Goal: Task Accomplishment & Management: Use online tool/utility

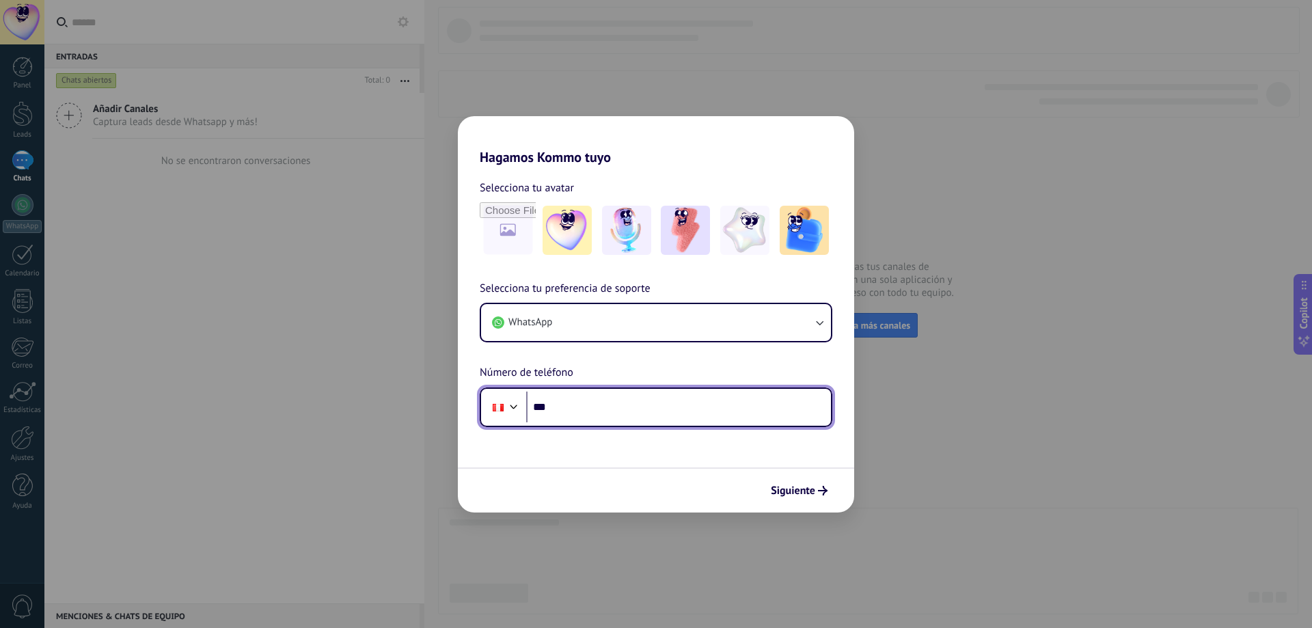
click at [657, 398] on input "***" at bounding box center [678, 406] width 305 height 31
type input "**********"
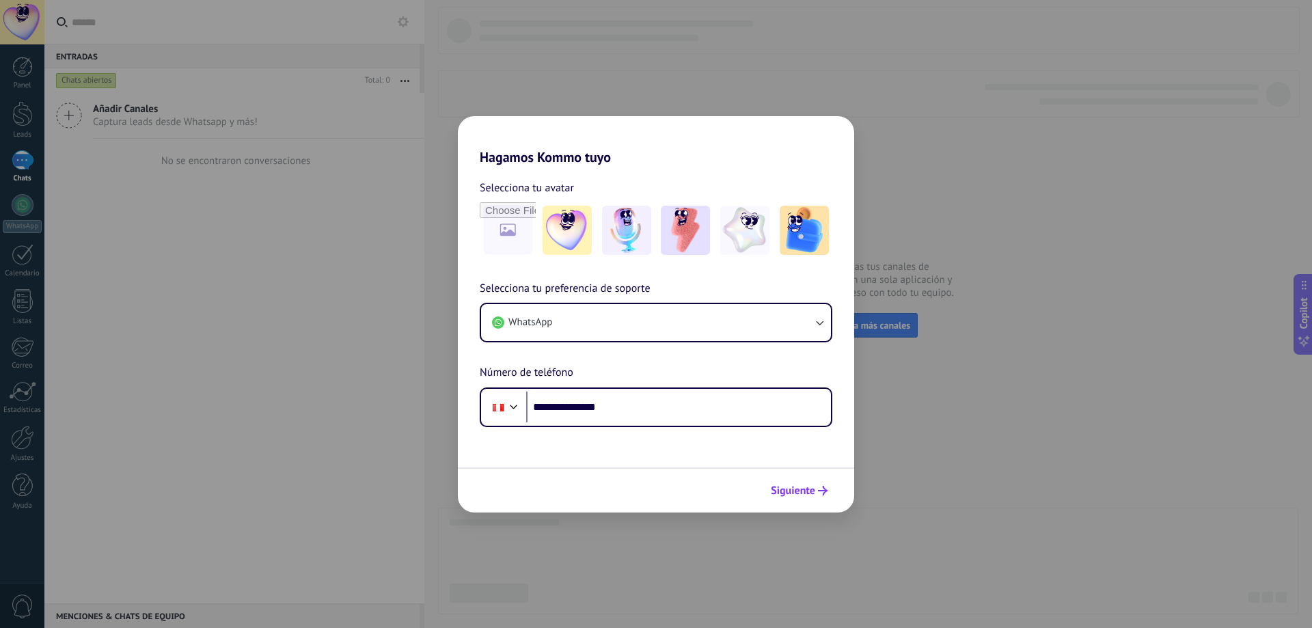
click at [795, 493] on span "Siguiente" at bounding box center [793, 491] width 44 height 10
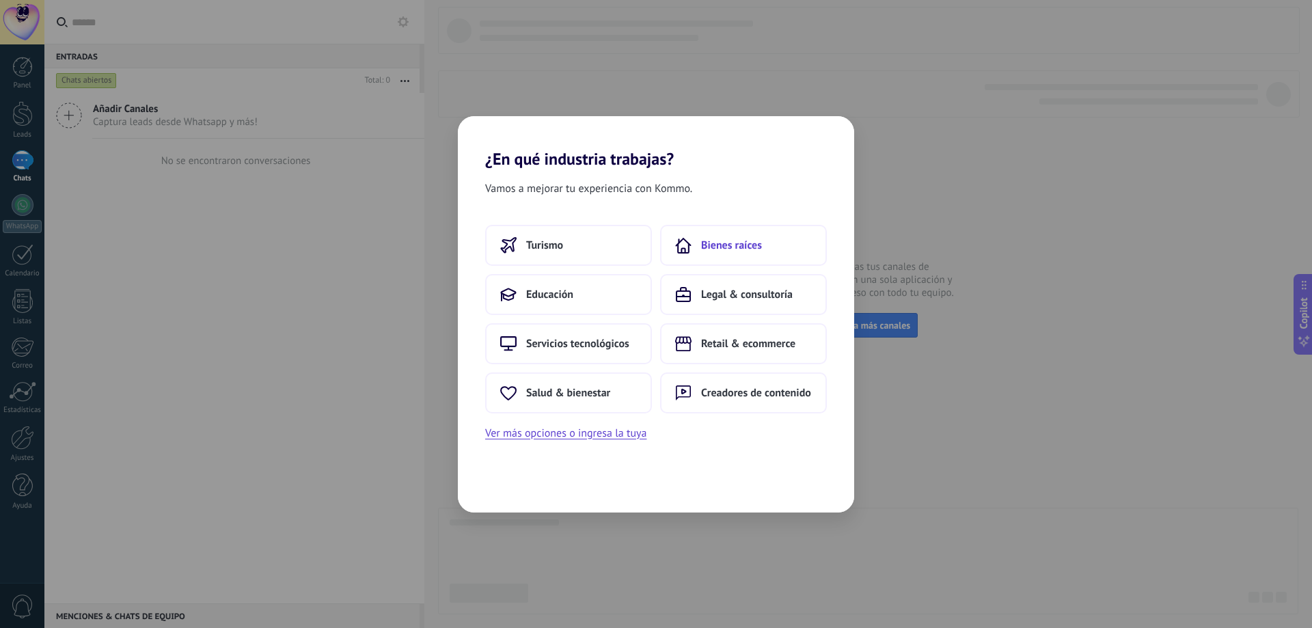
click at [752, 246] on span "Bienes raíces" at bounding box center [731, 245] width 61 height 14
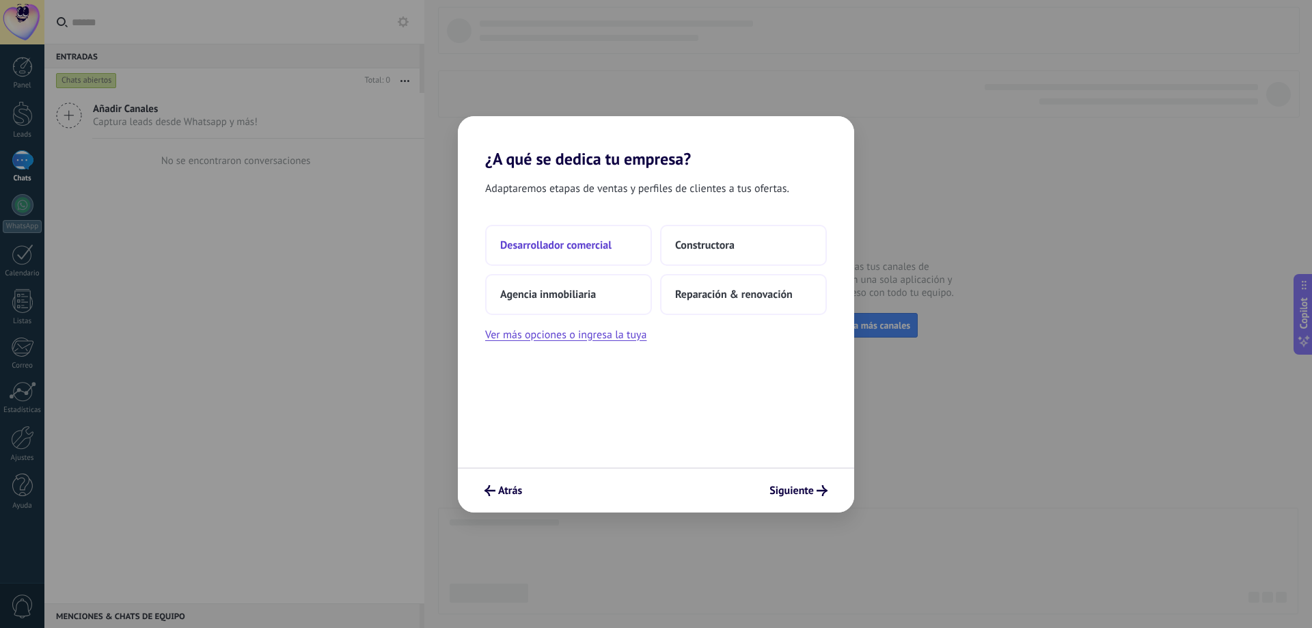
click at [588, 233] on button "Desarrollador comercial" at bounding box center [568, 245] width 167 height 41
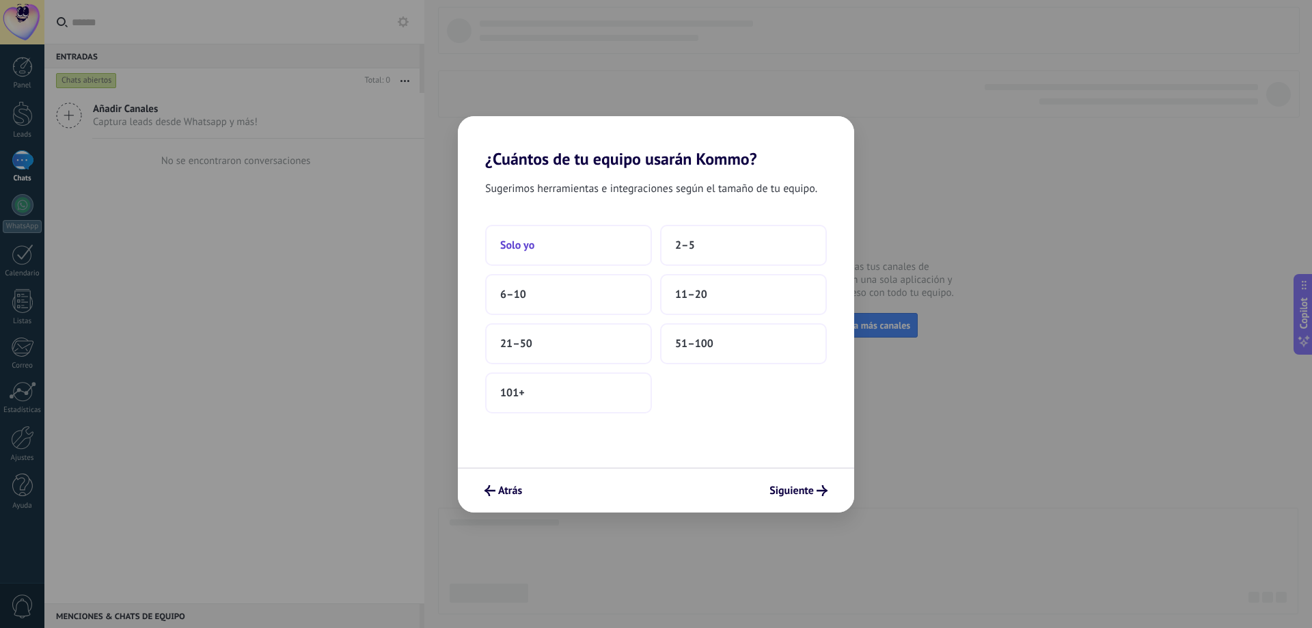
click at [592, 244] on button "Solo yo" at bounding box center [568, 245] width 167 height 41
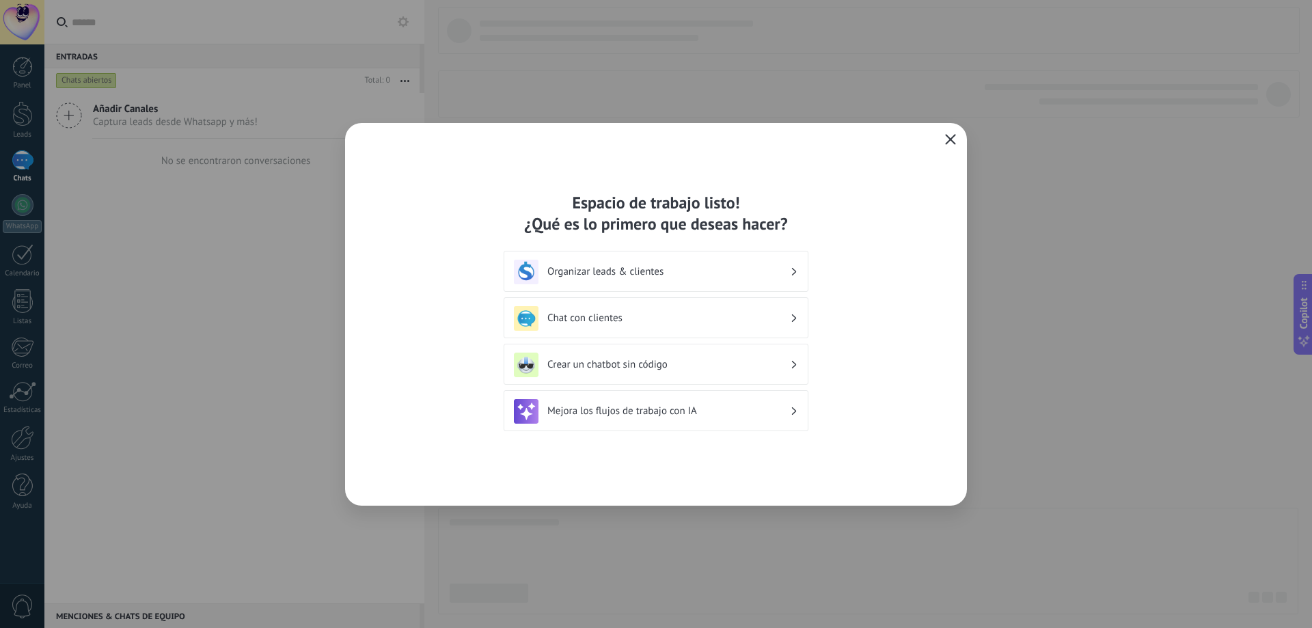
click at [943, 145] on button "button" at bounding box center [950, 139] width 18 height 19
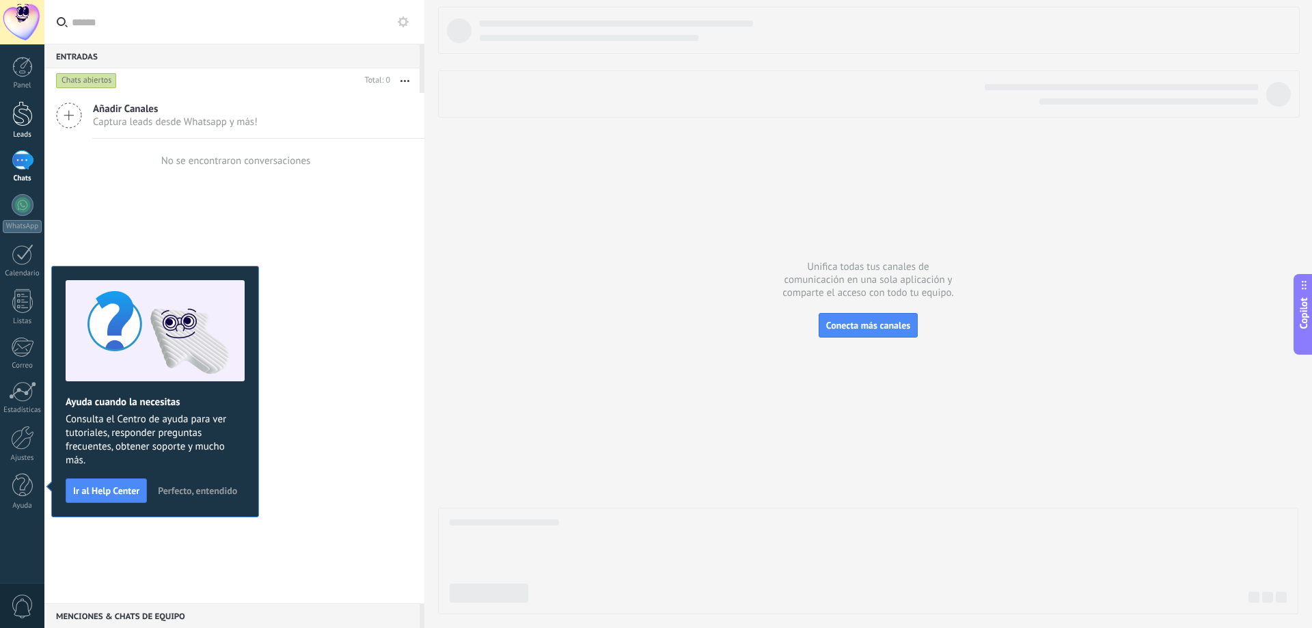
click at [38, 118] on link "Leads" at bounding box center [22, 120] width 44 height 38
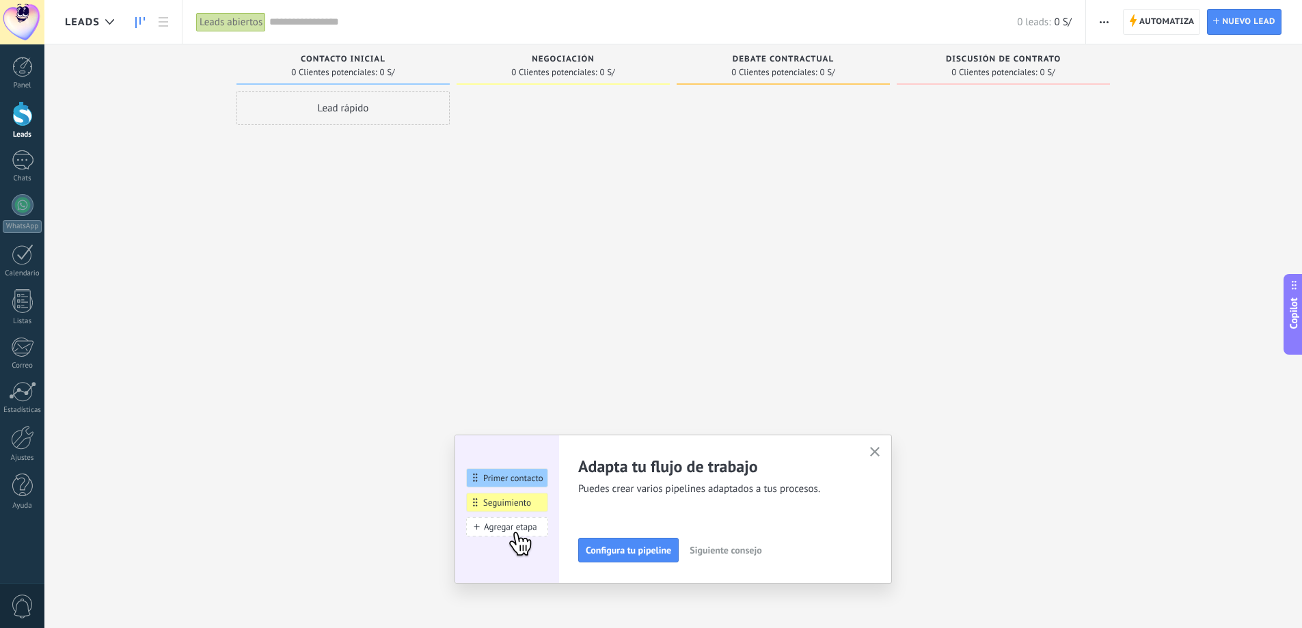
click at [1107, 19] on span "button" at bounding box center [1103, 22] width 9 height 26
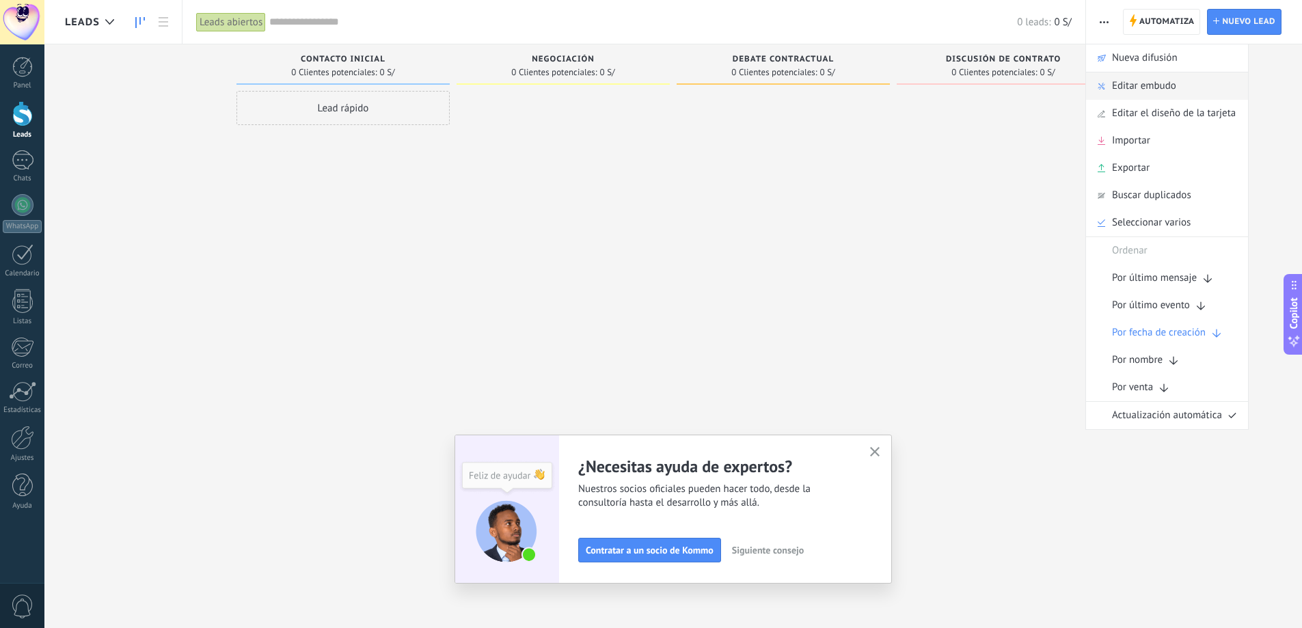
click at [1176, 74] on div "Editar embudo" at bounding box center [1167, 85] width 162 height 27
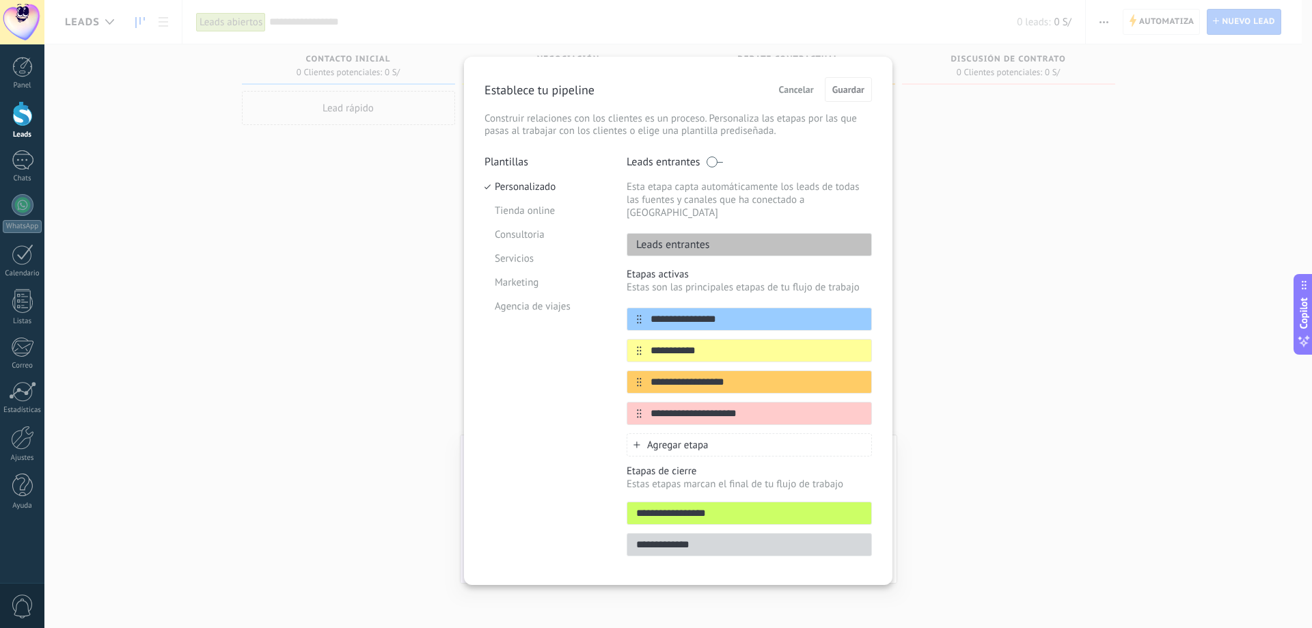
drag, startPoint x: 732, startPoint y: 305, endPoint x: 639, endPoint y: 323, distance: 93.9
click at [639, 323] on div "**********" at bounding box center [749, 366] width 245 height 118
type input "********"
drag, startPoint x: 719, startPoint y: 340, endPoint x: 631, endPoint y: 356, distance: 89.0
click at [631, 356] on div "**********" at bounding box center [749, 366] width 245 height 118
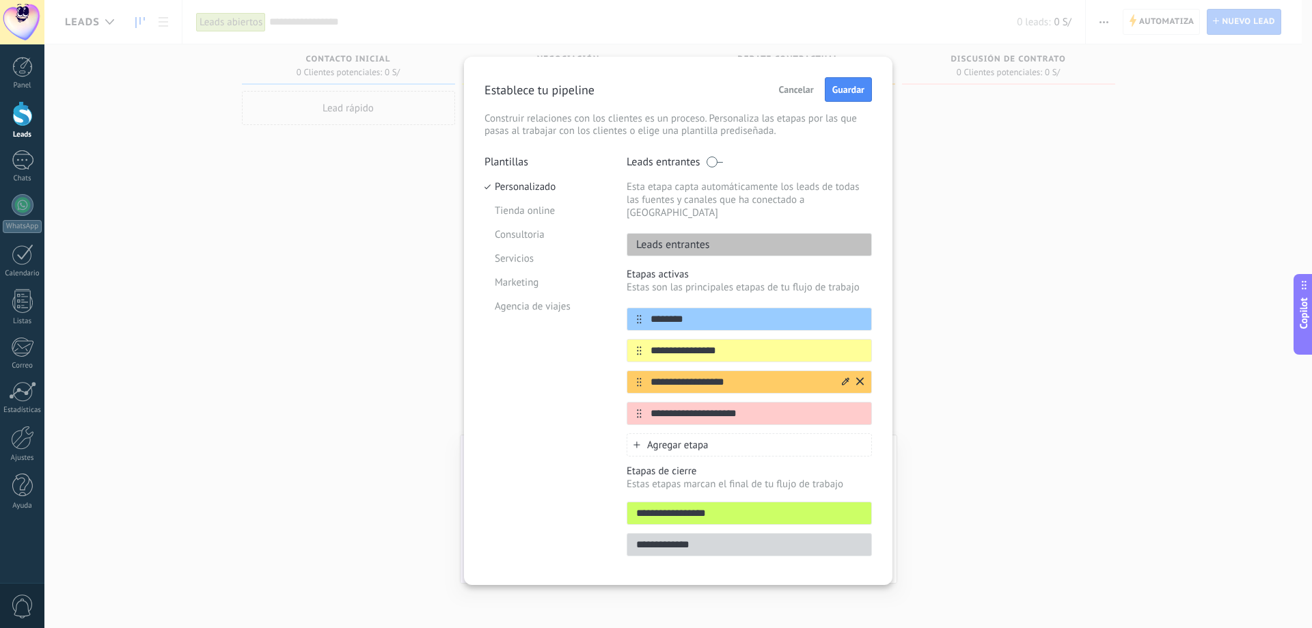
type input "**********"
drag, startPoint x: 737, startPoint y: 369, endPoint x: 647, endPoint y: 376, distance: 90.5
click at [647, 376] on div "**********" at bounding box center [749, 381] width 245 height 23
type input "******"
drag, startPoint x: 755, startPoint y: 396, endPoint x: 642, endPoint y: 405, distance: 113.1
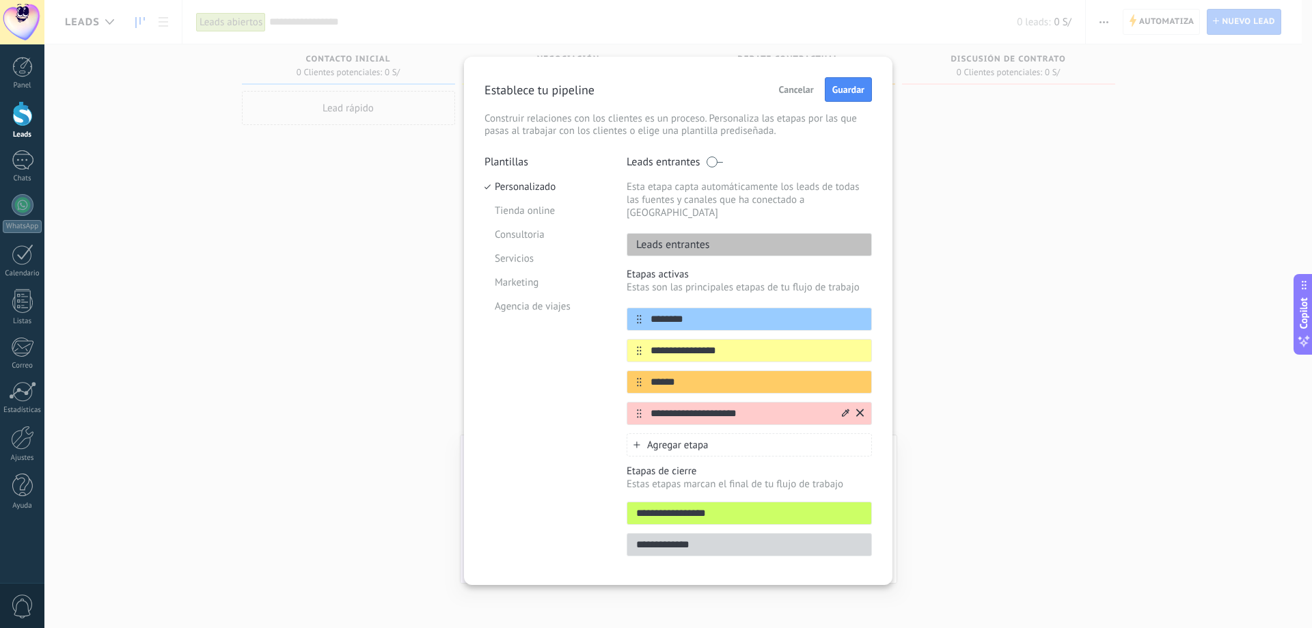
click at [642, 407] on input "**********" at bounding box center [741, 414] width 198 height 14
type input "**********"
click at [704, 439] on span "Agregar etapa" at bounding box center [677, 445] width 61 height 13
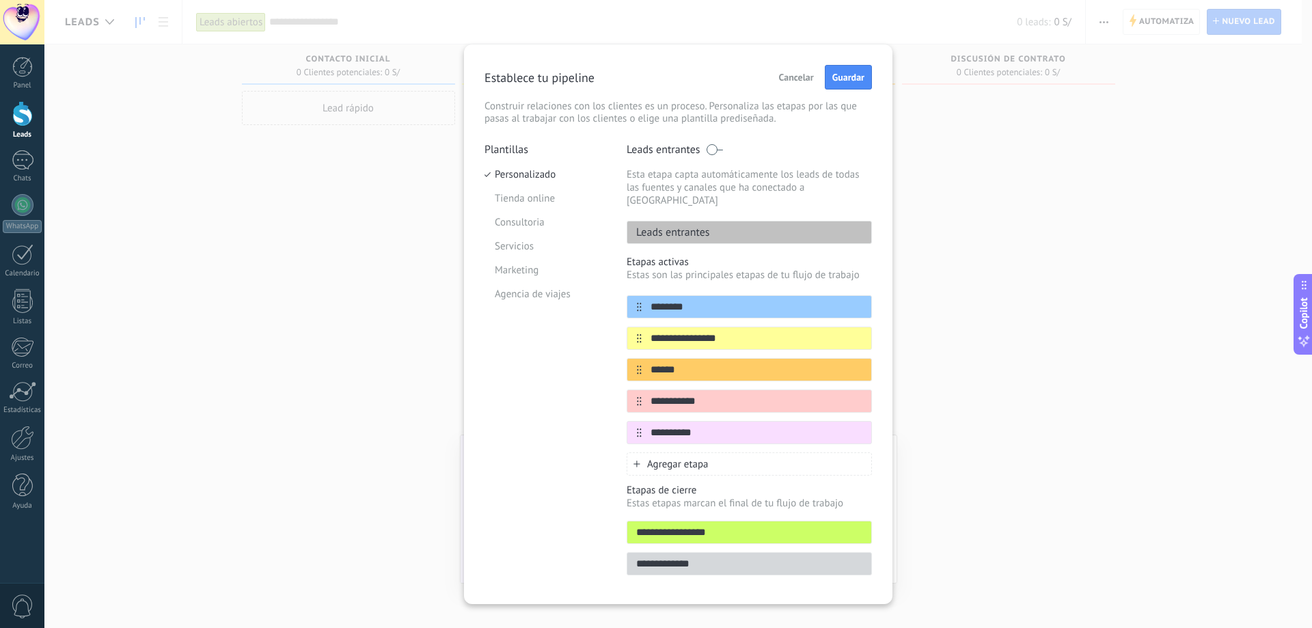
type input "**********"
click at [723, 453] on div "Agregar etapa" at bounding box center [749, 463] width 245 height 23
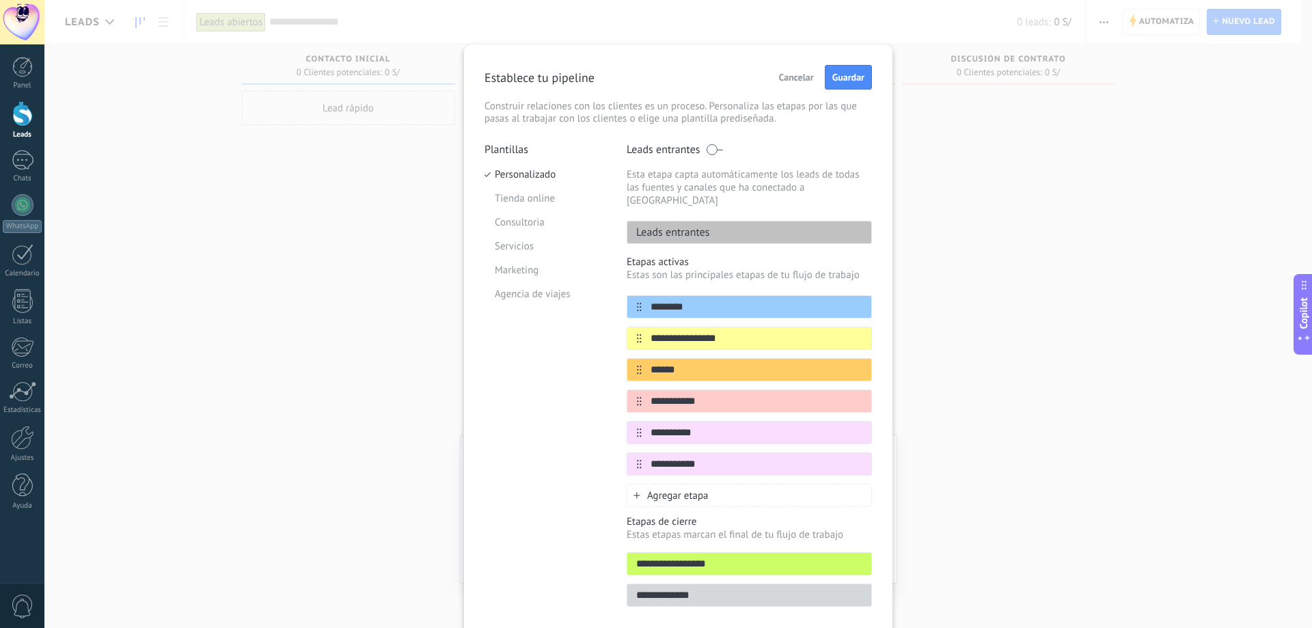
type input "**********"
click at [715, 484] on div "Agregar etapa" at bounding box center [749, 495] width 245 height 23
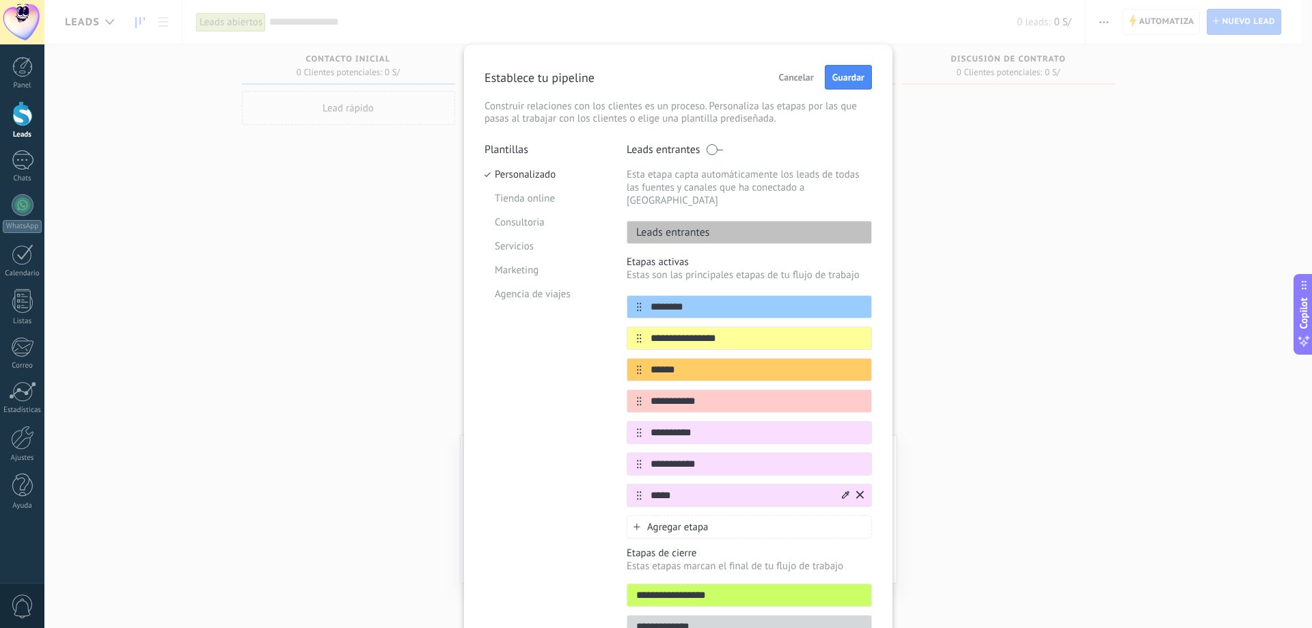
type input "*****"
click at [635, 488] on div "*****" at bounding box center [749, 495] width 245 height 23
click at [637, 491] on icon at bounding box center [639, 495] width 5 height 9
click at [638, 491] on icon at bounding box center [639, 495] width 5 height 9
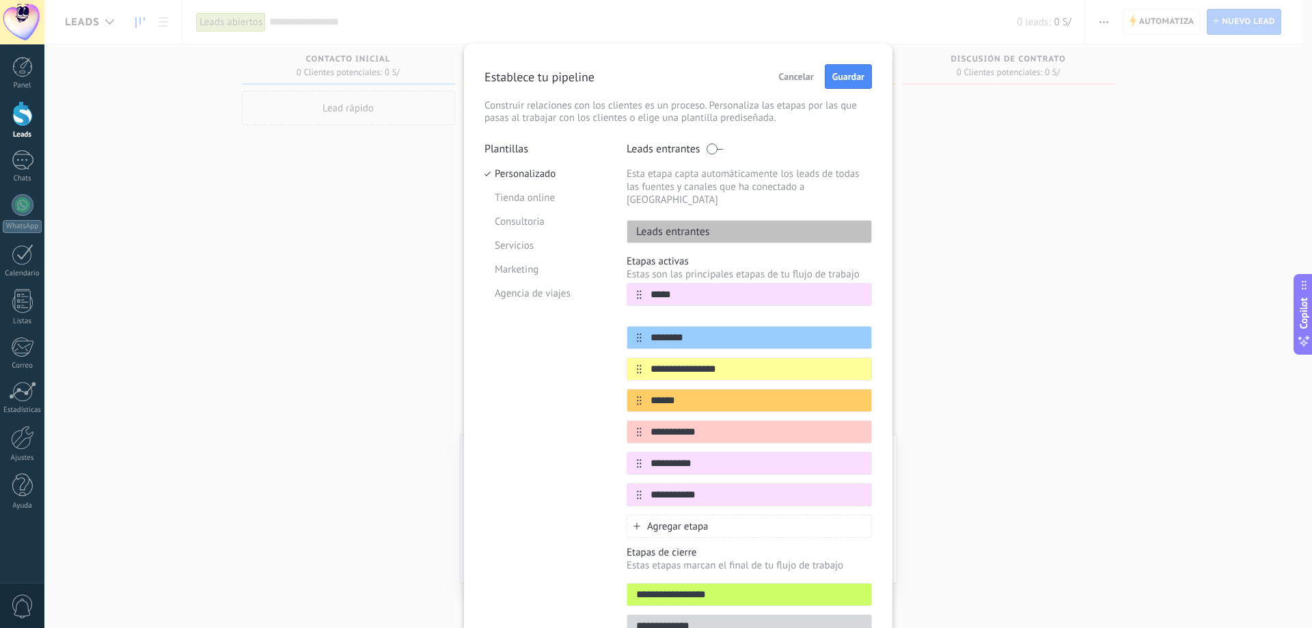
drag, startPoint x: 635, startPoint y: 484, endPoint x: 637, endPoint y: 292, distance: 192.0
click at [637, 294] on div "**********" at bounding box center [749, 400] width 245 height 212
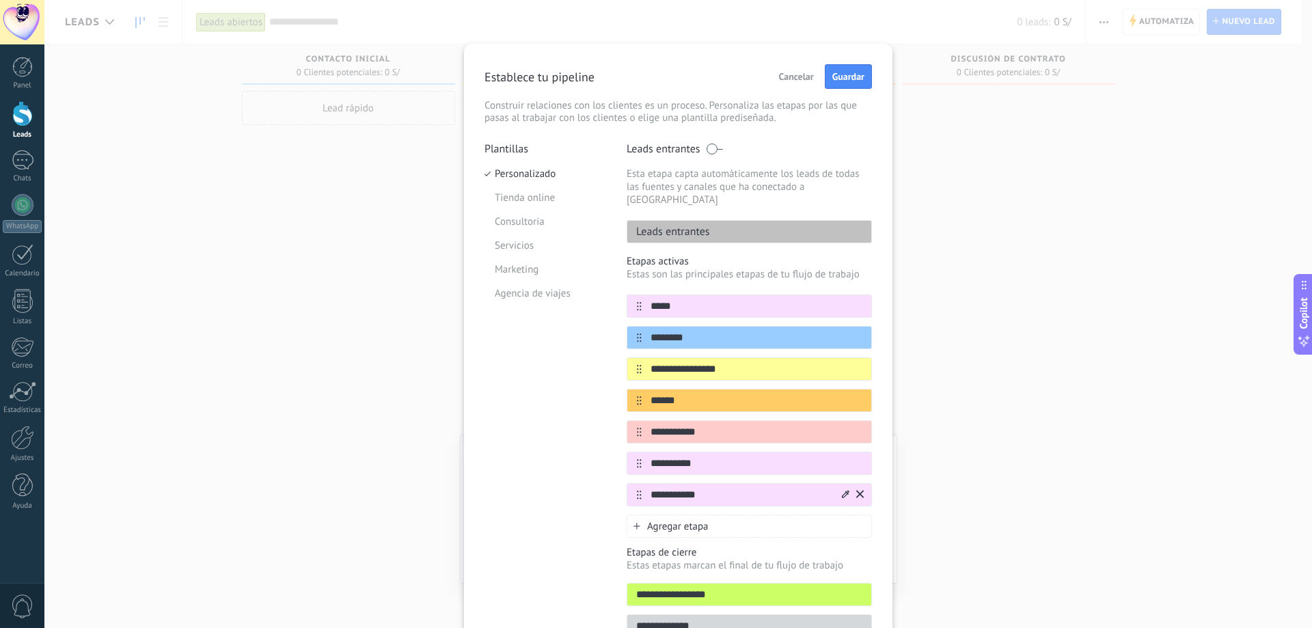
click at [842, 490] on icon at bounding box center [846, 494] width 8 height 8
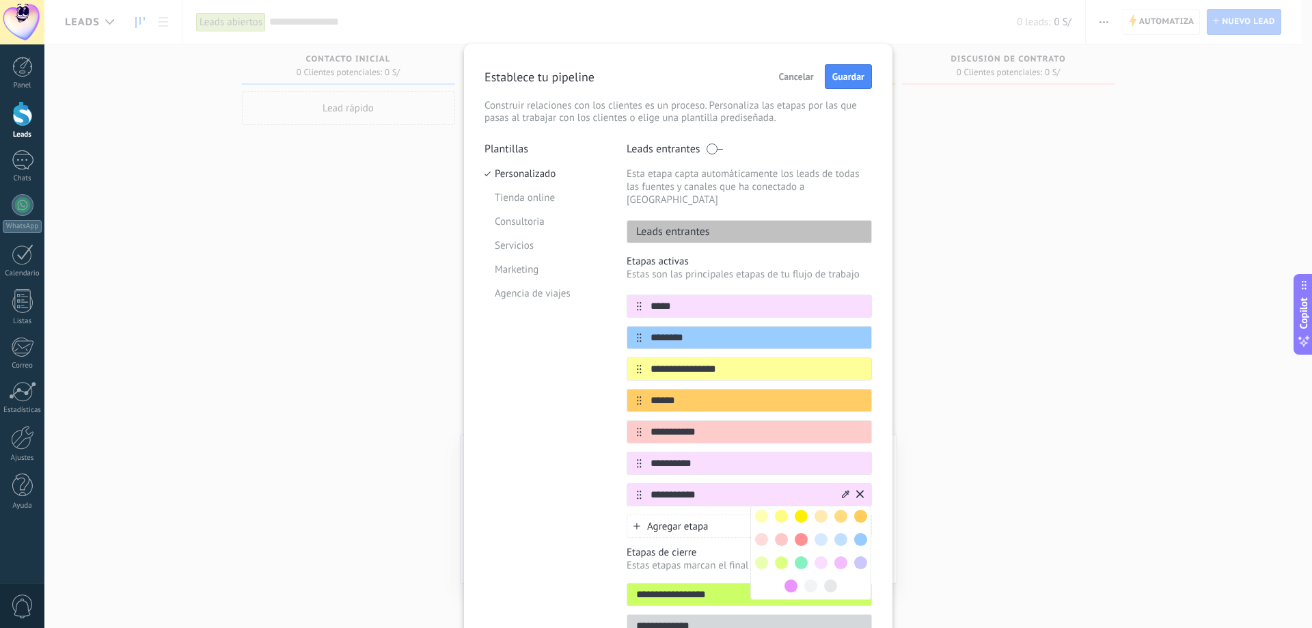
drag, startPoint x: 801, startPoint y: 527, endPoint x: 798, endPoint y: 519, distance: 8.6
click at [800, 533] on span at bounding box center [801, 539] width 13 height 13
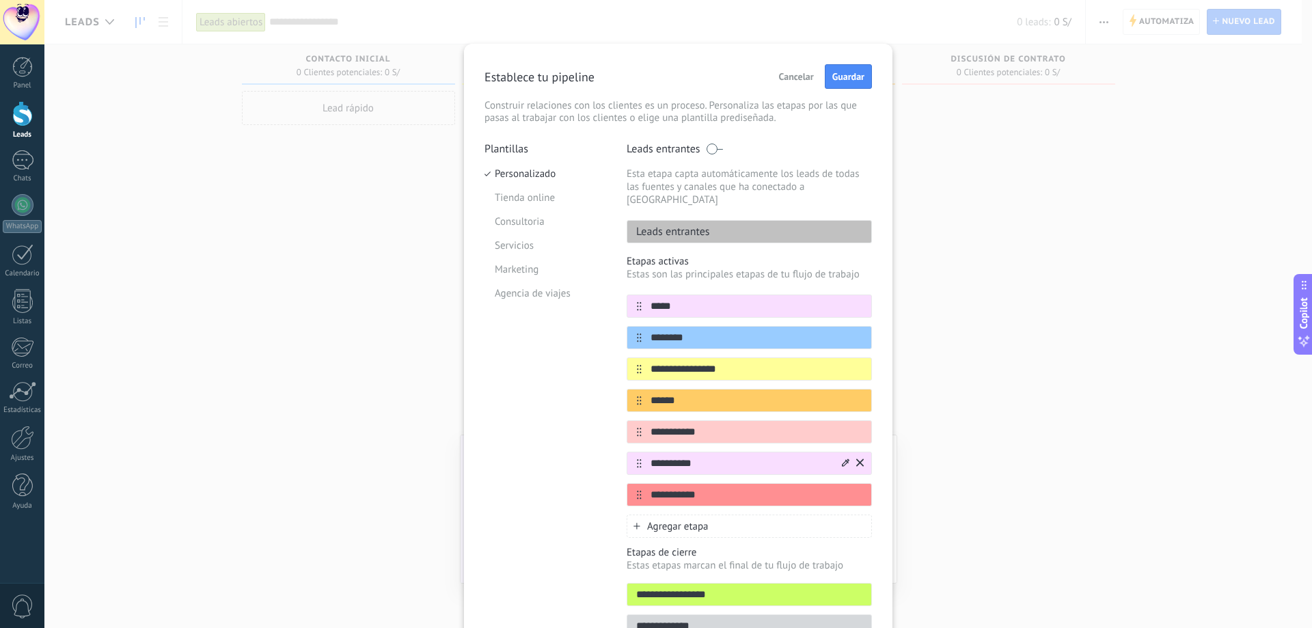
click at [842, 458] on icon at bounding box center [846, 462] width 8 height 8
click at [790, 548] on span at bounding box center [790, 554] width 13 height 13
click at [842, 301] on icon at bounding box center [846, 305] width 8 height 8
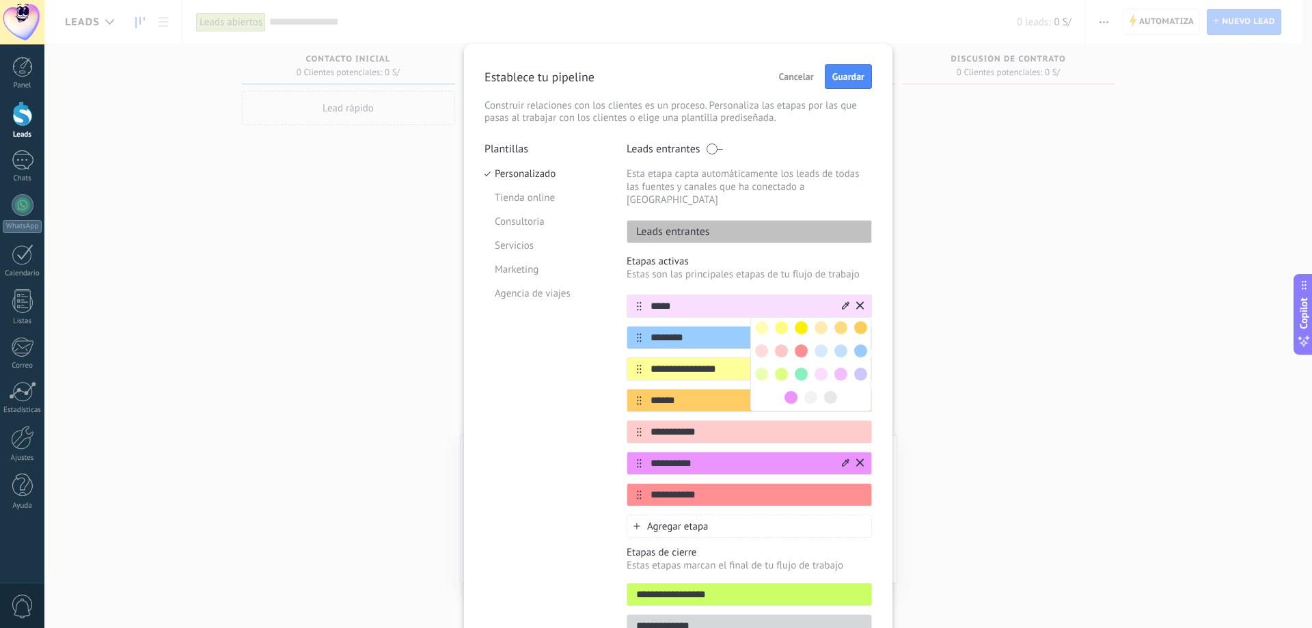
click at [797, 321] on span at bounding box center [801, 327] width 13 height 13
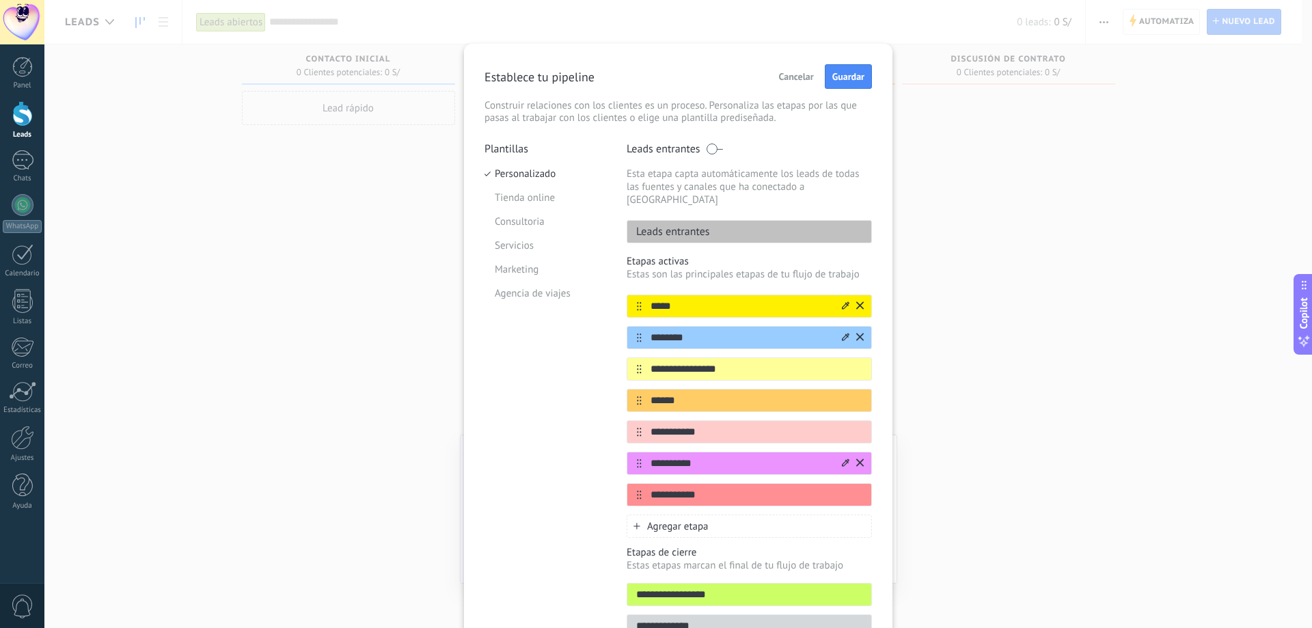
click at [845, 333] on icon at bounding box center [846, 337] width 8 height 8
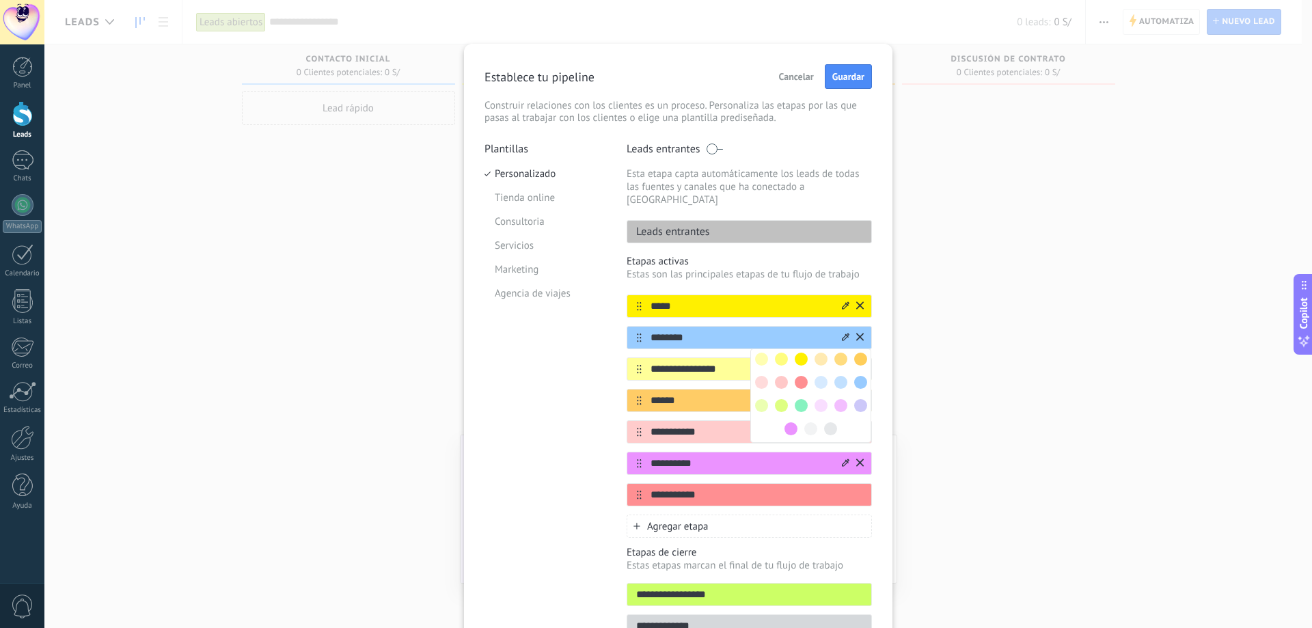
click at [860, 376] on span at bounding box center [860, 382] width 13 height 13
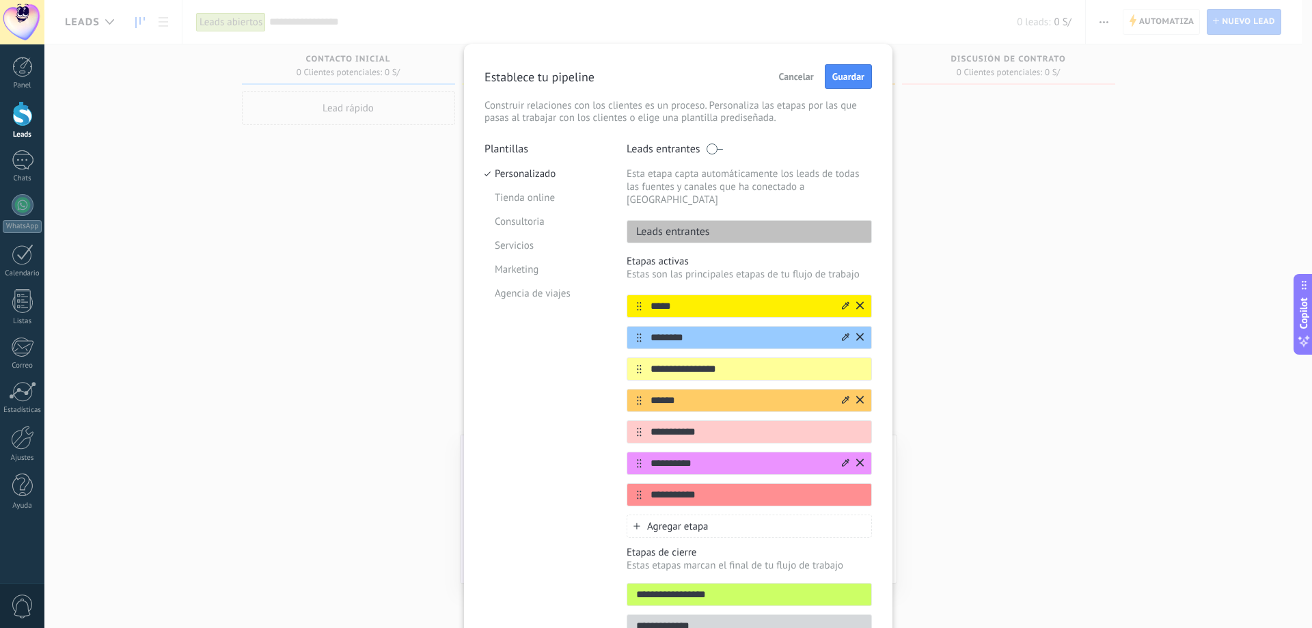
click at [842, 396] on icon at bounding box center [846, 400] width 8 height 8
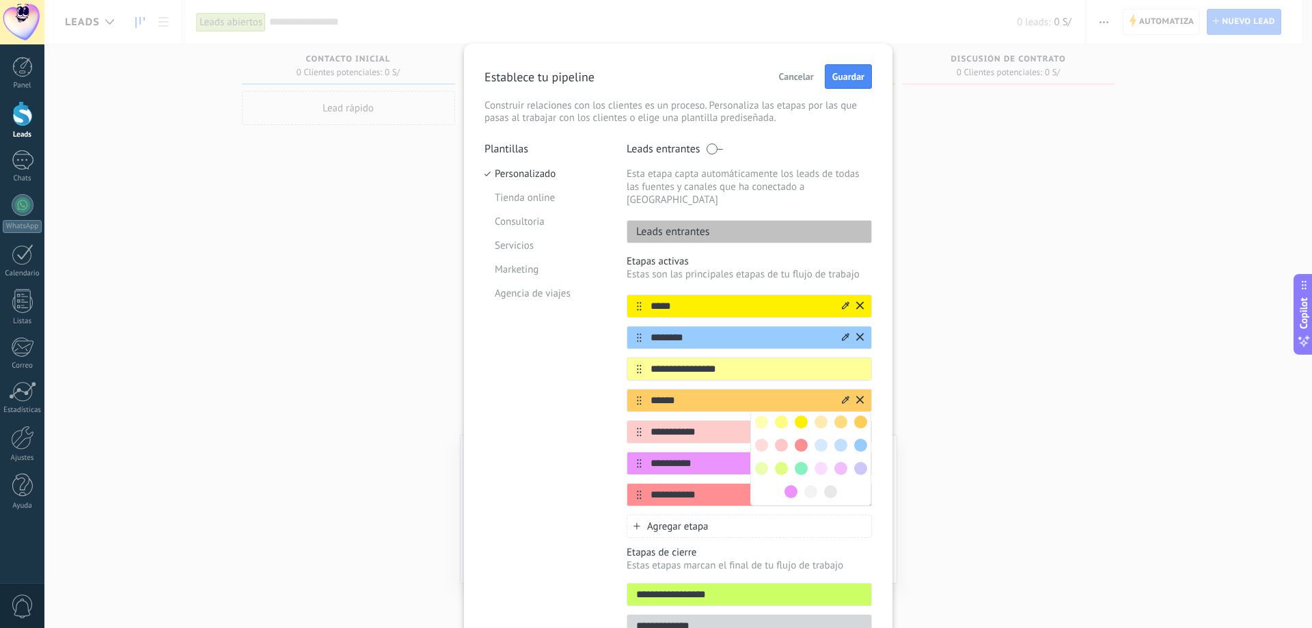
click at [782, 462] on span at bounding box center [781, 468] width 13 height 13
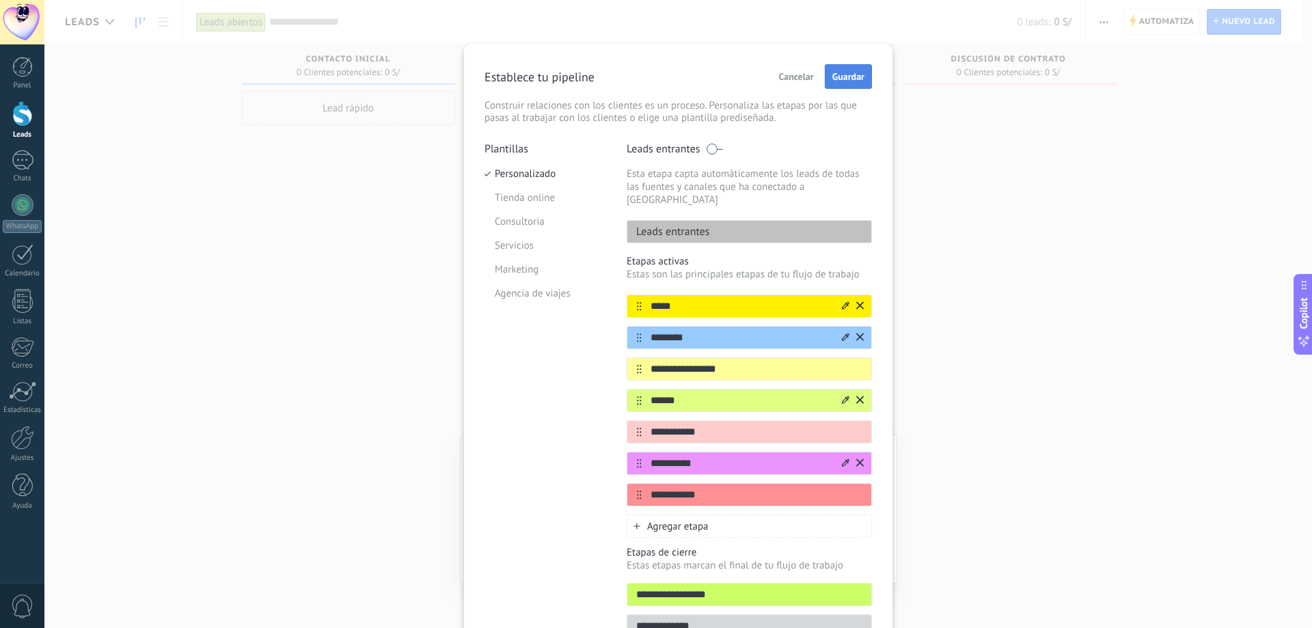
click at [836, 84] on button "Guardar" at bounding box center [848, 76] width 47 height 25
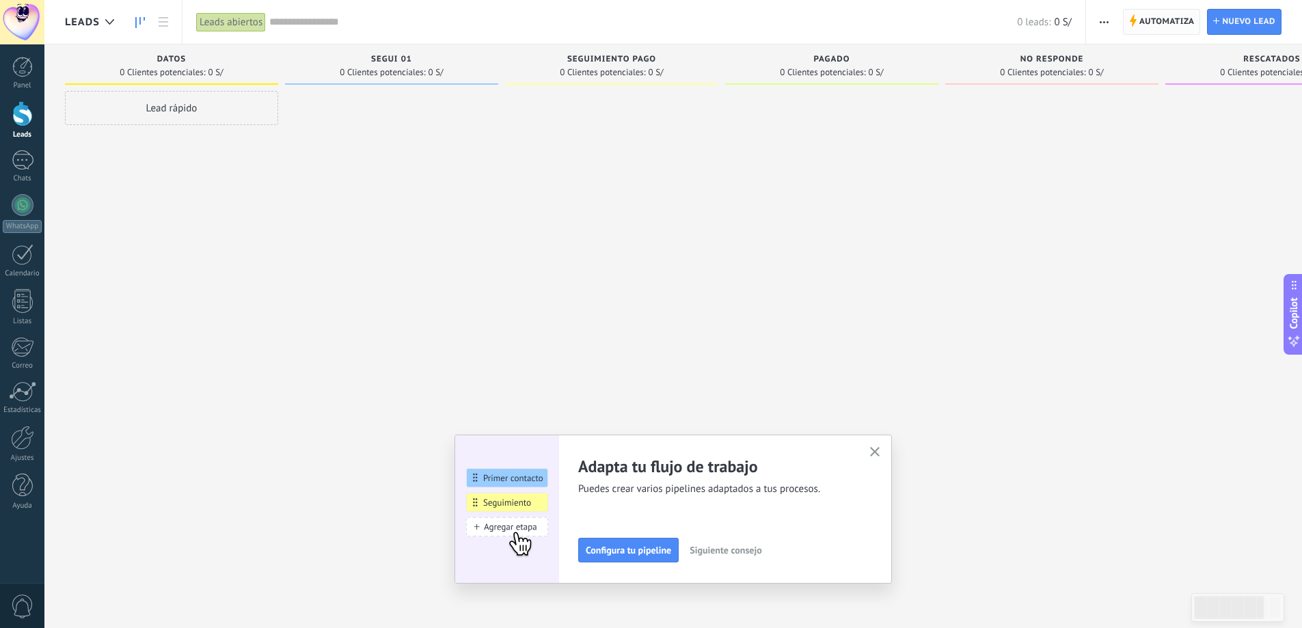
click at [1157, 33] on span "Automatiza" at bounding box center [1166, 22] width 55 height 25
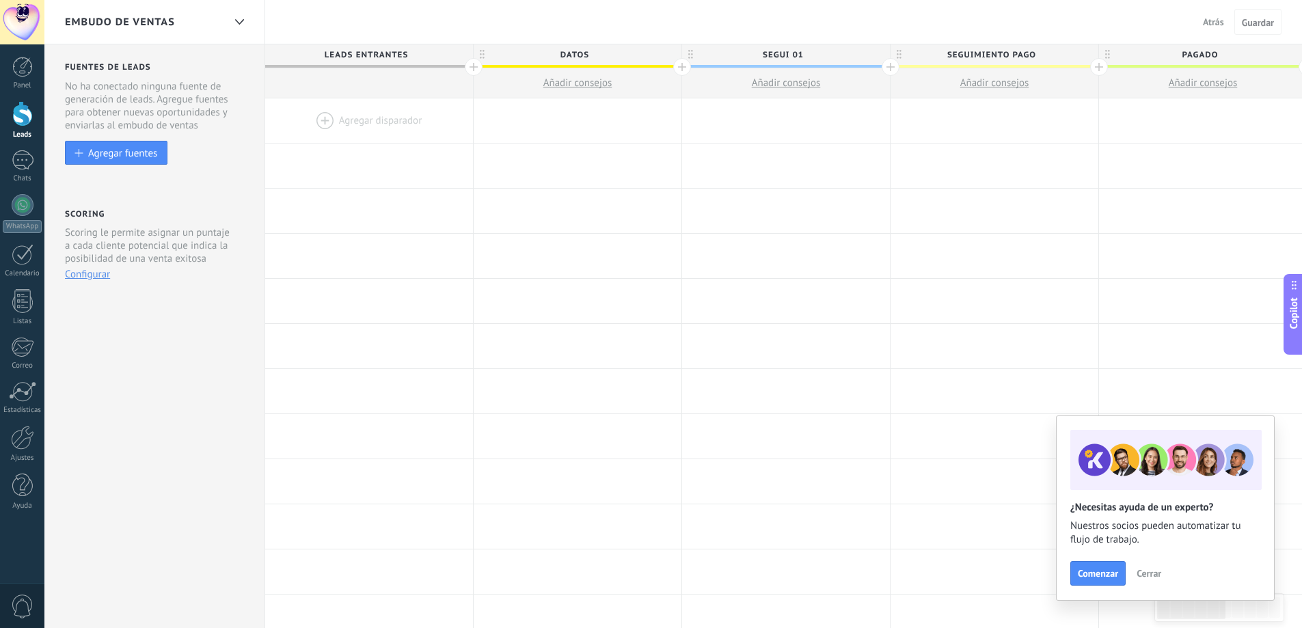
click at [382, 125] on div at bounding box center [369, 120] width 208 height 44
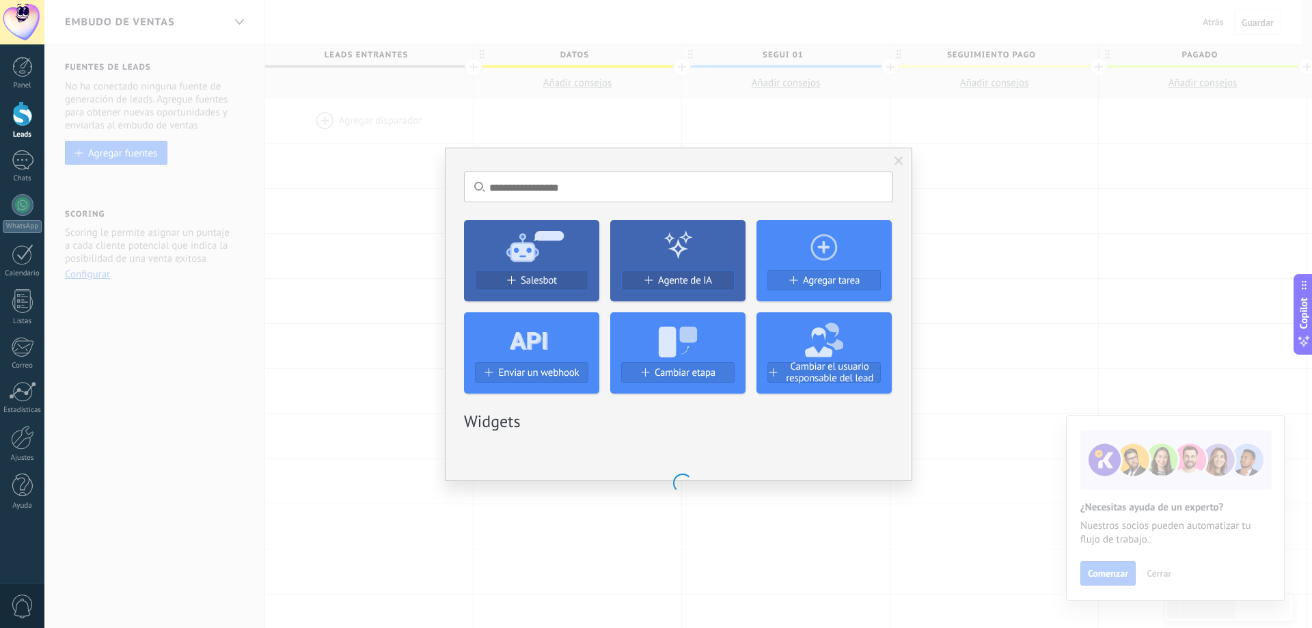
click at [561, 279] on div "Salesbot" at bounding box center [532, 281] width 112 height 12
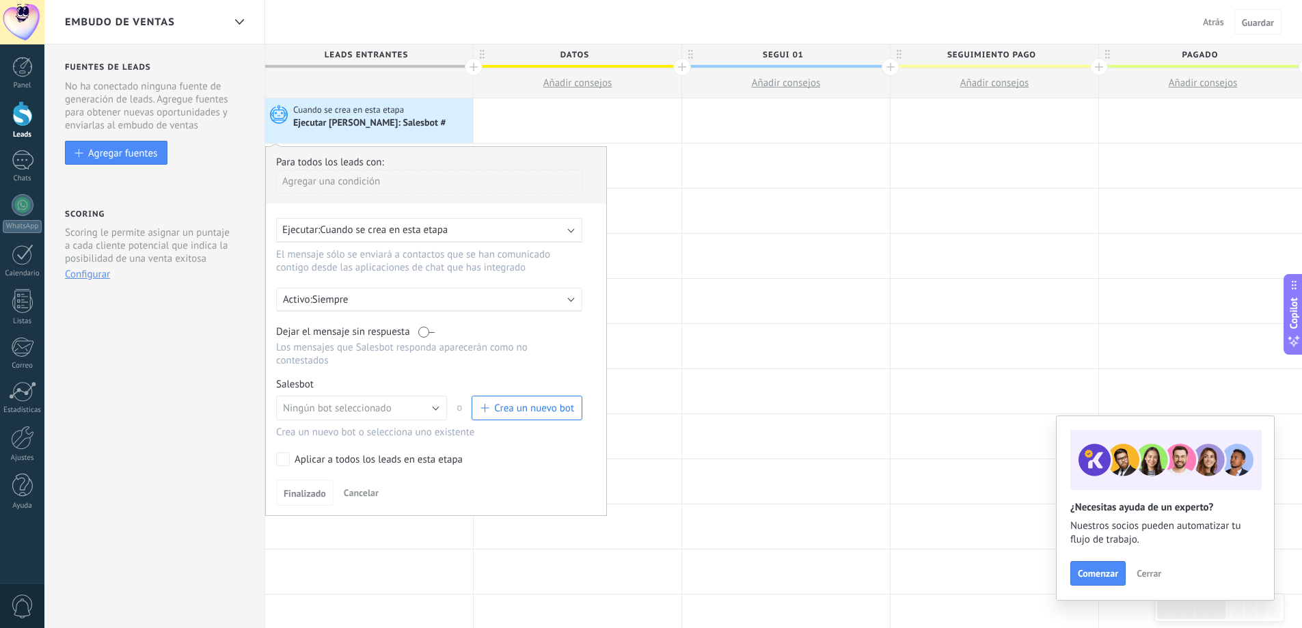
click at [527, 412] on span "Crea un nuevo bot" at bounding box center [534, 408] width 80 height 13
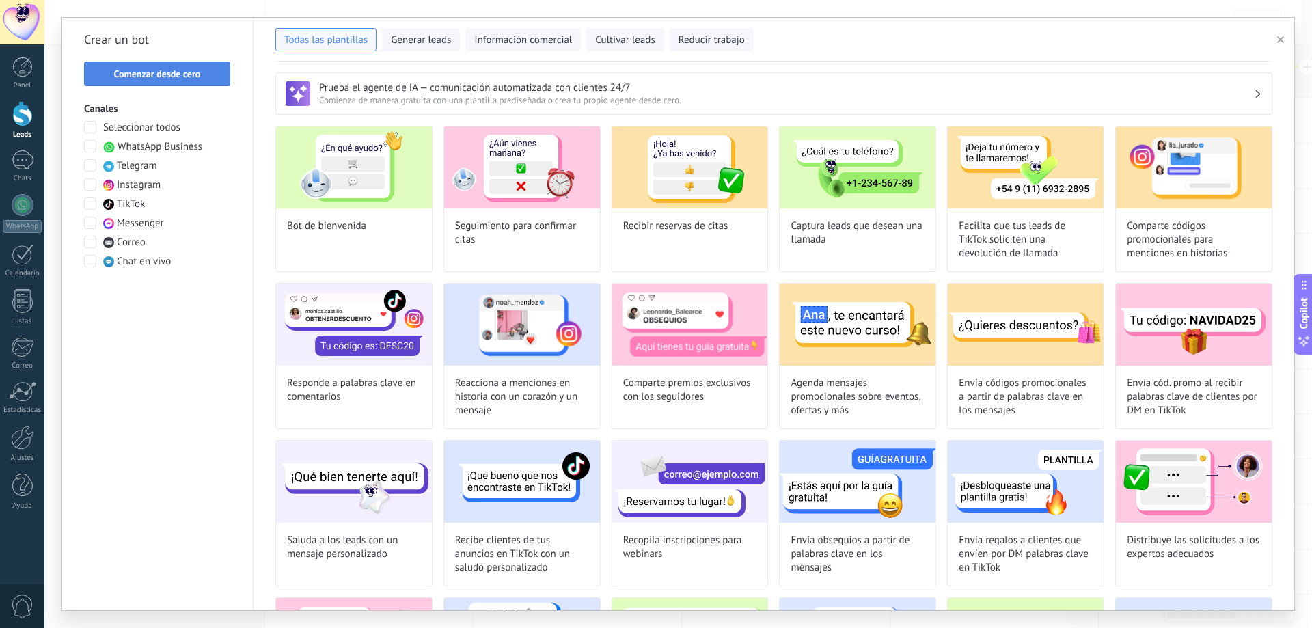
click at [174, 74] on span "Comenzar desde cero" at bounding box center [157, 74] width 87 height 10
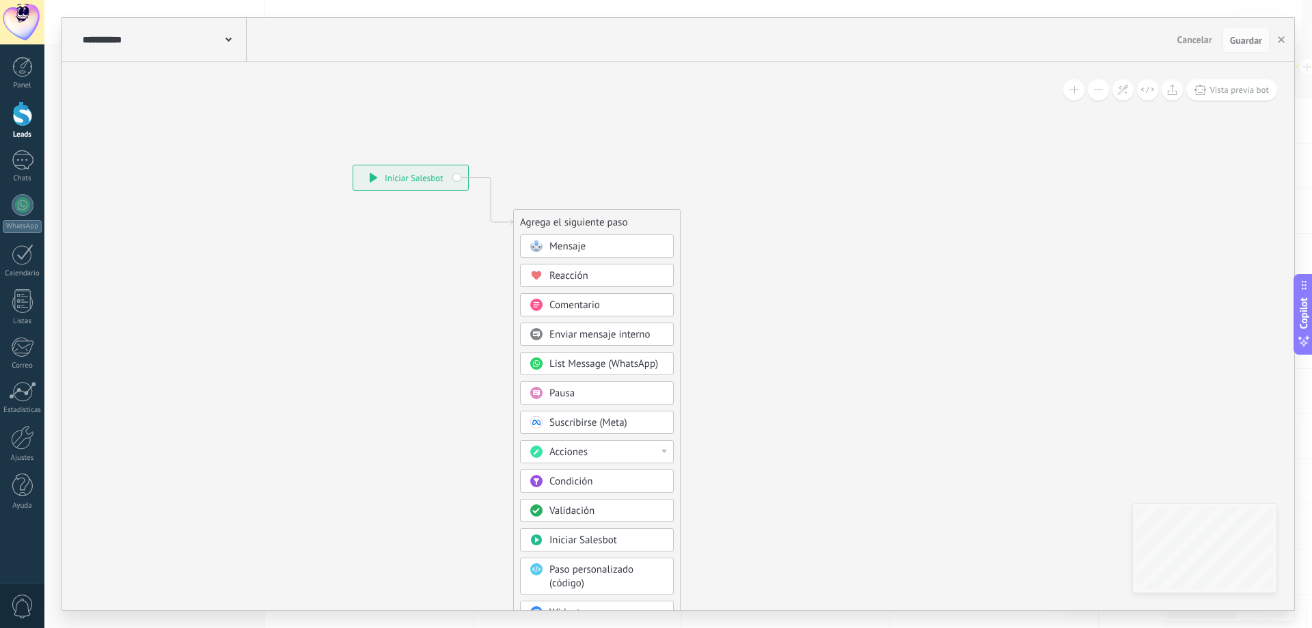
click at [608, 251] on div "Mensaje" at bounding box center [606, 247] width 115 height 14
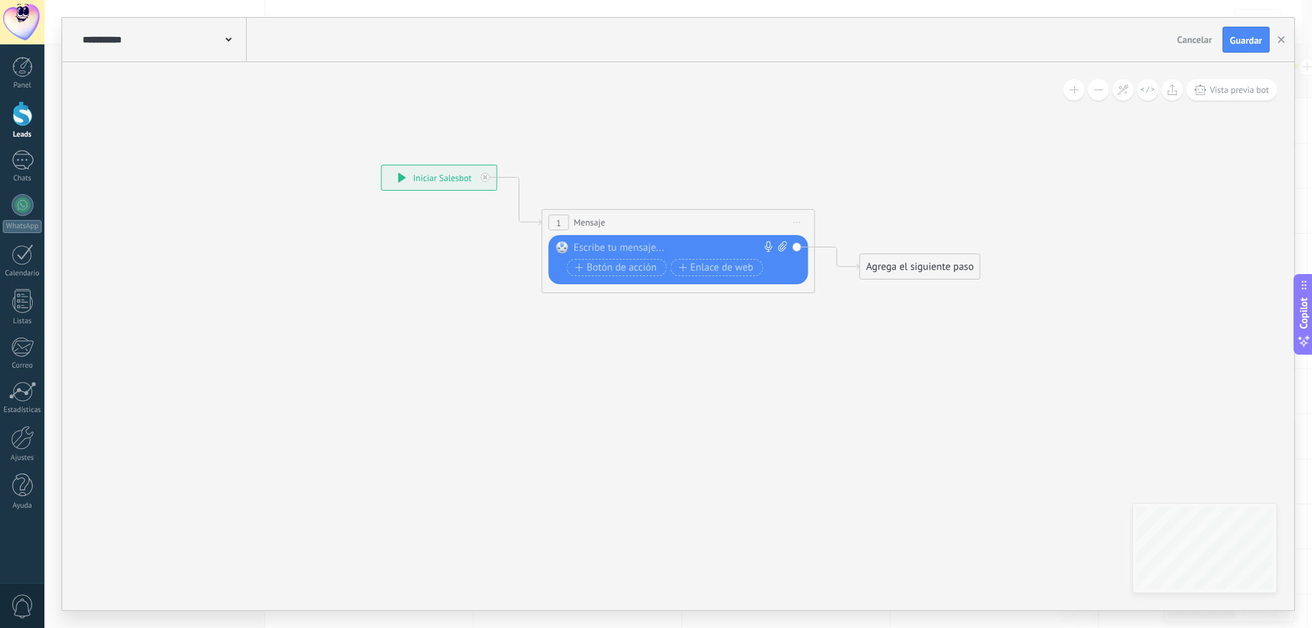
click at [799, 223] on icon at bounding box center [797, 222] width 7 height 1
drag, startPoint x: 842, startPoint y: 309, endPoint x: 831, endPoint y: 309, distance: 11.0
click at [838, 310] on div "Borrar" at bounding box center [859, 311] width 135 height 23
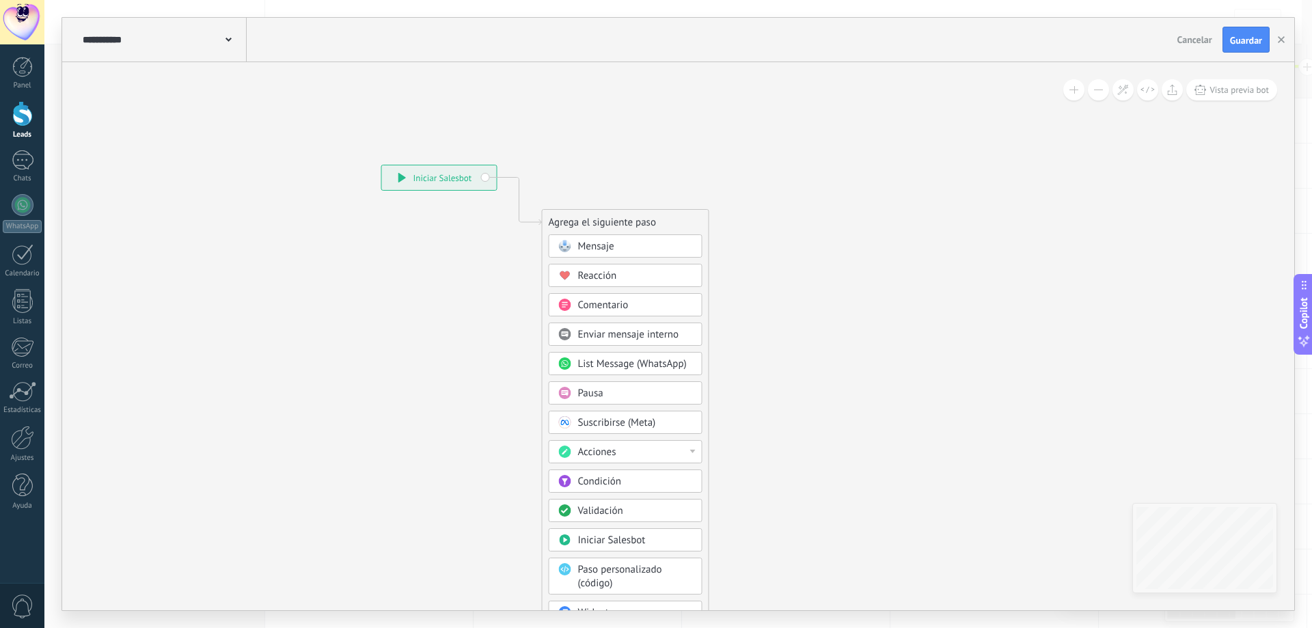
click at [641, 396] on div "Pausa" at bounding box center [635, 394] width 115 height 14
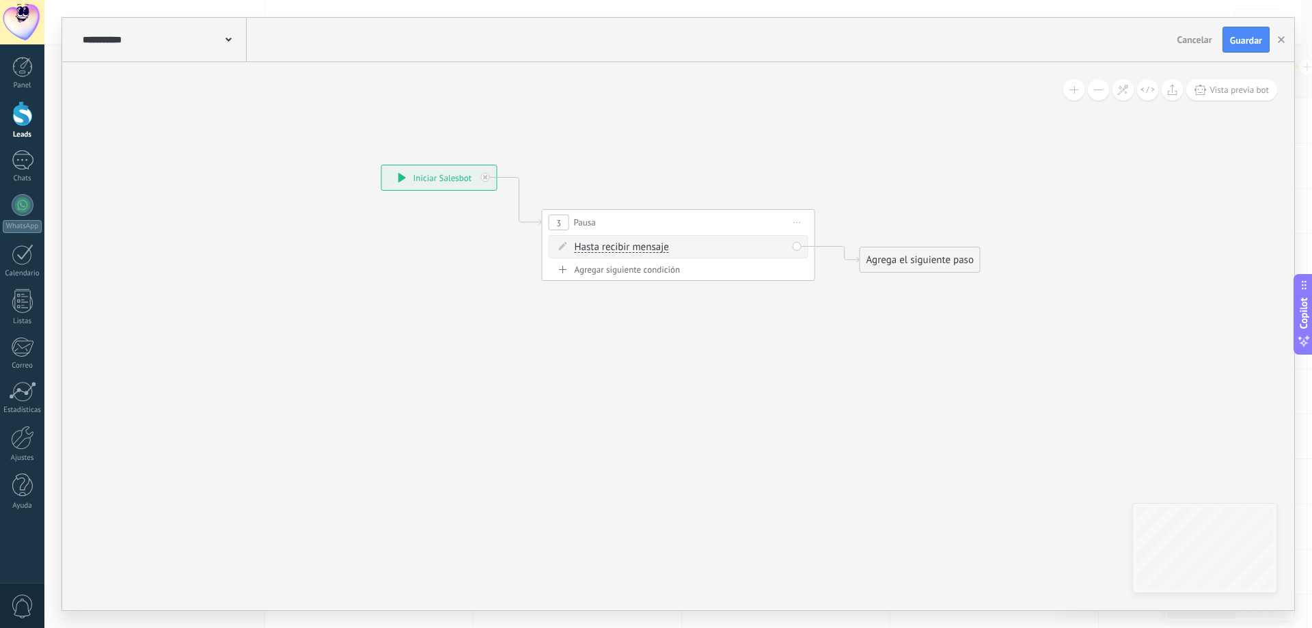
click at [667, 273] on div "Agregar siguiente condición" at bounding box center [679, 270] width 260 height 12
click at [778, 244] on div "Borrar" at bounding box center [782, 246] width 15 height 20
click at [784, 245] on div "Borrar" at bounding box center [782, 246] width 15 height 20
click at [781, 247] on div "Borrar" at bounding box center [782, 246] width 15 height 20
drag, startPoint x: 791, startPoint y: 262, endPoint x: 752, endPoint y: 274, distance: 40.6
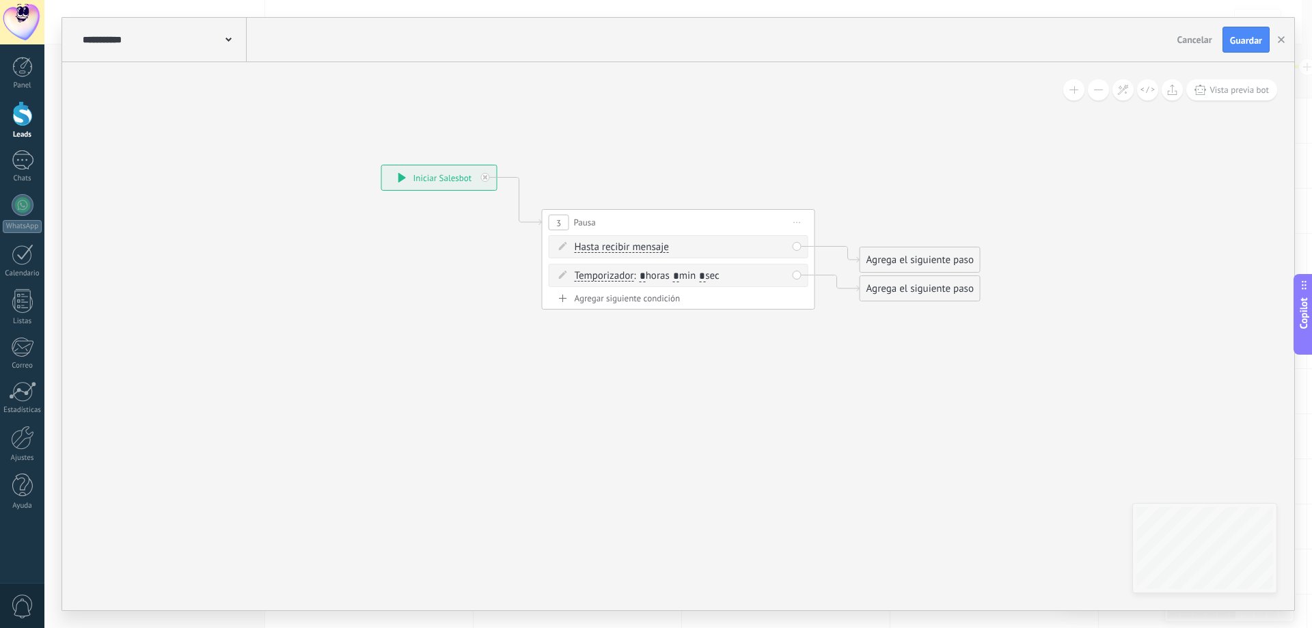
click at [790, 262] on icon at bounding box center [788, 265] width 8 height 8
click at [679, 249] on input "*" at bounding box center [676, 248] width 6 height 11
type input "*"
click at [705, 246] on input "*" at bounding box center [702, 248] width 6 height 11
type input "**"
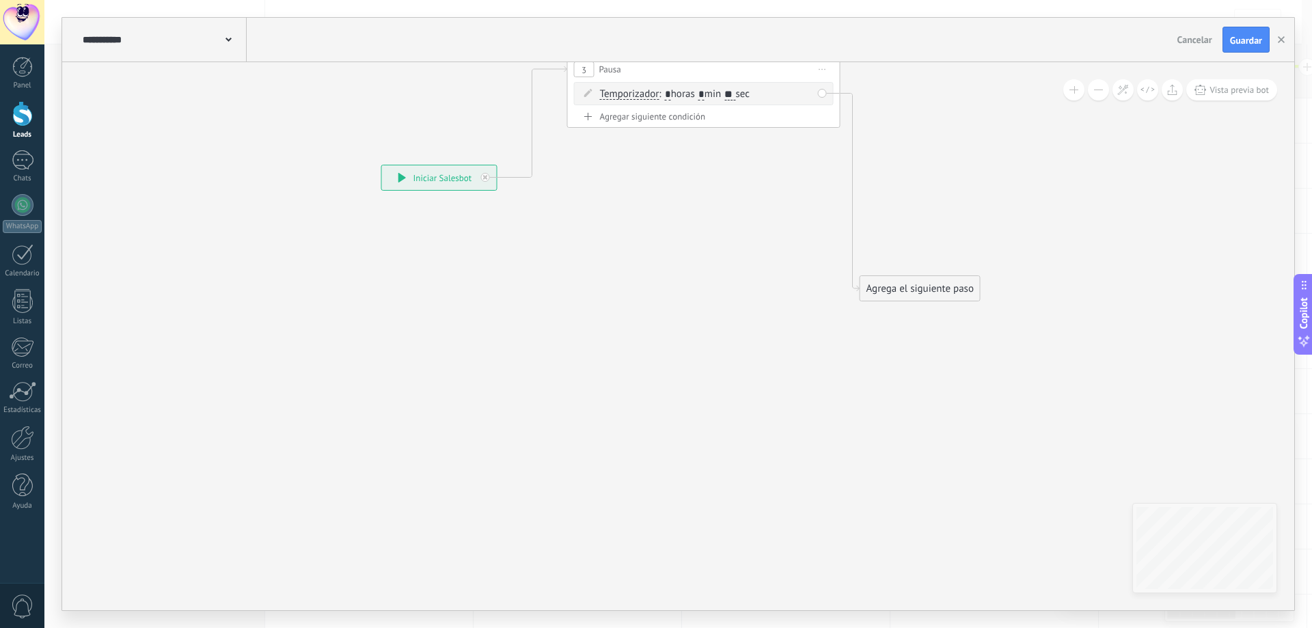
drag, startPoint x: 710, startPoint y: 234, endPoint x: 738, endPoint y: 72, distance: 164.3
click at [738, 72] on div "3 Pausa ***** Iniciar vista previa aquí Cambiar nombre Duplicar [GEOGRAPHIC_DAT…" at bounding box center [704, 69] width 272 height 25
drag, startPoint x: 883, startPoint y: 286, endPoint x: 624, endPoint y: 179, distance: 279.6
click at [624, 179] on div "Agrega el siguiente paso" at bounding box center [649, 178] width 120 height 23
click at [630, 177] on div "Agrega el siguiente paso" at bounding box center [637, 178] width 120 height 23
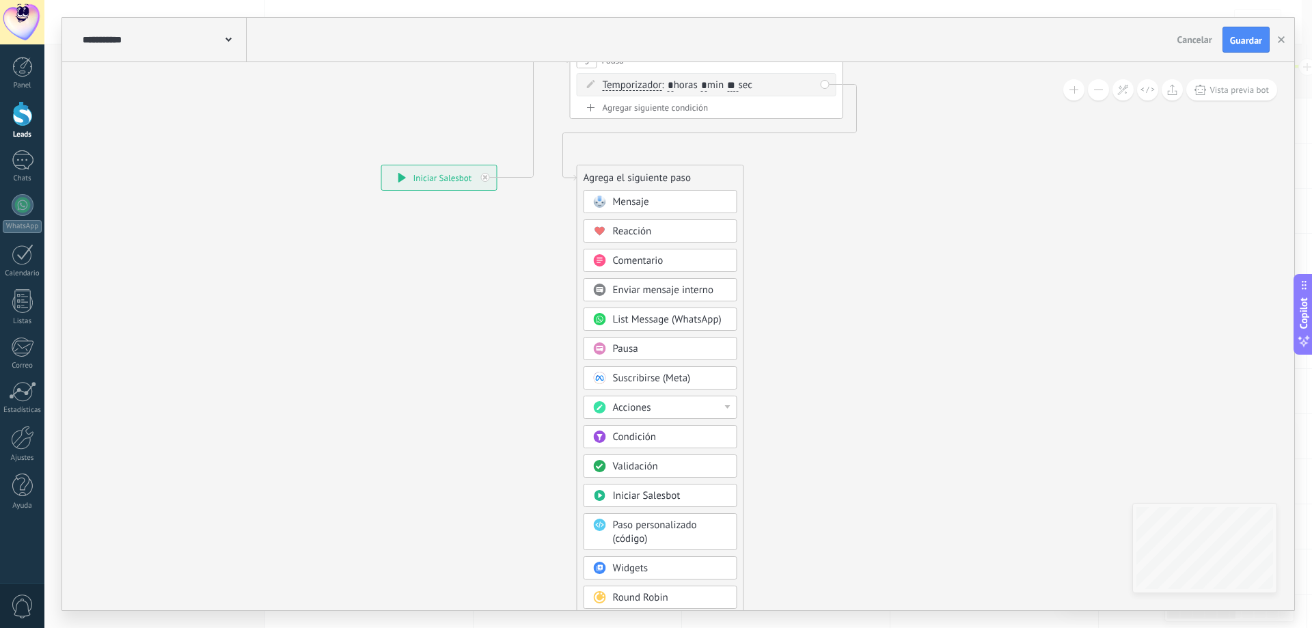
click at [670, 209] on div "Mensaje" at bounding box center [660, 201] width 154 height 23
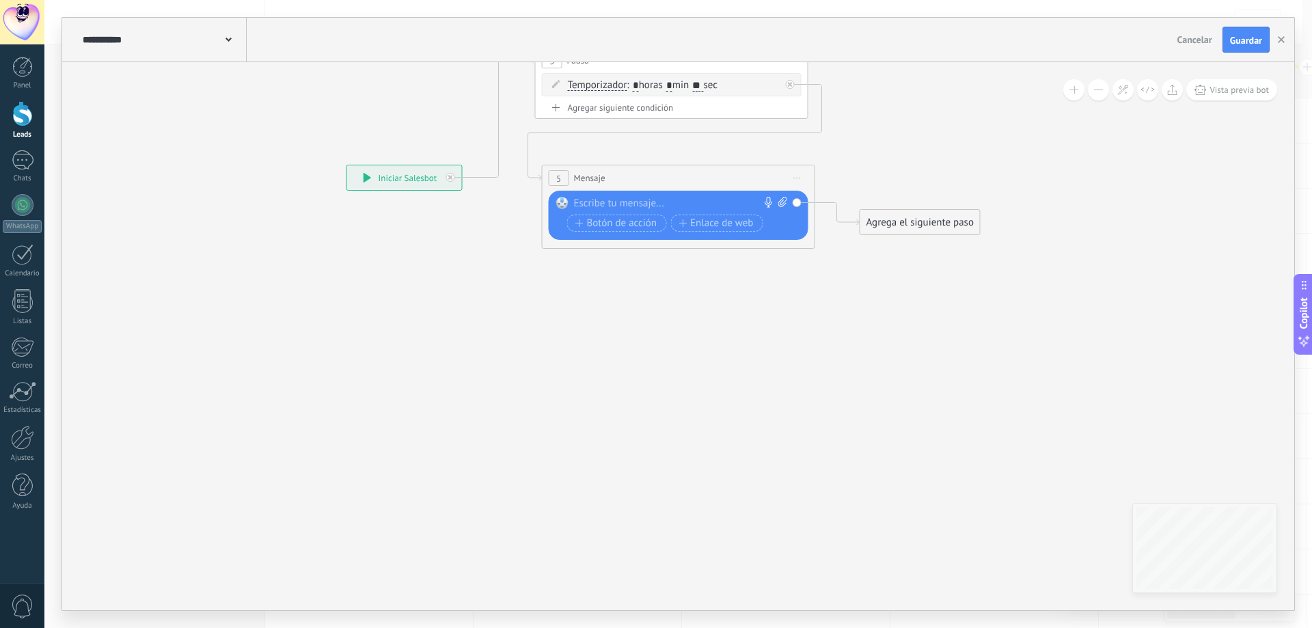
click at [627, 199] on div at bounding box center [675, 204] width 203 height 14
paste div
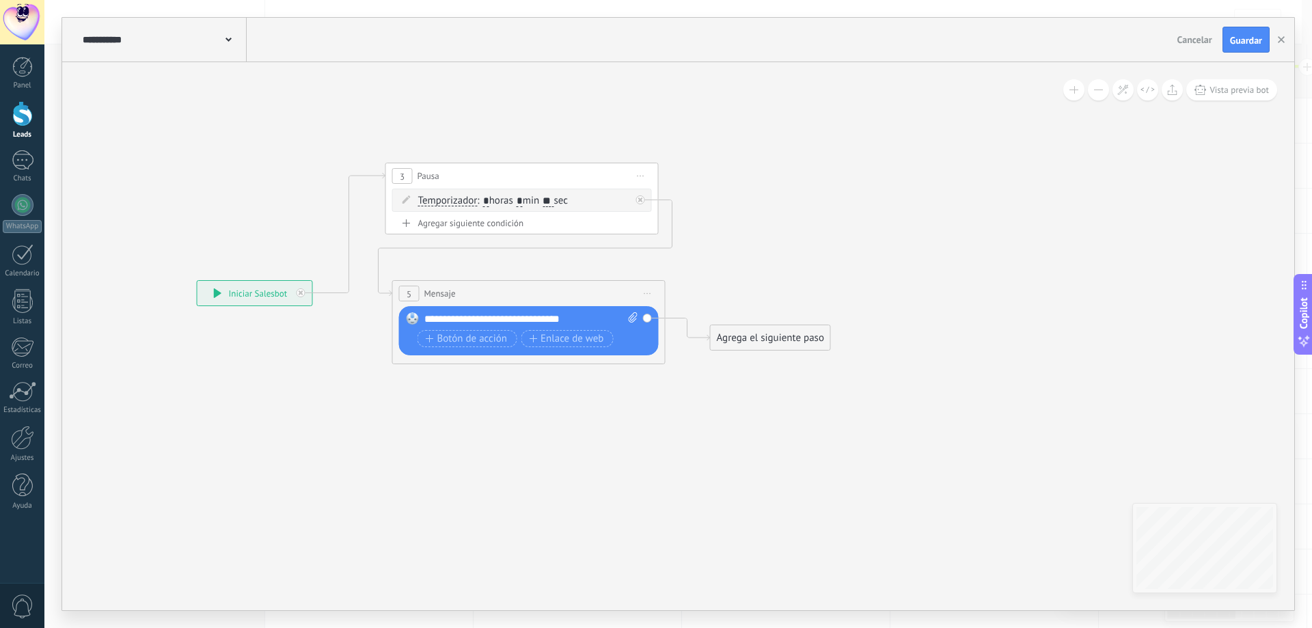
drag, startPoint x: 897, startPoint y: 292, endPoint x: 693, endPoint y: 428, distance: 245.8
click at [693, 428] on icon at bounding box center [490, 263] width 1271 height 885
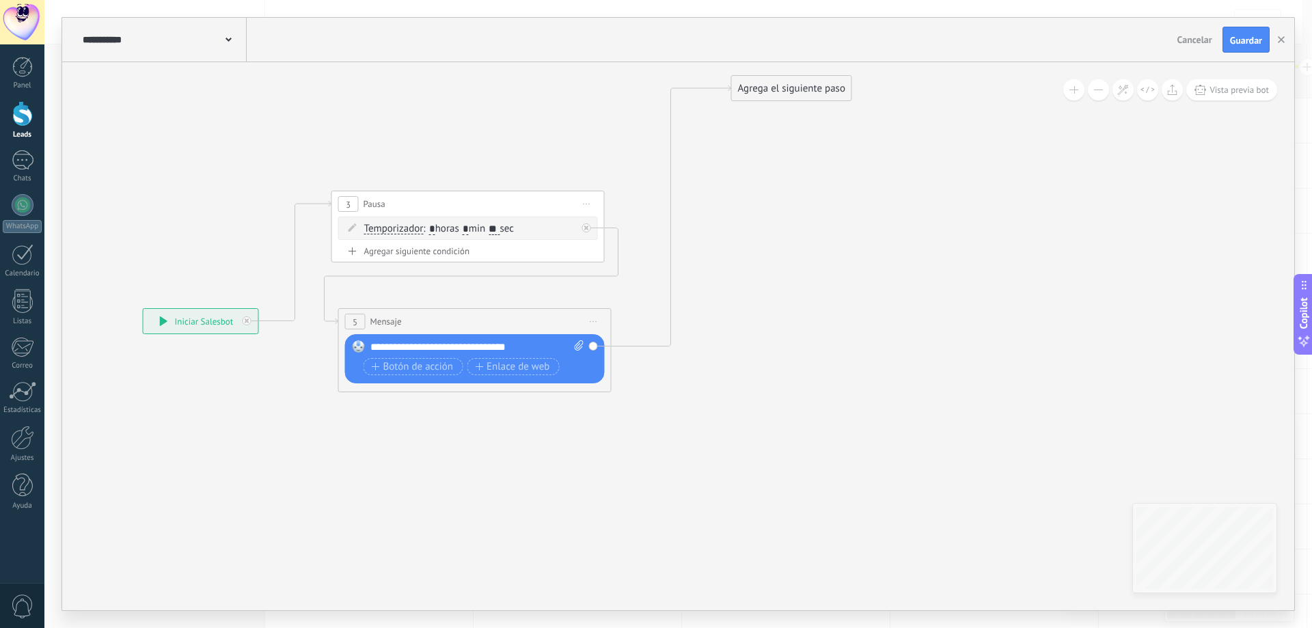
drag, startPoint x: 765, startPoint y: 349, endPoint x: 812, endPoint y: 130, distance: 224.5
click at [812, 100] on div "Agrega el siguiente paso" at bounding box center [792, 88] width 120 height 23
click at [797, 125] on div "Agrega el siguiente paso" at bounding box center [787, 132] width 120 height 23
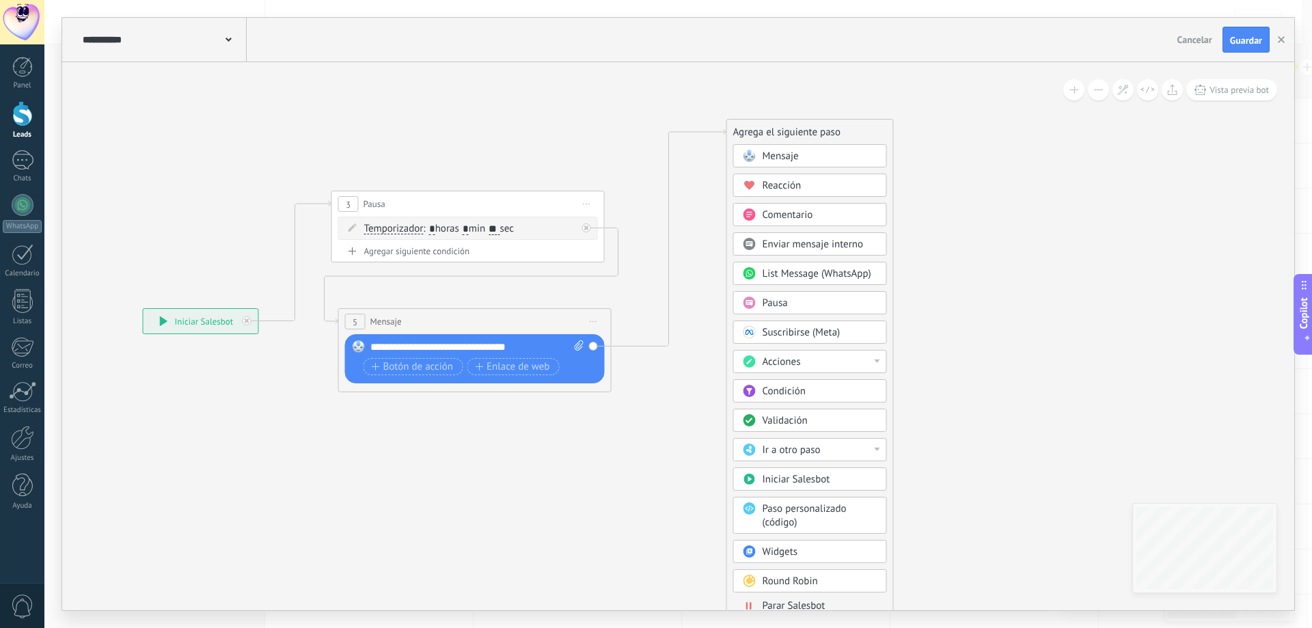
click at [844, 362] on div "Acciones" at bounding box center [819, 362] width 115 height 14
click at [821, 427] on div "Cambiar etapa del lead" at bounding box center [810, 431] width 152 height 23
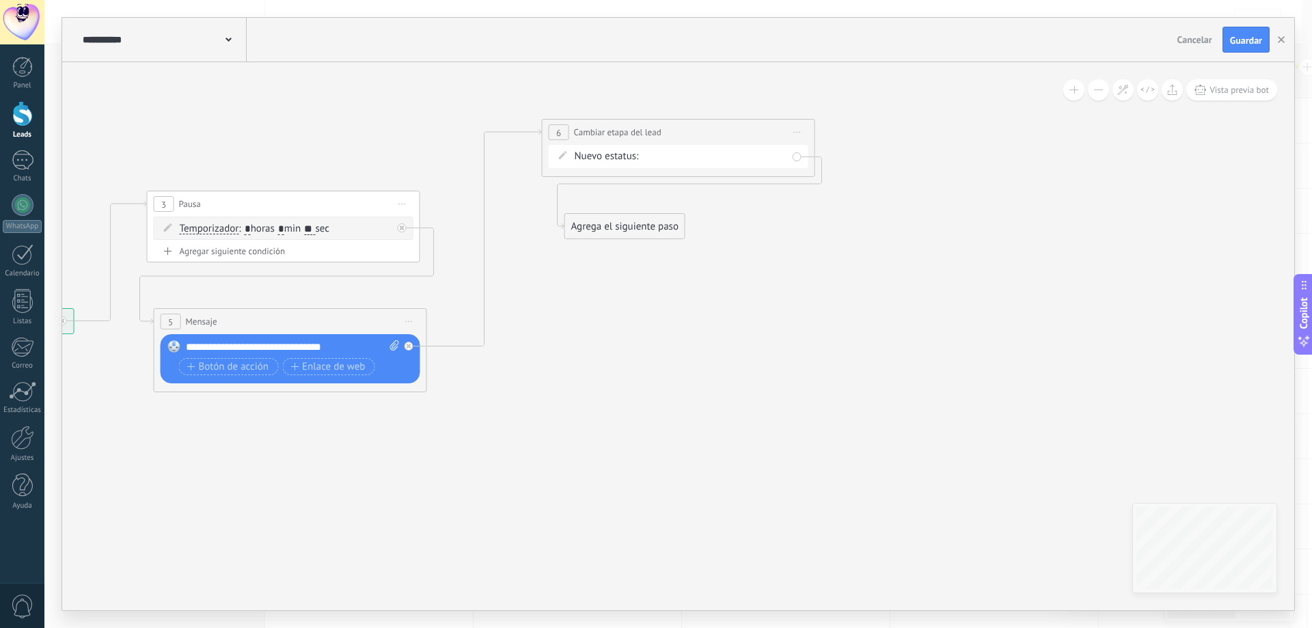
drag, startPoint x: 913, startPoint y: 182, endPoint x: 618, endPoint y: 232, distance: 299.3
click at [618, 232] on div "Agrega el siguiente paso" at bounding box center [625, 226] width 120 height 23
click at [403, 202] on span "Iniciar vista previa aquí Cambiar nombre Duplicar [GEOGRAPHIC_DATA]" at bounding box center [402, 204] width 22 height 20
drag, startPoint x: 459, startPoint y: 271, endPoint x: 445, endPoint y: 270, distance: 13.7
click at [458, 270] on div "Duplicar" at bounding box center [464, 269] width 135 height 23
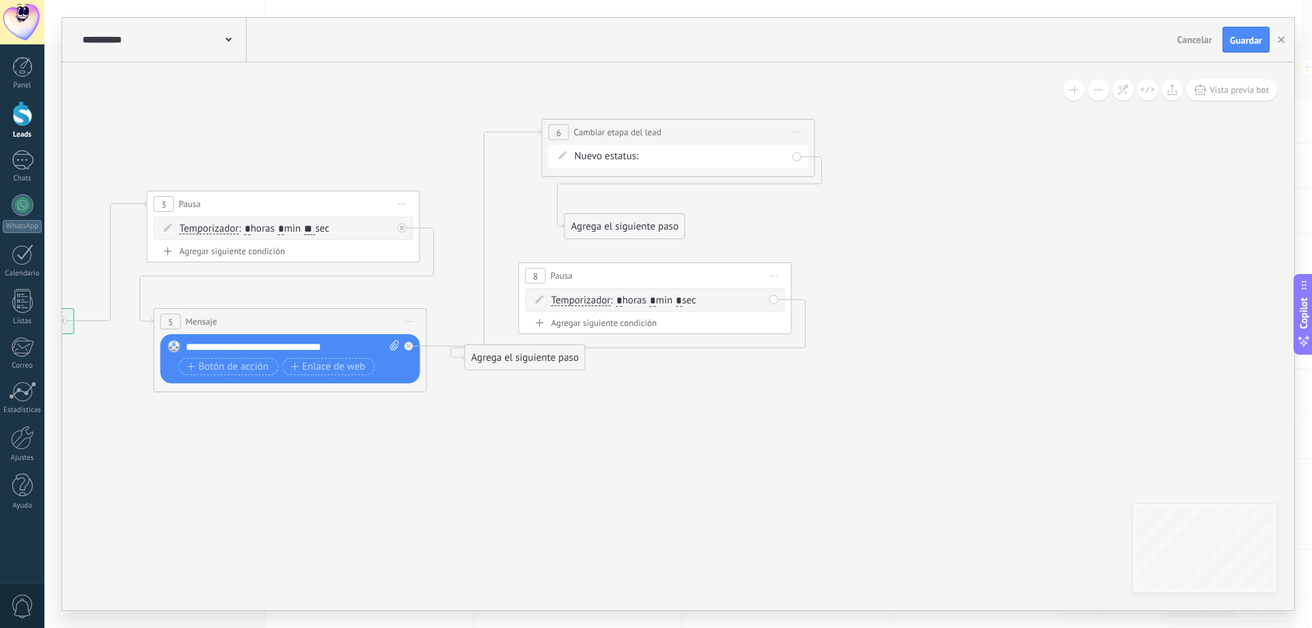
drag, startPoint x: 316, startPoint y: 314, endPoint x: 688, endPoint y: 270, distance: 374.3
click at [688, 270] on div "8 Pausa ***** Iniciar vista previa aquí Cambiar nombre Duplicar [GEOGRAPHIC_DAT…" at bounding box center [655, 275] width 272 height 25
drag, startPoint x: 663, startPoint y: 226, endPoint x: 705, endPoint y: 314, distance: 97.8
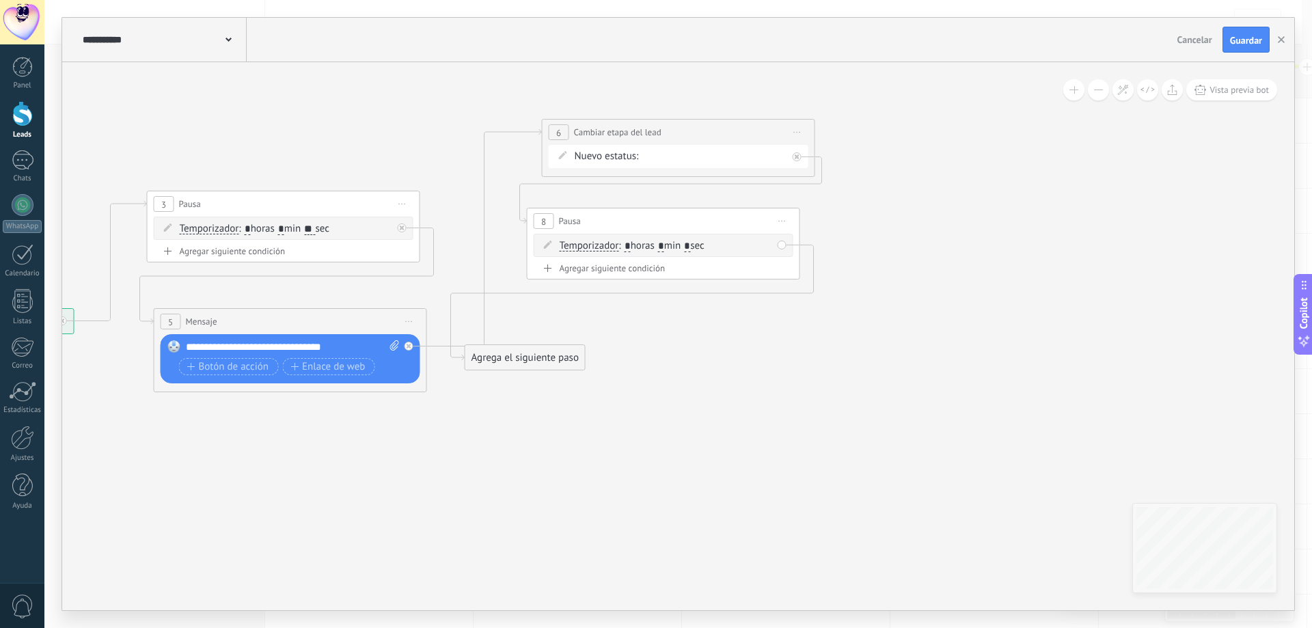
drag, startPoint x: 724, startPoint y: 286, endPoint x: 734, endPoint y: 223, distance: 62.9
click at [734, 223] on div "8 Pausa ***** Iniciar vista previa aquí Cambiar nombre Duplicar [GEOGRAPHIC_DAT…" at bounding box center [663, 220] width 272 height 25
drag, startPoint x: 544, startPoint y: 365, endPoint x: 649, endPoint y: 357, distance: 105.5
click at [649, 357] on div "Agrega el siguiente paso" at bounding box center [629, 354] width 120 height 23
click at [646, 359] on div "Agrega el siguiente paso" at bounding box center [630, 349] width 120 height 23
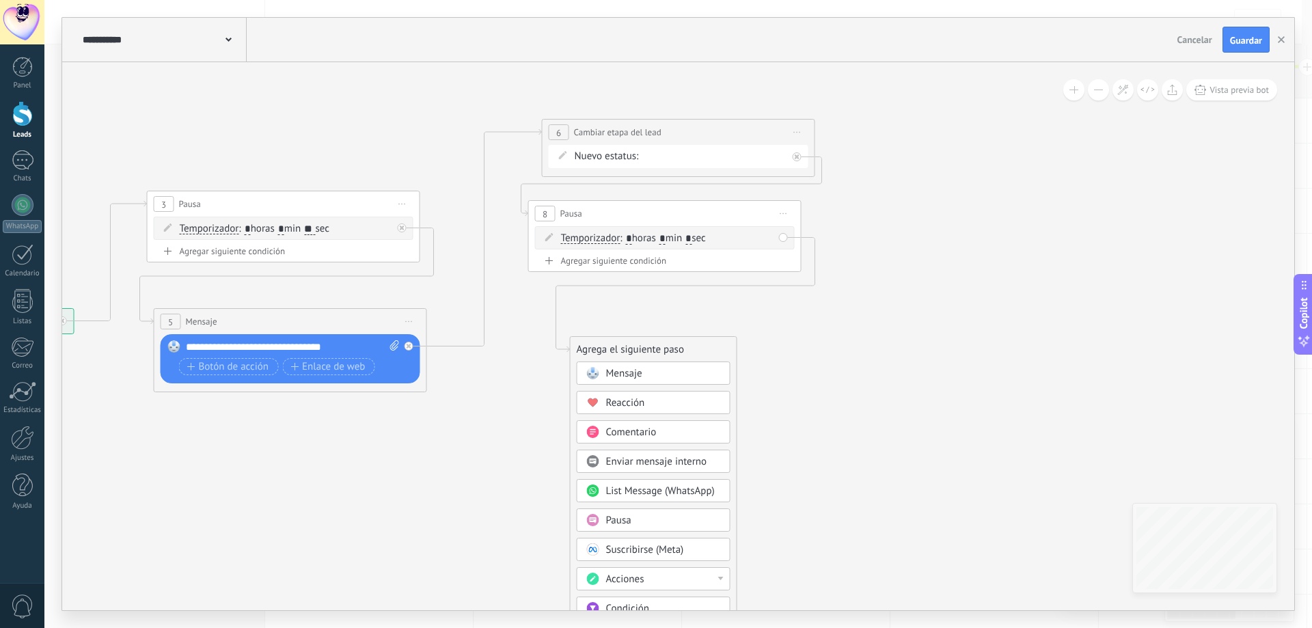
click at [653, 377] on div "Mensaje" at bounding box center [663, 374] width 115 height 14
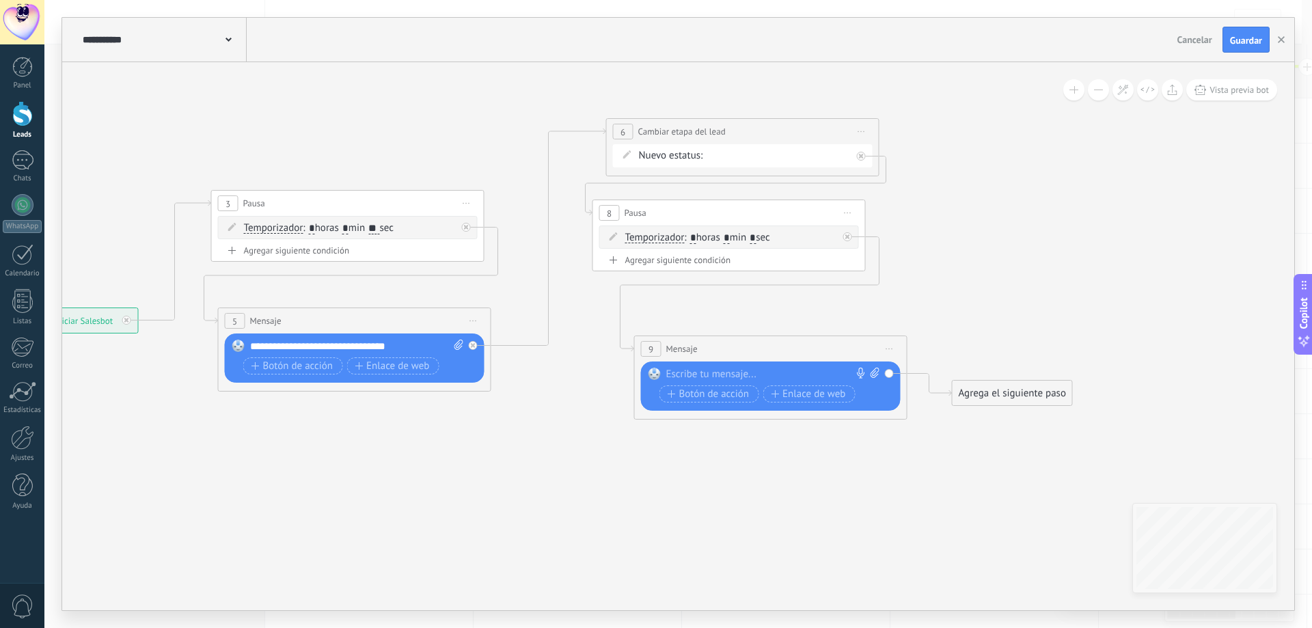
drag, startPoint x: 517, startPoint y: 465, endPoint x: 657, endPoint y: 453, distance: 139.9
click at [657, 453] on icon at bounding box center [524, 269] width 1687 height 985
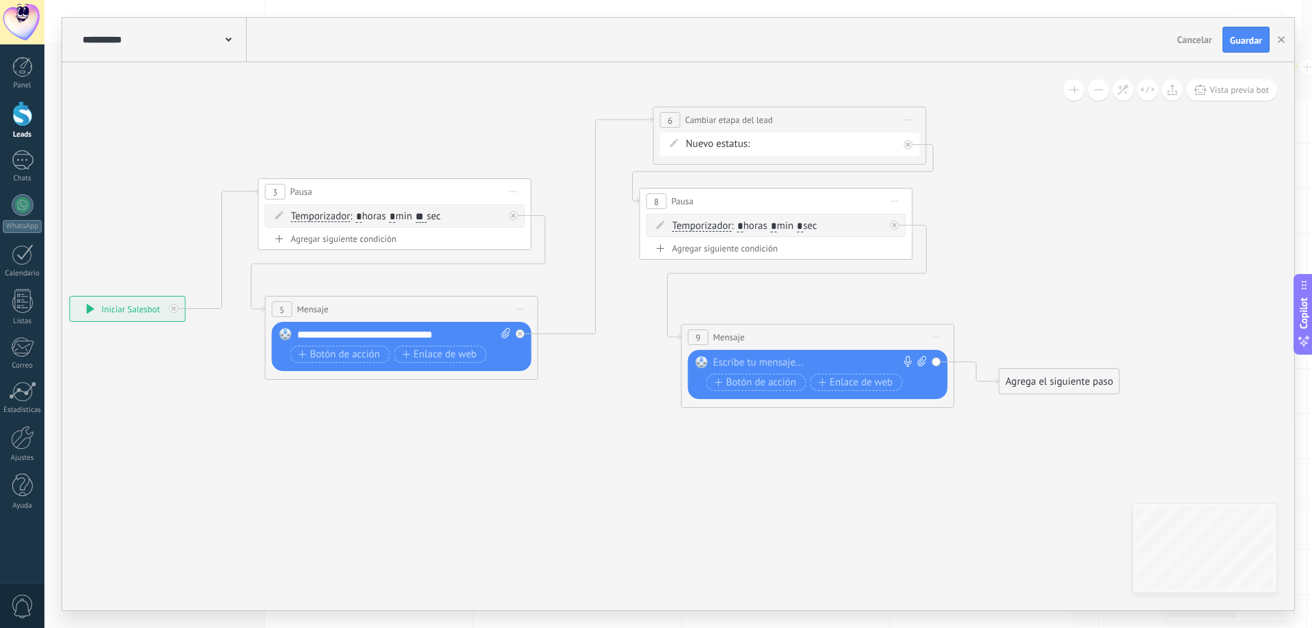
click at [439, 330] on div "**********" at bounding box center [404, 335] width 214 height 14
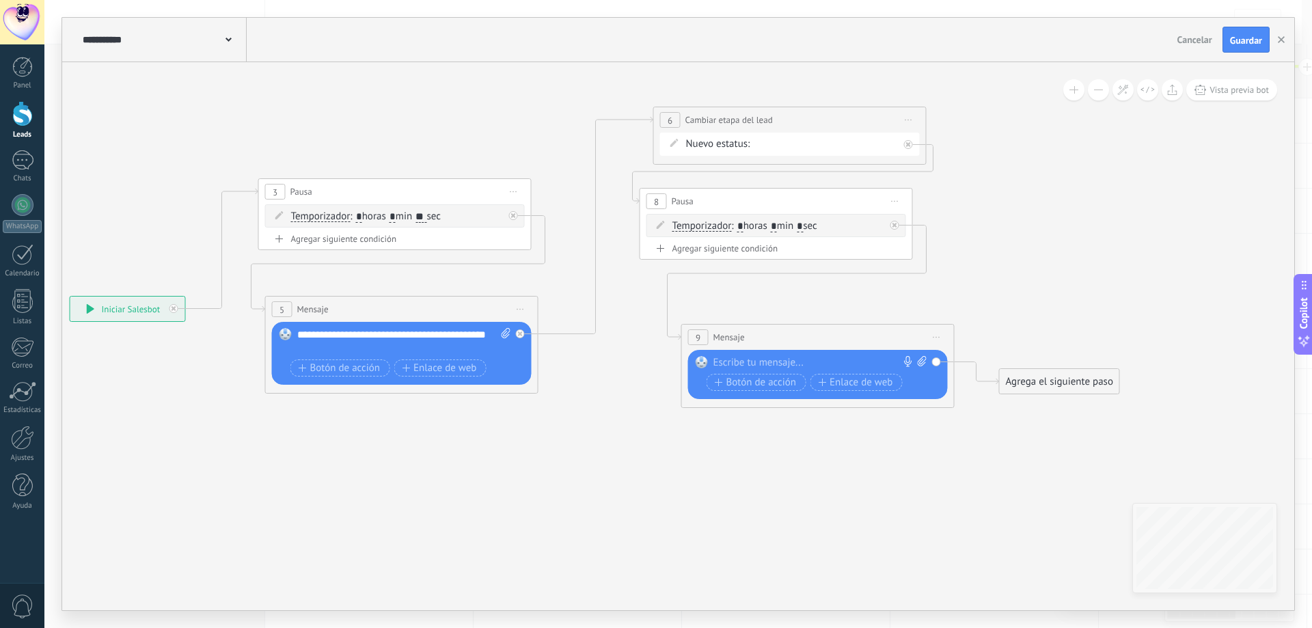
click at [919, 363] on icon at bounding box center [922, 361] width 9 height 10
click input "Subir" at bounding box center [0, 0] width 0 height 0
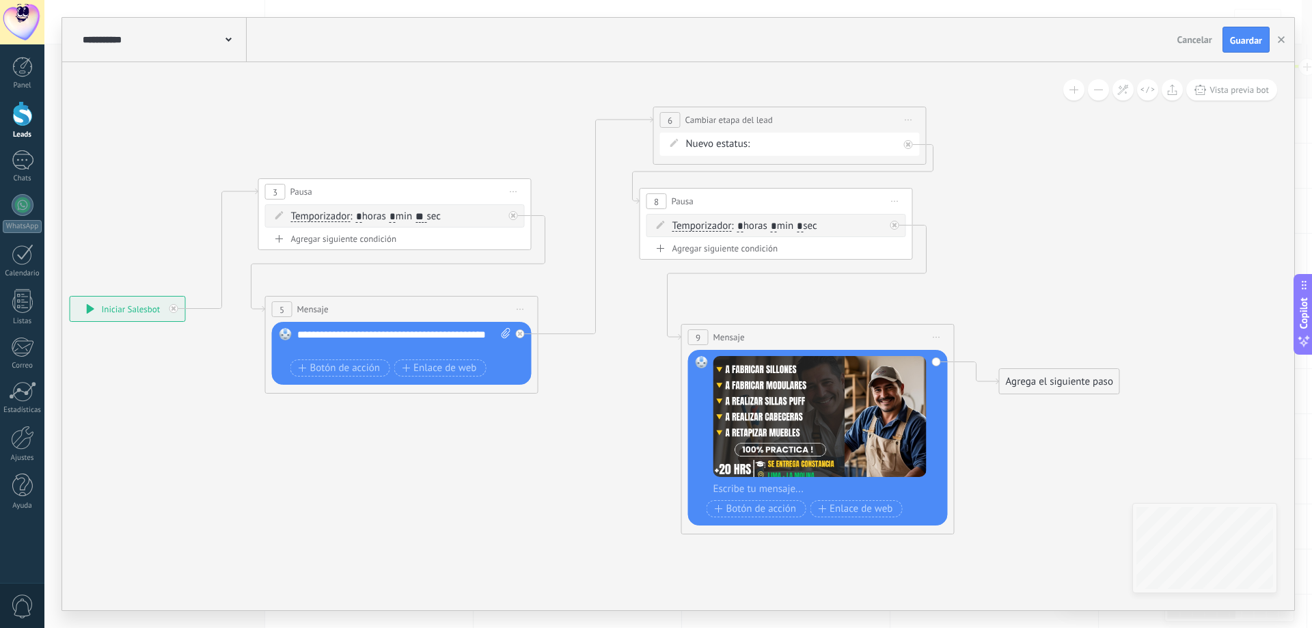
click at [763, 493] on div at bounding box center [826, 489] width 227 height 14
paste div
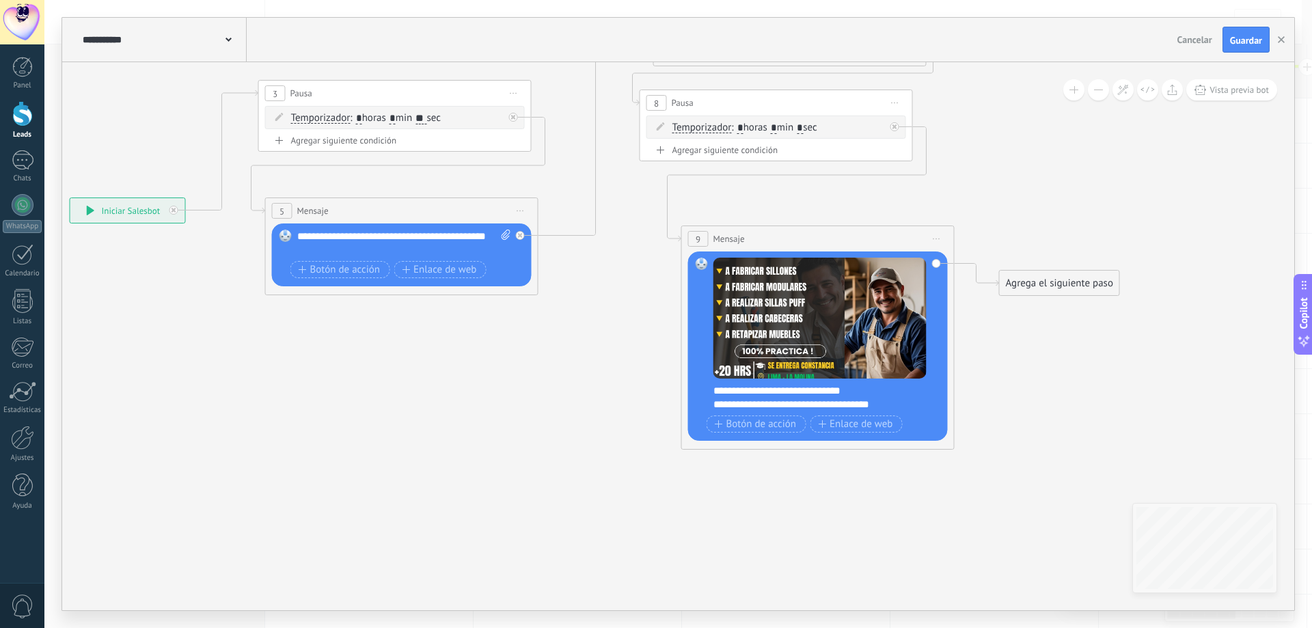
click at [812, 390] on div "**********" at bounding box center [826, 397] width 227 height 27
click at [716, 392] on div "**********" at bounding box center [826, 397] width 227 height 27
click at [773, 389] on div "**********" at bounding box center [826, 397] width 227 height 27
click at [886, 407] on div "**********" at bounding box center [814, 405] width 203 height 14
click at [894, 400] on div "**********" at bounding box center [814, 405] width 203 height 14
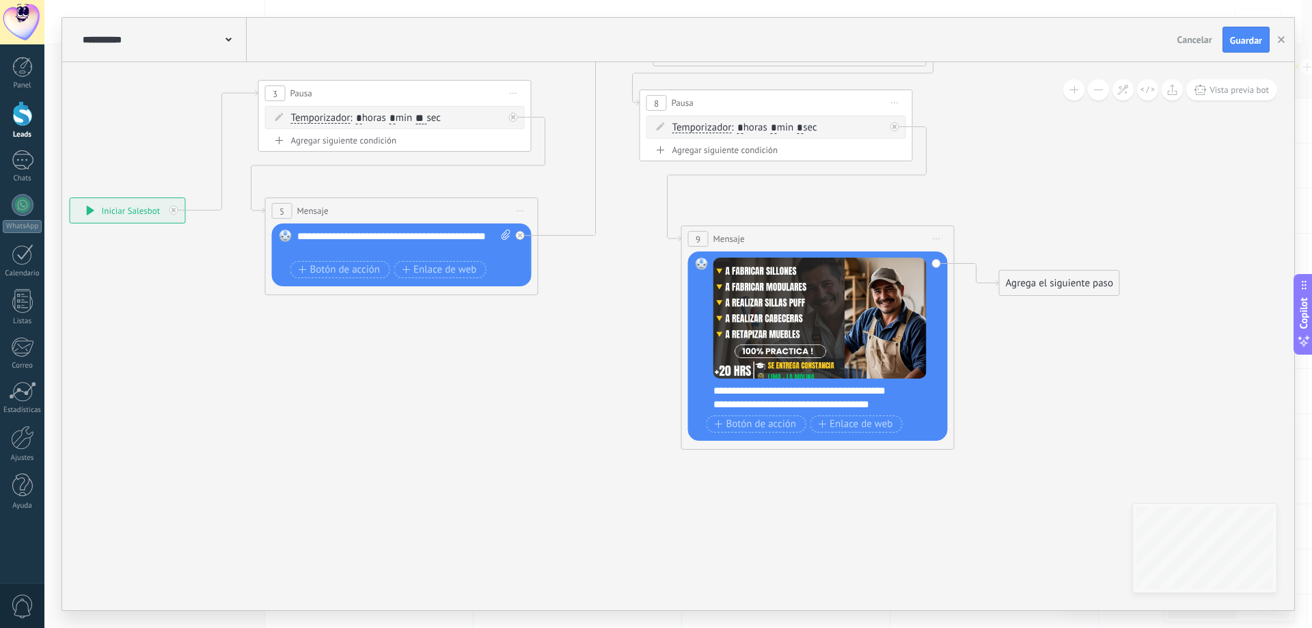
click at [891, 391] on div "**********" at bounding box center [826, 397] width 227 height 27
click at [883, 404] on div "**********" at bounding box center [814, 405] width 203 height 14
click at [886, 407] on div "**********" at bounding box center [814, 405] width 203 height 14
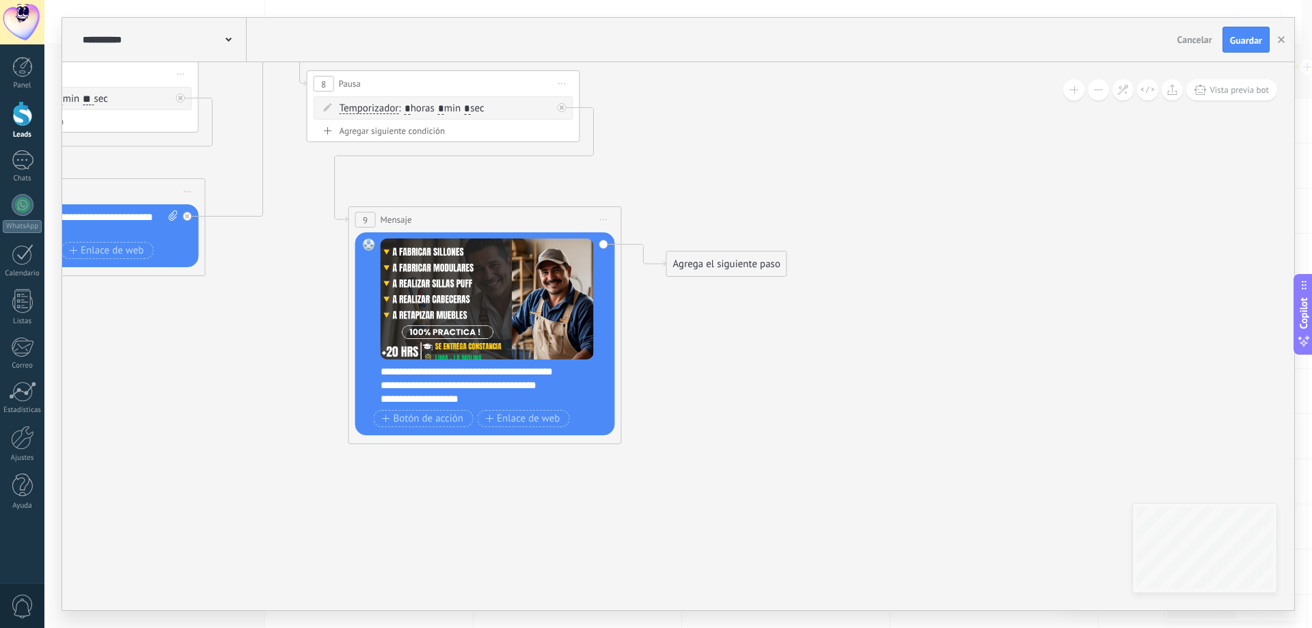
drag, startPoint x: 1041, startPoint y: 425, endPoint x: 672, endPoint y: 407, distance: 369.4
click at [672, 407] on icon at bounding box center [238, 139] width 1687 height 985
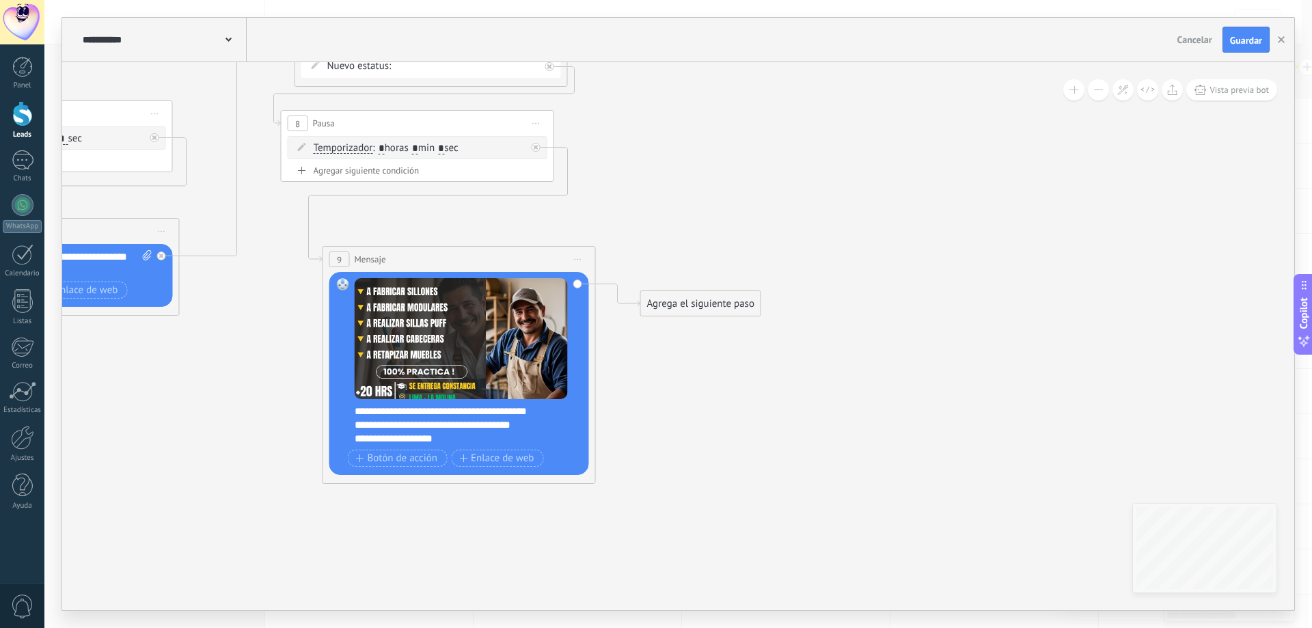
drag, startPoint x: 712, startPoint y: 322, endPoint x: 733, endPoint y: 441, distance: 121.4
click at [733, 441] on icon at bounding box center [212, 179] width 1687 height 985
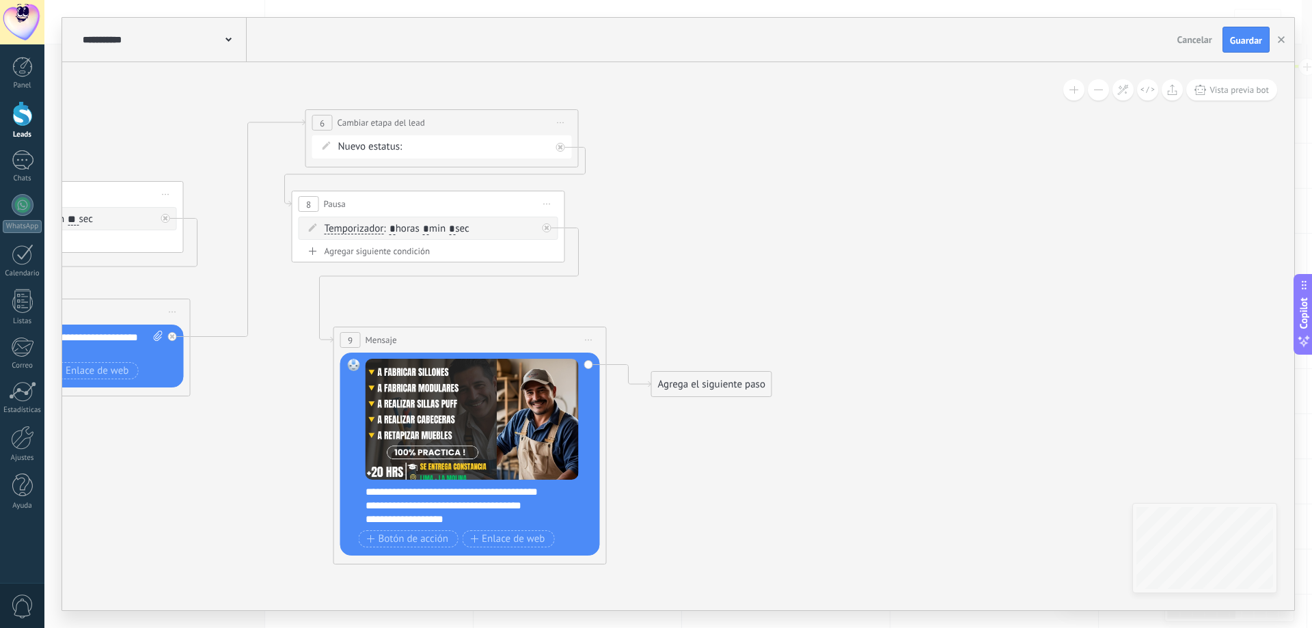
click at [547, 204] on icon at bounding box center [547, 204] width 7 height 1
drag, startPoint x: 592, startPoint y: 267, endPoint x: 545, endPoint y: 288, distance: 51.7
click at [592, 268] on div "Duplicar" at bounding box center [609, 269] width 135 height 23
drag, startPoint x: 549, startPoint y: 315, endPoint x: 875, endPoint y: 185, distance: 350.8
click at [875, 185] on div "11 Pausa ***** Iniciar vista previa aquí Cambiar nombre Duplicar [GEOGRAPHIC_DA…" at bounding box center [795, 194] width 272 height 25
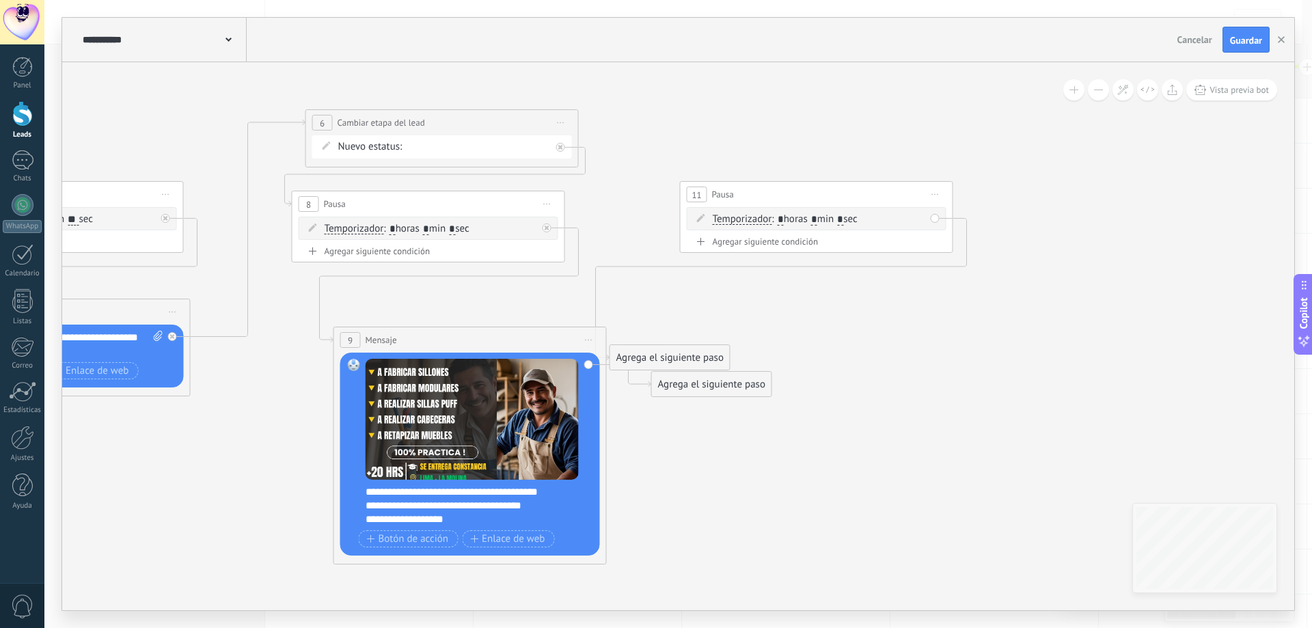
click at [843, 220] on input "*" at bounding box center [840, 220] width 6 height 11
click at [843, 219] on input "*" at bounding box center [840, 220] width 6 height 11
type input "**"
drag, startPoint x: 737, startPoint y: 381, endPoint x: 805, endPoint y: 217, distance: 177.6
drag, startPoint x: 693, startPoint y: 358, endPoint x: 765, endPoint y: 355, distance: 72.5
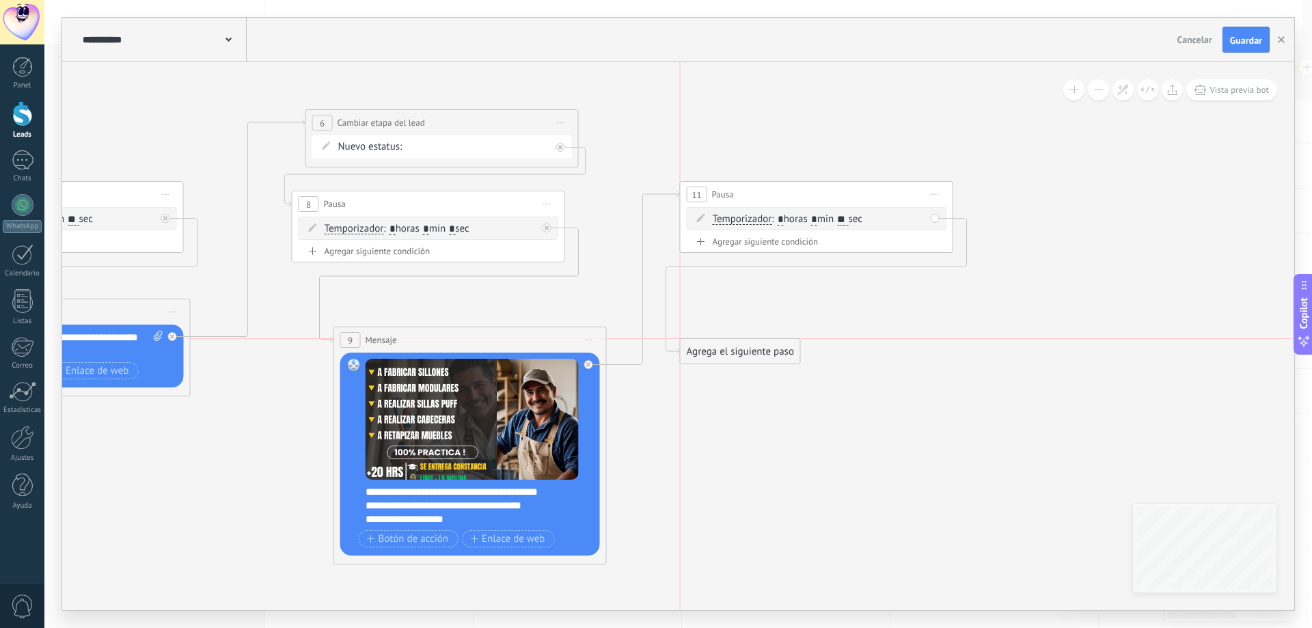
click at [765, 355] on div "Agrega el siguiente paso" at bounding box center [740, 351] width 120 height 23
click at [743, 366] on icon at bounding box center [337, 337] width 1914 height 1138
click at [749, 362] on div "Agrega el siguiente paso" at bounding box center [740, 351] width 120 height 23
click at [744, 374] on span "Mensaje" at bounding box center [734, 375] width 36 height 13
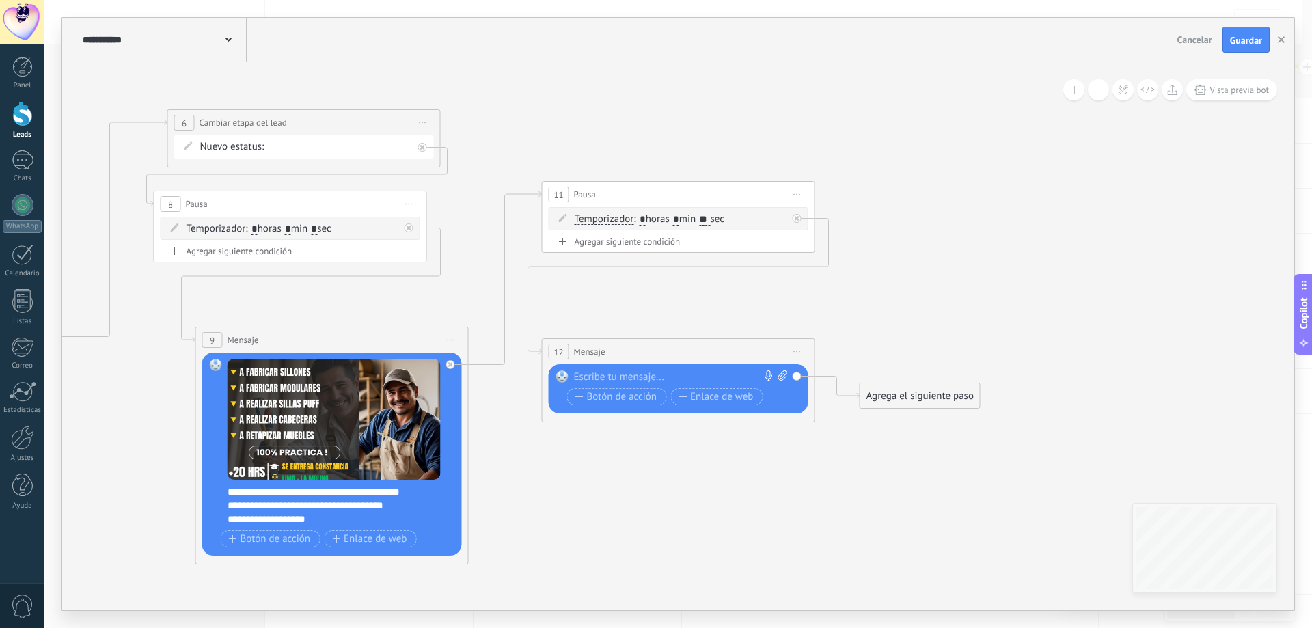
click at [652, 378] on div at bounding box center [675, 377] width 203 height 14
paste div
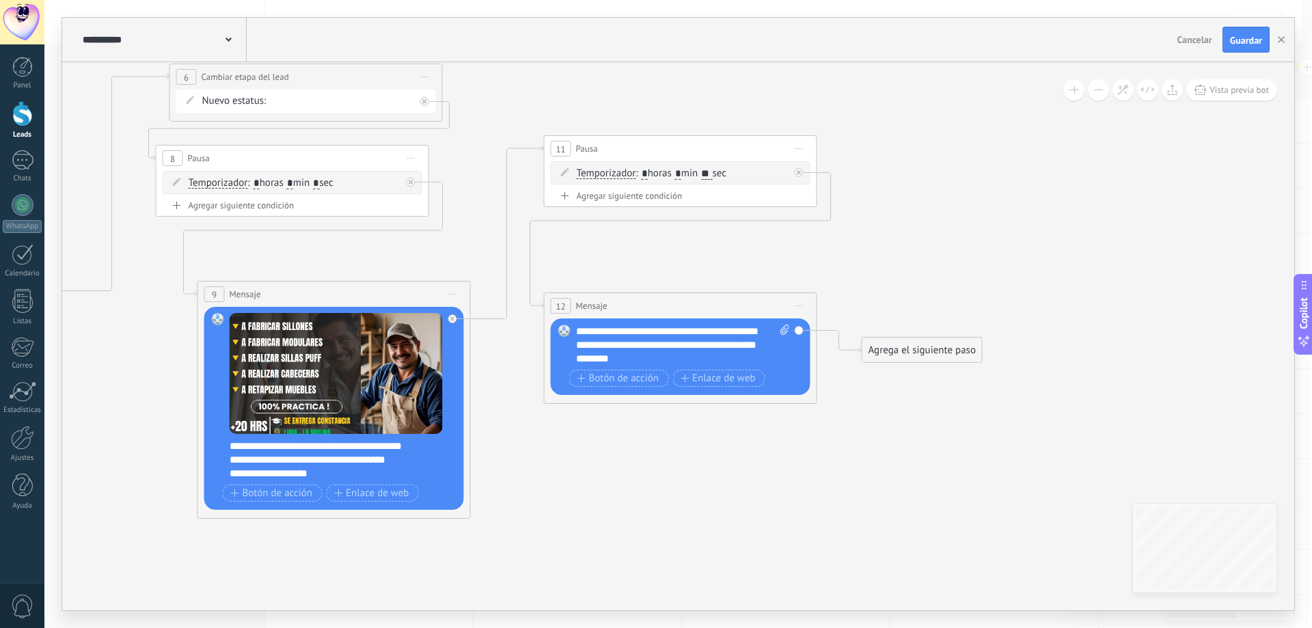
drag, startPoint x: 818, startPoint y: 482, endPoint x: 821, endPoint y: 405, distance: 77.3
click at [825, 409] on icon at bounding box center [260, 291] width 2033 height 1138
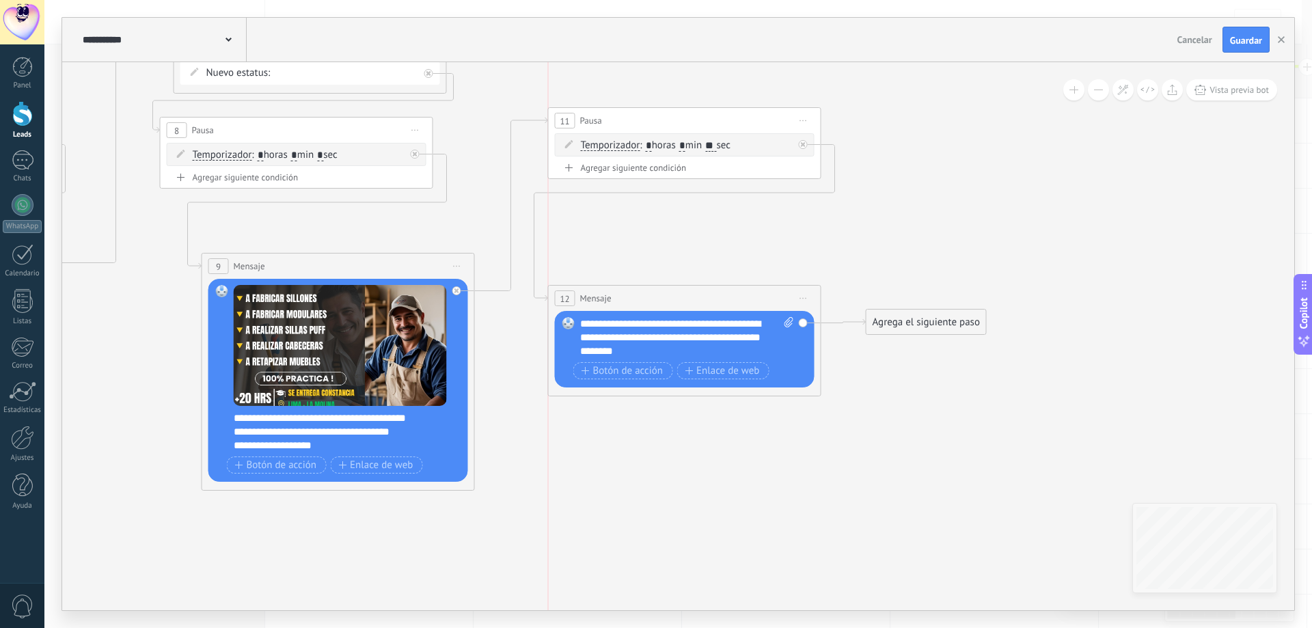
drag, startPoint x: 730, startPoint y: 278, endPoint x: 736, endPoint y: 299, distance: 21.2
click at [736, 299] on div "12 Mensaje ******* (a): Todos los contactos - canales seleccionados Todos los c…" at bounding box center [685, 298] width 272 height 25
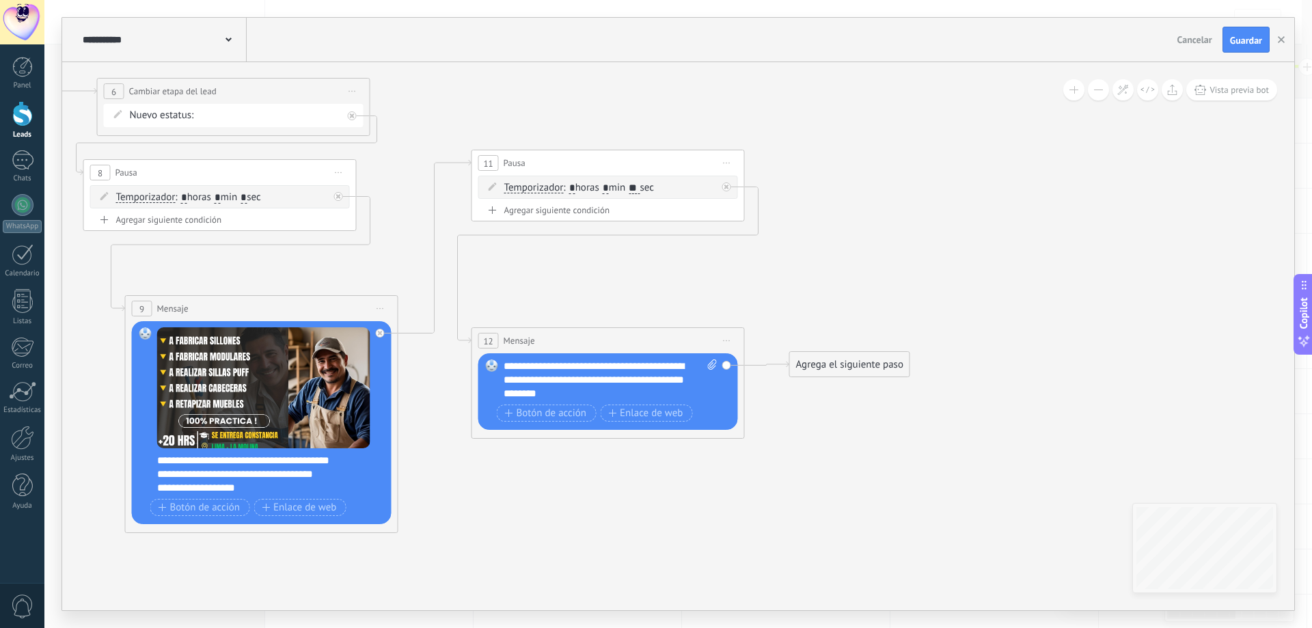
drag, startPoint x: 862, startPoint y: 400, endPoint x: 785, endPoint y: 443, distance: 88.4
click at [785, 443] on icon at bounding box center [188, 305] width 2033 height 1138
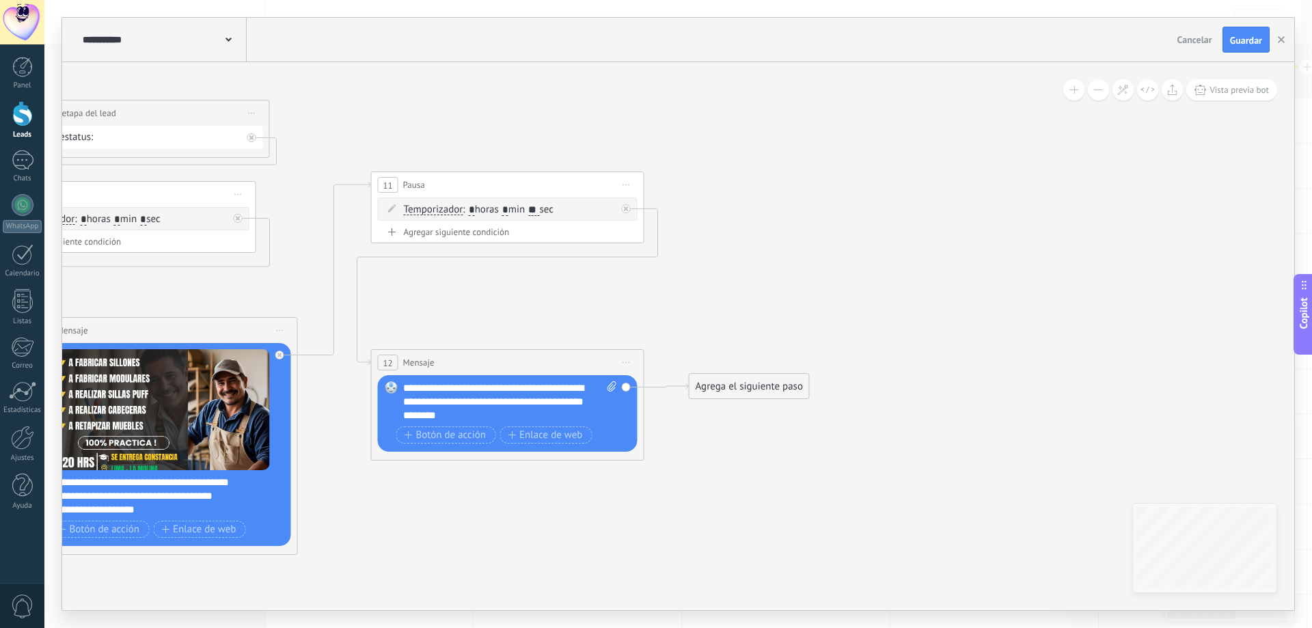
drag, startPoint x: 802, startPoint y: 454, endPoint x: 702, endPoint y: 476, distance: 102.0
click at [702, 476] on icon at bounding box center [88, 327] width 2033 height 1138
click at [628, 183] on span "Iniciar vista previa aquí Cambiar nombre Duplicar [GEOGRAPHIC_DATA]" at bounding box center [627, 185] width 22 height 20
click at [678, 250] on div "Duplicar" at bounding box center [688, 250] width 135 height 23
drag, startPoint x: 572, startPoint y: 309, endPoint x: 959, endPoint y: 204, distance: 401.4
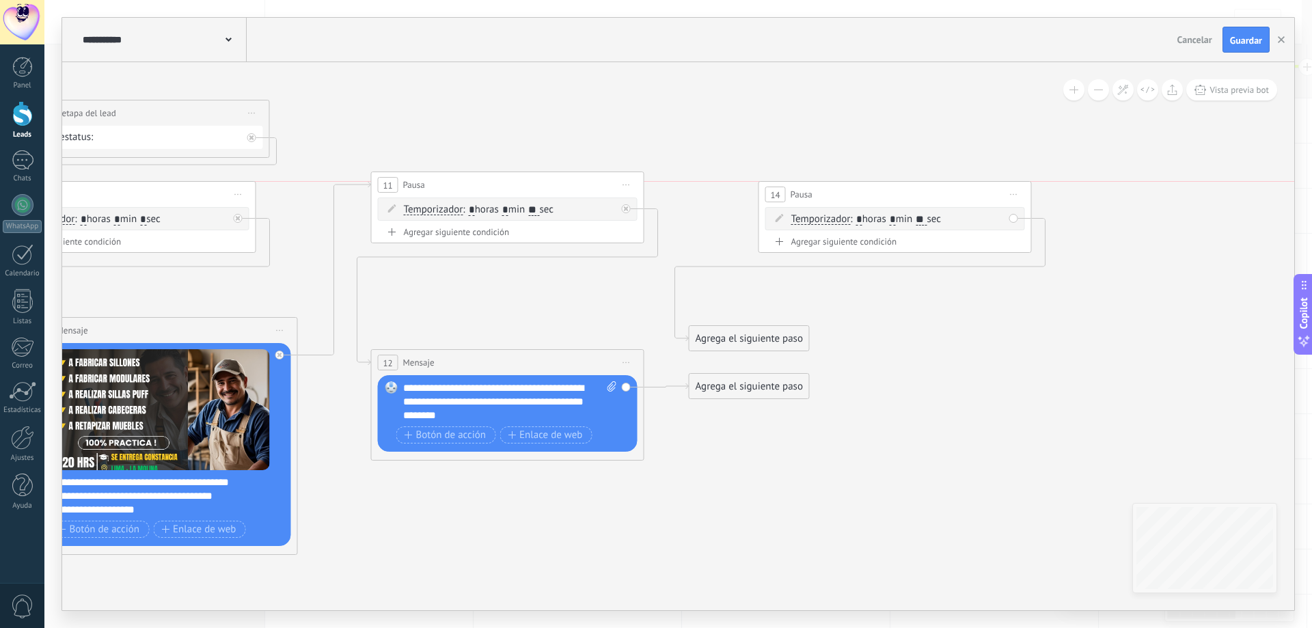
click at [959, 204] on div "14 Pausa ***** Iniciar vista previa aquí Cambiar nombre Duplicar [GEOGRAPHIC_DA…" at bounding box center [895, 194] width 272 height 25
click at [926, 222] on input "**" at bounding box center [921, 220] width 11 height 11
type input "**"
drag, startPoint x: 746, startPoint y: 344, endPoint x: 836, endPoint y: 238, distance: 139.2
drag, startPoint x: 783, startPoint y: 338, endPoint x: 820, endPoint y: 388, distance: 62.0
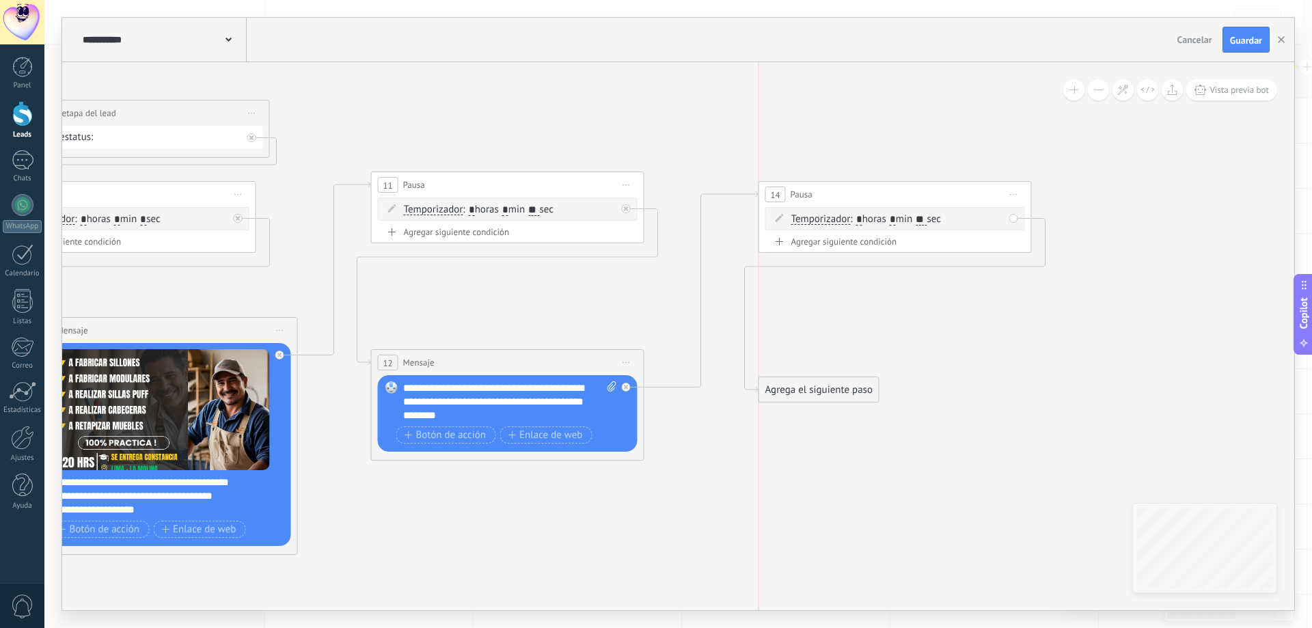
click at [848, 389] on div "Agrega el siguiente paso" at bounding box center [819, 389] width 120 height 23
click at [818, 390] on div "Agrega el siguiente paso" at bounding box center [819, 389] width 120 height 23
click at [825, 411] on span "Mensaje" at bounding box center [813, 413] width 36 height 13
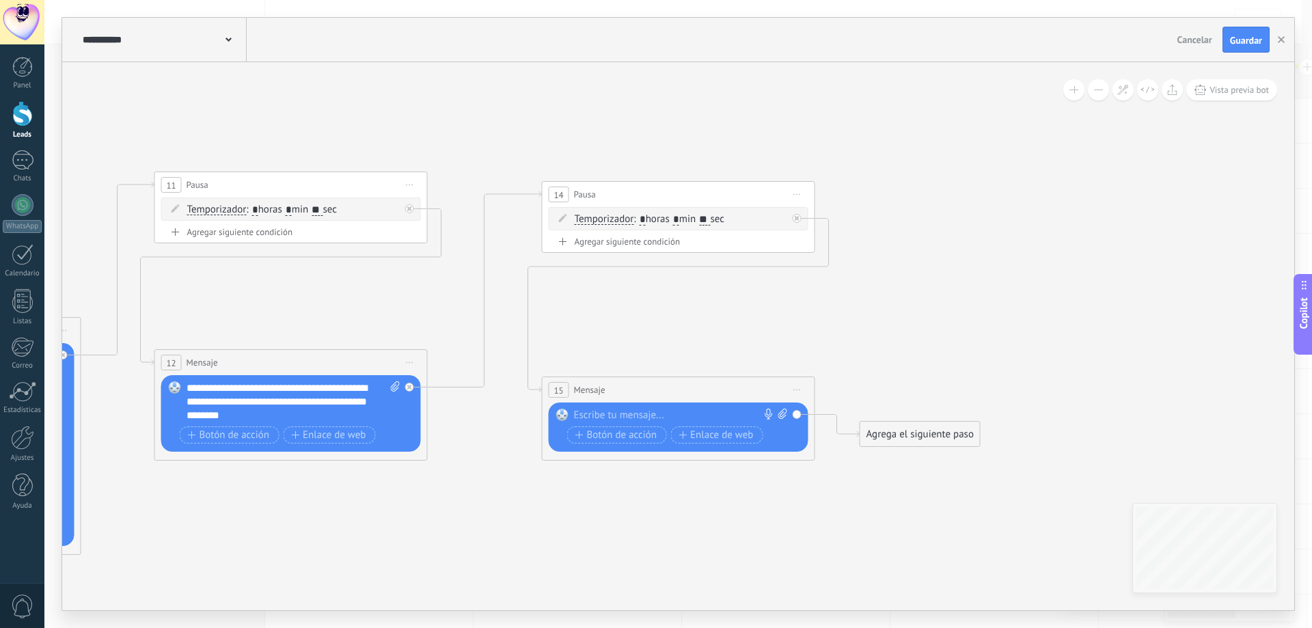
click at [626, 415] on div at bounding box center [675, 416] width 203 height 14
paste div
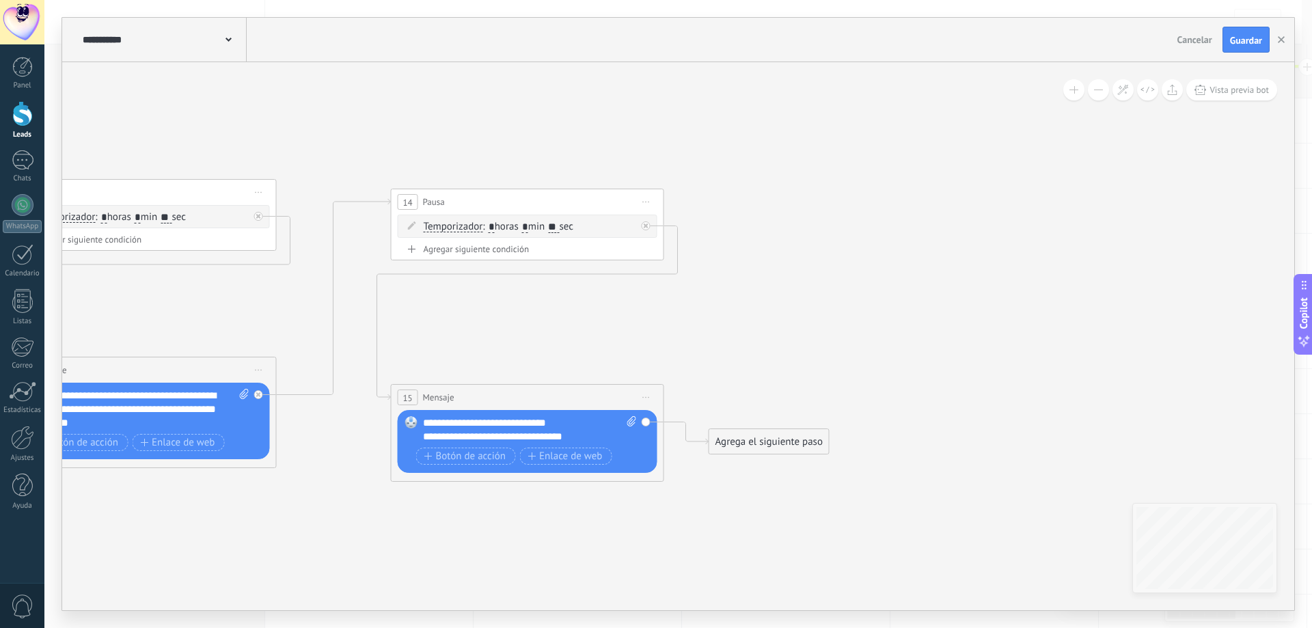
drag, startPoint x: 849, startPoint y: 309, endPoint x: 635, endPoint y: 299, distance: 214.8
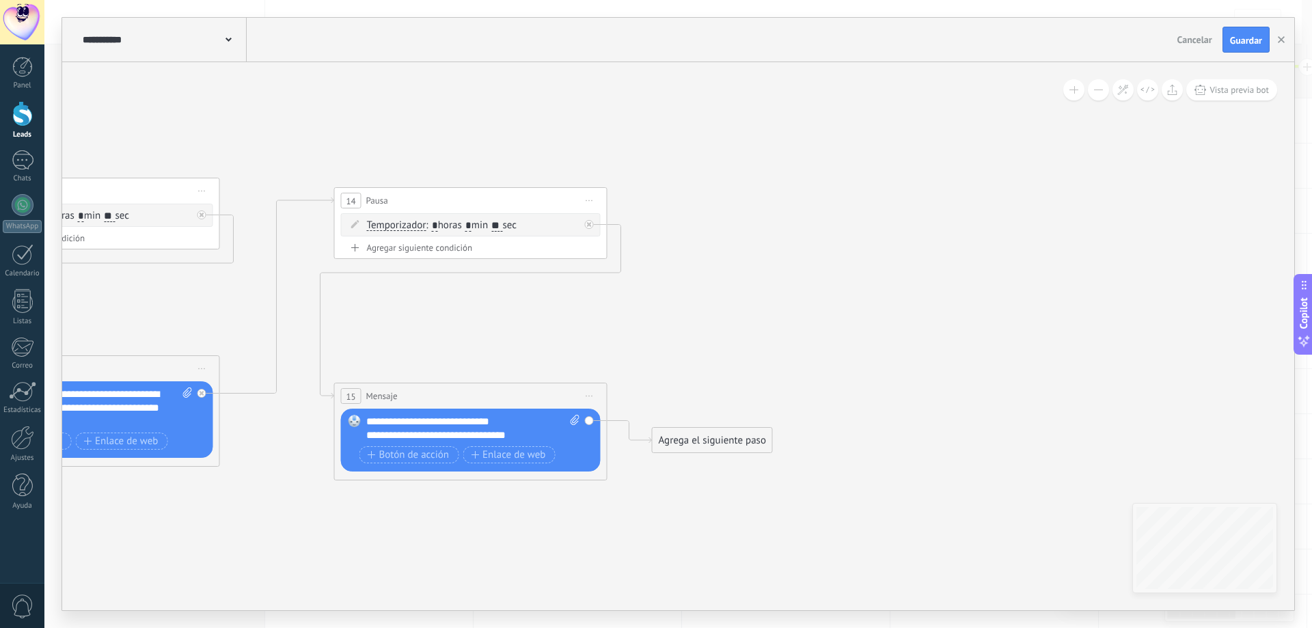
click at [592, 202] on span "Iniciar vista previa aquí Cambiar nombre Duplicar [GEOGRAPHIC_DATA]" at bounding box center [590, 201] width 22 height 20
click at [630, 269] on div "Duplicar" at bounding box center [651, 266] width 135 height 23
drag, startPoint x: 539, startPoint y: 320, endPoint x: 872, endPoint y: 236, distance: 343.2
click at [872, 246] on div "17 Pausa ***** Iniciar vista previa aquí Cambiar nombre Duplicar [GEOGRAPHIC_DA…" at bounding box center [749, 258] width 272 height 25
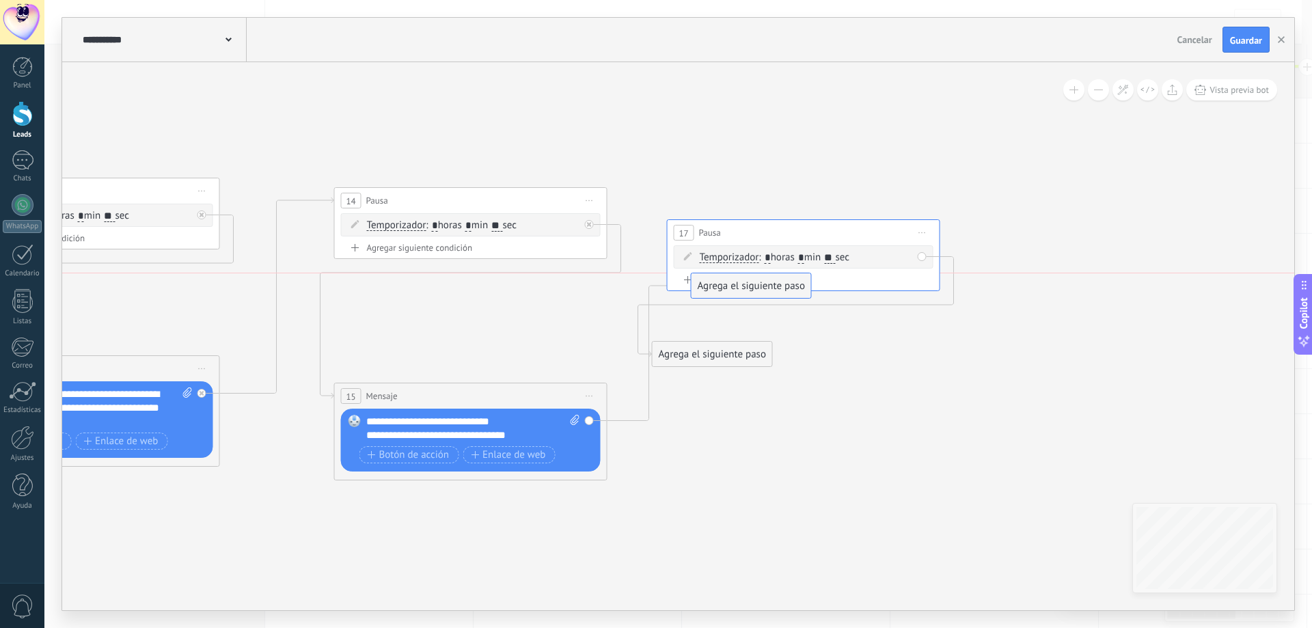
drag, startPoint x: 733, startPoint y: 439, endPoint x: 773, endPoint y: 289, distance: 154.8
drag, startPoint x: 729, startPoint y: 360, endPoint x: 754, endPoint y: 387, distance: 37.2
click at [754, 387] on div "Agrega el siguiente paso" at bounding box center [738, 378] width 120 height 23
click at [745, 385] on div "Agrega el siguiente paso" at bounding box center [738, 381] width 120 height 23
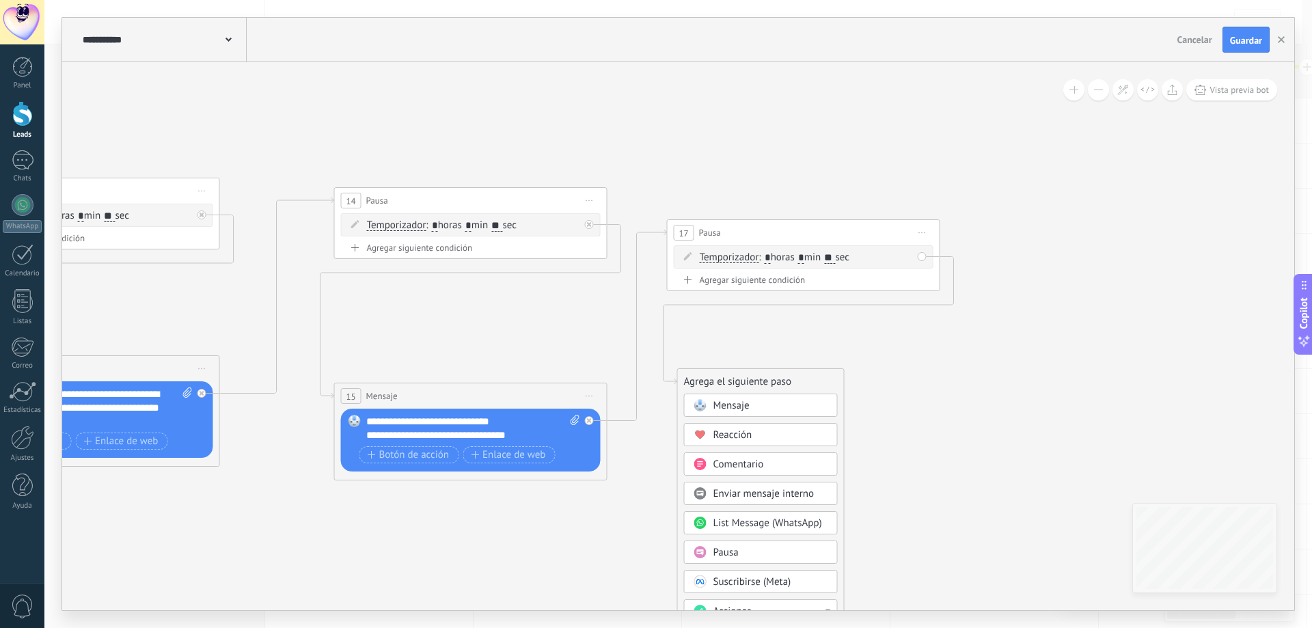
click at [748, 405] on span "Mensaje" at bounding box center [731, 405] width 36 height 13
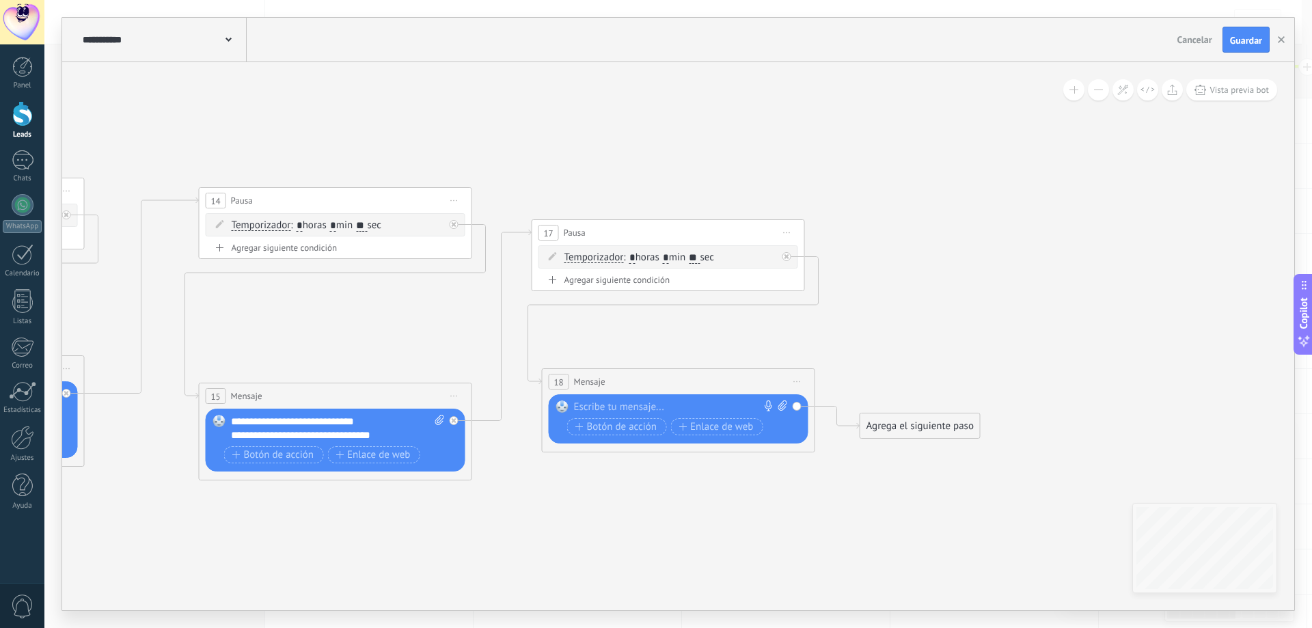
click at [639, 411] on div at bounding box center [675, 407] width 203 height 14
paste div
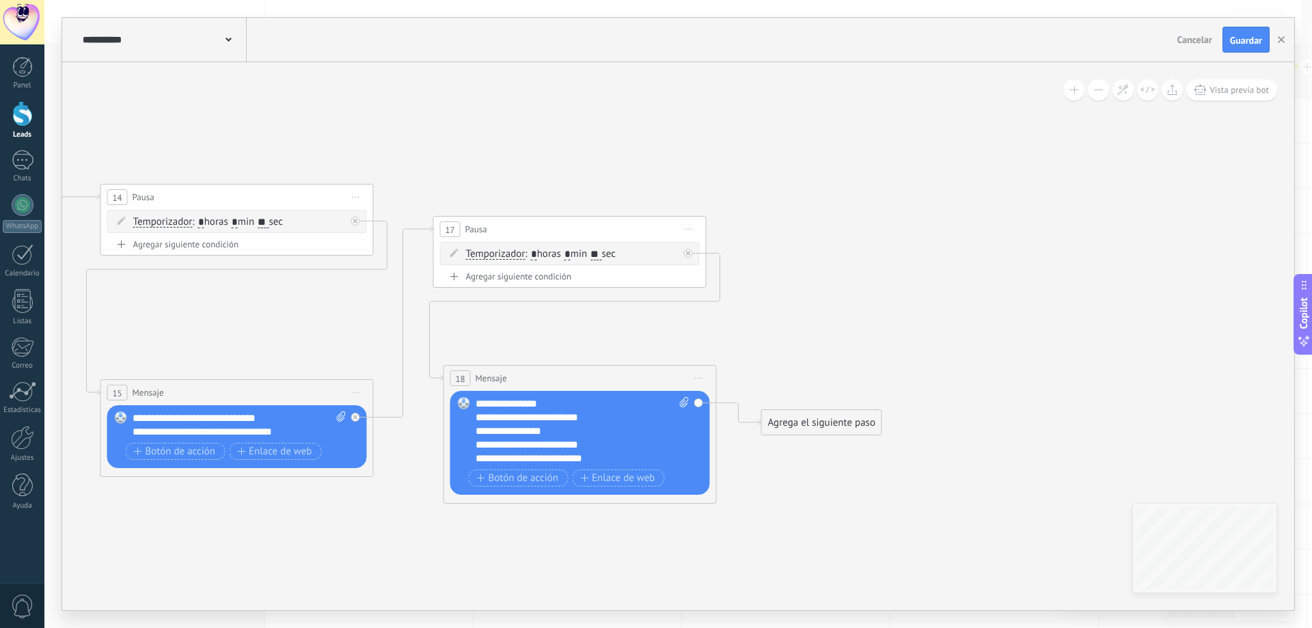
drag, startPoint x: 857, startPoint y: 327, endPoint x: 720, endPoint y: 322, distance: 136.7
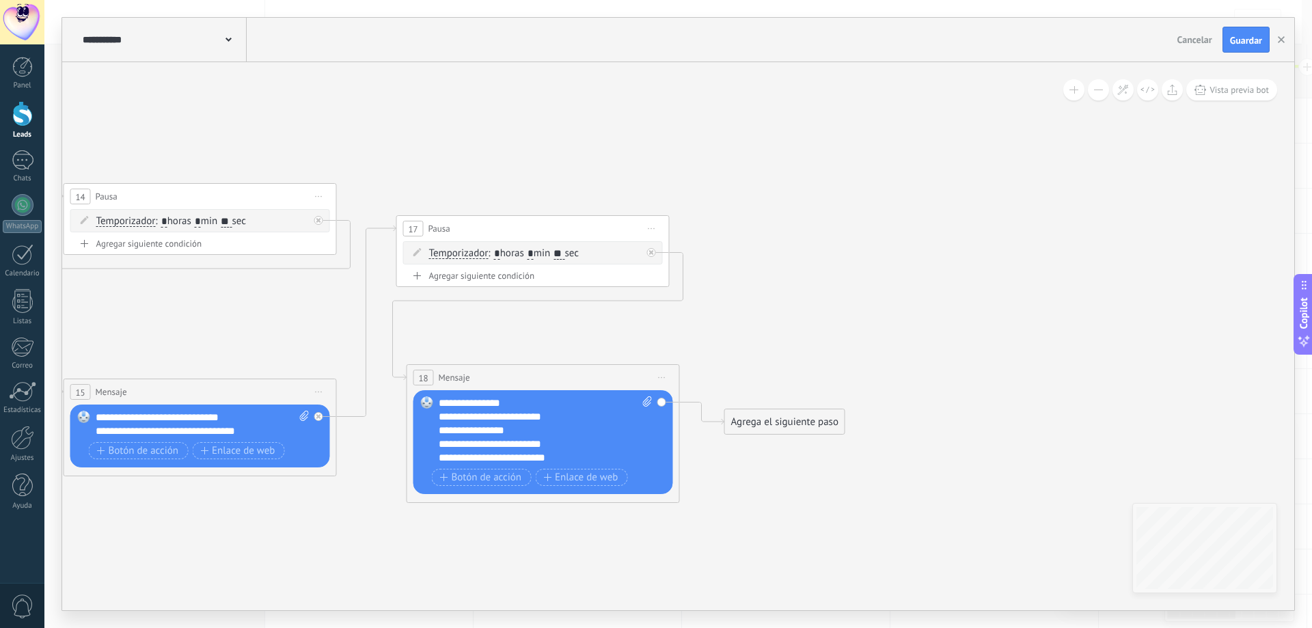
click at [649, 228] on icon at bounding box center [651, 228] width 7 height 1
click at [696, 293] on div "Duplicar" at bounding box center [713, 294] width 135 height 23
drag, startPoint x: 545, startPoint y: 352, endPoint x: 936, endPoint y: 248, distance: 405.0
click at [936, 248] on div "20 Pausa ***** Iniciar vista previa aquí Cambiar nombre Duplicar [GEOGRAPHIC_DA…" at bounding box center [924, 240] width 272 height 25
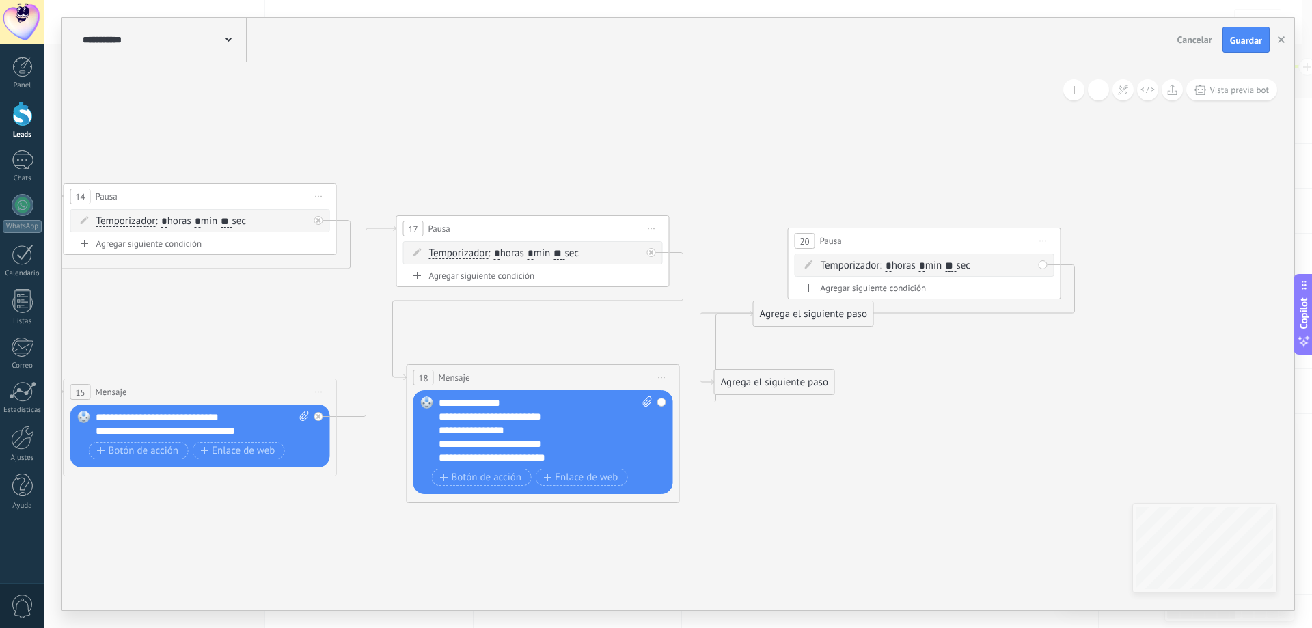
drag, startPoint x: 796, startPoint y: 424, endPoint x: 853, endPoint y: 288, distance: 148.2
drag, startPoint x: 811, startPoint y: 383, endPoint x: 831, endPoint y: 404, distance: 29.5
click at [831, 404] on div "Agrega el siguiente paso" at bounding box center [807, 403] width 120 height 23
click at [794, 398] on div "Agrega el siguiente paso" at bounding box center [807, 404] width 120 height 23
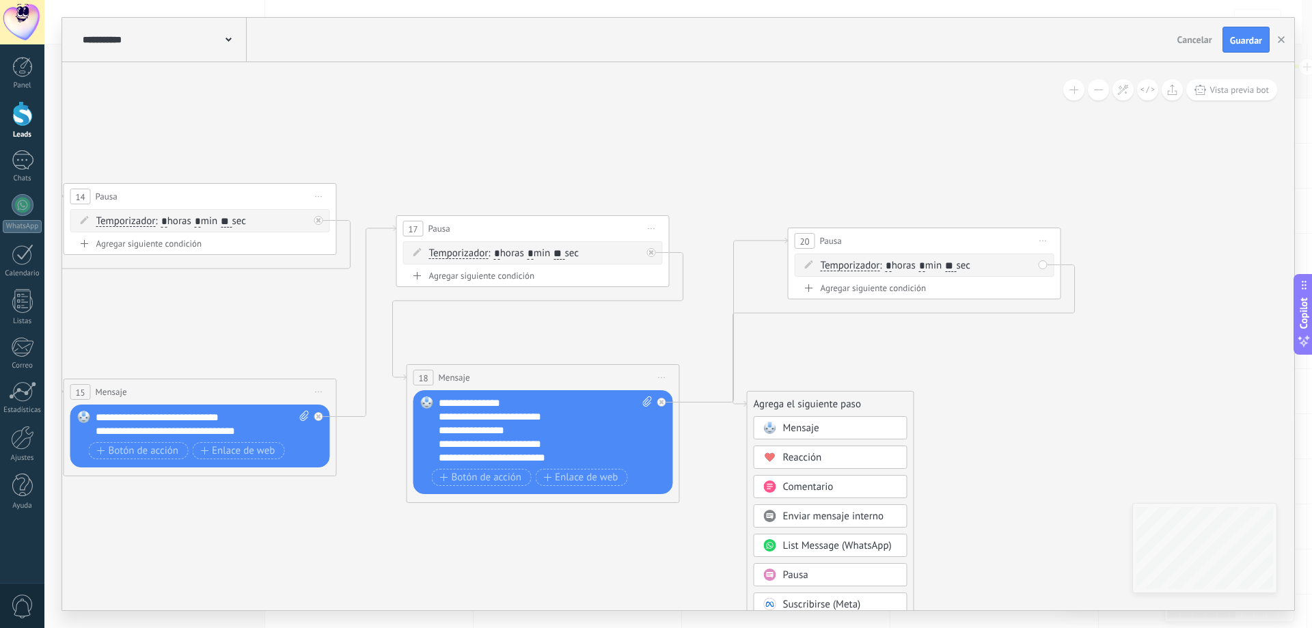
click at [807, 427] on span "Mensaje" at bounding box center [801, 428] width 36 height 13
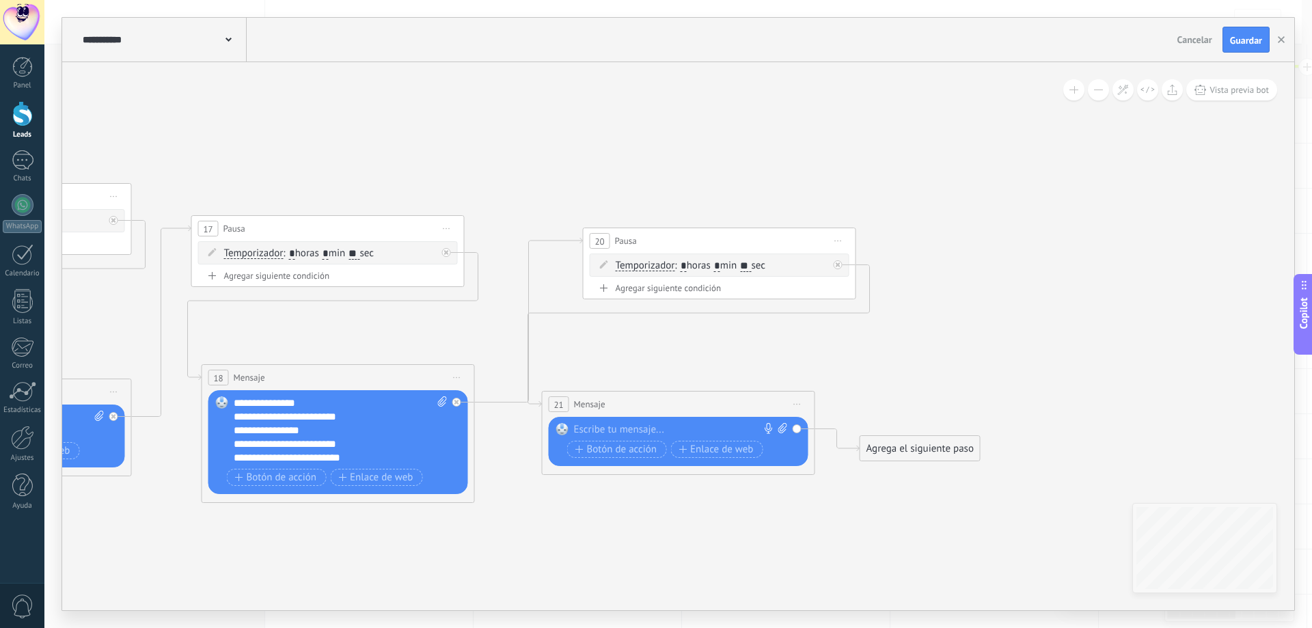
click at [640, 429] on div at bounding box center [675, 430] width 203 height 14
paste div
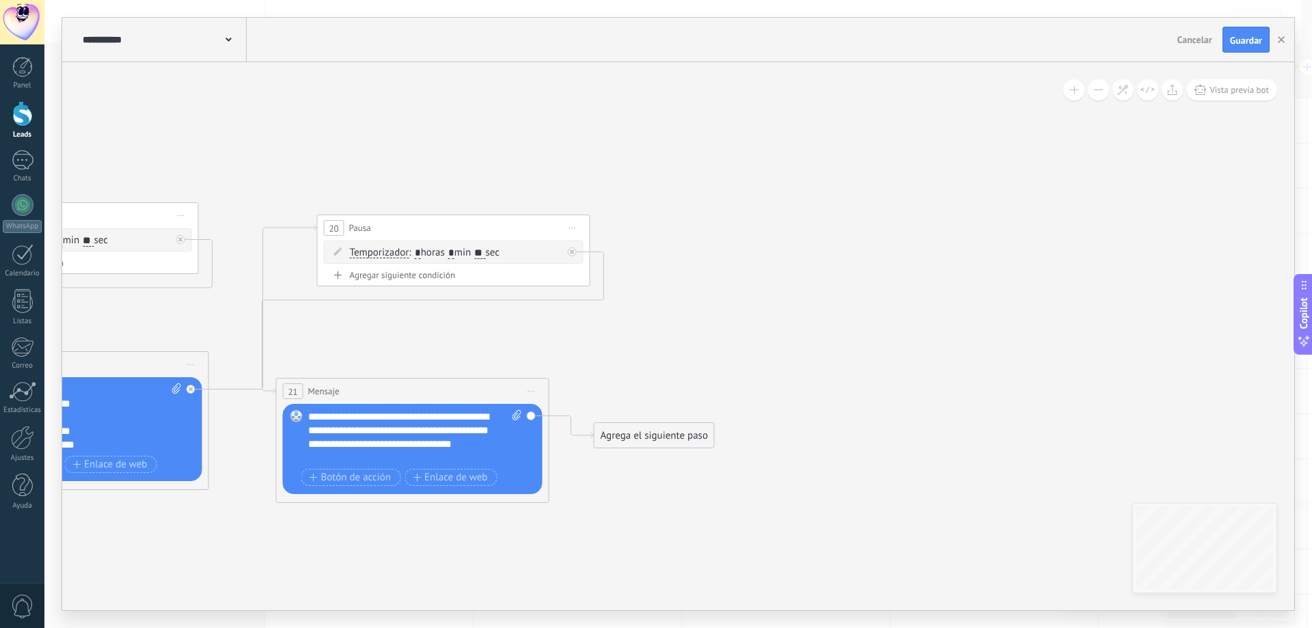
drag, startPoint x: 878, startPoint y: 374, endPoint x: 592, endPoint y: 345, distance: 287.8
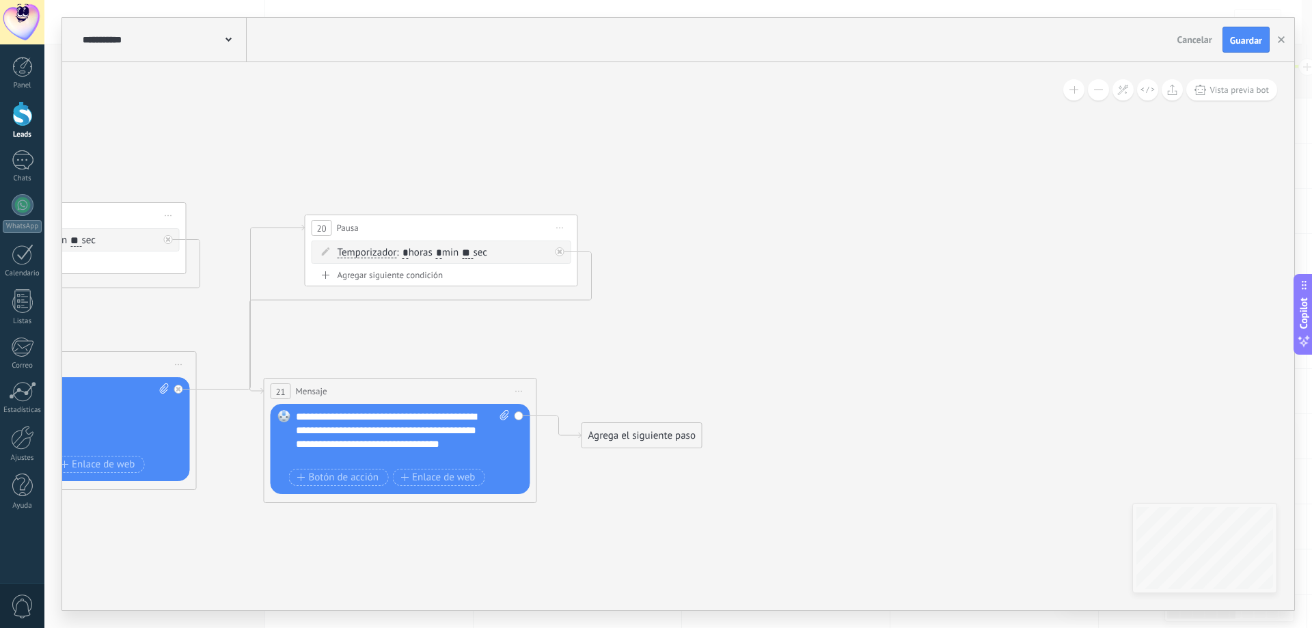
click at [558, 229] on span "Iniciar vista previa aquí Cambiar nombre Duplicar [GEOGRAPHIC_DATA]" at bounding box center [560, 228] width 22 height 20
click at [609, 290] on div "Duplicar" at bounding box center [622, 293] width 135 height 23
drag, startPoint x: 500, startPoint y: 335, endPoint x: 864, endPoint y: 234, distance: 377.5
click at [864, 236] on div "23 Pausa ***** Iniciar vista previa aquí Cambiar nombre Duplicar [GEOGRAPHIC_DA…" at bounding box center [800, 248] width 272 height 25
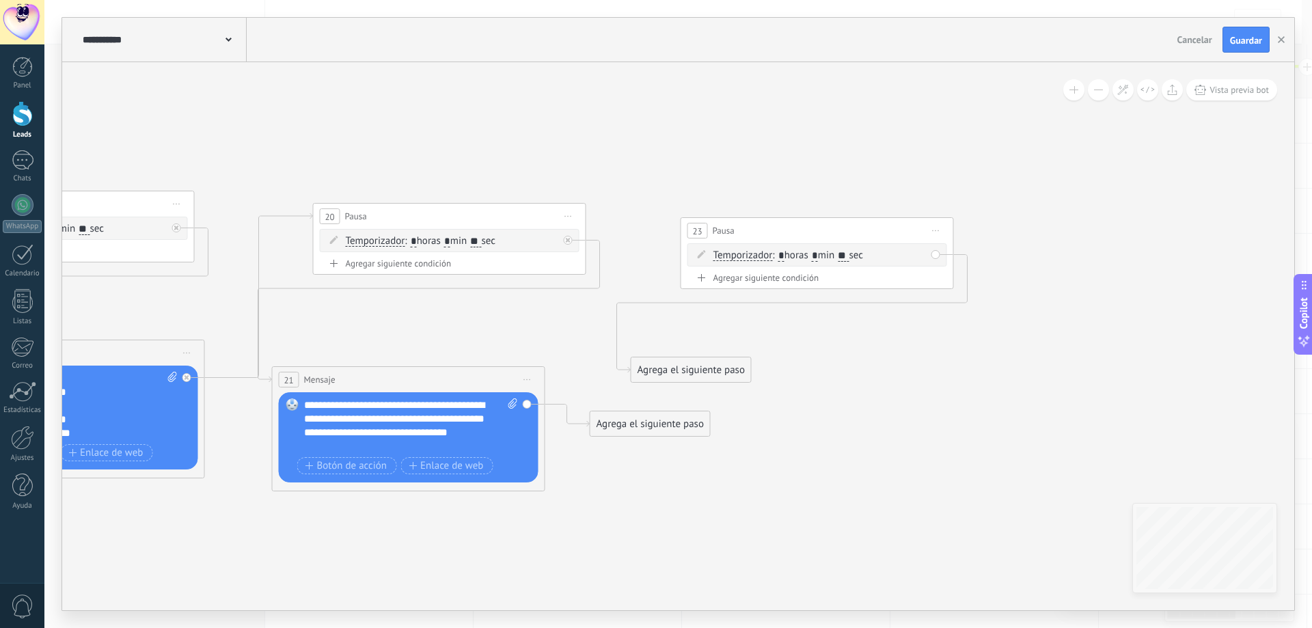
drag, startPoint x: 702, startPoint y: 403, endPoint x: 690, endPoint y: 397, distance: 13.7
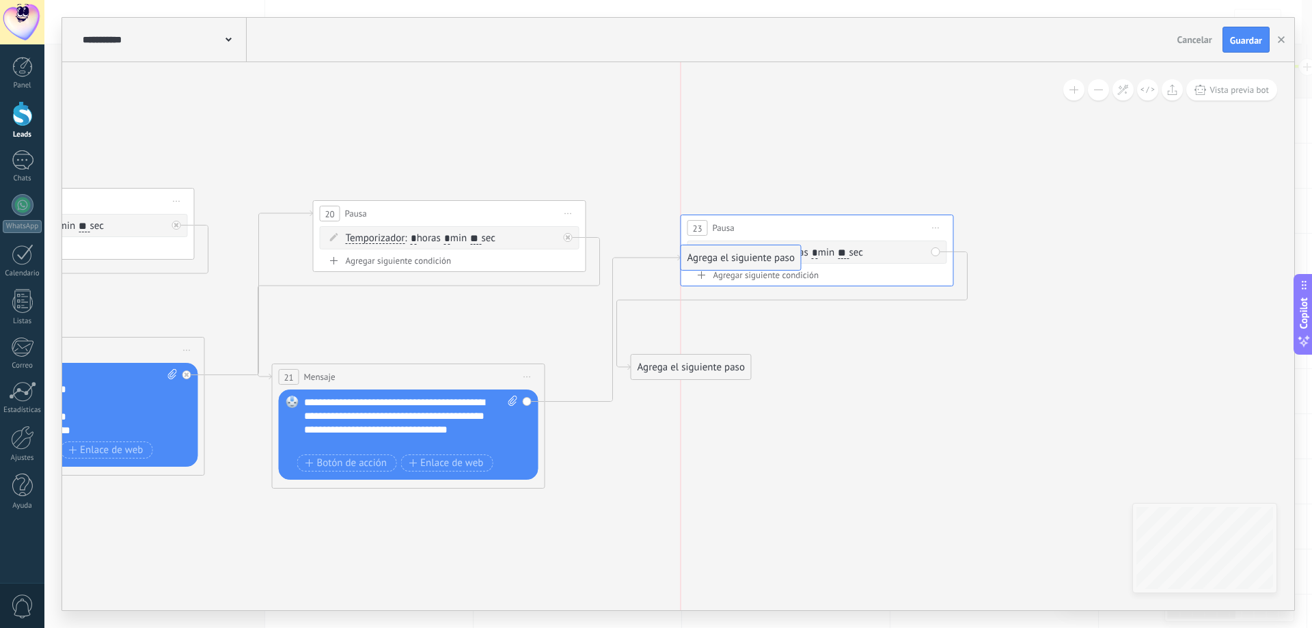
drag, startPoint x: 680, startPoint y: 417, endPoint x: 784, endPoint y: 243, distance: 202.2
drag, startPoint x: 706, startPoint y: 366, endPoint x: 745, endPoint y: 390, distance: 46.1
click at [745, 390] on div "Agrega el siguiente paso" at bounding box center [730, 392] width 120 height 23
click at [733, 394] on div "Agrega el siguiente paso" at bounding box center [730, 392] width 120 height 23
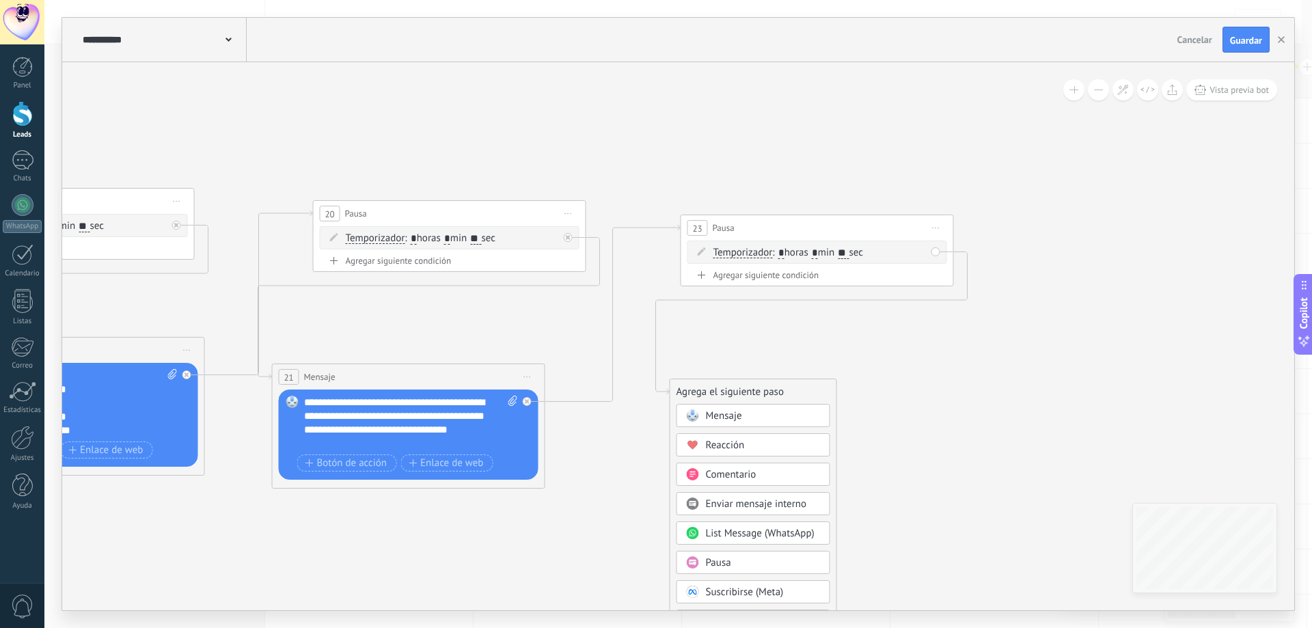
click at [739, 416] on span "Mensaje" at bounding box center [724, 415] width 36 height 13
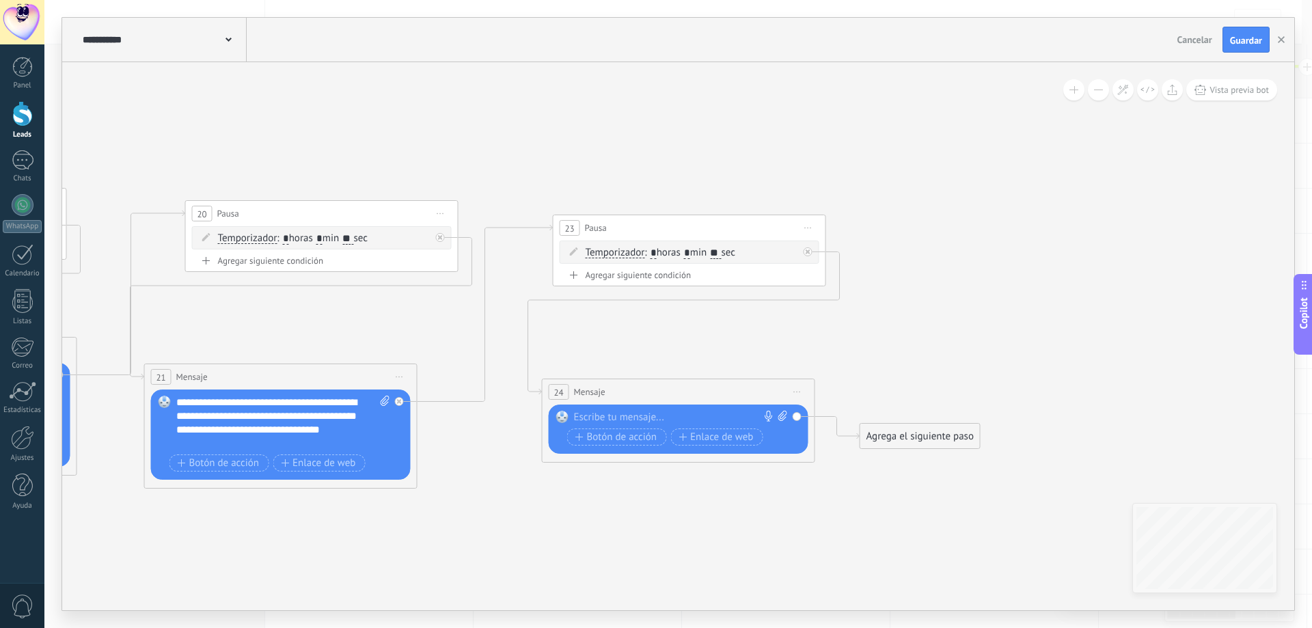
click at [607, 418] on div at bounding box center [675, 418] width 203 height 14
paste div
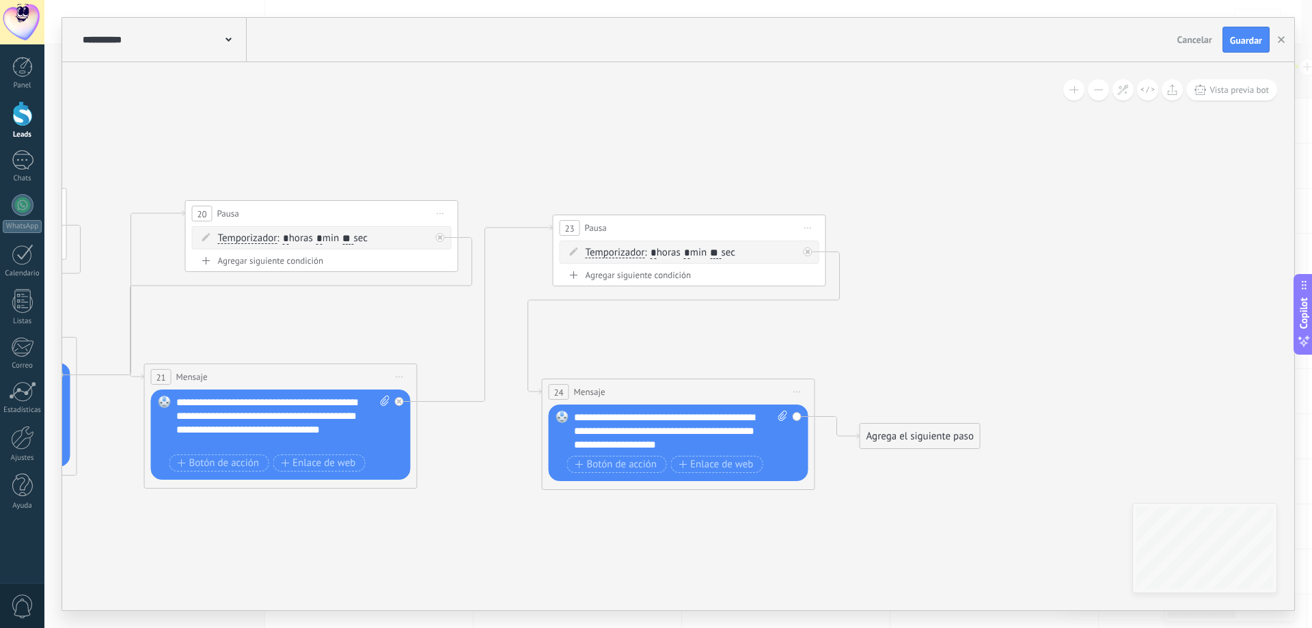
click at [815, 230] on span "Iniciar vista previa aquí Cambiar nombre Duplicar [GEOGRAPHIC_DATA]" at bounding box center [808, 228] width 22 height 20
click at [867, 295] on div "Duplicar" at bounding box center [870, 293] width 135 height 23
drag, startPoint x: 707, startPoint y: 338, endPoint x: 1051, endPoint y: 260, distance: 352.5
click at [1051, 260] on div "26 Pausa ***** Iniciar vista previa aquí Cambiar nombre Duplicar [GEOGRAPHIC_DA…" at bounding box center [1033, 265] width 272 height 25
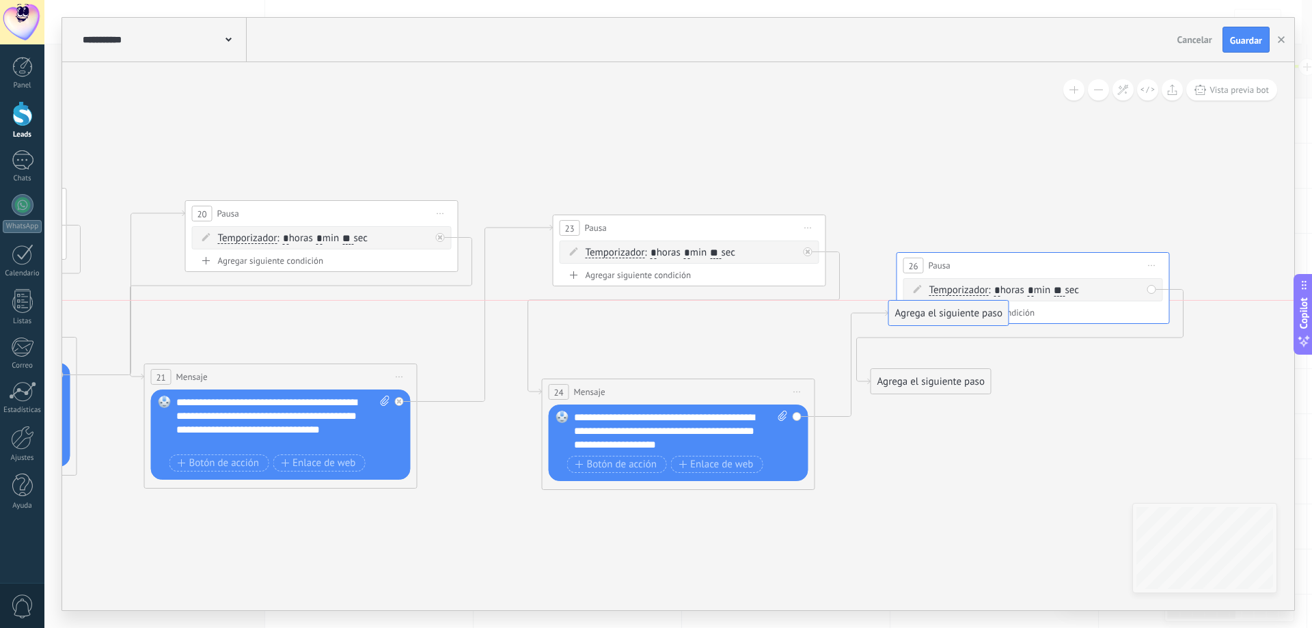
drag, startPoint x: 920, startPoint y: 437, endPoint x: 965, endPoint y: 294, distance: 149.1
drag, startPoint x: 937, startPoint y: 381, endPoint x: 957, endPoint y: 405, distance: 31.6
click at [956, 407] on div "Agrega el siguiente paso" at bounding box center [950, 410] width 120 height 23
click at [957, 405] on div "Agrega el siguiente paso" at bounding box center [950, 408] width 120 height 23
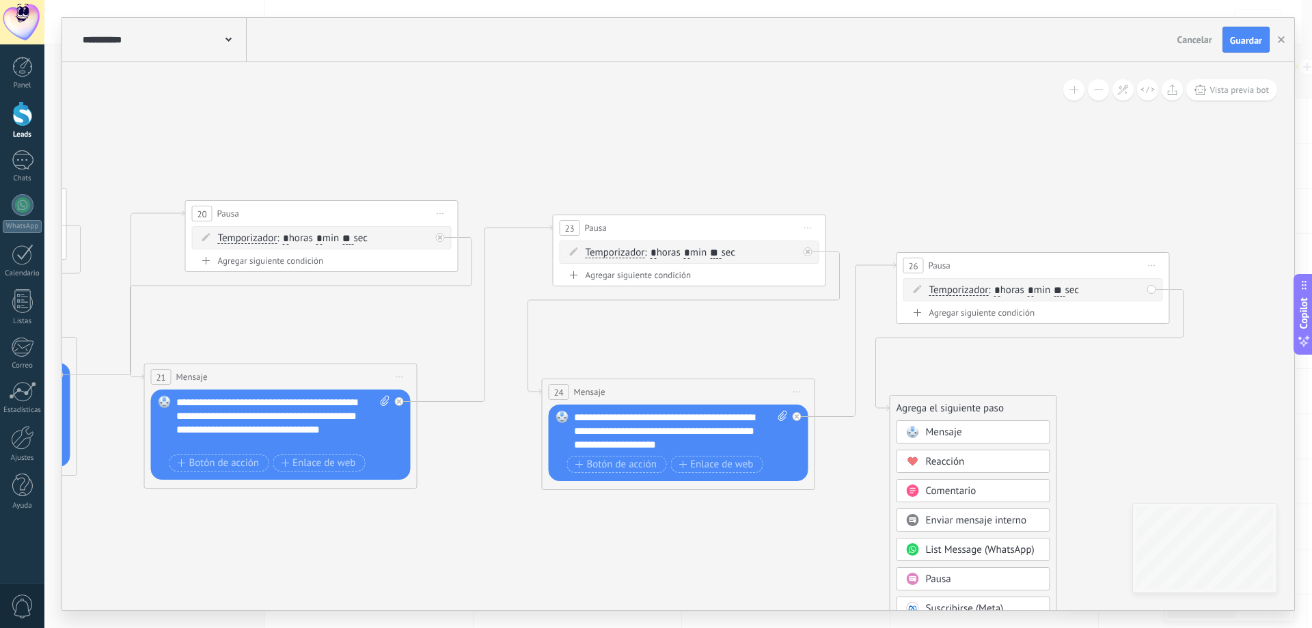
click at [957, 431] on span "Mensaje" at bounding box center [944, 432] width 36 height 13
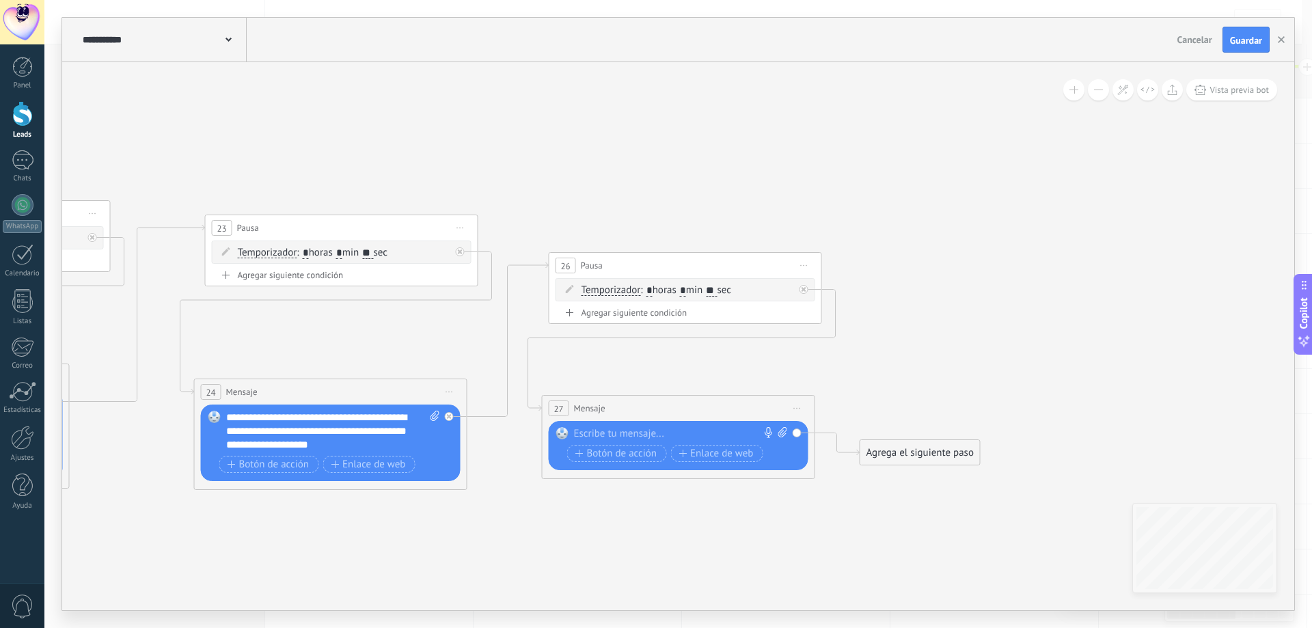
click at [594, 437] on div at bounding box center [675, 434] width 203 height 14
paste div
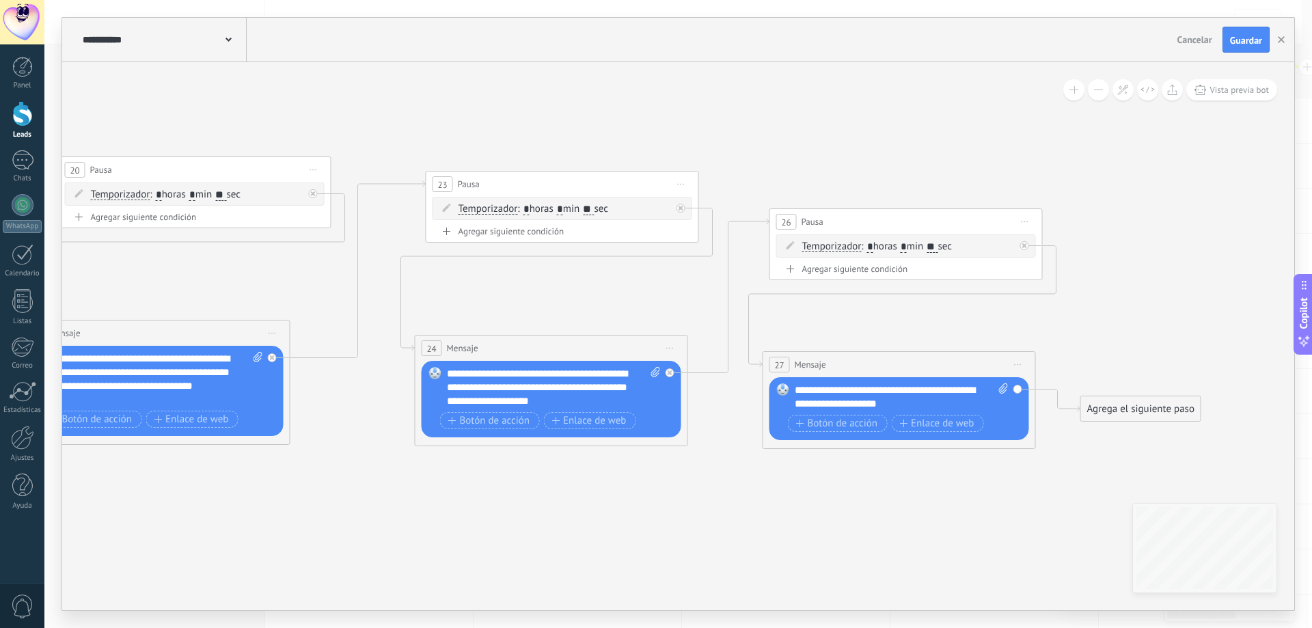
drag, startPoint x: 491, startPoint y: 552, endPoint x: 891, endPoint y: 393, distance: 430.8
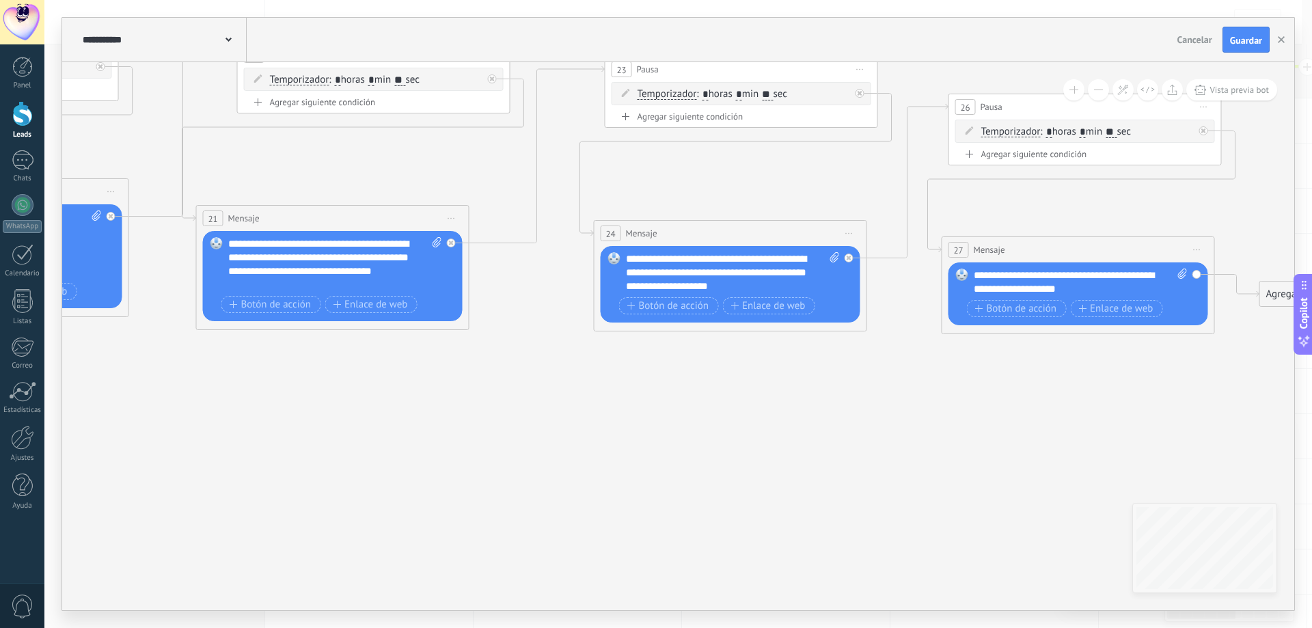
drag, startPoint x: 685, startPoint y: 462, endPoint x: 893, endPoint y: 450, distance: 208.7
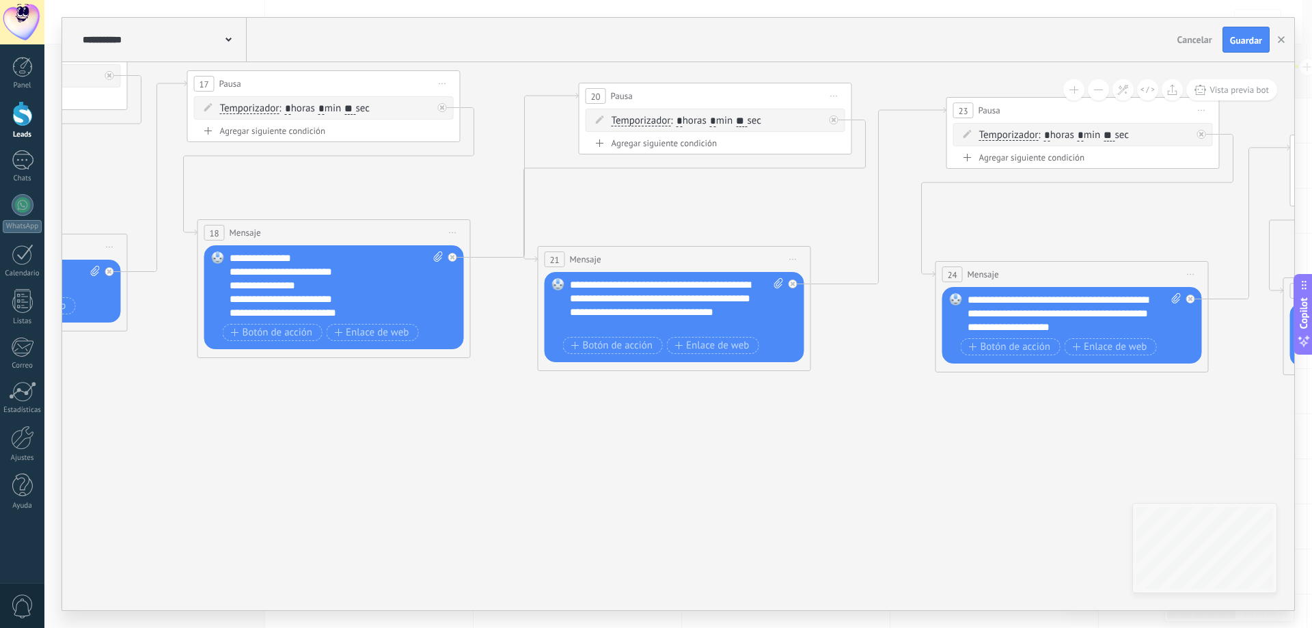
drag, startPoint x: 573, startPoint y: 448, endPoint x: 593, endPoint y: 460, distance: 23.6
click at [593, 460] on icon at bounding box center [92, 164] width 3849 height 1099
drag, startPoint x: 568, startPoint y: 284, endPoint x: 589, endPoint y: 287, distance: 20.8
click at [589, 287] on div "Reemplazar Quitar Convertir a mensaje de voz Arrastre la imagen aquí para adjun…" at bounding box center [675, 317] width 260 height 90
drag, startPoint x: 570, startPoint y: 283, endPoint x: 630, endPoint y: 334, distance: 79.0
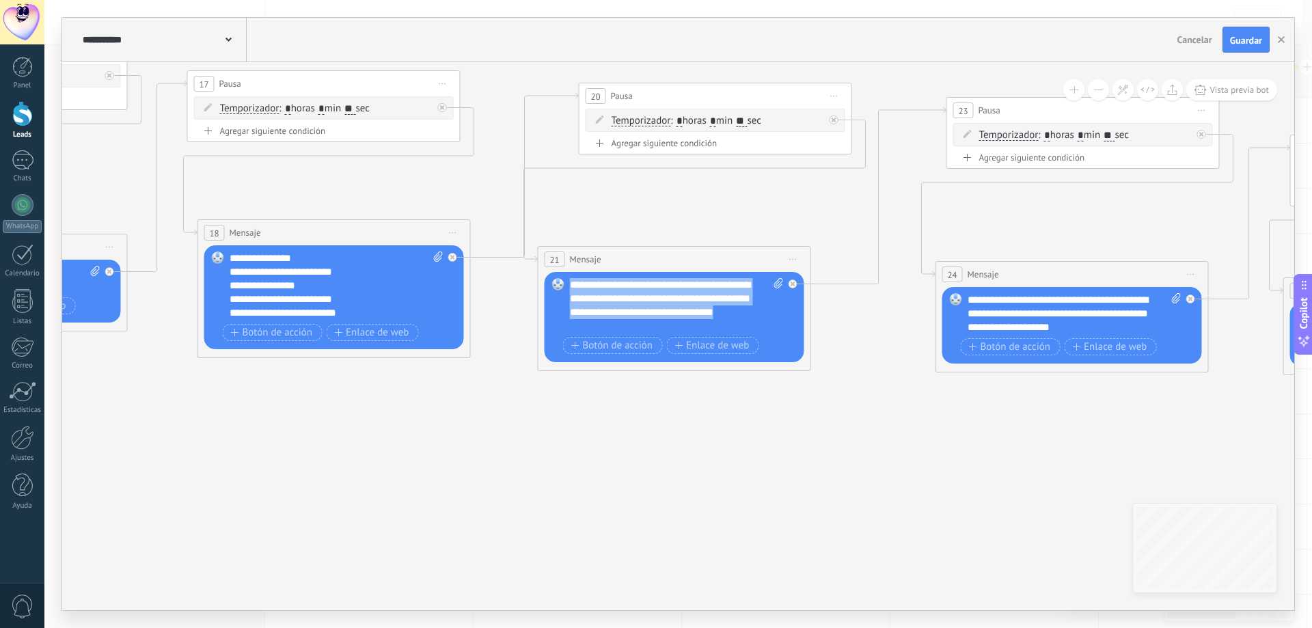
click at [630, 334] on div "**********" at bounding box center [676, 317] width 213 height 79
click at [631, 321] on div "**********" at bounding box center [677, 305] width 214 height 55
drag, startPoint x: 730, startPoint y: 312, endPoint x: 693, endPoint y: 315, distance: 36.3
click at [693, 315] on div "**********" at bounding box center [677, 305] width 214 height 55
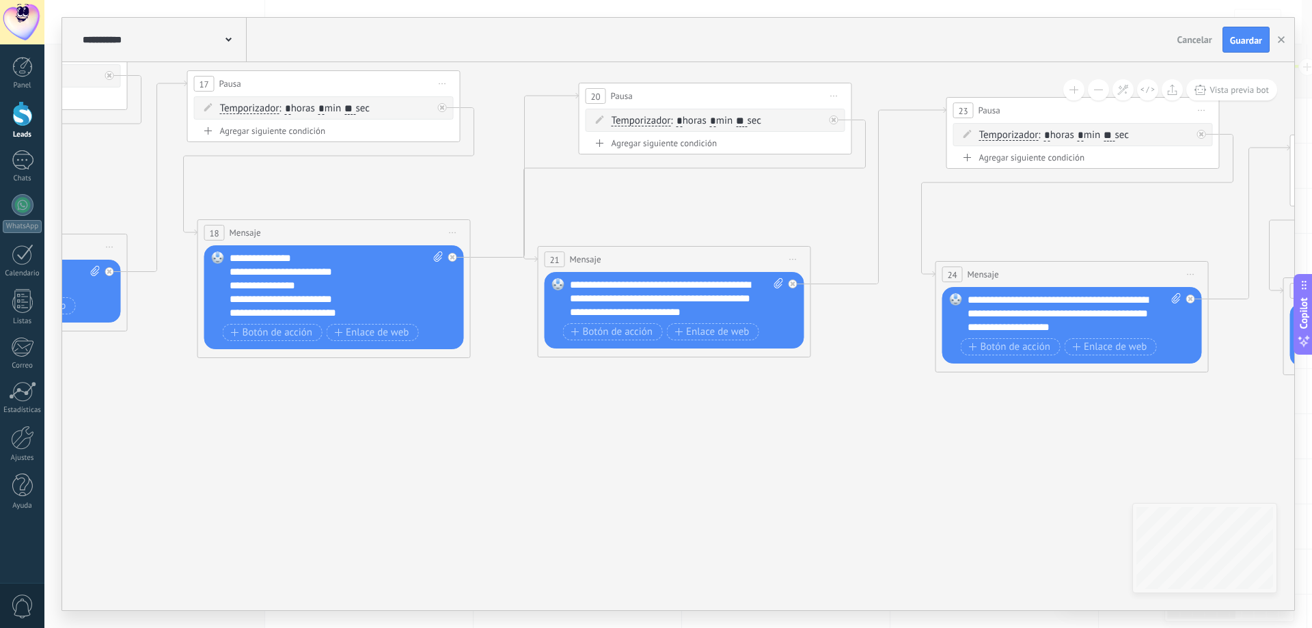
click at [793, 261] on span "Iniciar vista previa aquí Cambiar nombre Duplicar [GEOGRAPHIC_DATA]" at bounding box center [793, 259] width 22 height 20
click at [830, 355] on div "Borrar" at bounding box center [855, 348] width 135 height 23
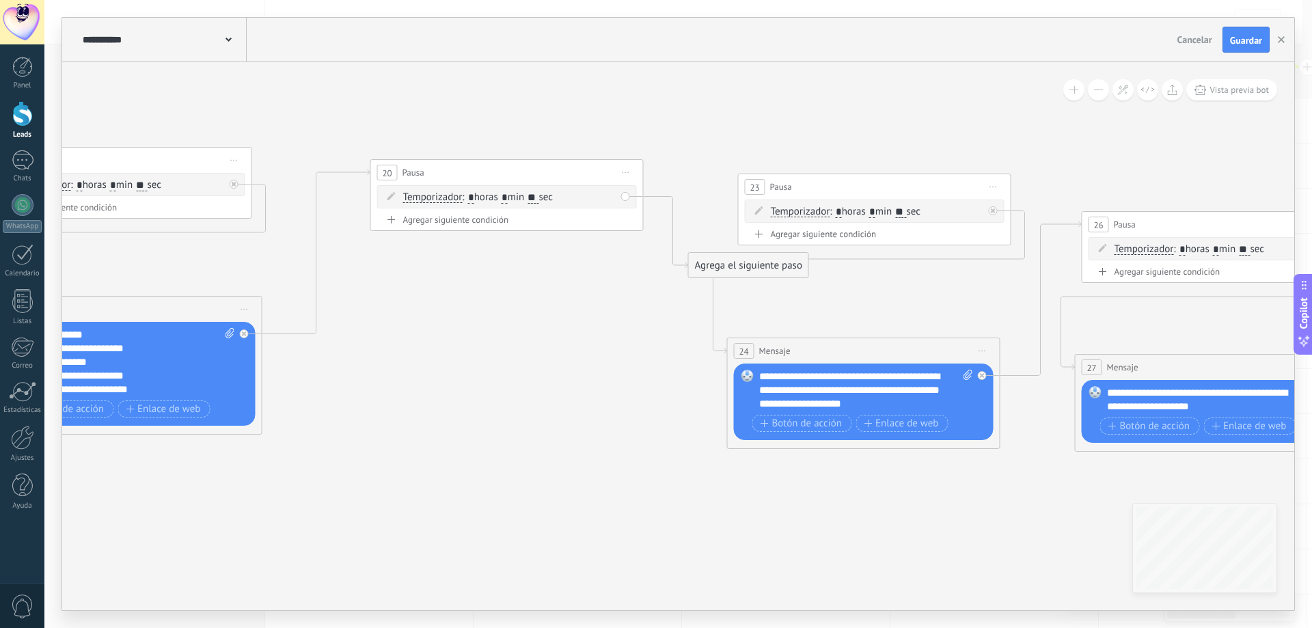
drag, startPoint x: 836, startPoint y: 328, endPoint x: 627, endPoint y: 398, distance: 219.9
drag, startPoint x: 742, startPoint y: 277, endPoint x: 592, endPoint y: 340, distance: 162.7
click at [592, 340] on div "Agrega el siguiente paso" at bounding box center [583, 338] width 120 height 23
click at [628, 175] on span "Iniciar vista previa aquí Cambiar nombre Duplicar [GEOGRAPHIC_DATA]" at bounding box center [626, 173] width 22 height 20
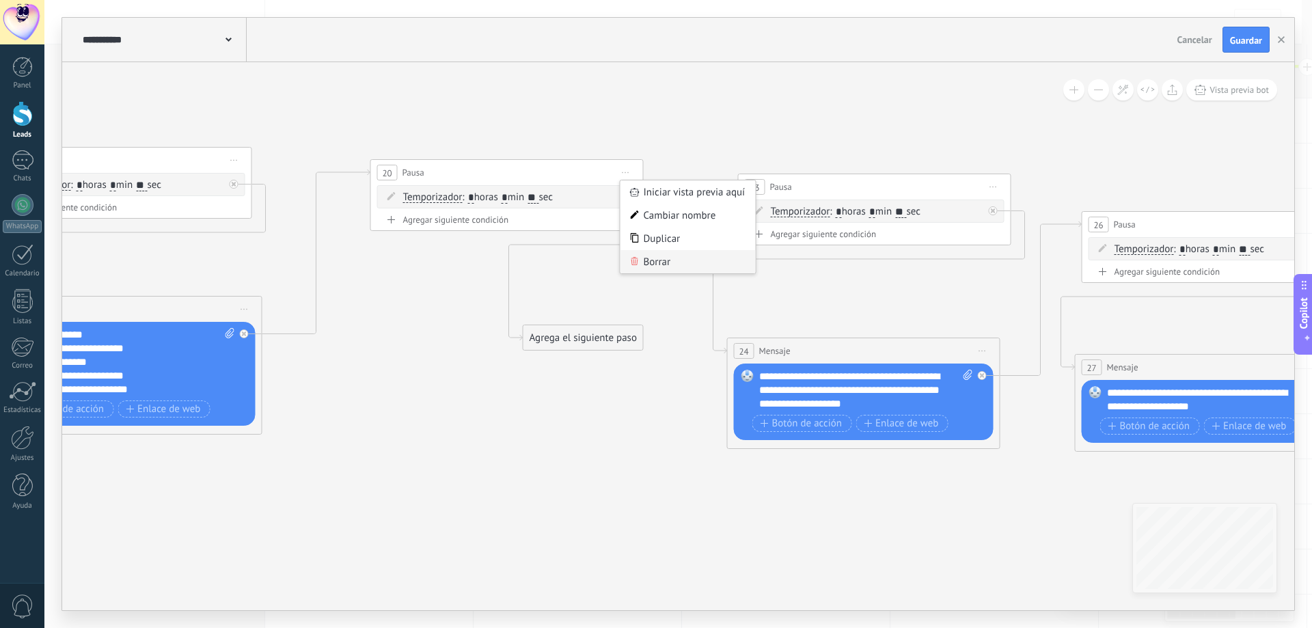
click at [663, 264] on div "Borrar" at bounding box center [687, 261] width 135 height 23
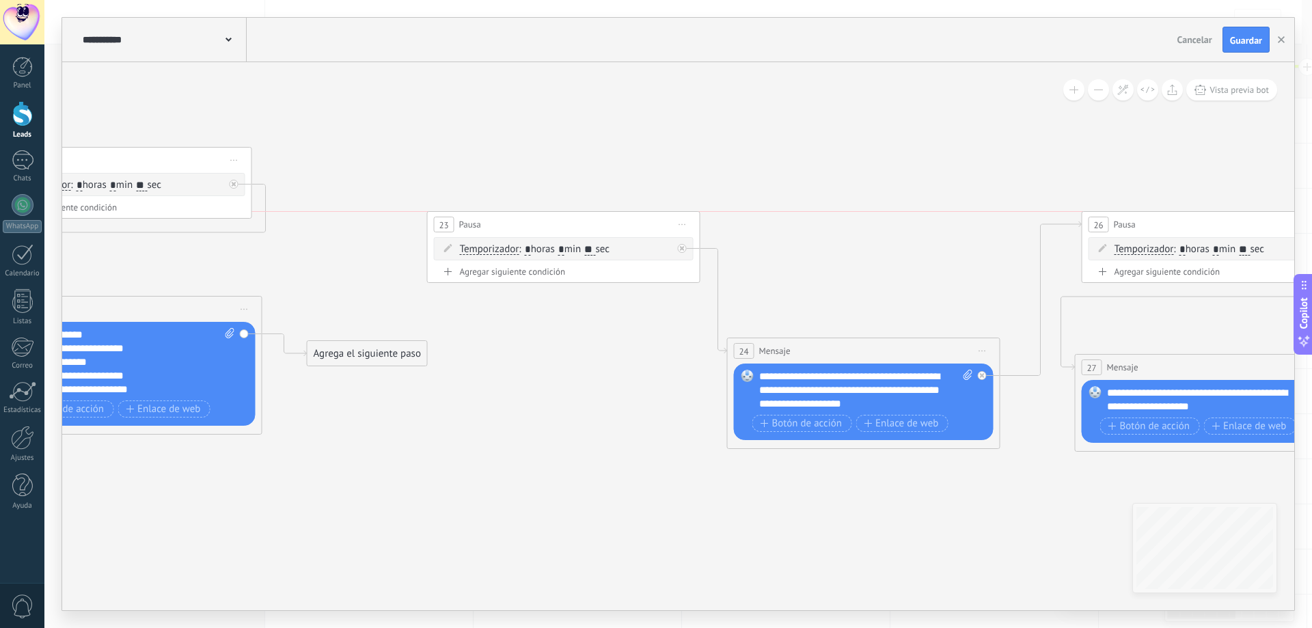
drag, startPoint x: 853, startPoint y: 188, endPoint x: 542, endPoint y: 223, distance: 312.8
click at [542, 223] on div "23 Pausa ***** Iniciar vista previa aquí Cambiar nombre Duplicar [GEOGRAPHIC_DA…" at bounding box center [564, 224] width 272 height 25
drag, startPoint x: 371, startPoint y: 349, endPoint x: 556, endPoint y: 241, distance: 214.3
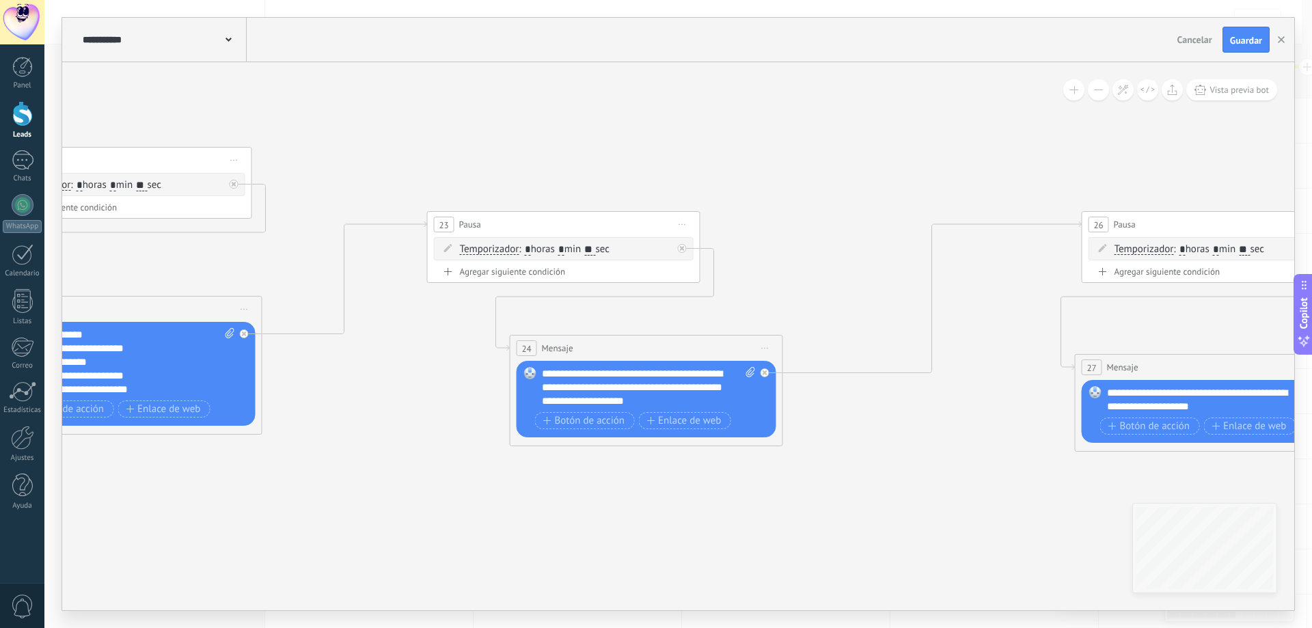
drag, startPoint x: 920, startPoint y: 347, endPoint x: 703, endPoint y: 344, distance: 216.6
click at [703, 344] on div "24 Mensaje ******* (a): Todos los contactos - canales seleccionados Todos los c…" at bounding box center [646, 347] width 272 height 25
drag, startPoint x: 542, startPoint y: 374, endPoint x: 674, endPoint y: 397, distance: 133.2
click at [674, 397] on div "**********" at bounding box center [649, 387] width 214 height 41
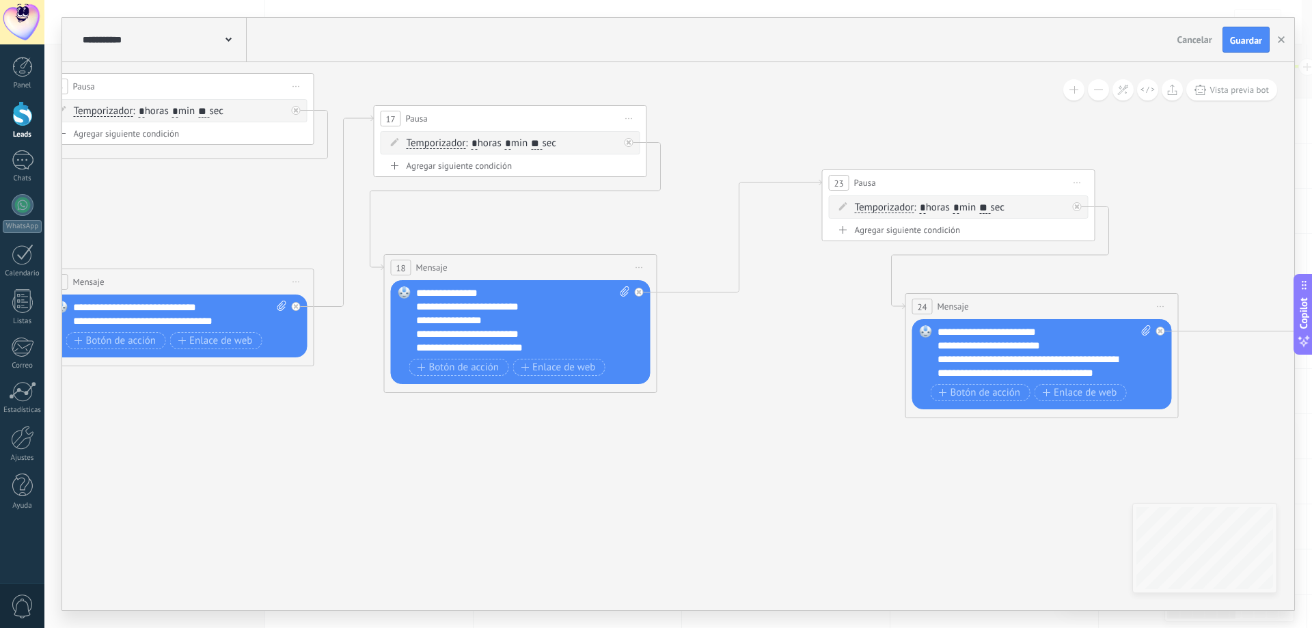
drag, startPoint x: 542, startPoint y: 506, endPoint x: 940, endPoint y: 463, distance: 400.6
click at [937, 463] on icon at bounding box center [278, 200] width 3849 height 1101
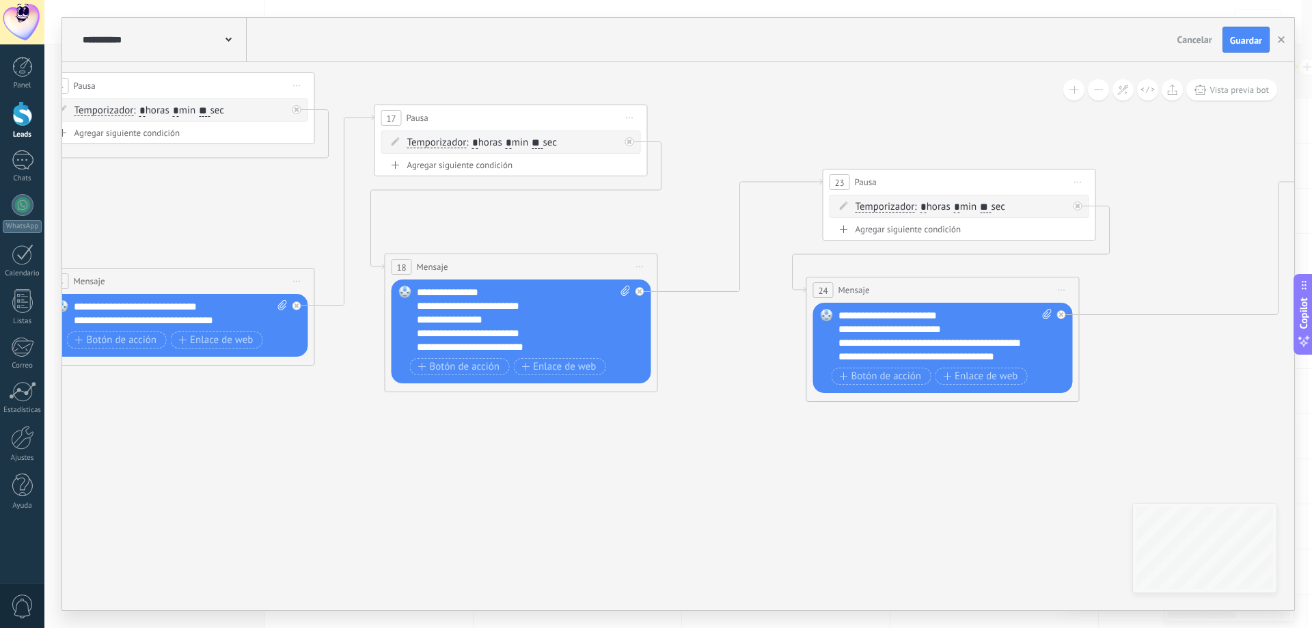
drag, startPoint x: 1023, startPoint y: 305, endPoint x: 923, endPoint y: 289, distance: 101.0
click at [923, 289] on div "24 Mensaje ******* (a): Todos los contactos - canales seleccionados Todos los c…" at bounding box center [943, 289] width 272 height 25
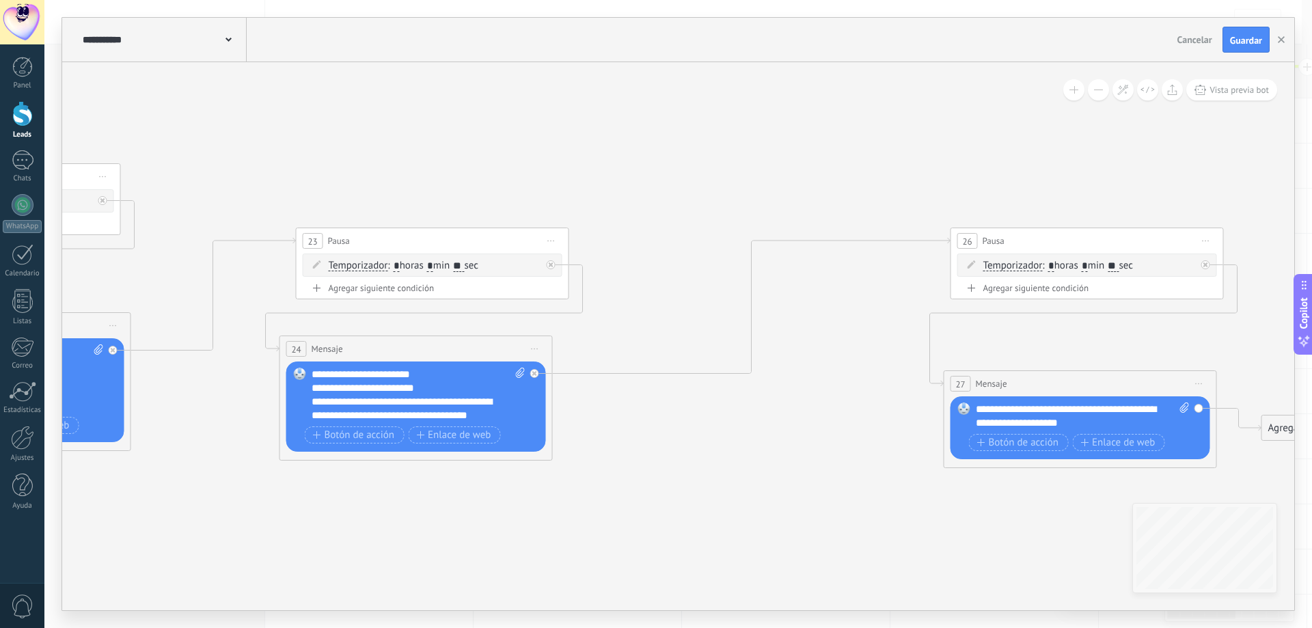
drag, startPoint x: 1077, startPoint y: 399, endPoint x: 562, endPoint y: 450, distance: 517.0
drag, startPoint x: 1062, startPoint y: 228, endPoint x: 866, endPoint y: 234, distance: 196.9
drag, startPoint x: 1108, startPoint y: 233, endPoint x: 855, endPoint y: 223, distance: 253.0
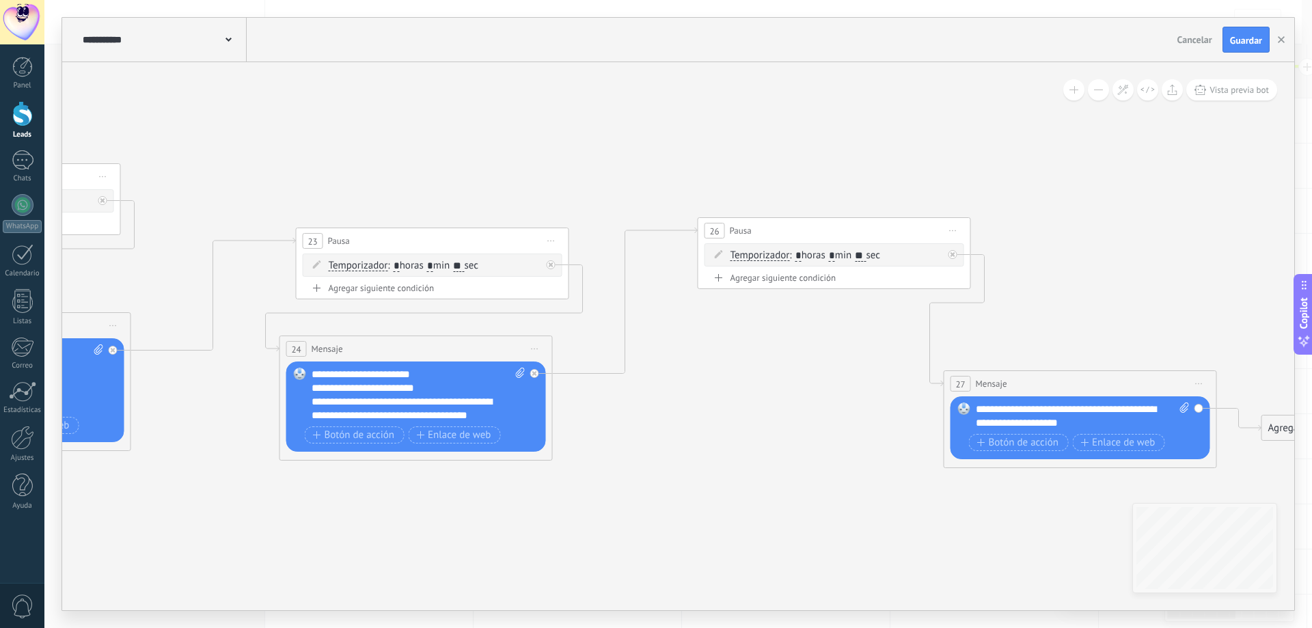
click at [855, 223] on div "26 Pausa ***** Iniciar vista previa aquí Cambiar nombre Duplicar [GEOGRAPHIC_DA…" at bounding box center [834, 230] width 272 height 25
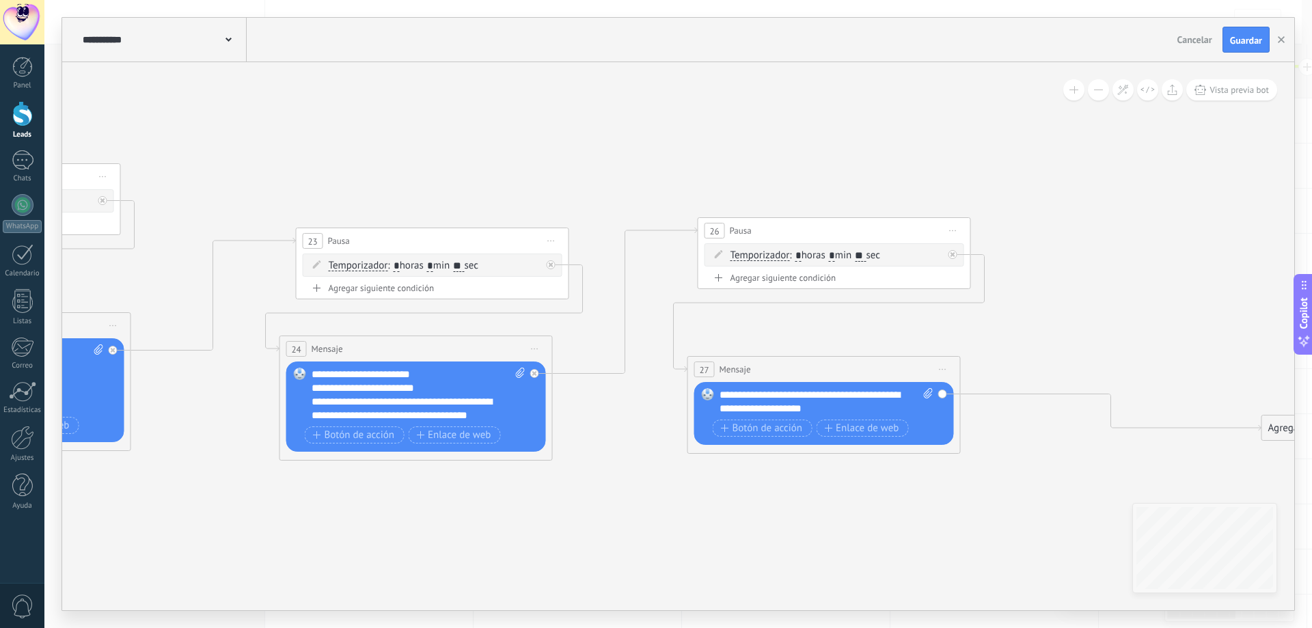
drag, startPoint x: 1123, startPoint y: 382, endPoint x: 866, endPoint y: 368, distance: 256.6
click at [866, 368] on div "27 Mensaje ******* (a): Todos los contactos - canales seleccionados Todos los c…" at bounding box center [824, 369] width 272 height 25
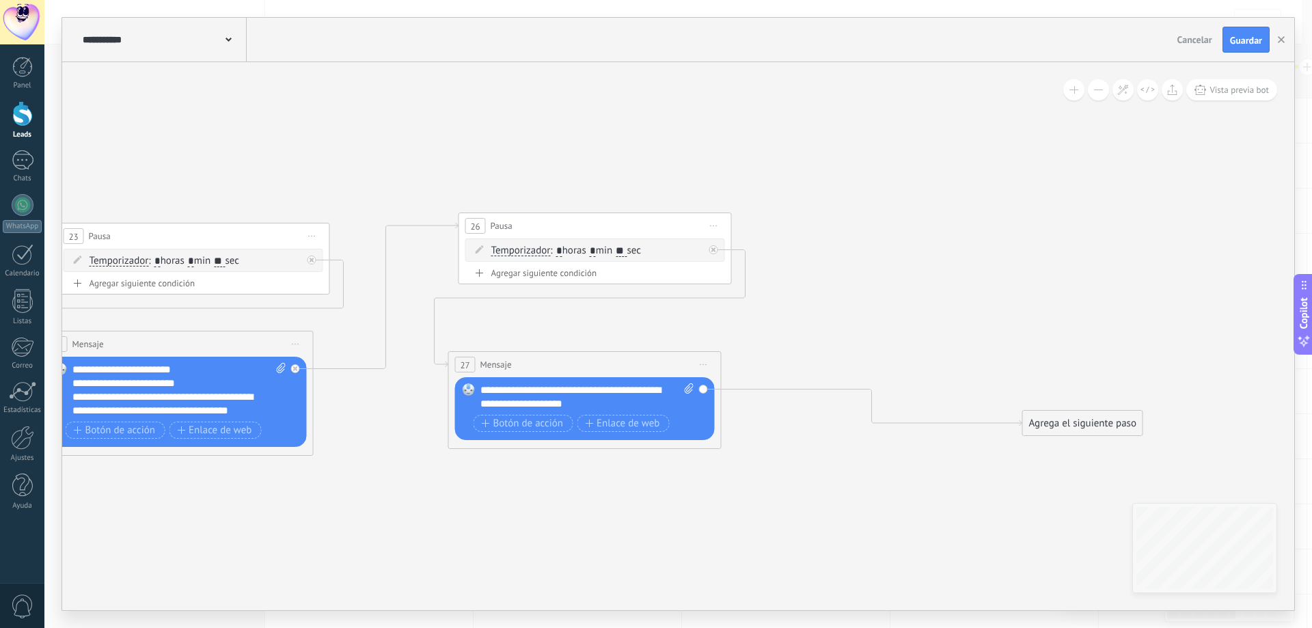
drag, startPoint x: 1156, startPoint y: 330, endPoint x: 838, endPoint y: 325, distance: 317.7
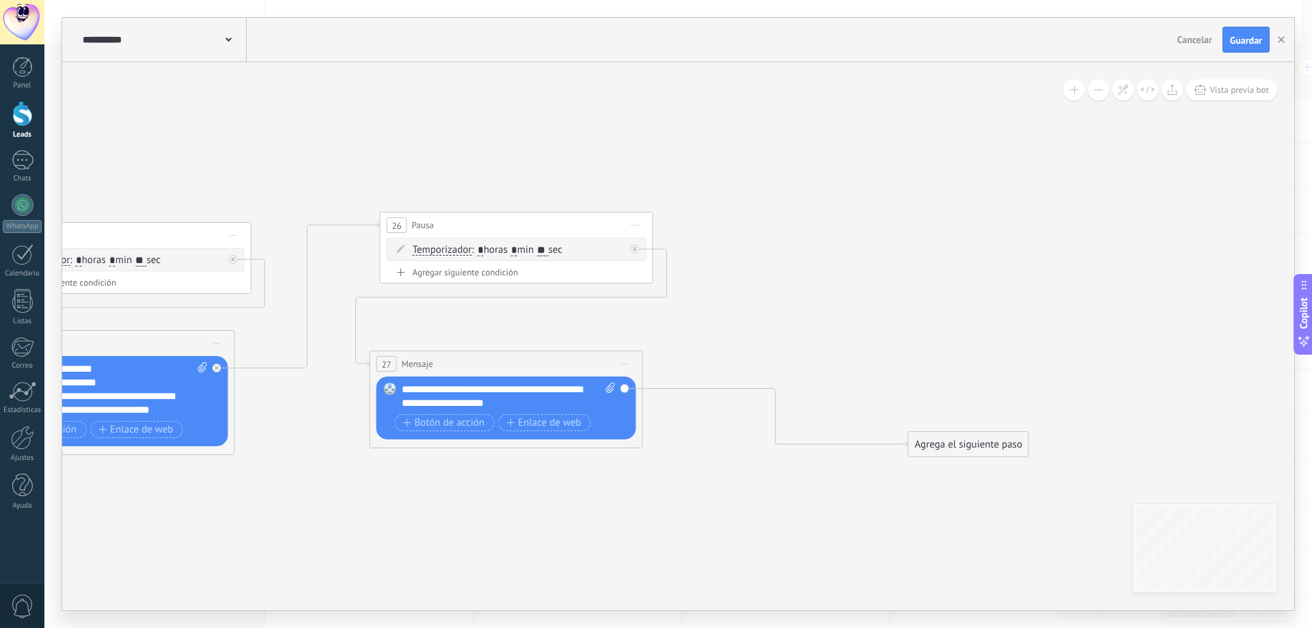
drag, startPoint x: 1031, startPoint y: 432, endPoint x: 995, endPoint y: 456, distance: 42.8
click at [997, 455] on div "Agrega el siguiente paso" at bounding box center [969, 444] width 120 height 23
drag, startPoint x: 560, startPoint y: 320, endPoint x: 899, endPoint y: 262, distance: 344.6
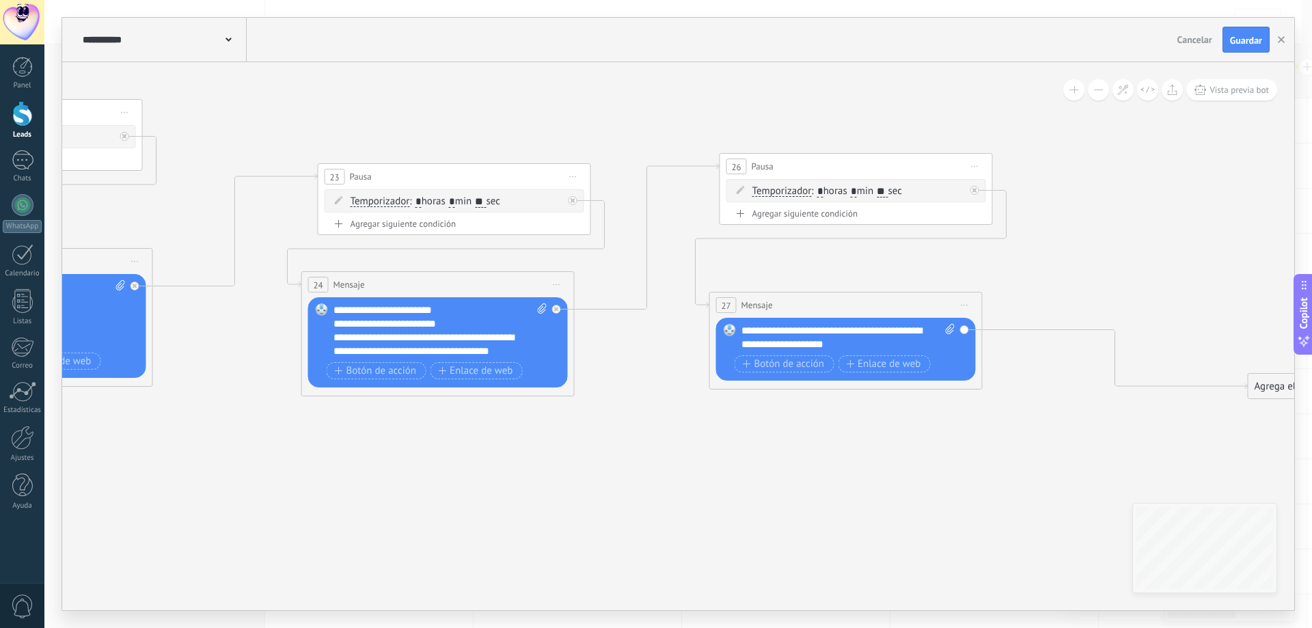
click at [950, 329] on icon at bounding box center [950, 329] width 9 height 10
click input "Subir" at bounding box center [0, 0] width 0 height 0
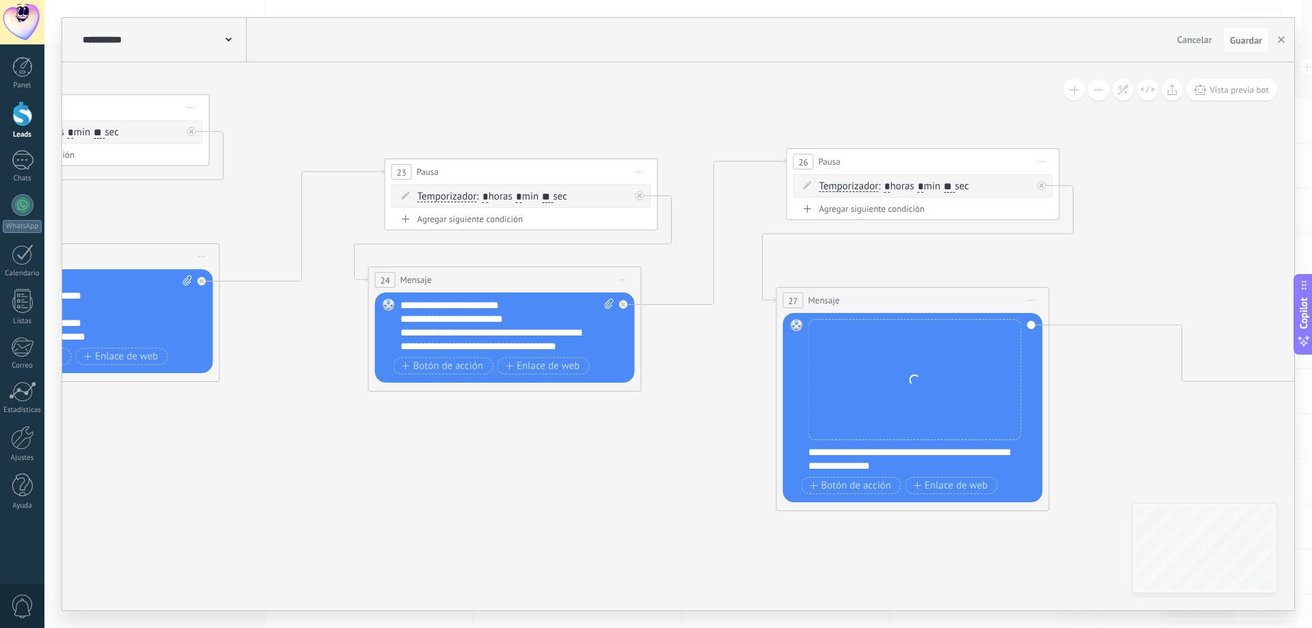
drag, startPoint x: 504, startPoint y: 510, endPoint x: 726, endPoint y: 433, distance: 235.1
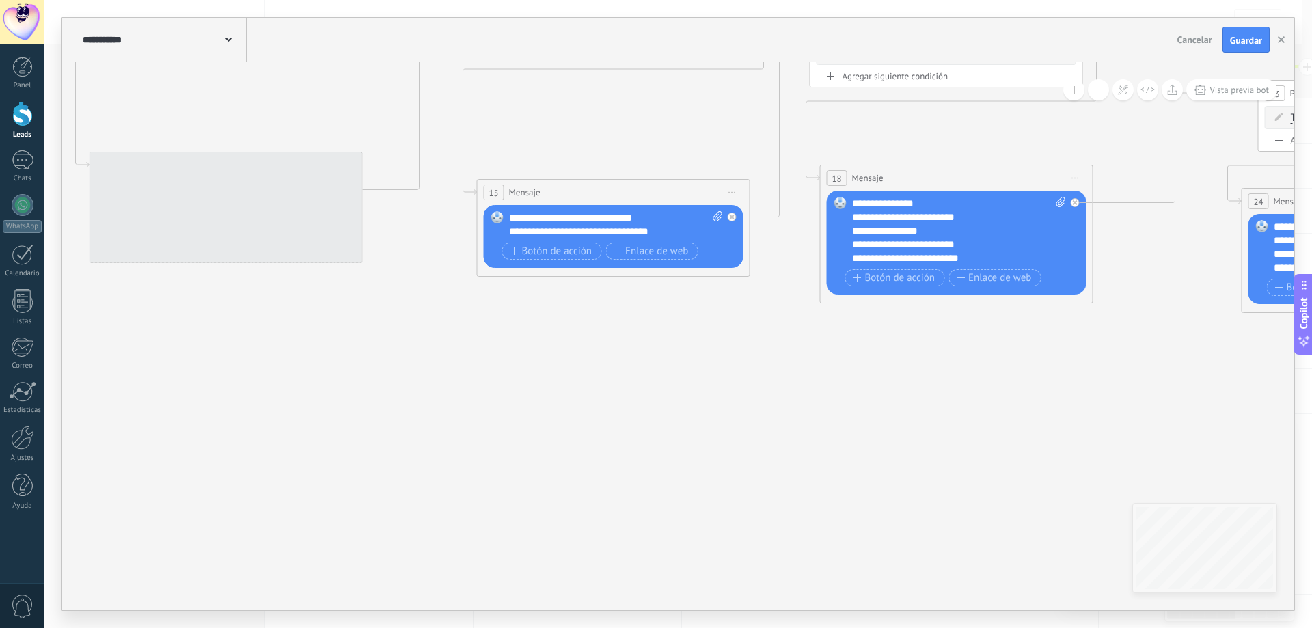
drag, startPoint x: 469, startPoint y: 472, endPoint x: 1022, endPoint y: 463, distance: 552.8
click at [1016, 466] on icon at bounding box center [697, 109] width 3814 height 1096
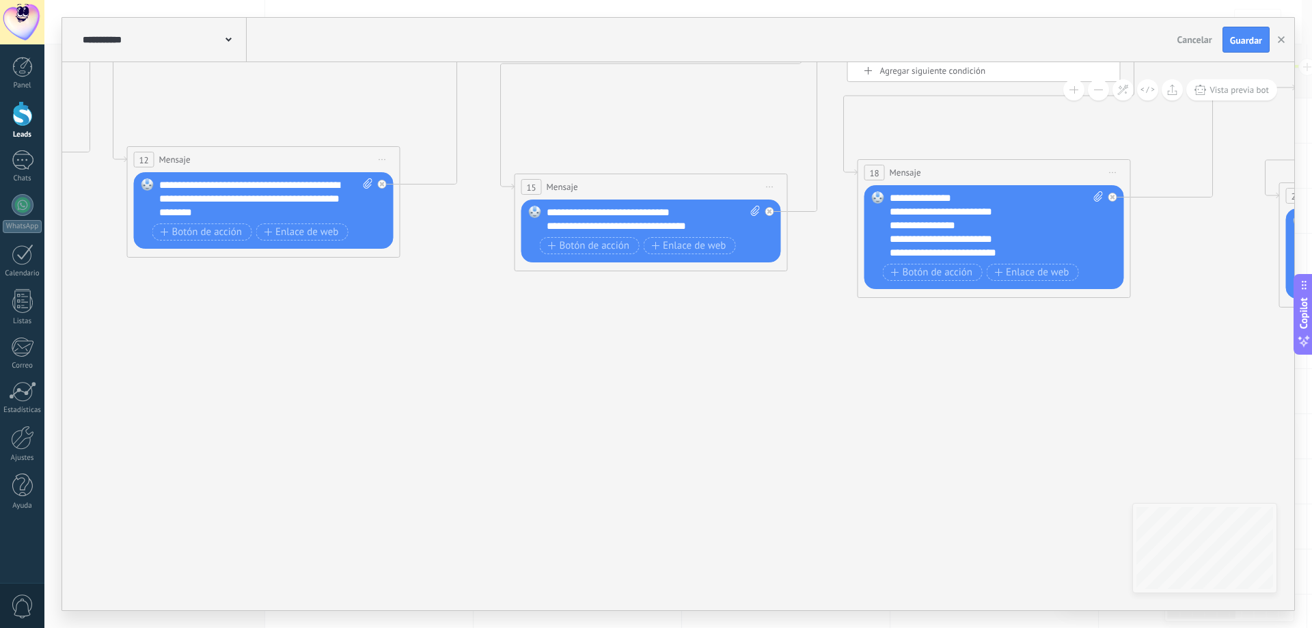
click at [1236, 522] on div "**********" at bounding box center [678, 336] width 1232 height 548
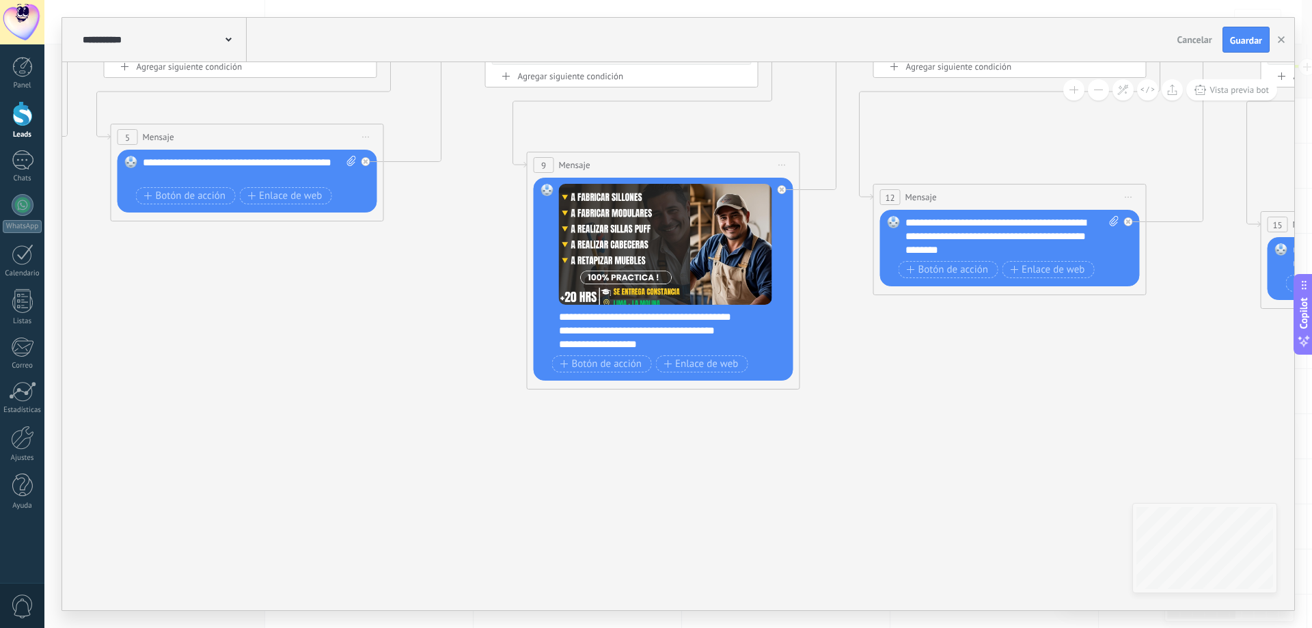
drag, startPoint x: 714, startPoint y: 501, endPoint x: 1099, endPoint y: 513, distance: 385.5
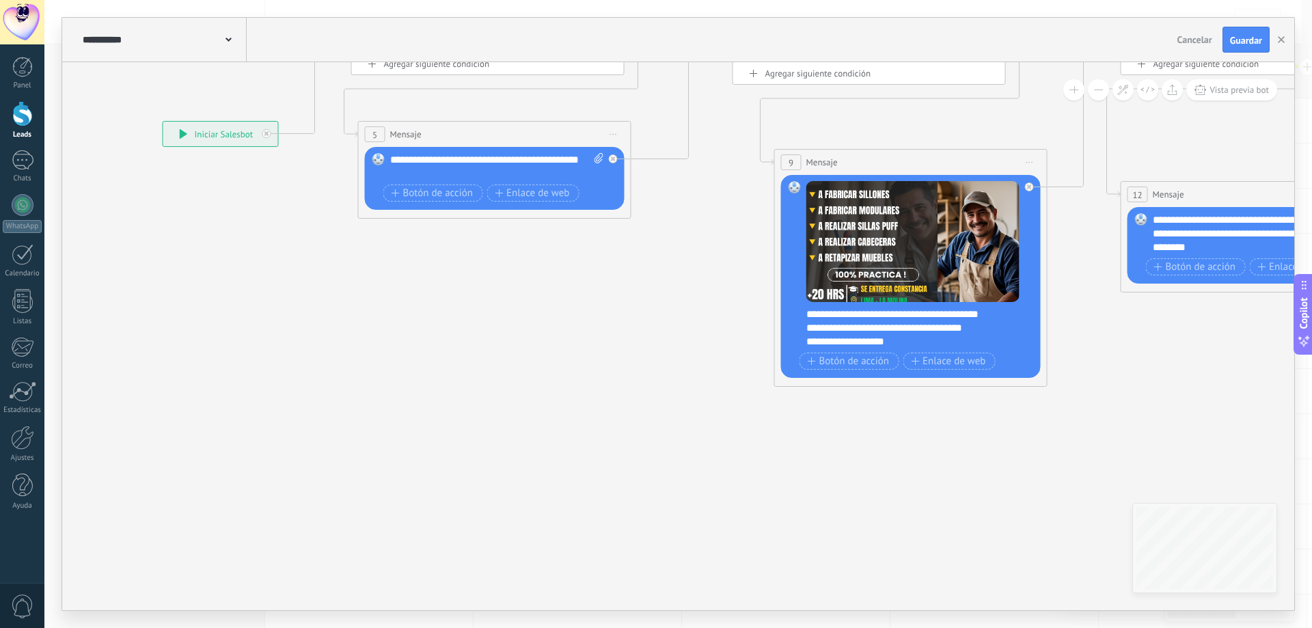
drag, startPoint x: 1110, startPoint y: 508, endPoint x: 420, endPoint y: 506, distance: 689.4
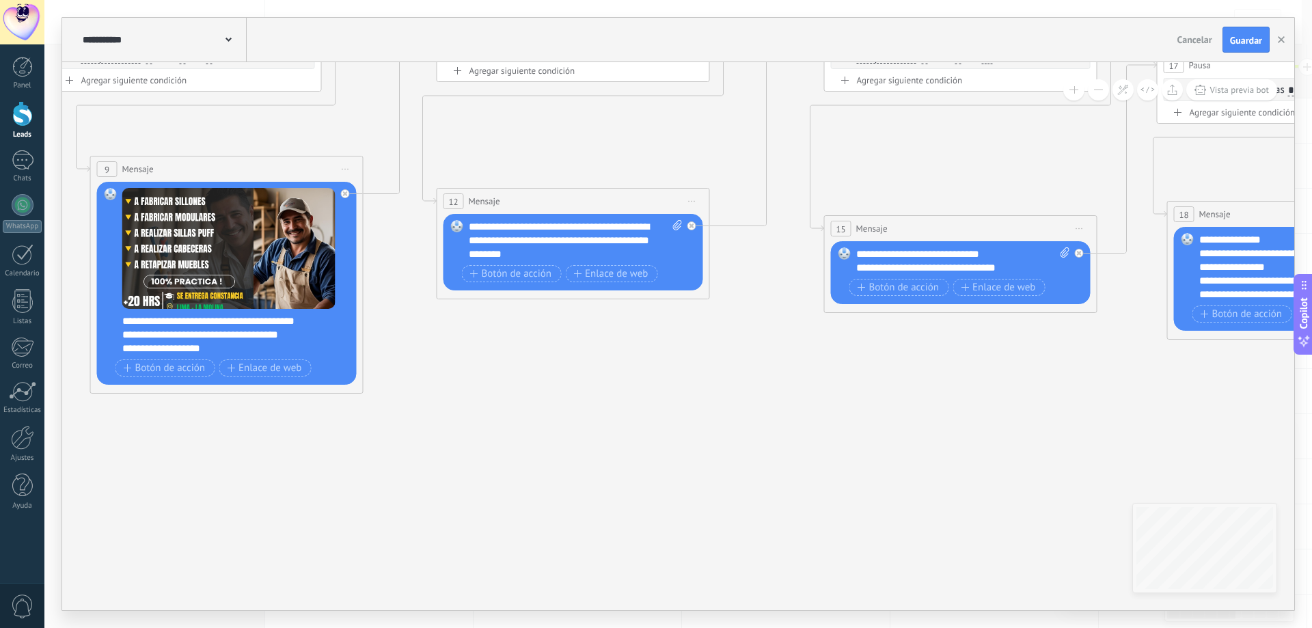
drag, startPoint x: 823, startPoint y: 497, endPoint x: 402, endPoint y: 499, distance: 420.9
click at [402, 504] on icon at bounding box center [1044, 145] width 3814 height 1096
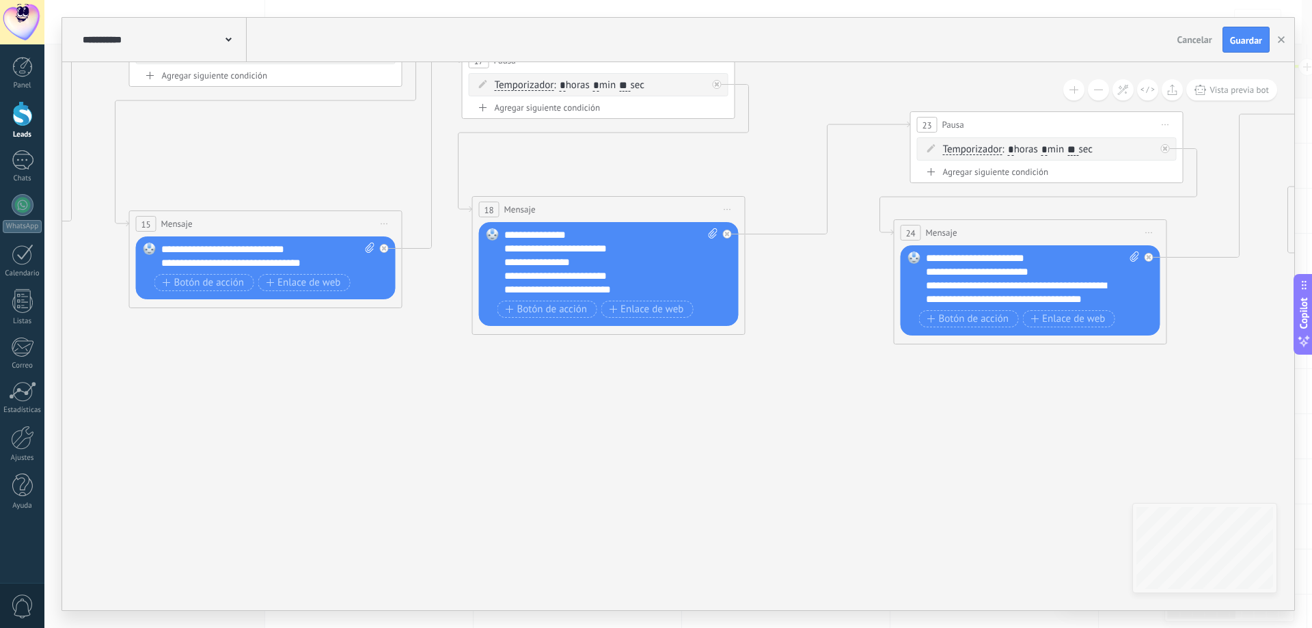
drag, startPoint x: 786, startPoint y: 497, endPoint x: 737, endPoint y: 482, distance: 50.6
click at [359, 475] on icon at bounding box center [349, 140] width 3814 height 1096
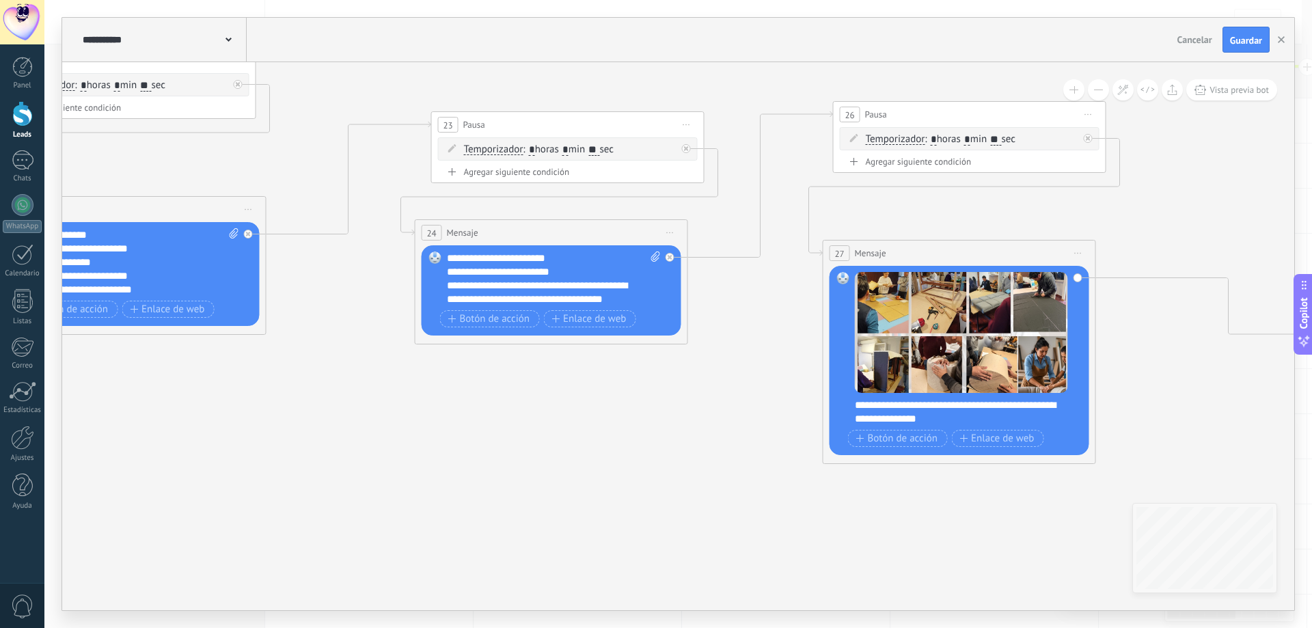
drag, startPoint x: 769, startPoint y: 492, endPoint x: 691, endPoint y: 506, distance: 78.5
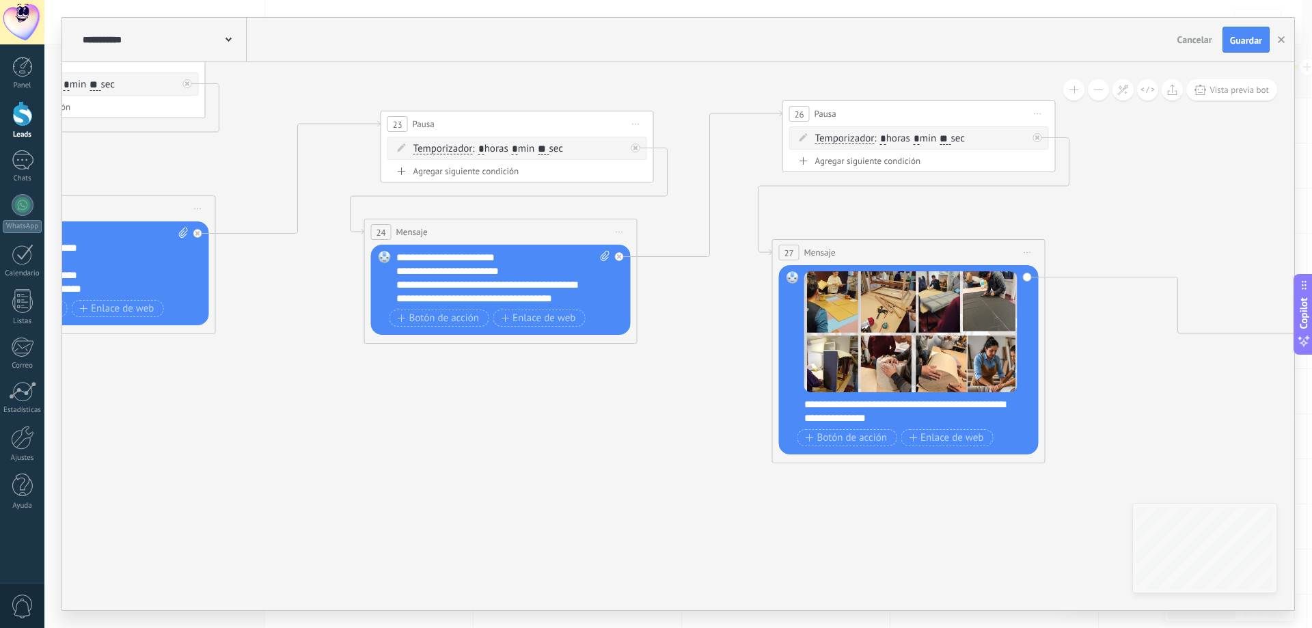
drag, startPoint x: 826, startPoint y: 529, endPoint x: 495, endPoint y: 506, distance: 331.5
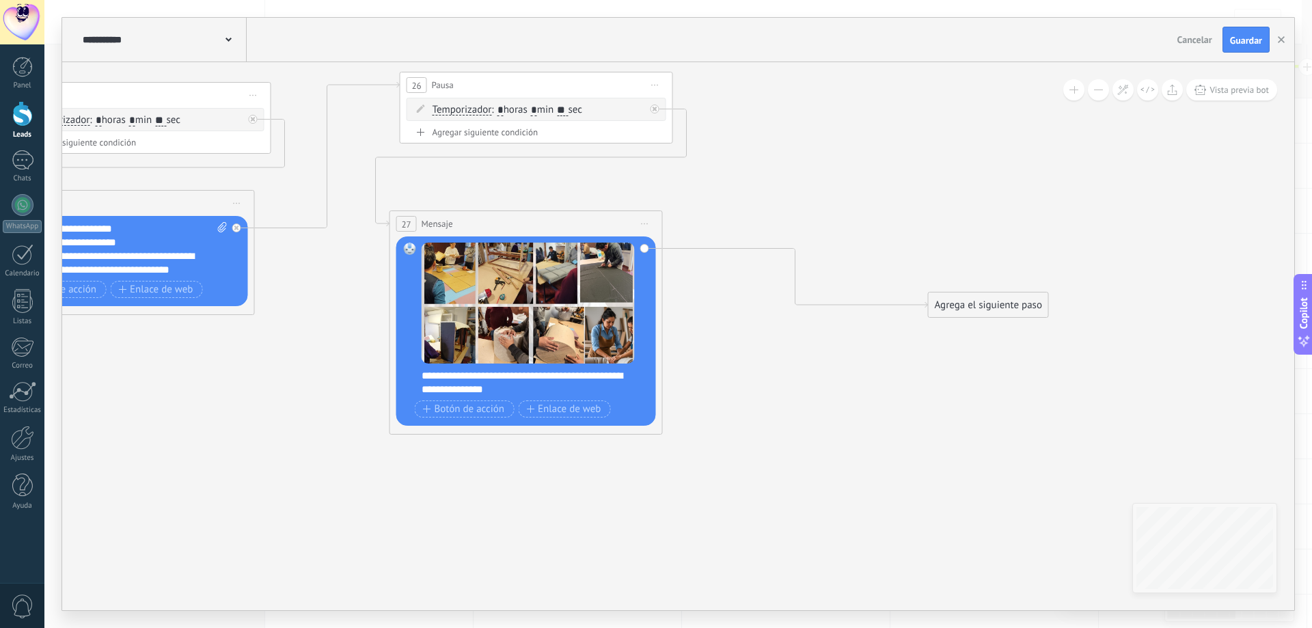
drag, startPoint x: 824, startPoint y: 499, endPoint x: 739, endPoint y: 493, distance: 84.9
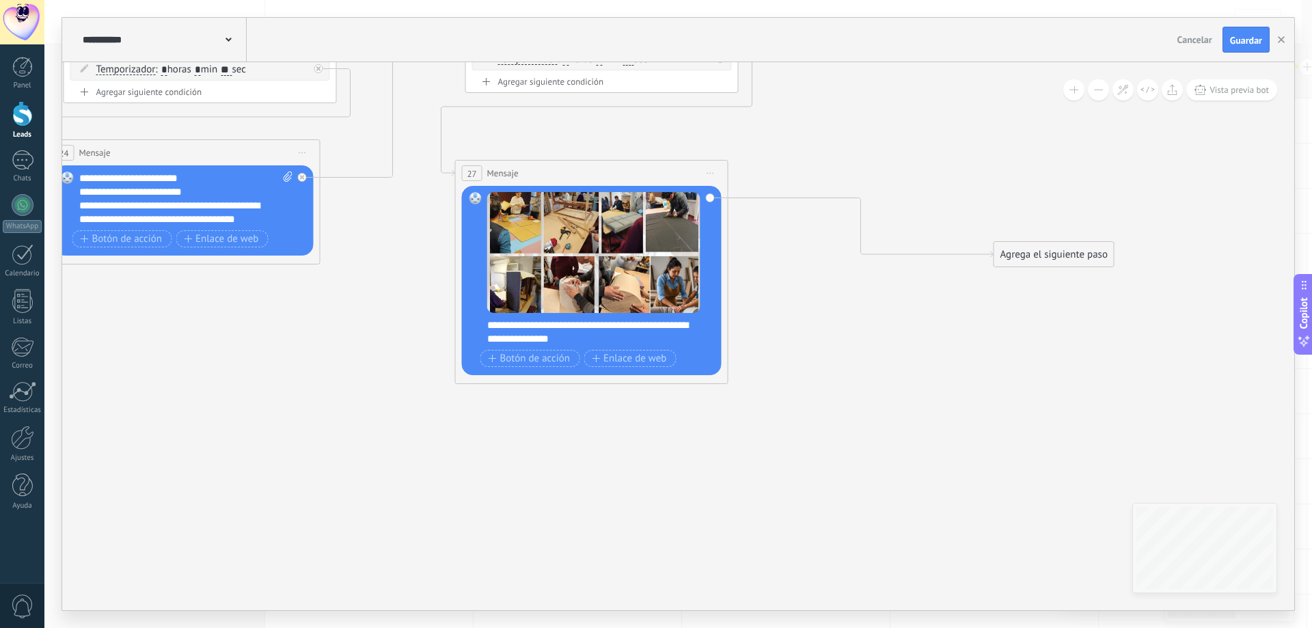
drag, startPoint x: 777, startPoint y: 417, endPoint x: 855, endPoint y: 357, distance: 98.4
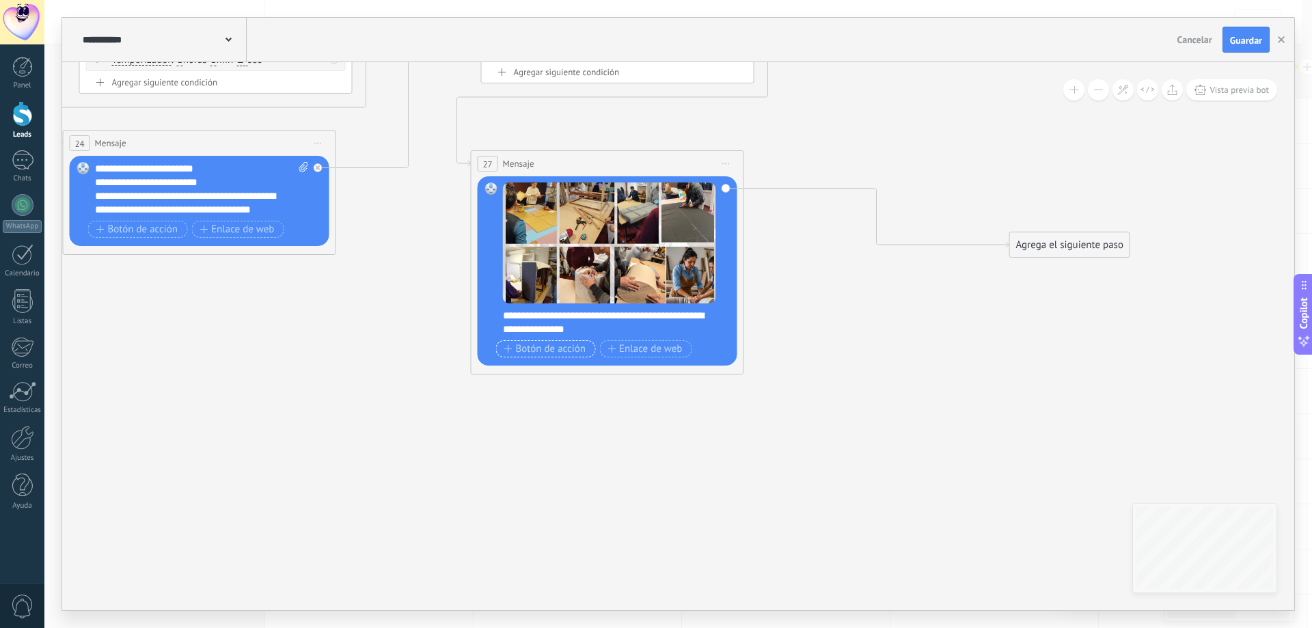
click at [539, 353] on span "Botón de acción" at bounding box center [545, 349] width 82 height 11
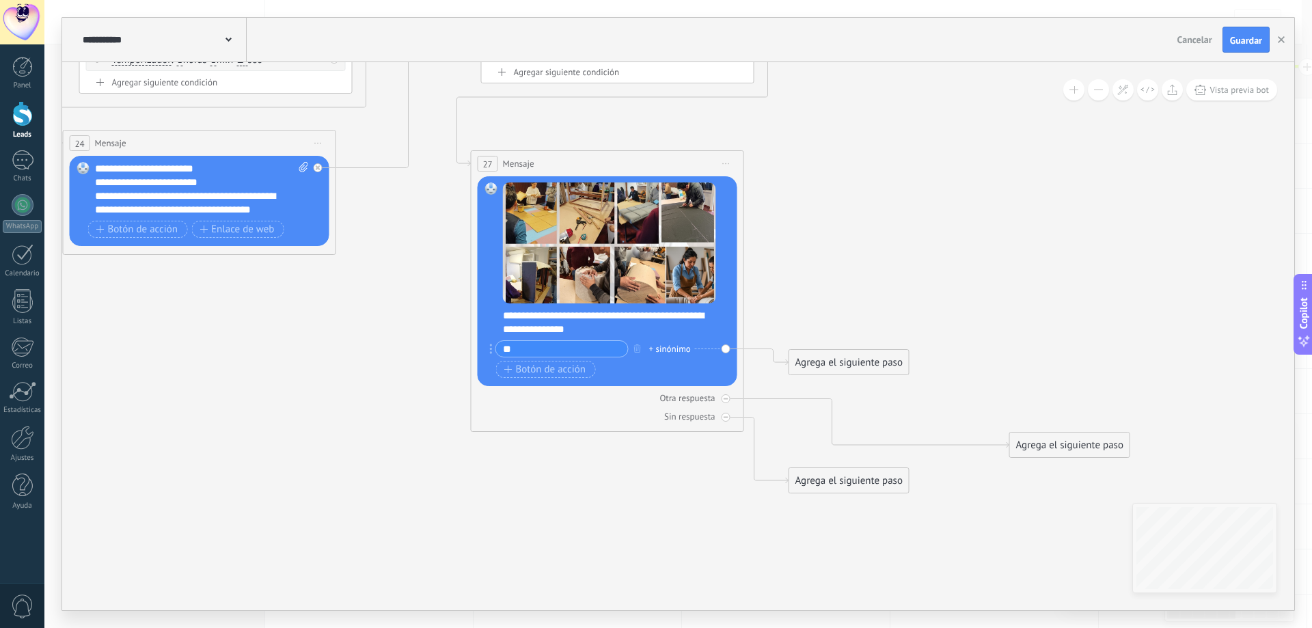
type input "**"
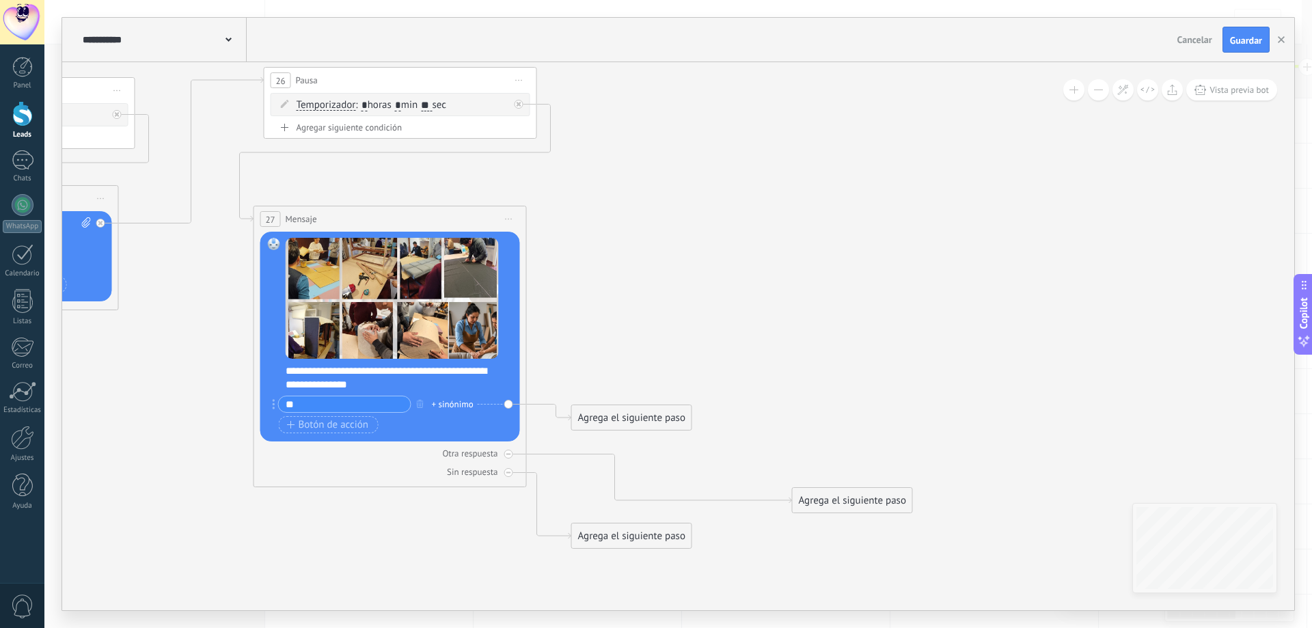
drag, startPoint x: 934, startPoint y: 292, endPoint x: 717, endPoint y: 350, distance: 224.9
drag, startPoint x: 662, startPoint y: 423, endPoint x: 865, endPoint y: 120, distance: 365.0
click at [865, 120] on div "Agrega el siguiente paso" at bounding box center [829, 116] width 120 height 23
click at [851, 115] on div "Agrega el siguiente paso" at bounding box center [835, 116] width 120 height 23
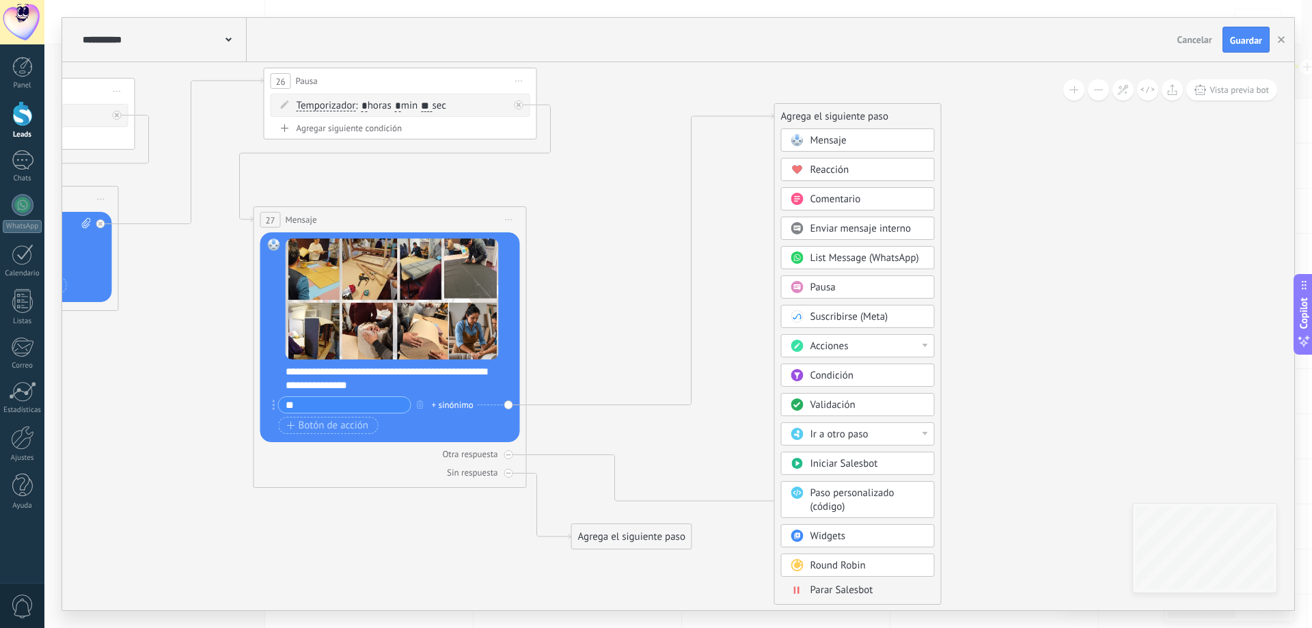
click at [907, 345] on div "Acciones" at bounding box center [867, 347] width 115 height 14
click at [870, 413] on div "Cambiar etapa del lead" at bounding box center [858, 415] width 152 height 23
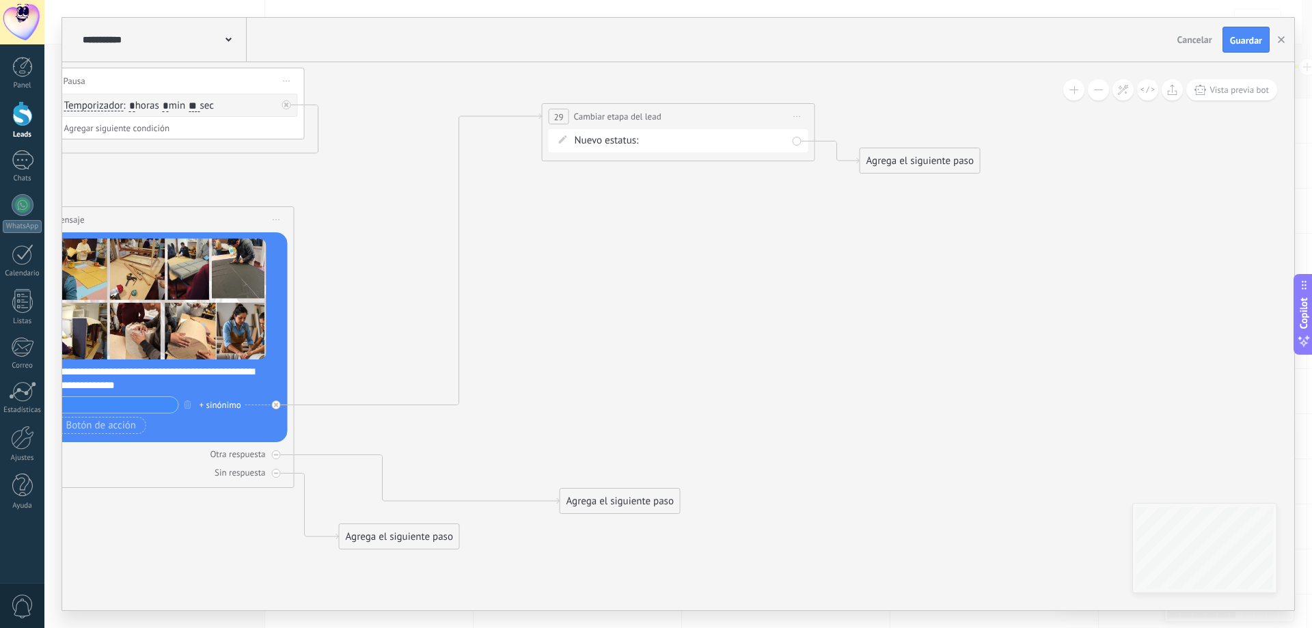
click at [0, 0] on div "datos segui 01 seguimiento pago pagado No responde rescatados descaratdos Logra…" at bounding box center [0, 0] width 0 height 0
click at [0, 0] on label "seguimiento pago" at bounding box center [0, 0] width 0 height 0
drag, startPoint x: 609, startPoint y: 498, endPoint x: 715, endPoint y: 131, distance: 381.7
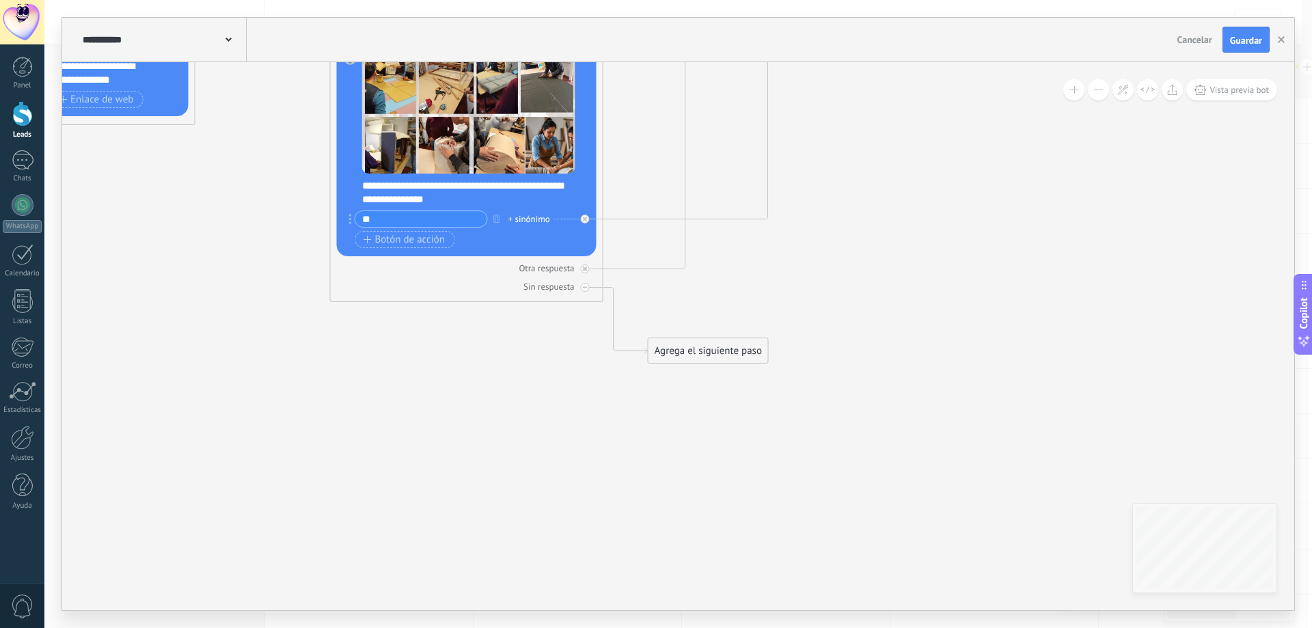
drag, startPoint x: 606, startPoint y: 342, endPoint x: 915, endPoint y: 154, distance: 361.5
drag, startPoint x: 718, startPoint y: 352, endPoint x: 775, endPoint y: 424, distance: 91.4
click at [775, 424] on div "Agrega el siguiente paso" at bounding box center [765, 422] width 120 height 23
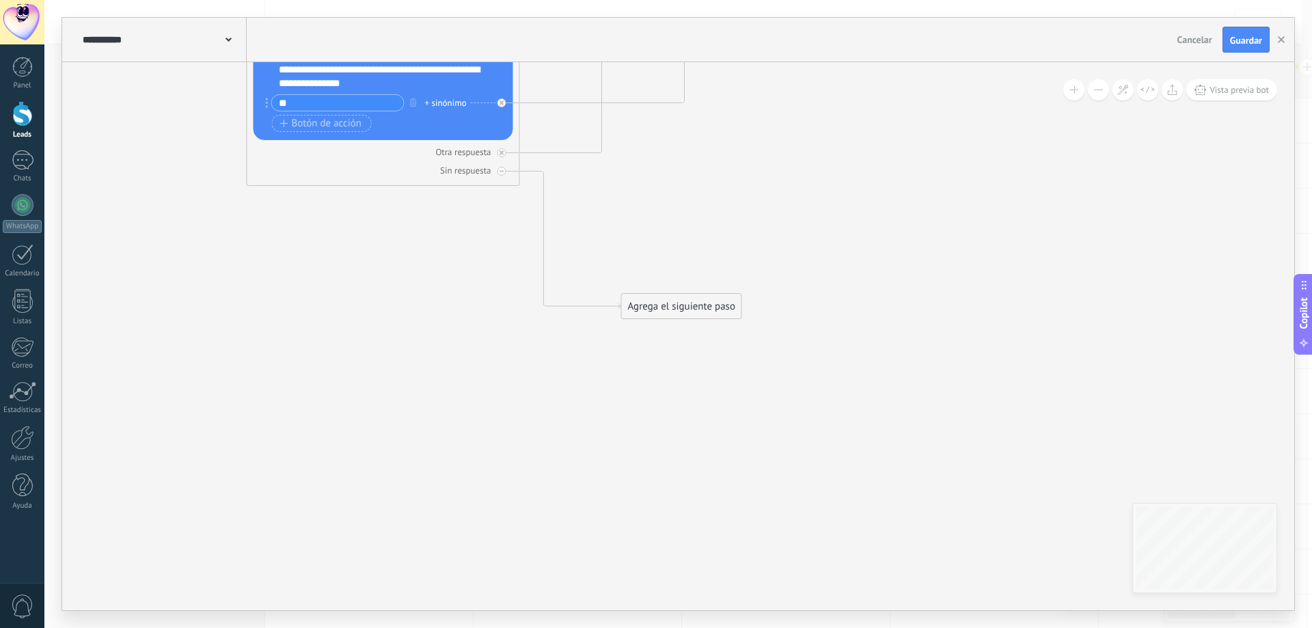
drag
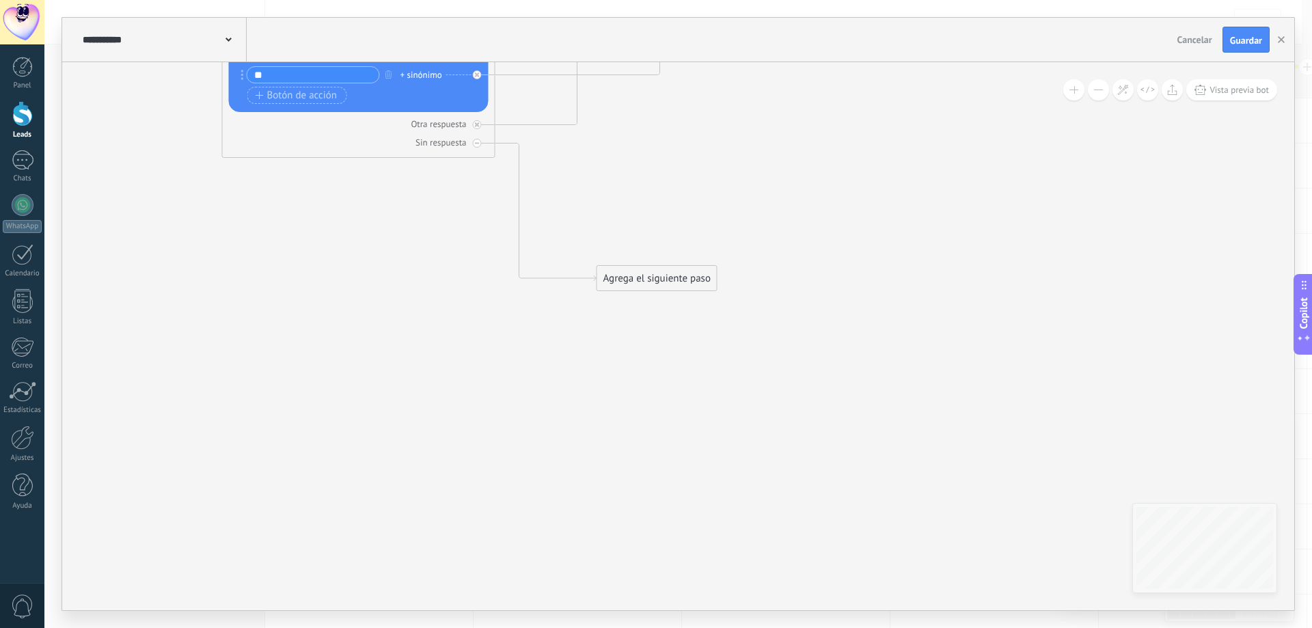
click at [648, 267] on div "Agrega el siguiente paso Mensaje Mensaje Mensaje Reacción Comentario Enviar men…" at bounding box center [656, 278] width 121 height 26
click at [665, 279] on div "Agrega el siguiente paso" at bounding box center [657, 278] width 120 height 23
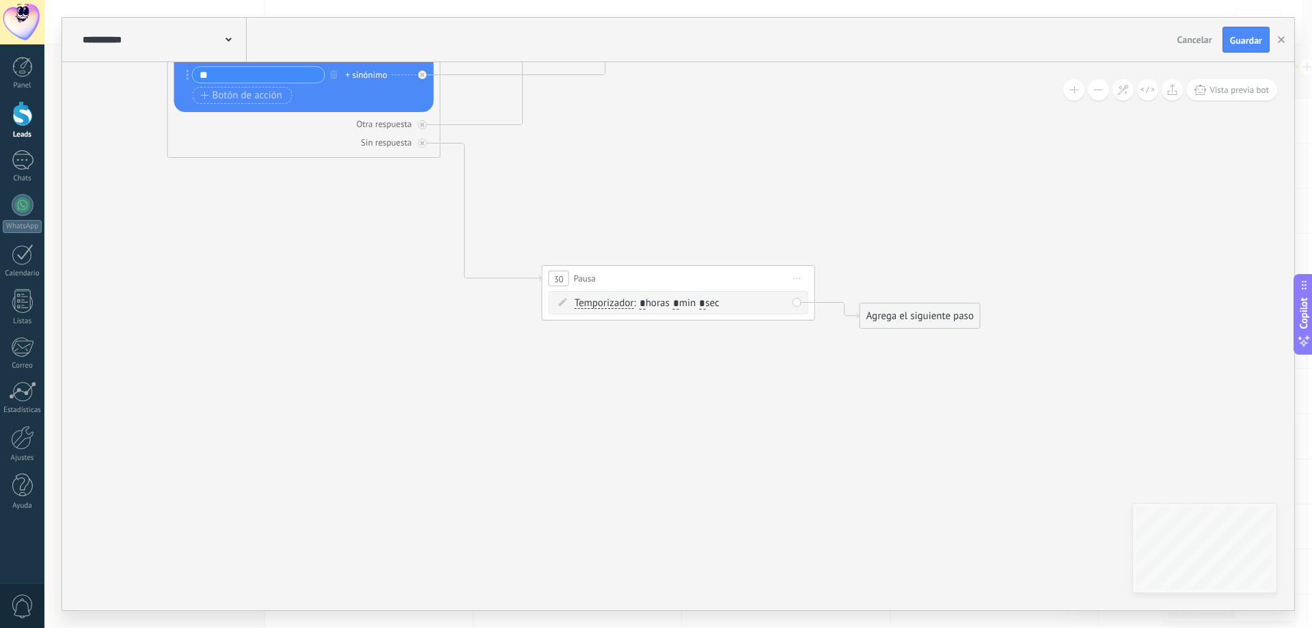
click at [646, 303] on input "*" at bounding box center [642, 304] width 6 height 11
type input "**"
drag, startPoint x: 903, startPoint y: 327, endPoint x: 646, endPoint y: 404, distance: 268.0
click at [646, 404] on div "Agrega el siguiente paso" at bounding box center [662, 397] width 120 height 23
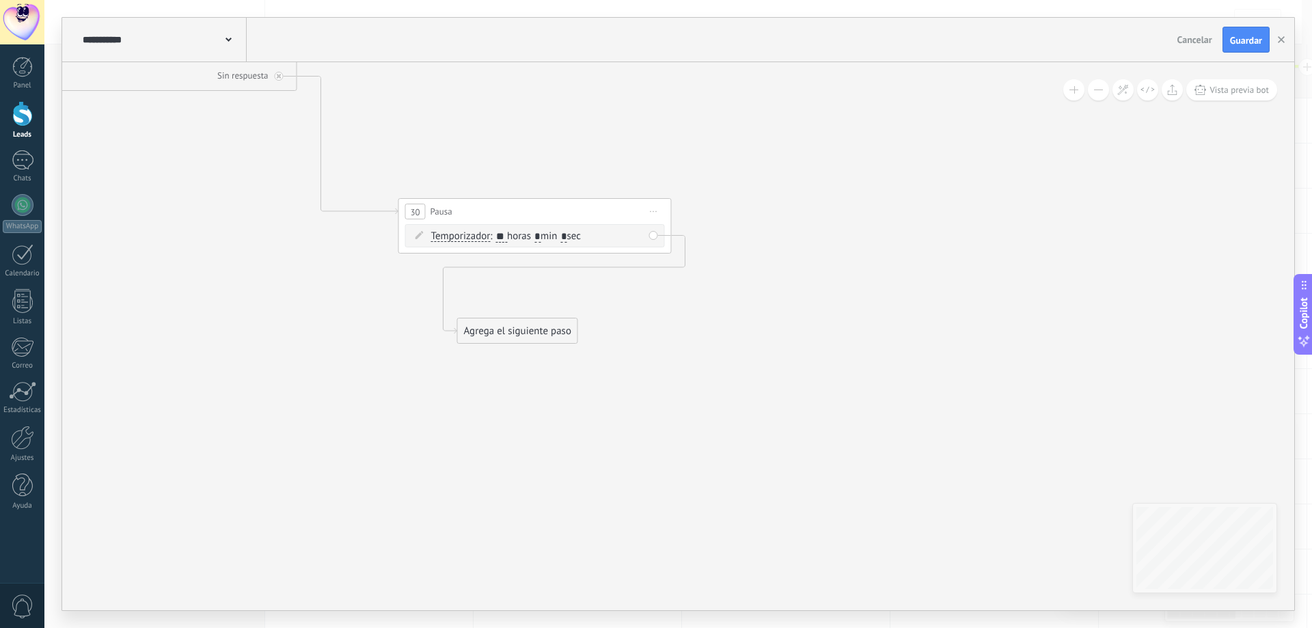
drag, startPoint x: 816, startPoint y: 383, endPoint x: 673, endPoint y: 316, distance: 158.3
drag, startPoint x: 634, startPoint y: 327, endPoint x: 676, endPoint y: 338, distance: 43.7
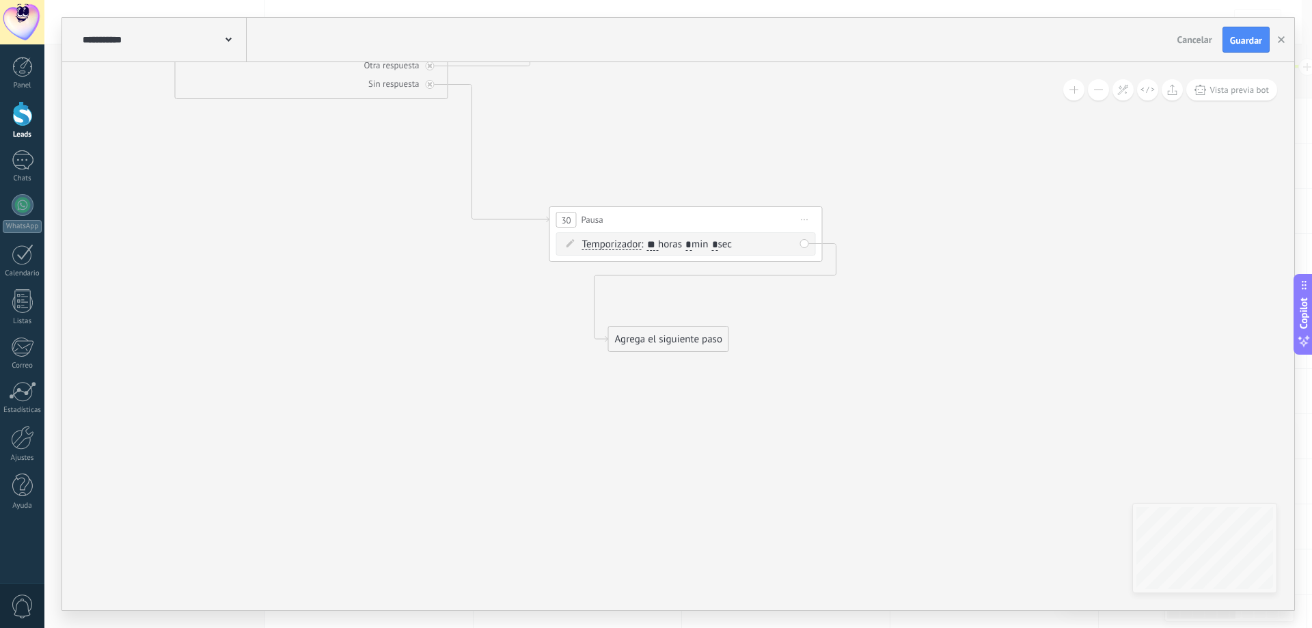
click at [689, 345] on div "Agrega el siguiente paso" at bounding box center [669, 339] width 120 height 23
click at [717, 374] on div "Mensaje Mensaje Mensaje Reacción Comentario Enviar mensaje interno" at bounding box center [692, 589] width 154 height 476
click at [722, 368] on div "Mensaje" at bounding box center [701, 364] width 115 height 14
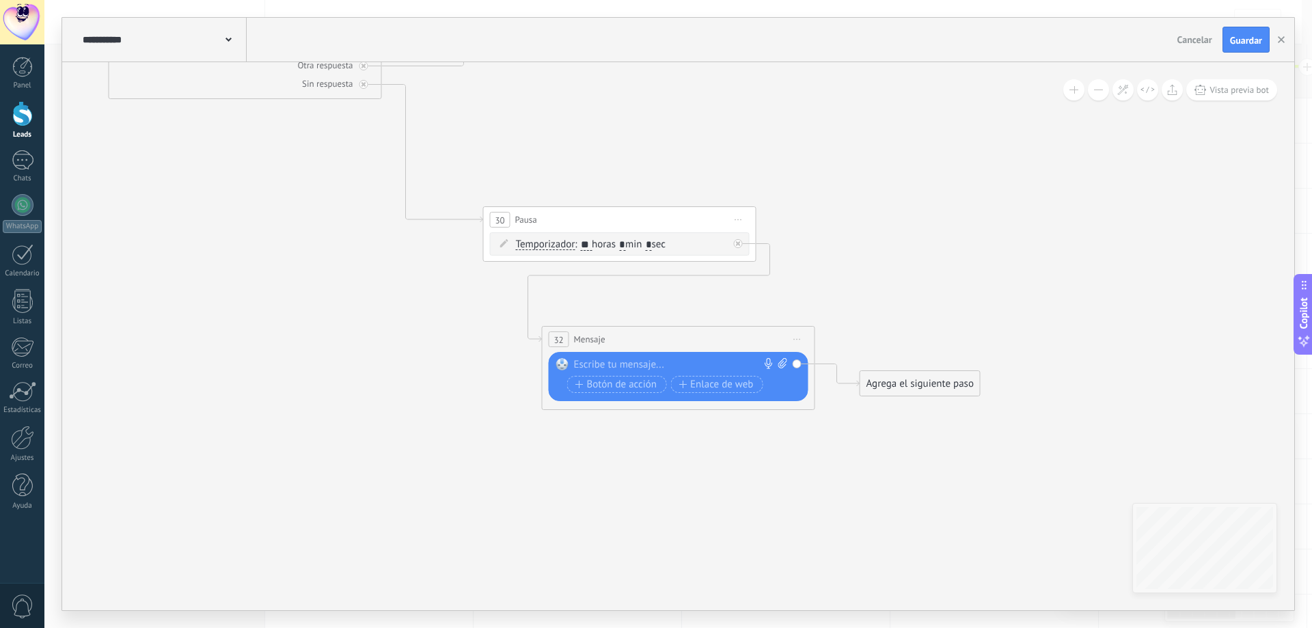
click at [625, 368] on div at bounding box center [675, 365] width 203 height 14
paste div
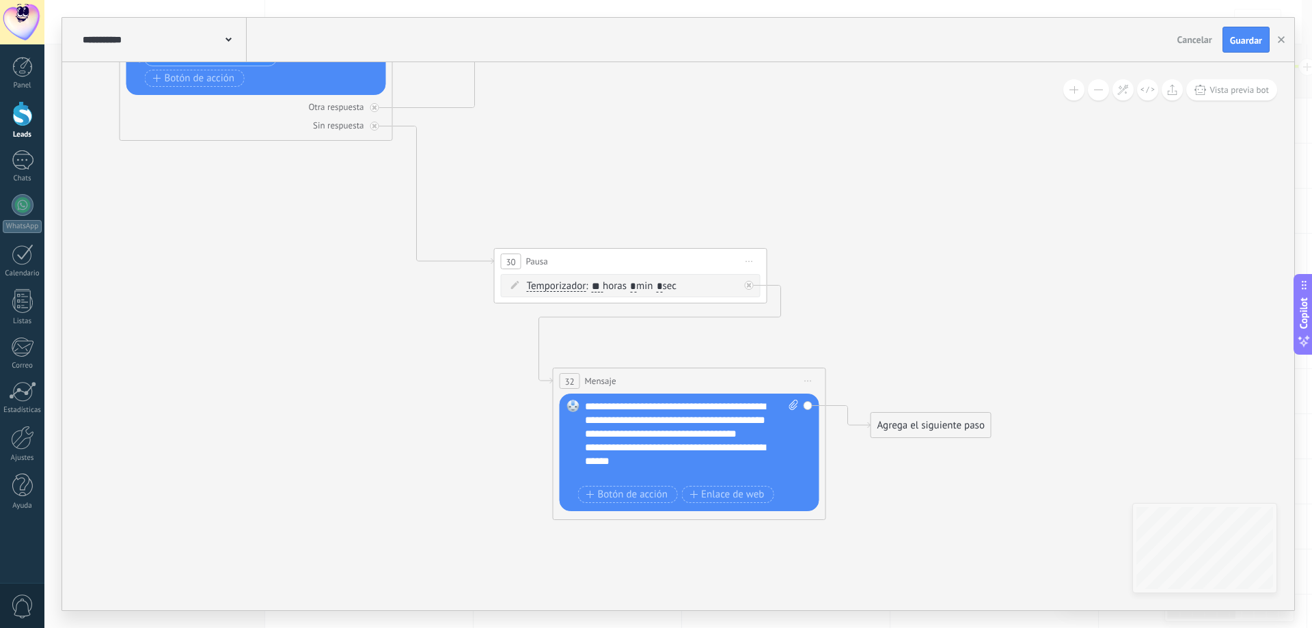
drag, startPoint x: 637, startPoint y: 295, endPoint x: 642, endPoint y: 338, distance: 43.3
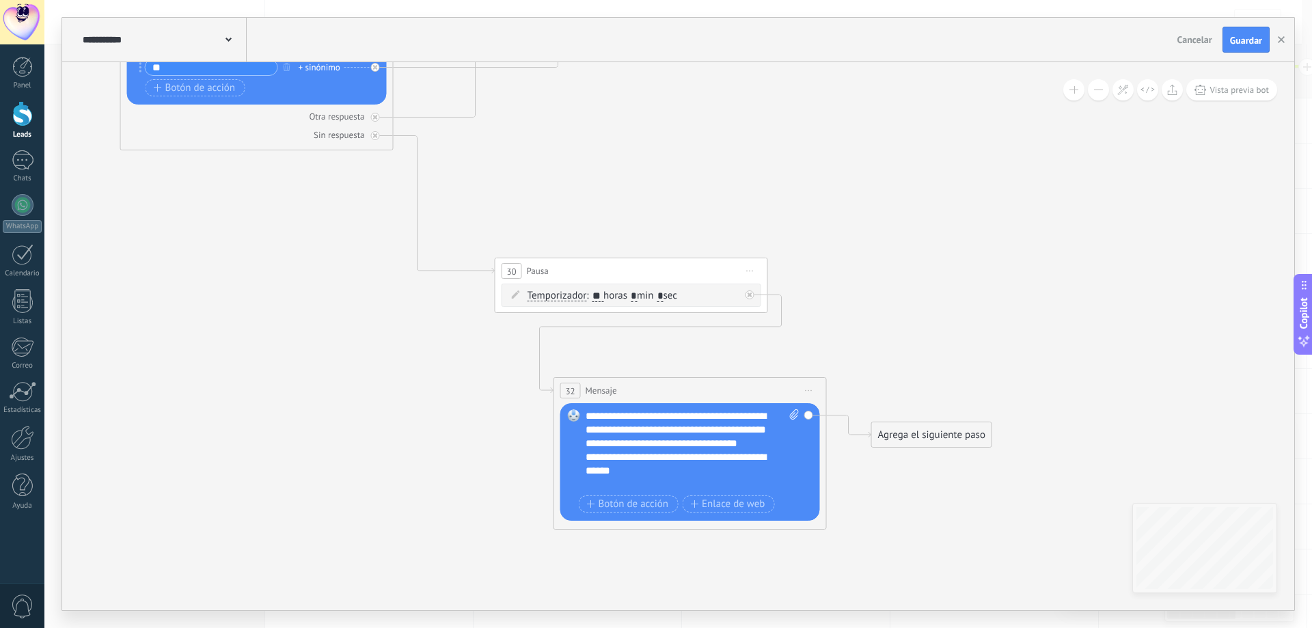
click at [603, 297] on input "**" at bounding box center [597, 296] width 11 height 11
type input "*"
type input "**"
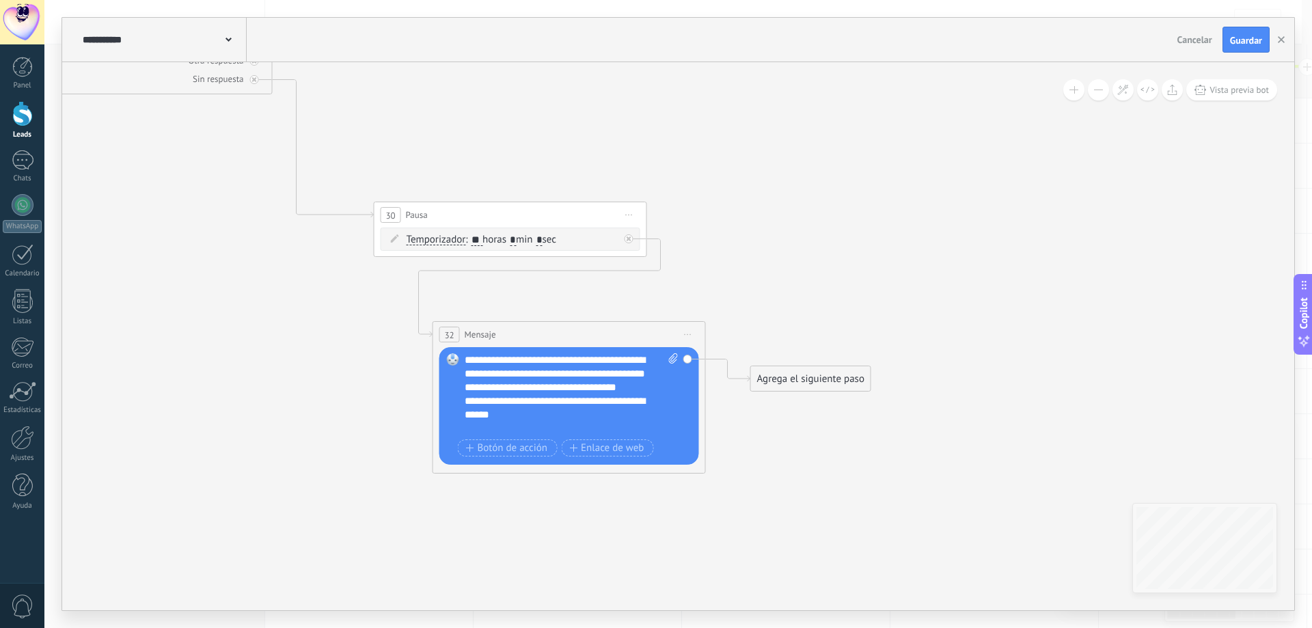
drag, startPoint x: 912, startPoint y: 313, endPoint x: 792, endPoint y: 257, distance: 132.7
click at [670, 361] on icon at bounding box center [673, 358] width 9 height 10
click input "Subir" at bounding box center [0, 0] width 0 height 0
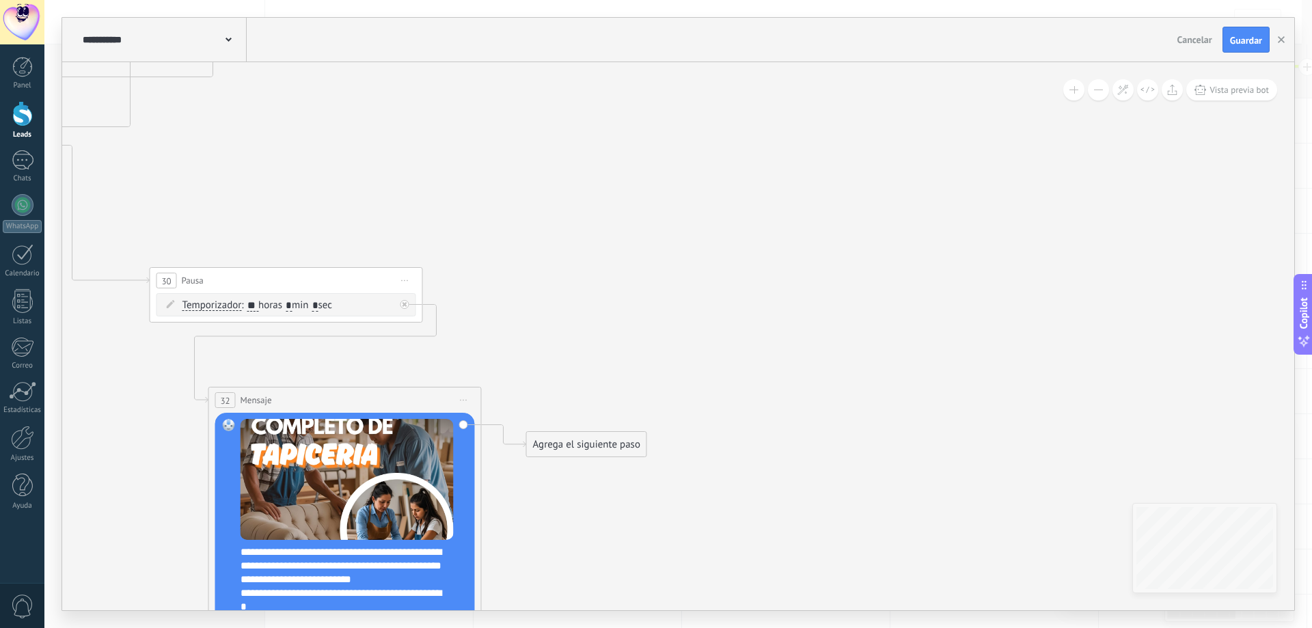
drag, startPoint x: 804, startPoint y: 478, endPoint x: 611, endPoint y: 536, distance: 201.7
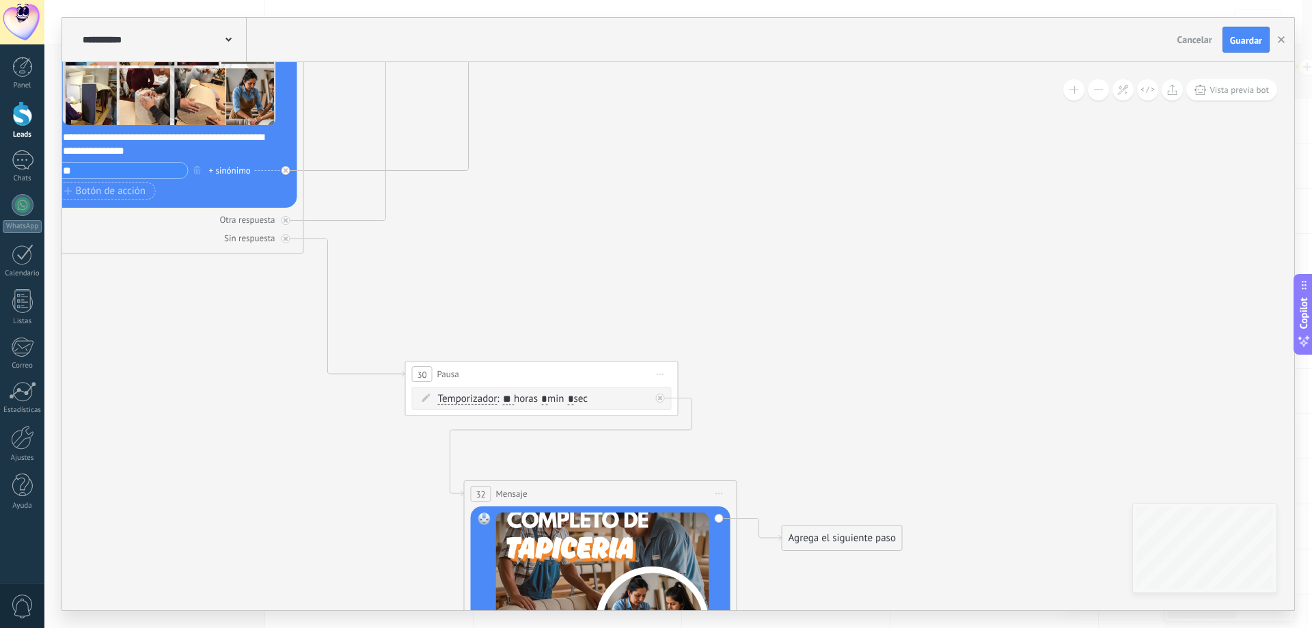
drag, startPoint x: 704, startPoint y: 312, endPoint x: 930, endPoint y: 381, distance: 236.0
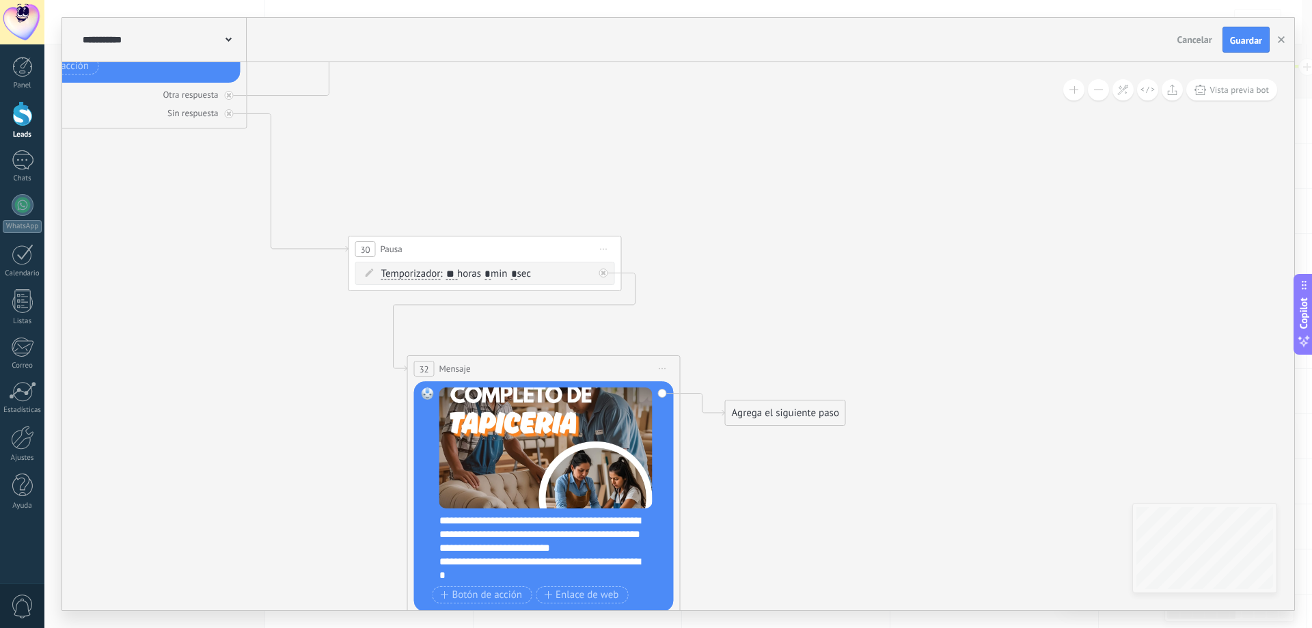
drag, startPoint x: 842, startPoint y: 340, endPoint x: 730, endPoint y: 120, distance: 246.9
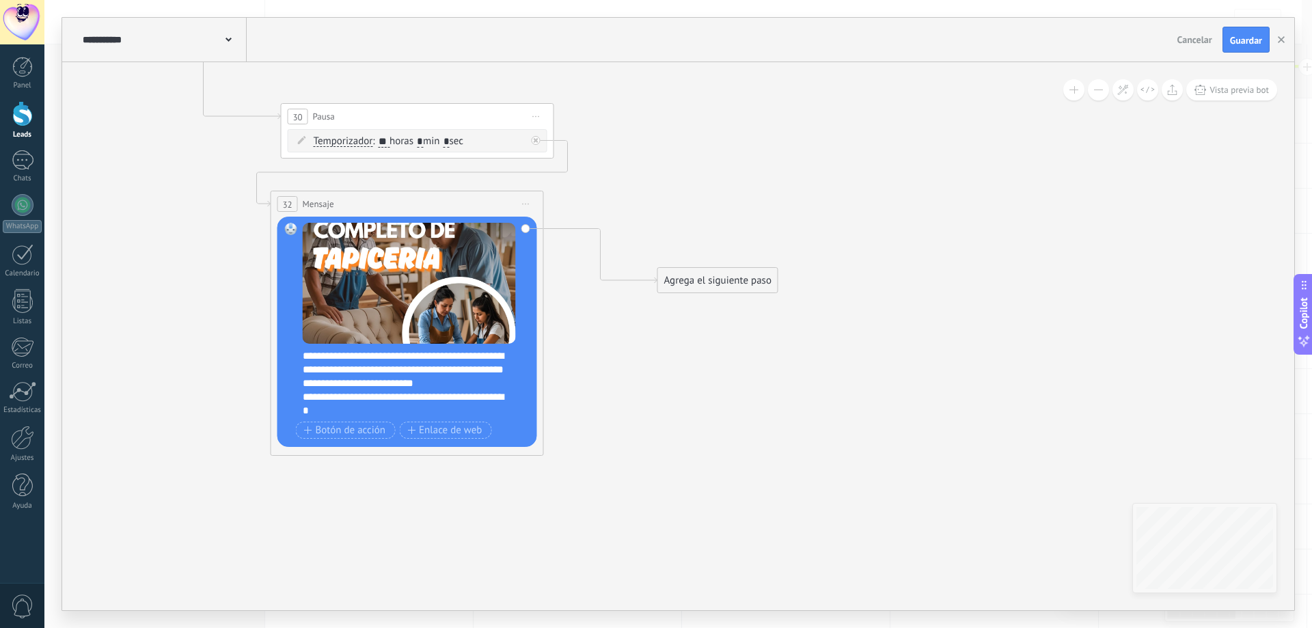
drag, startPoint x: 557, startPoint y: 240, endPoint x: 488, endPoint y: 208, distance: 76.1
click at [488, 208] on div "32 Mensaje ******* (a): Todos los contactos - canales seleccionados Todos los c…" at bounding box center [407, 203] width 272 height 25
drag, startPoint x: 719, startPoint y: 274, endPoint x: 839, endPoint y: 236, distance: 126.0
click at [839, 236] on div "Agrega el siguiente paso" at bounding box center [844, 245] width 120 height 23
click at [349, 430] on span "Botón de acción" at bounding box center [345, 430] width 82 height 11
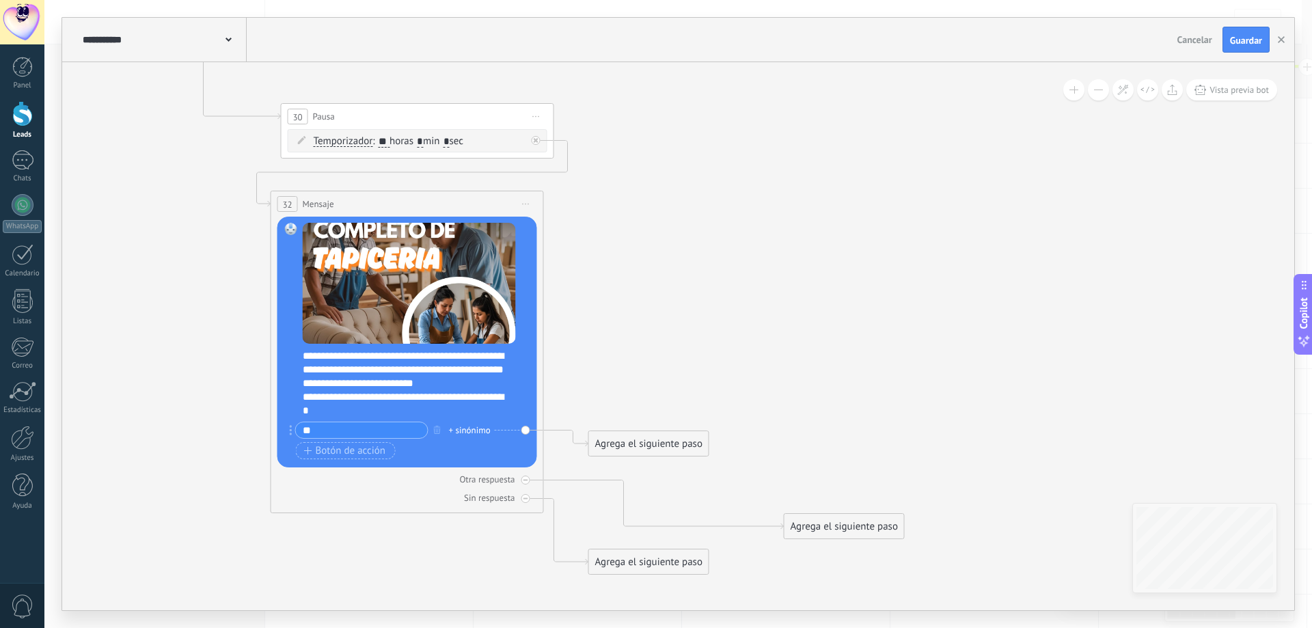
type input "**"
drag, startPoint x: 640, startPoint y: 444, endPoint x: 830, endPoint y: 156, distance: 344.7
click at [830, 156] on div "Agrega el siguiente paso" at bounding box center [844, 156] width 120 height 23
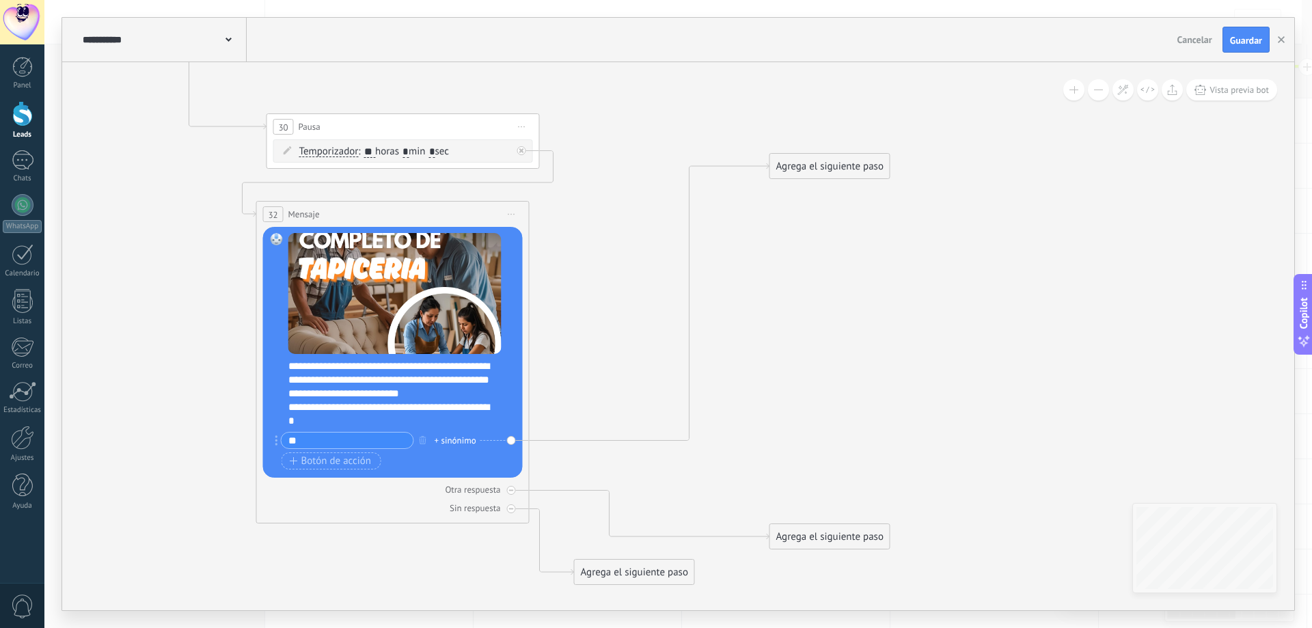
drag, startPoint x: 875, startPoint y: 318, endPoint x: 708, endPoint y: 391, distance: 181.4
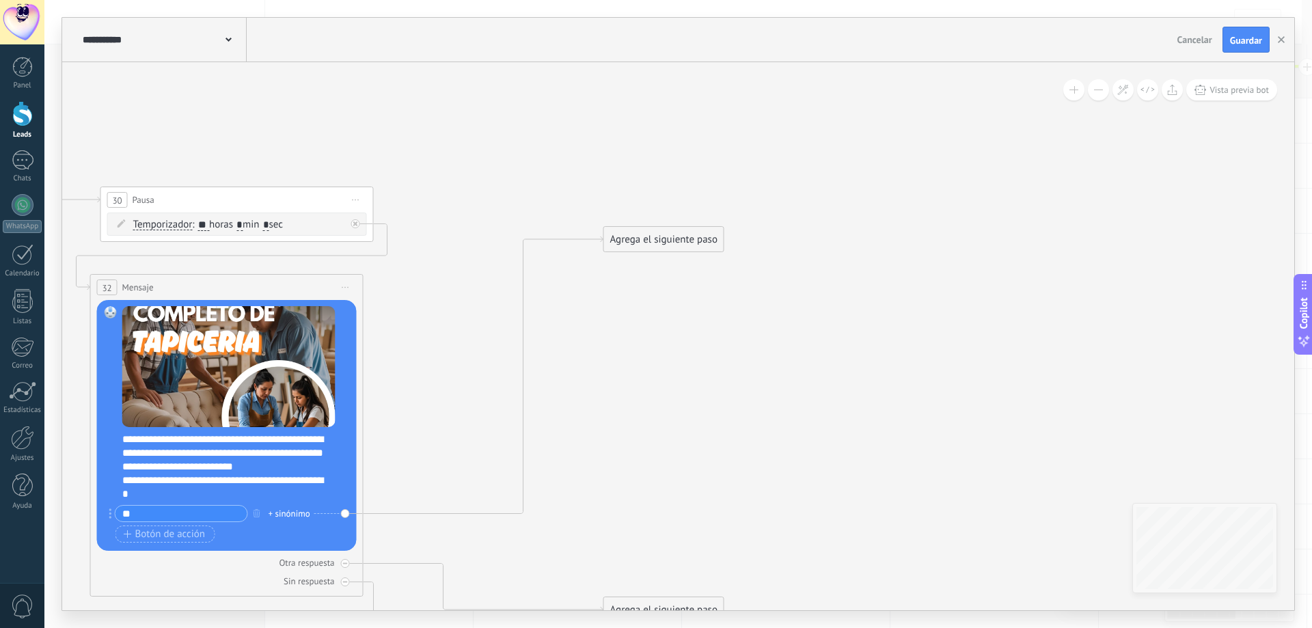
click at [697, 238] on div "Agrega el siguiente paso" at bounding box center [664, 239] width 120 height 23
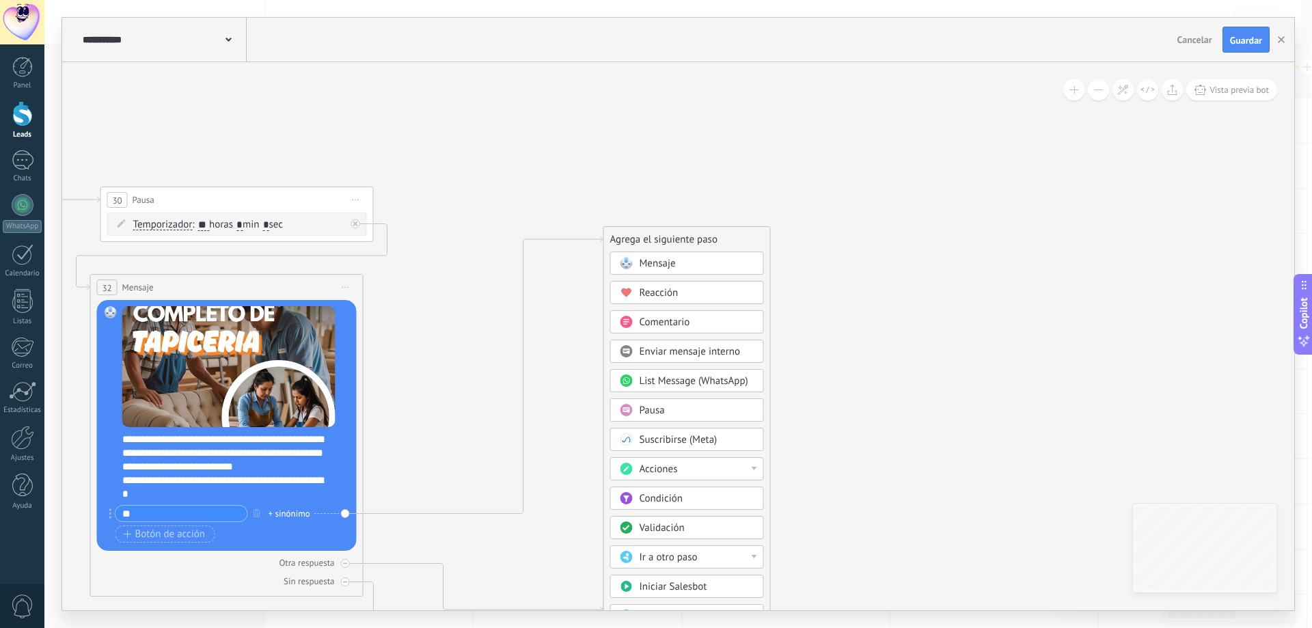
click at [715, 467] on div "Acciones" at bounding box center [696, 470] width 115 height 14
drag, startPoint x: 723, startPoint y: 542, endPoint x: 718, endPoint y: 523, distance: 19.7
click at [724, 542] on div "Cambiar etapa del lead" at bounding box center [687, 538] width 152 height 23
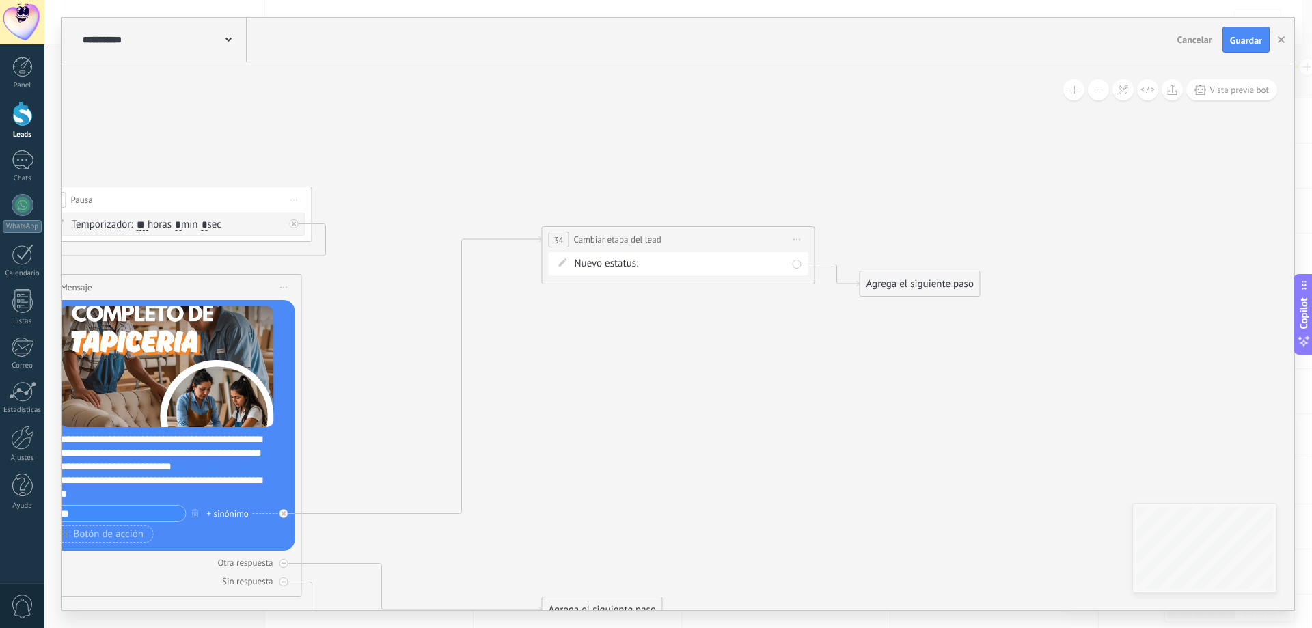
drag, startPoint x: 727, startPoint y: 258, endPoint x: 748, endPoint y: 266, distance: 22.7
click at [0, 0] on div "datos segui 01 seguimiento pago pagado No responde rescatados descaratdos Logra…" at bounding box center [0, 0] width 0 height 0
click at [0, 0] on label "seguimiento pago" at bounding box center [0, 0] width 0 height 0
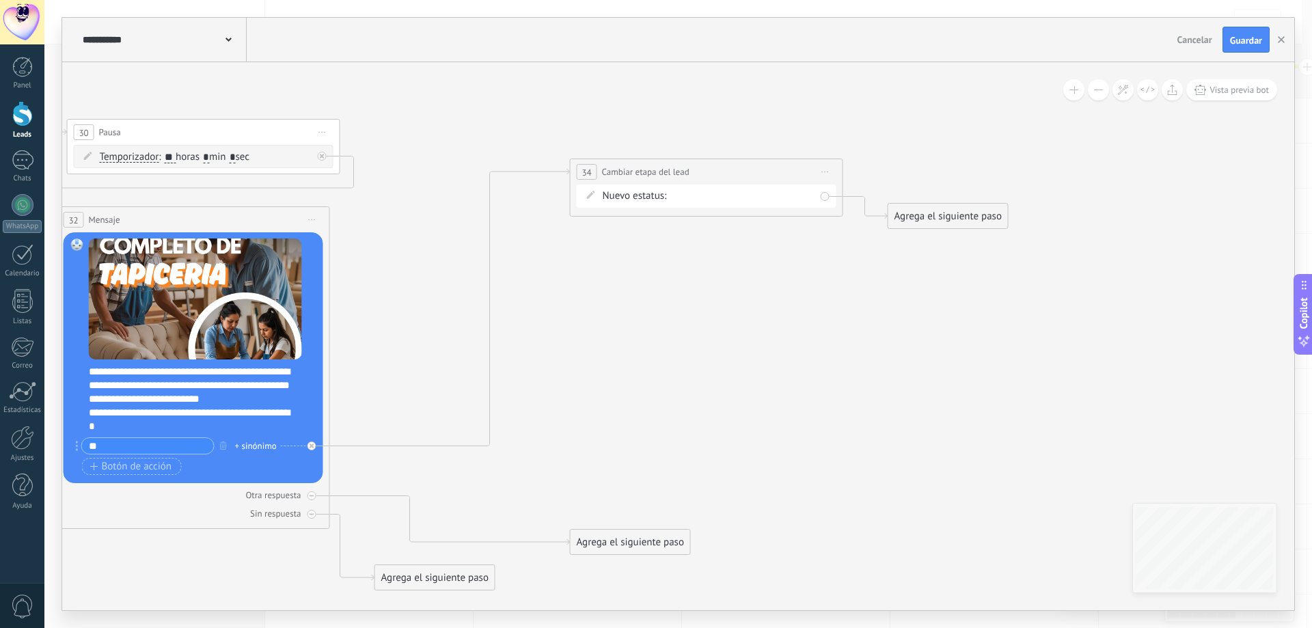
drag, startPoint x: 642, startPoint y: 411, endPoint x: 678, endPoint y: 322, distance: 95.9
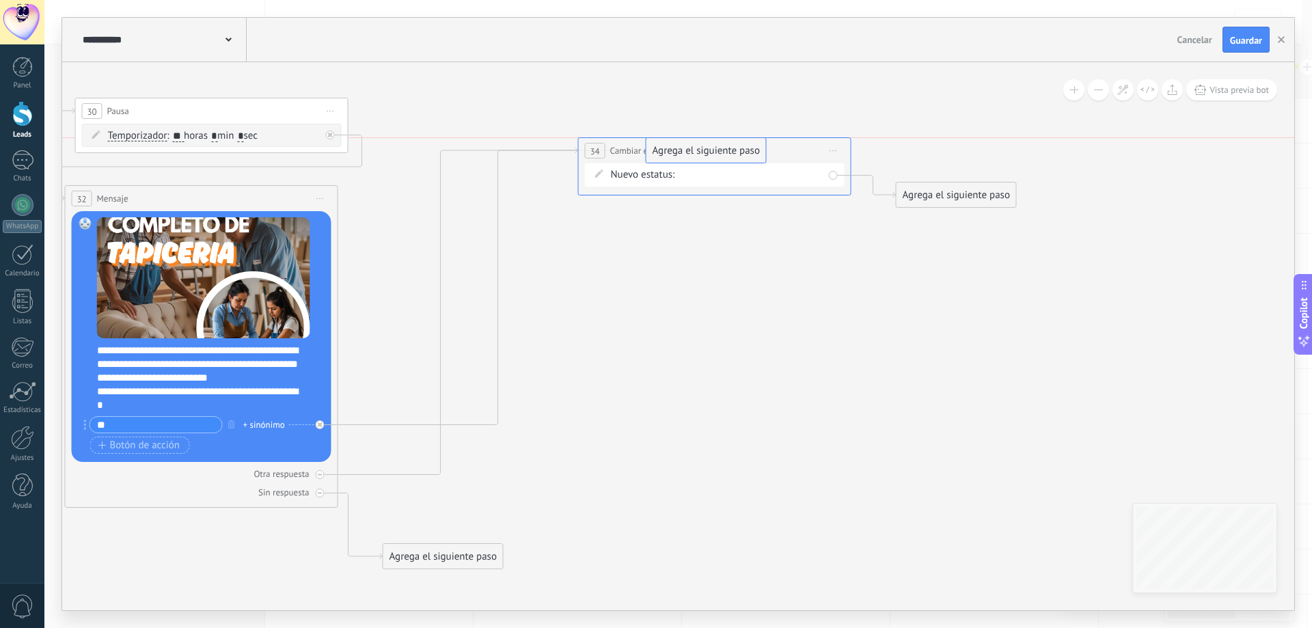
drag, startPoint x: 645, startPoint y: 519, endPoint x: 721, endPoint y: 160, distance: 366.8
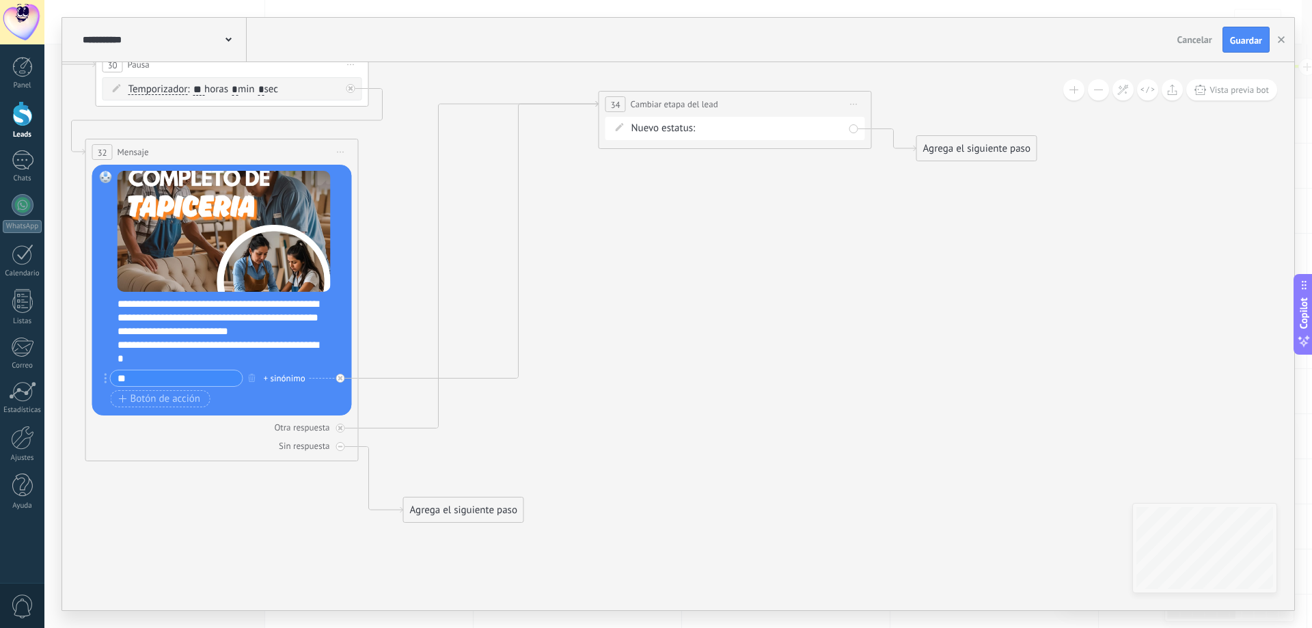
drag, startPoint x: 643, startPoint y: 341, endPoint x: 665, endPoint y: 256, distance: 87.7
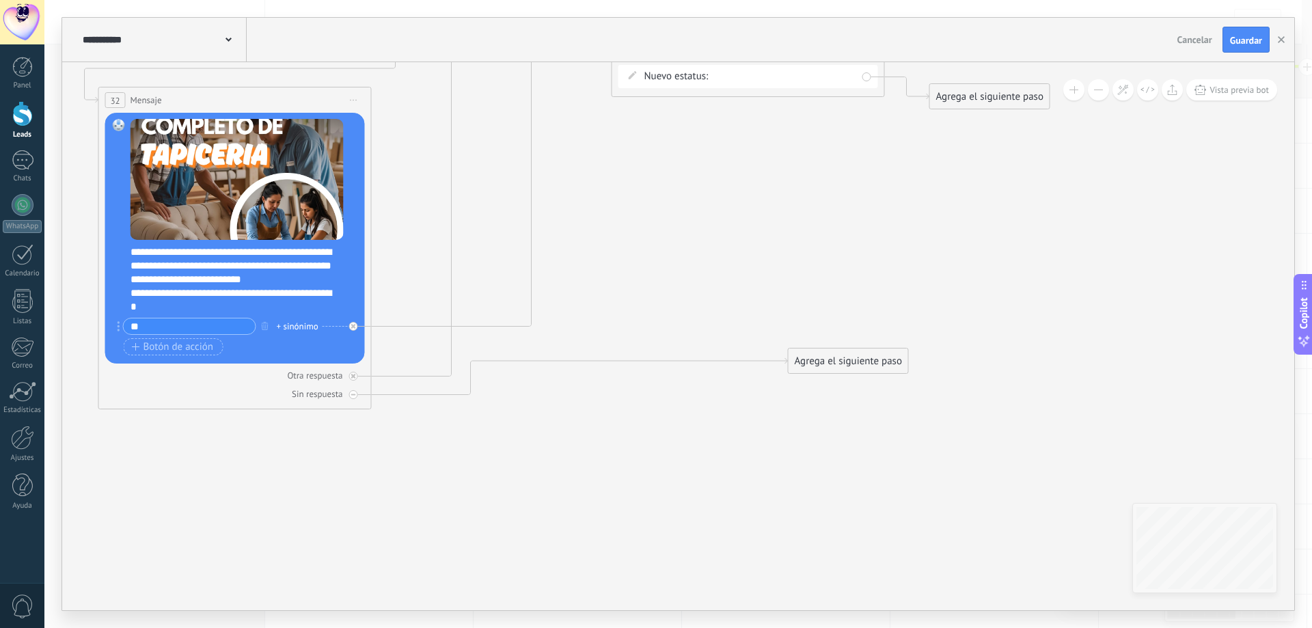
drag, startPoint x: 526, startPoint y: 449, endPoint x: 898, endPoint y: 352, distance: 384.1
click at [898, 352] on div "Agrega el siguiente paso" at bounding box center [848, 361] width 120 height 23
click at [853, 365] on div "Agrega el siguiente paso" at bounding box center [848, 361] width 120 height 23
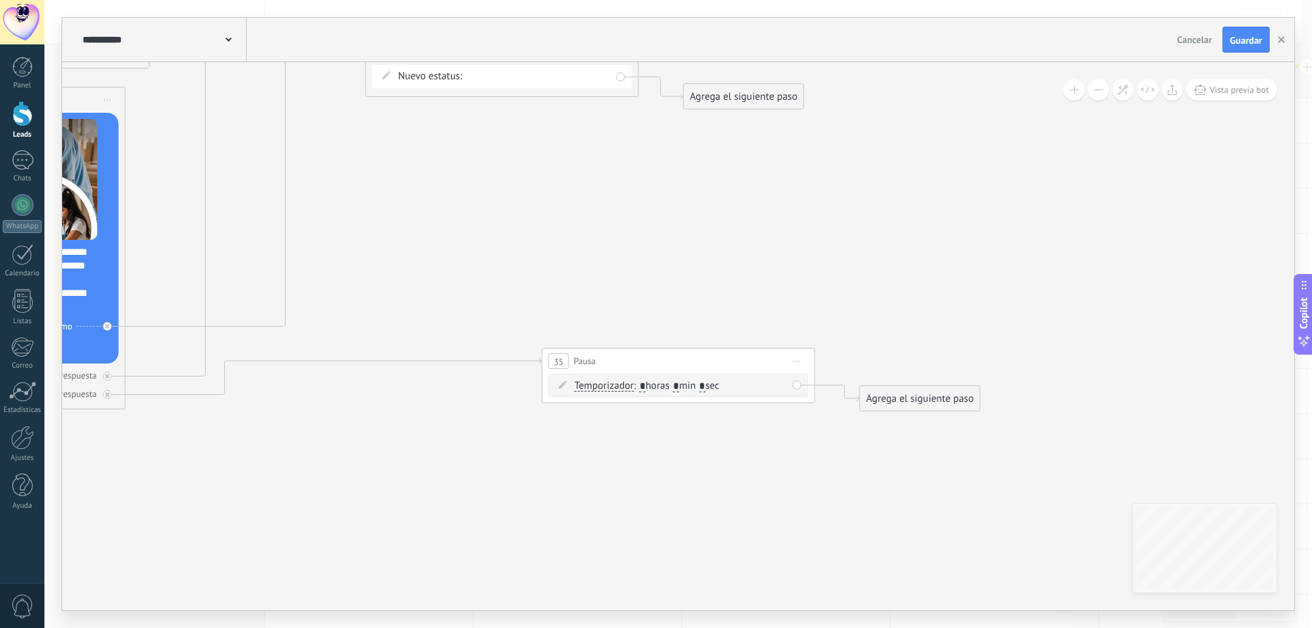
drag, startPoint x: 646, startPoint y: 387, endPoint x: 656, endPoint y: 387, distance: 9.6
click at [648, 387] on span ": * horas * min * sec" at bounding box center [675, 385] width 85 height 13
drag, startPoint x: 460, startPoint y: 294, endPoint x: 953, endPoint y: 346, distance: 496.0
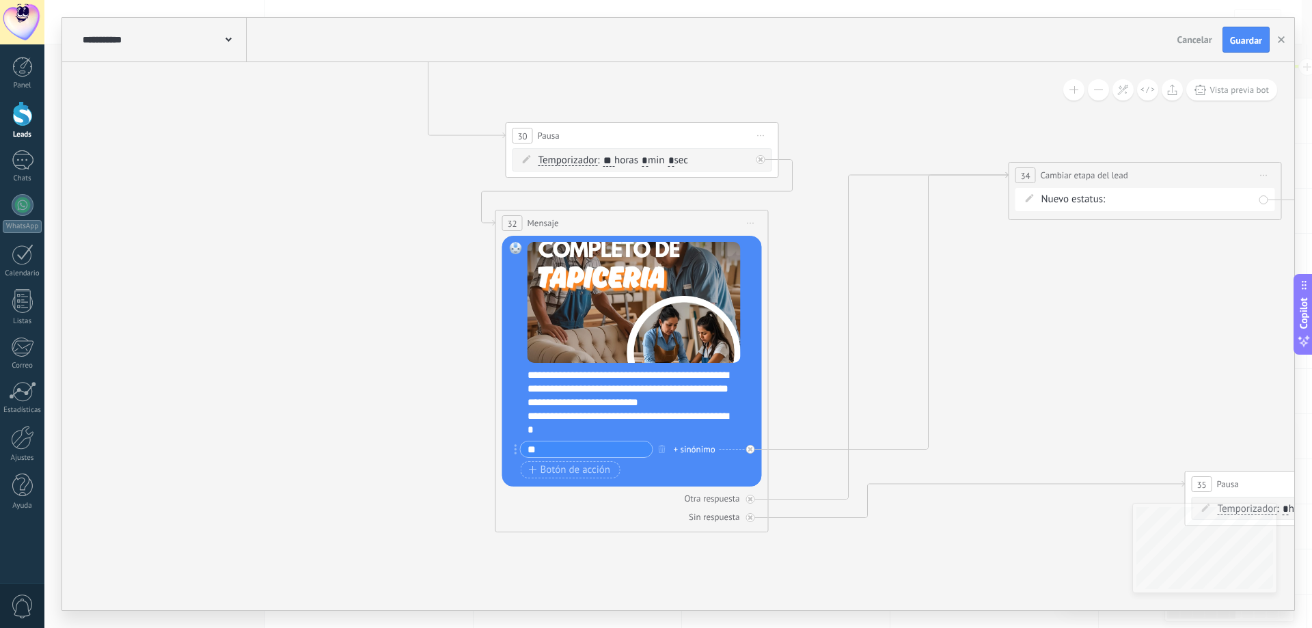
drag, startPoint x: 373, startPoint y: 279, endPoint x: 488, endPoint y: 448, distance: 204.7
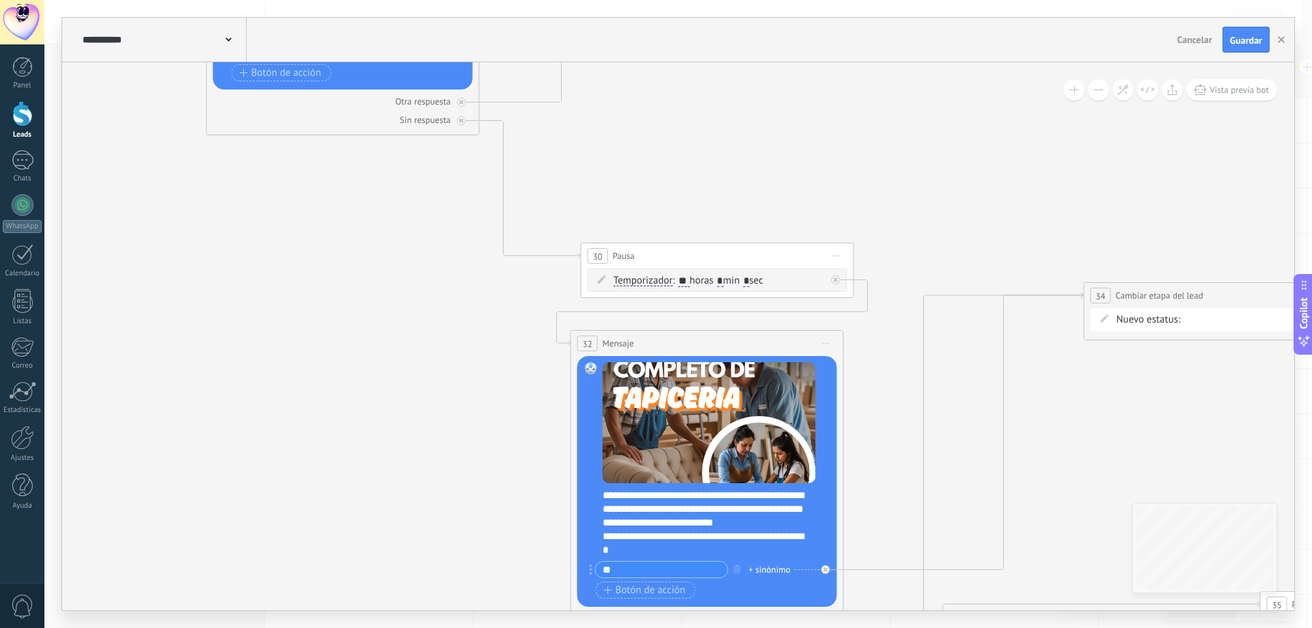
click at [689, 281] on input "**" at bounding box center [683, 281] width 11 height 11
type input "*"
type input "**"
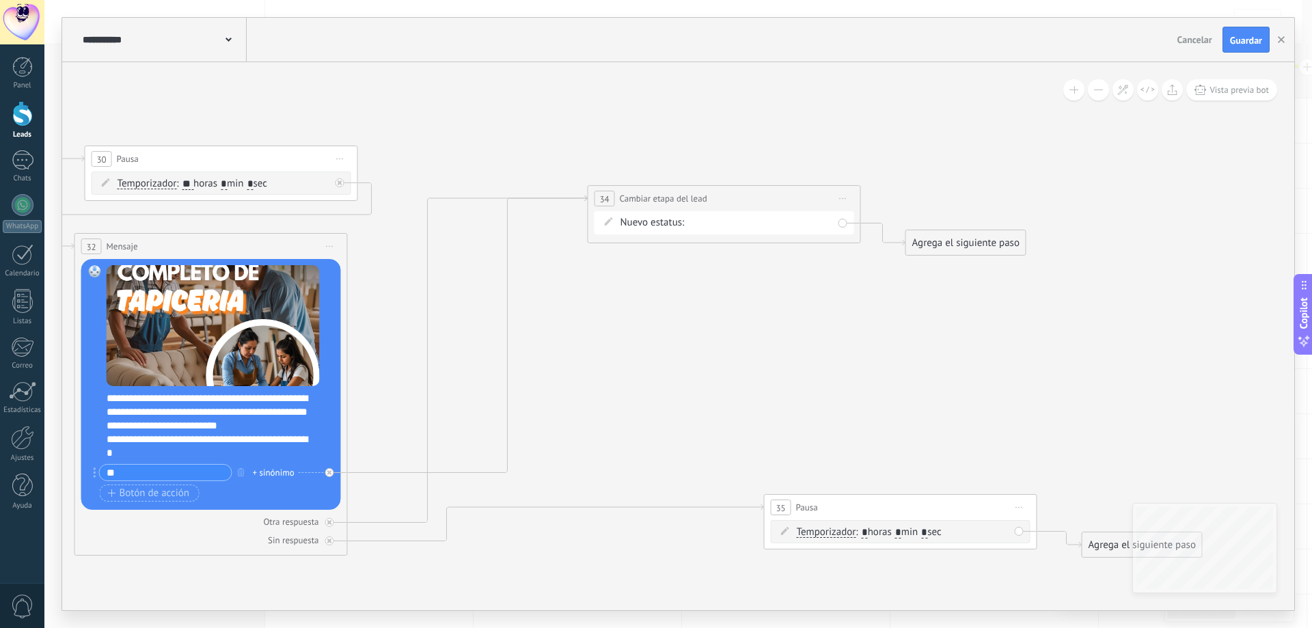
drag, startPoint x: 1044, startPoint y: 473, endPoint x: 575, endPoint y: 361, distance: 482.4
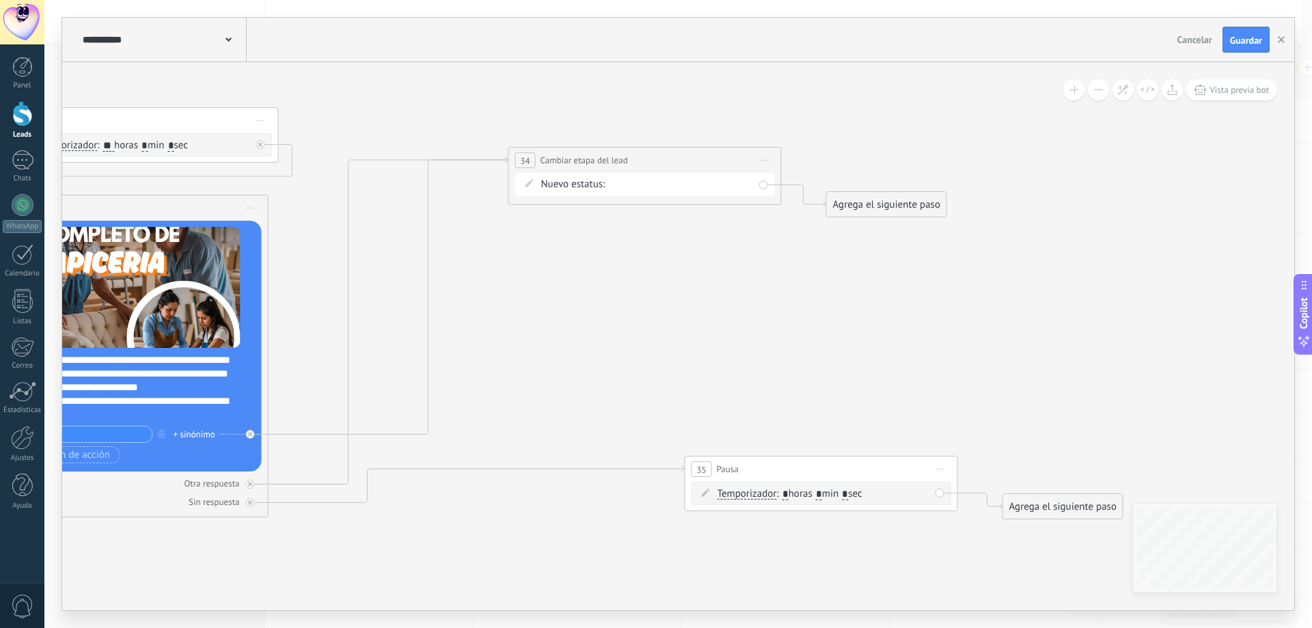
drag, startPoint x: 815, startPoint y: 417, endPoint x: 732, endPoint y: 375, distance: 93.5
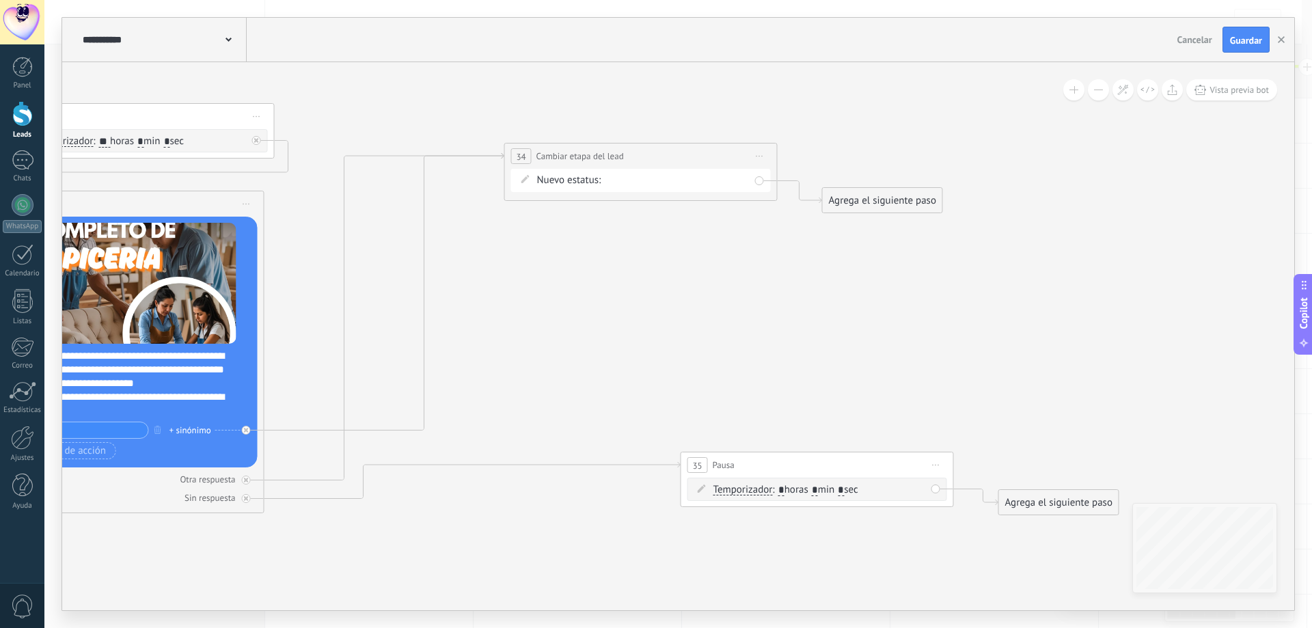
click at [786, 488] on span ": * horas * min * sec" at bounding box center [814, 489] width 85 height 13
click at [784, 489] on input "*" at bounding box center [781, 490] width 6 height 11
type input "**"
drag, startPoint x: 833, startPoint y: 458, endPoint x: 758, endPoint y: 467, distance: 75.0
click at [708, 495] on div "35 Pausa ***** Iniciar vista previa aquí Cambiar nombre Duplicar [GEOGRAPHIC_DA…" at bounding box center [693, 502] width 272 height 25
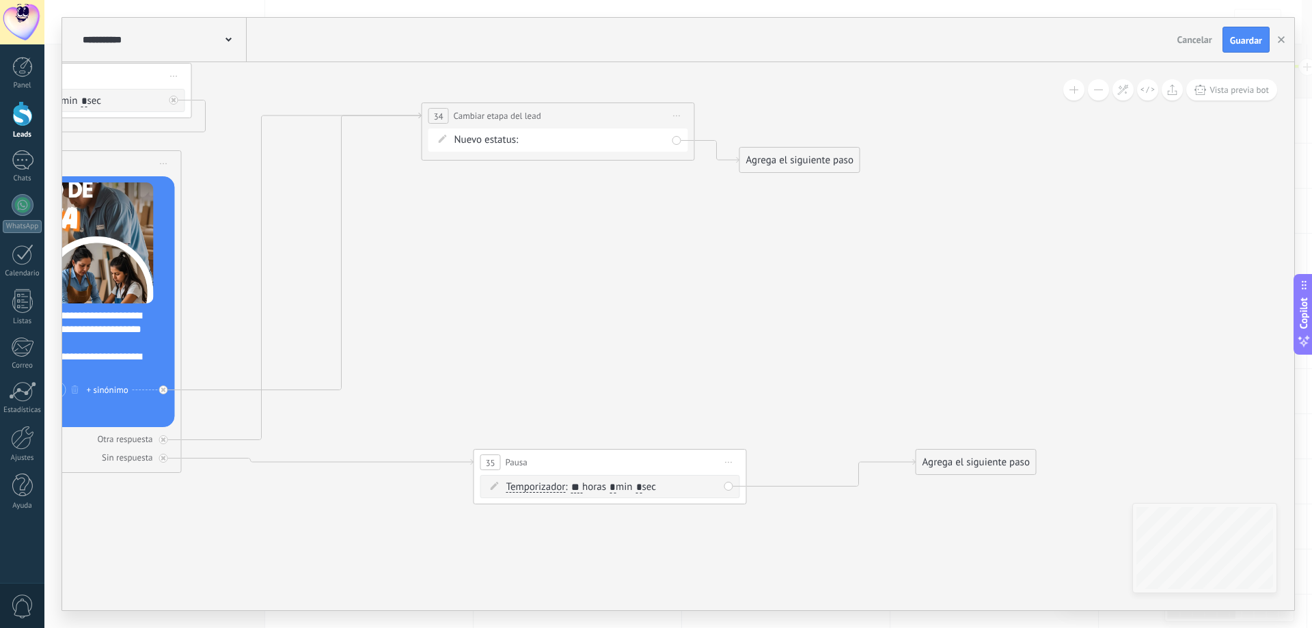
drag, startPoint x: 795, startPoint y: 444, endPoint x: 629, endPoint y: 335, distance: 198.8
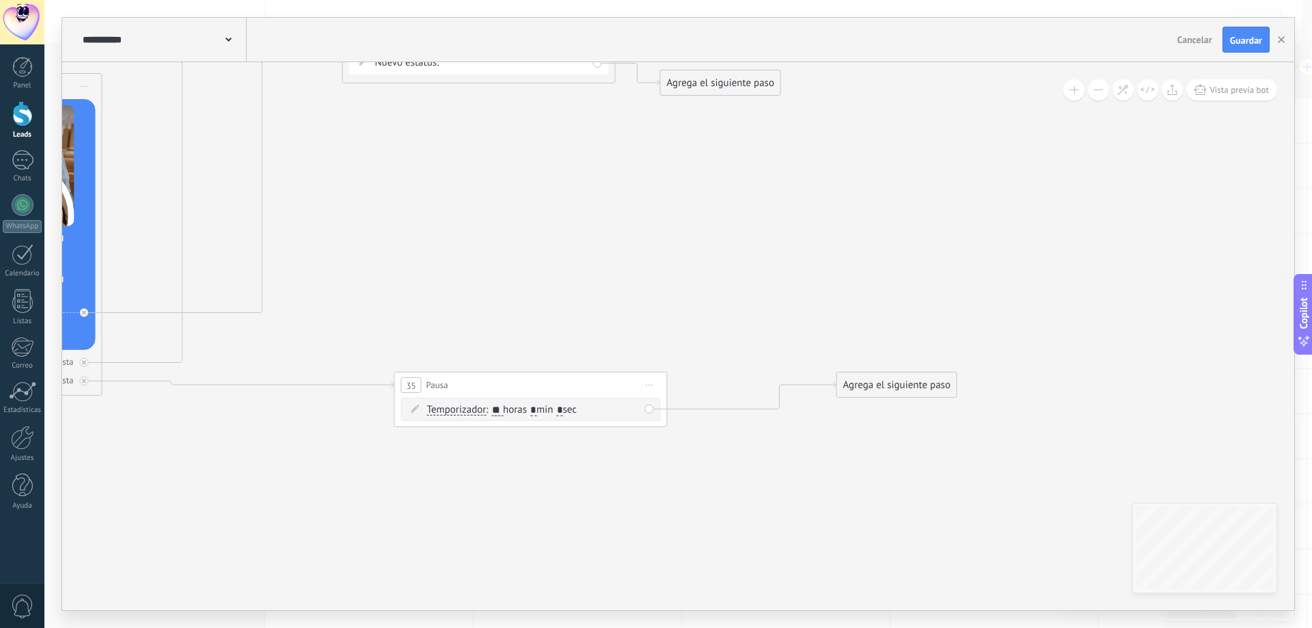
drag, startPoint x: 784, startPoint y: 441, endPoint x: 809, endPoint y: 402, distance: 45.5
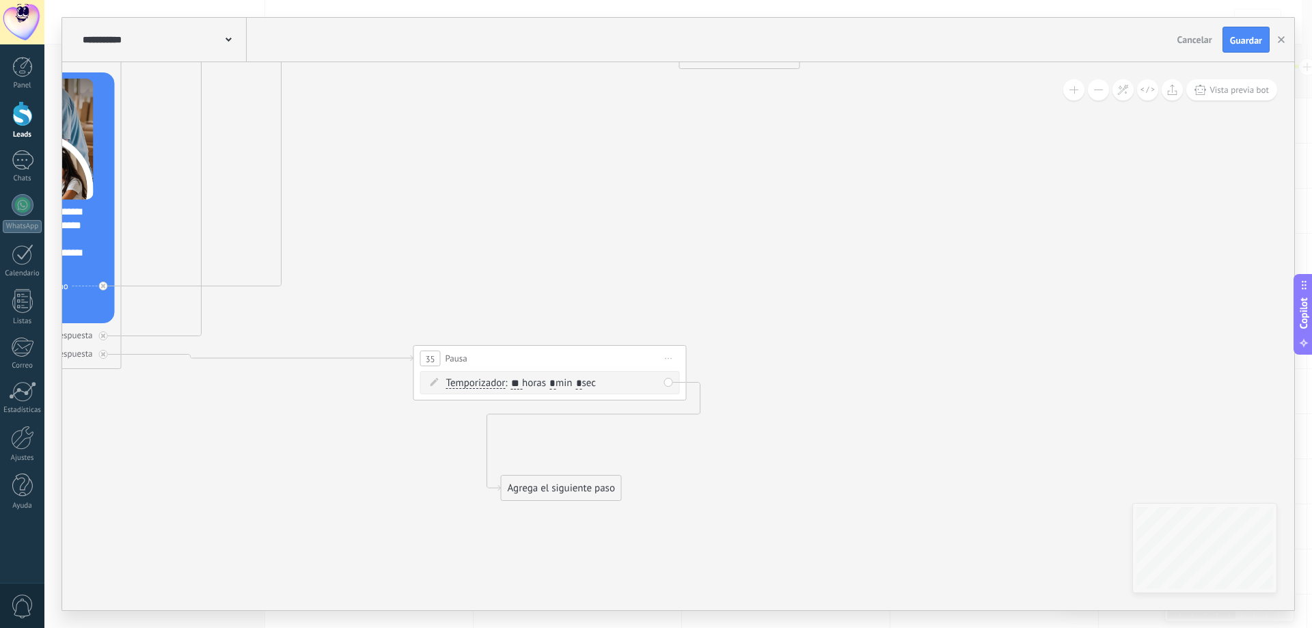
drag, startPoint x: 896, startPoint y: 357, endPoint x: 535, endPoint y: 487, distance: 383.4
click at [535, 487] on div "Agrega el siguiente paso" at bounding box center [561, 488] width 120 height 23
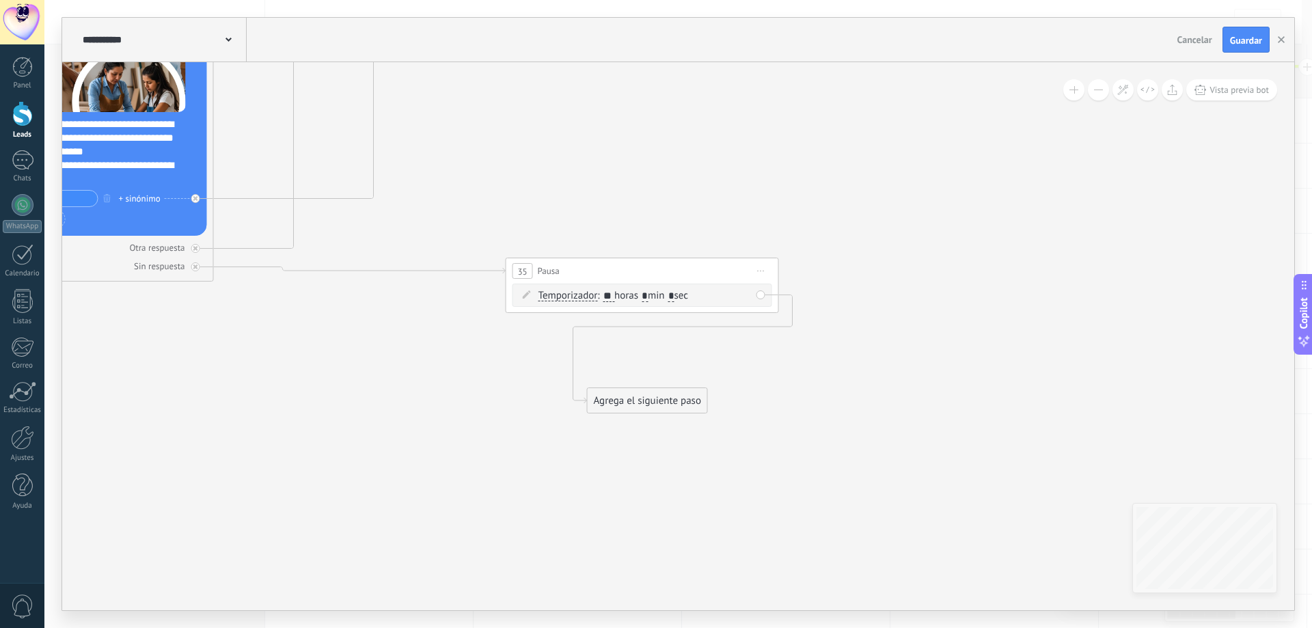
drag, startPoint x: 689, startPoint y: 454, endPoint x: 782, endPoint y: 366, distance: 127.1
click at [657, 405] on div "Agrega el siguiente paso" at bounding box center [648, 400] width 120 height 23
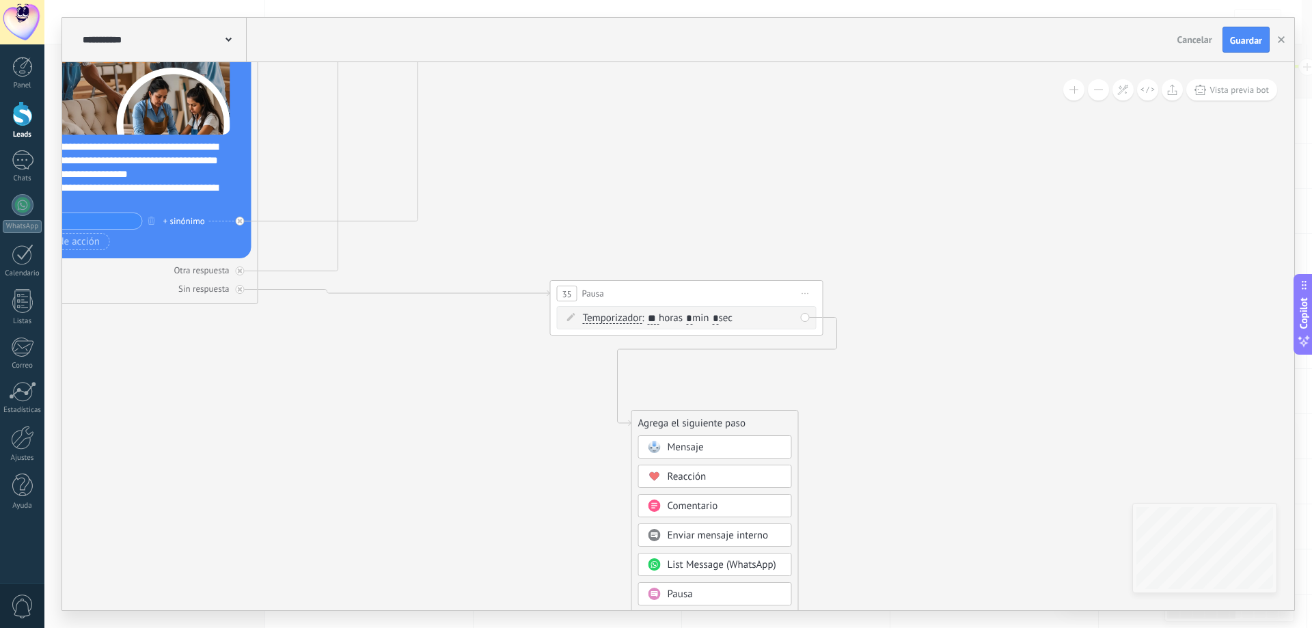
drag, startPoint x: 377, startPoint y: 395, endPoint x: 780, endPoint y: 494, distance: 414.4
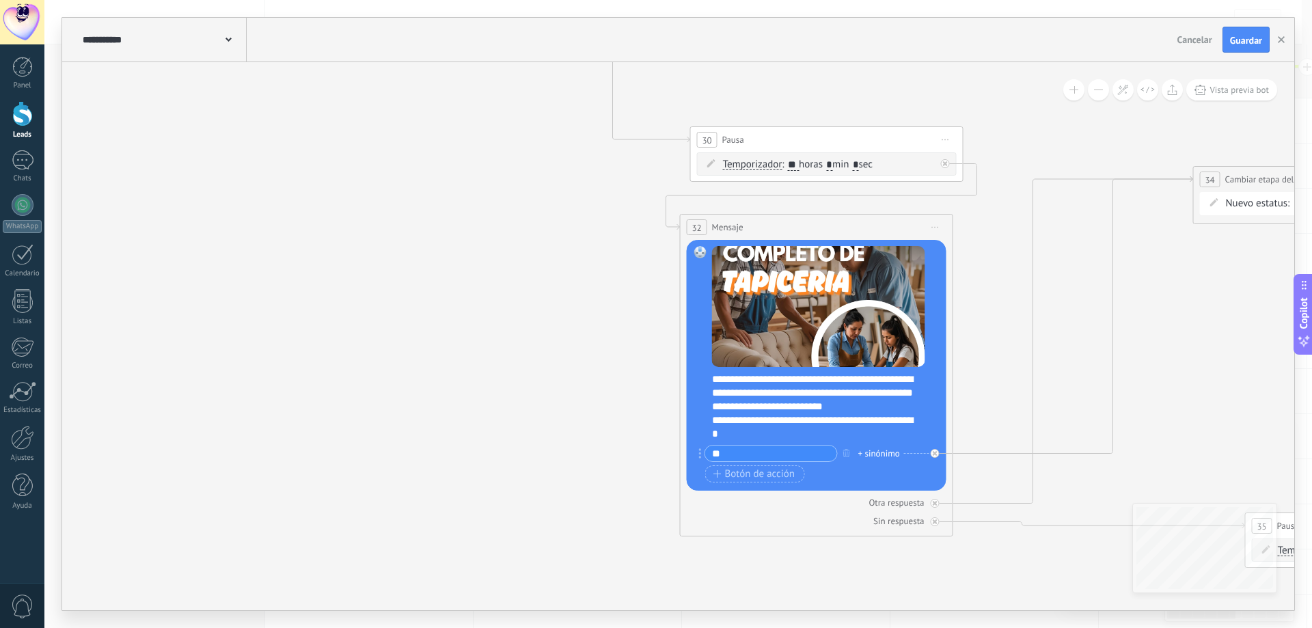
drag, startPoint x: 491, startPoint y: 460, endPoint x: 767, endPoint y: 577, distance: 300.0
click at [838, 611] on div "**********" at bounding box center [677, 314] width 1267 height 628
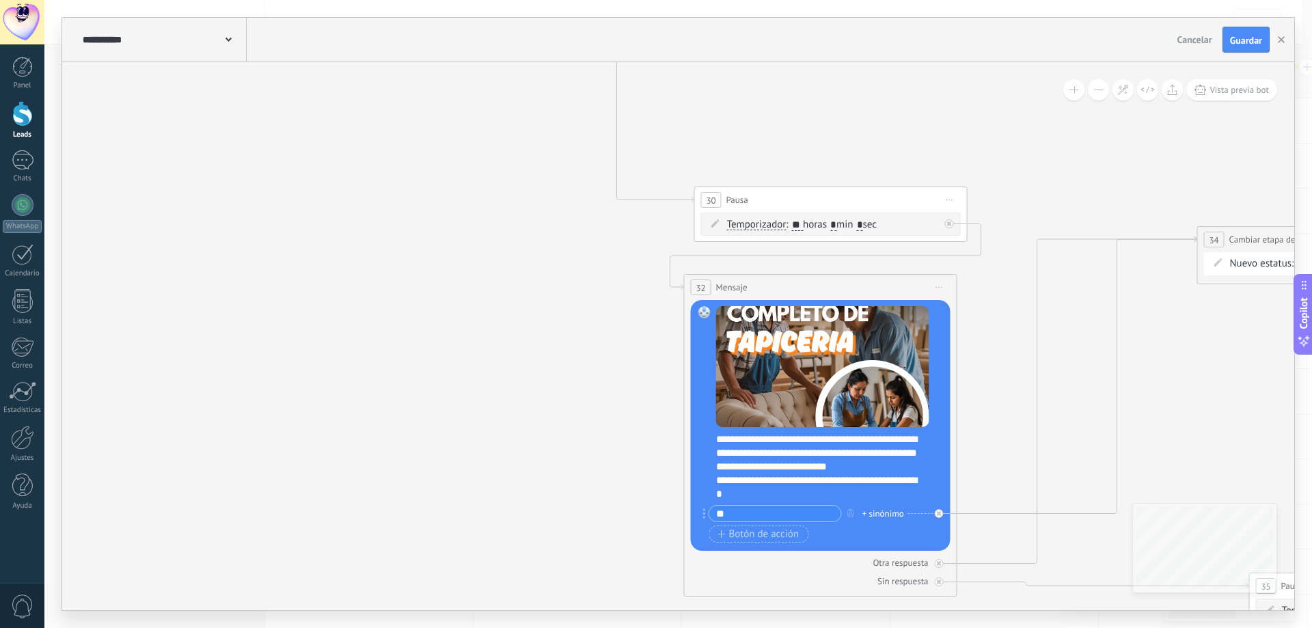
drag, startPoint x: 641, startPoint y: 520, endPoint x: 596, endPoint y: 579, distance: 74.2
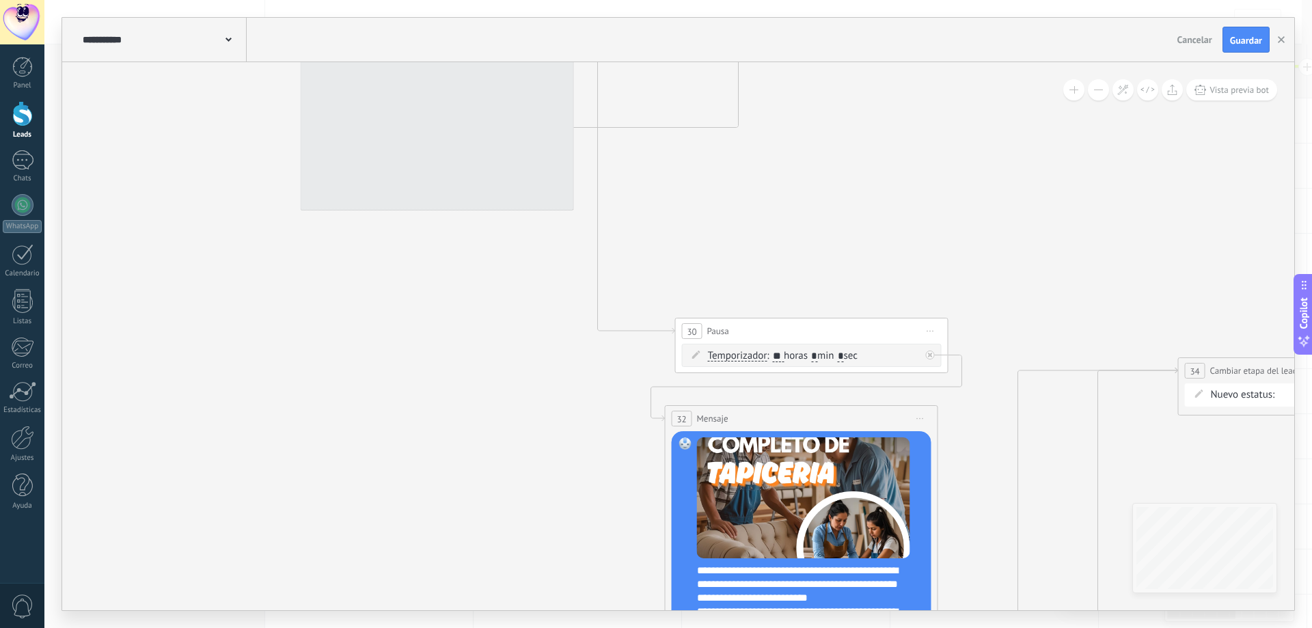
drag, startPoint x: 536, startPoint y: 377, endPoint x: 540, endPoint y: 465, distance: 87.6
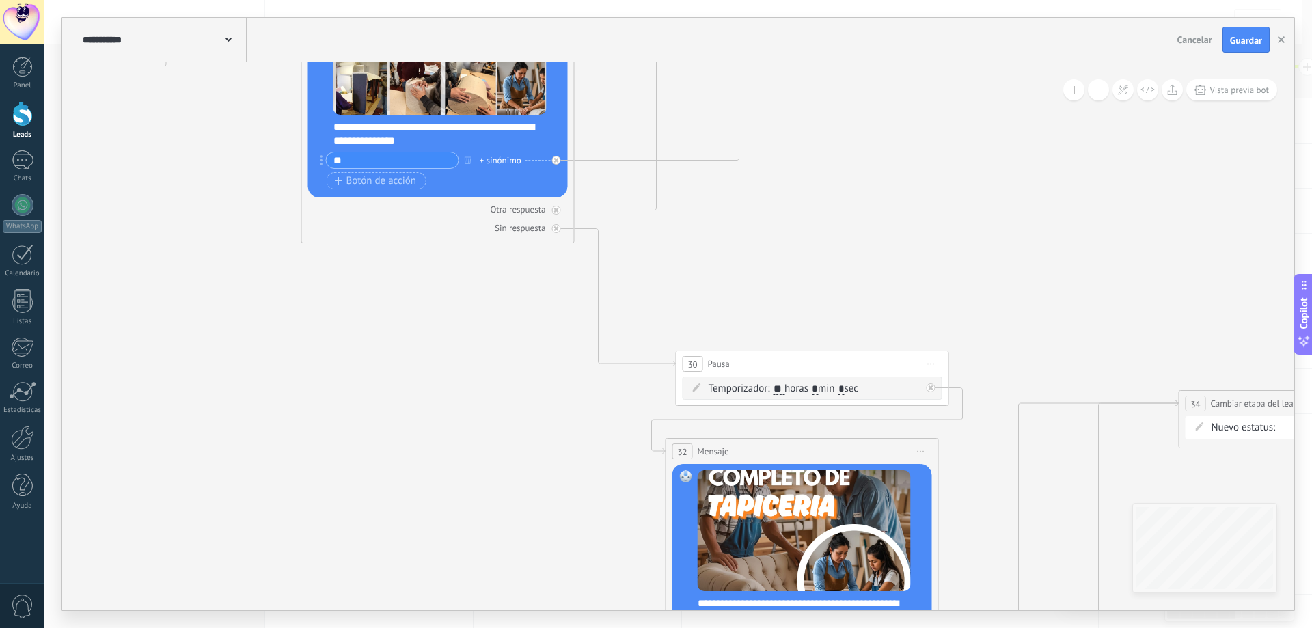
drag, startPoint x: 551, startPoint y: 374, endPoint x: 552, endPoint y: 415, distance: 41.0
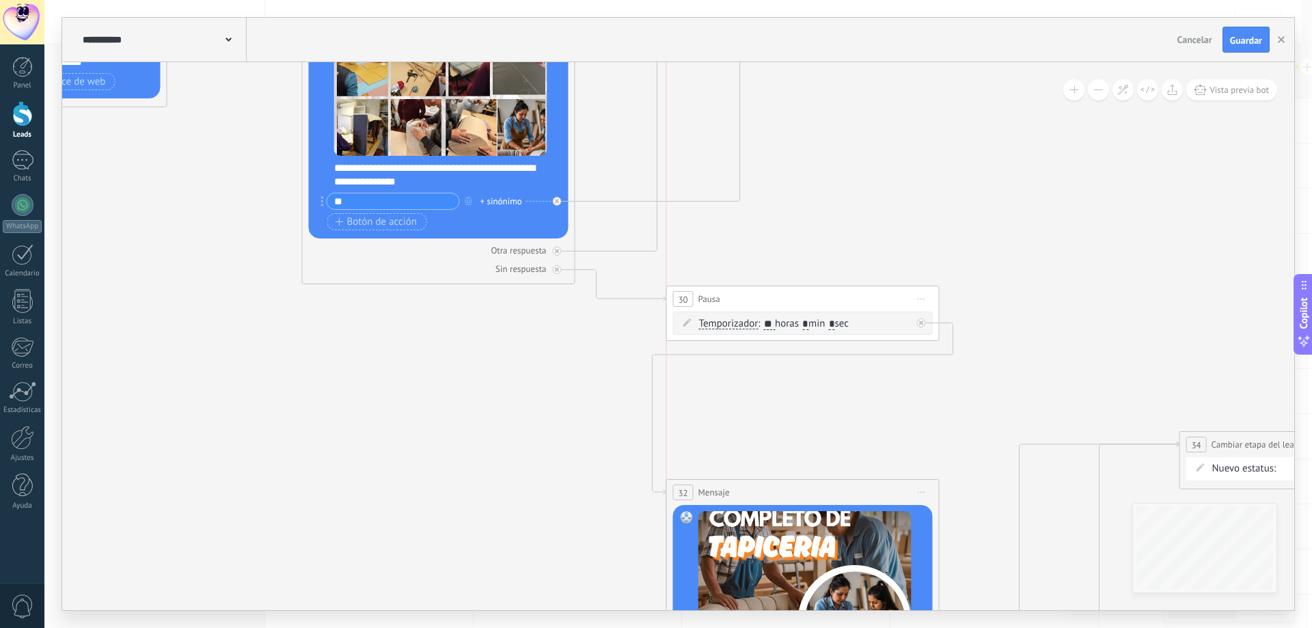
drag, startPoint x: 814, startPoint y: 404, endPoint x: 806, endPoint y: 294, distance: 110.3
click at [806, 294] on div "30 Pausa ***** Iniciar vista previa aquí Cambiar nombre Duplicar [GEOGRAPHIC_DA…" at bounding box center [803, 298] width 272 height 25
click at [921, 323] on div "Temporizador Temporizador Temporizador Temporizador : ** horas * min * sec : Lu…" at bounding box center [803, 318] width 260 height 23
click at [920, 321] on div at bounding box center [921, 318] width 9 height 9
drag, startPoint x: 1015, startPoint y: 335, endPoint x: 706, endPoint y: 387, distance: 312.4
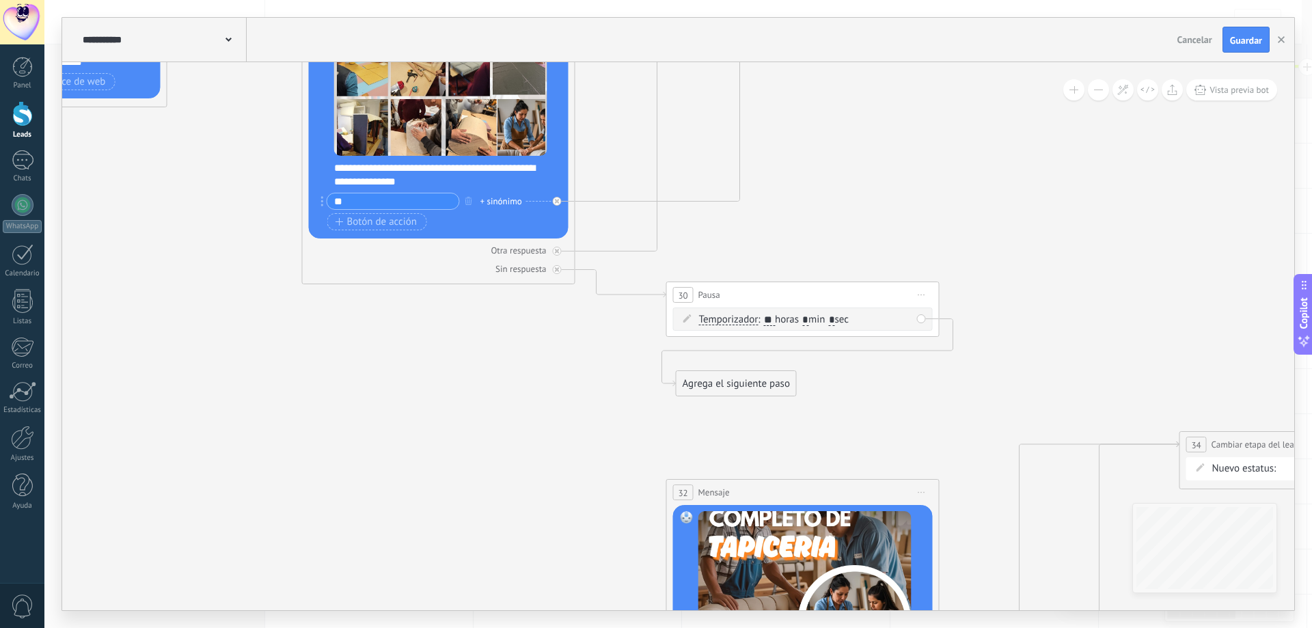
click at [706, 387] on div "Agrega el siguiente paso" at bounding box center [736, 383] width 120 height 23
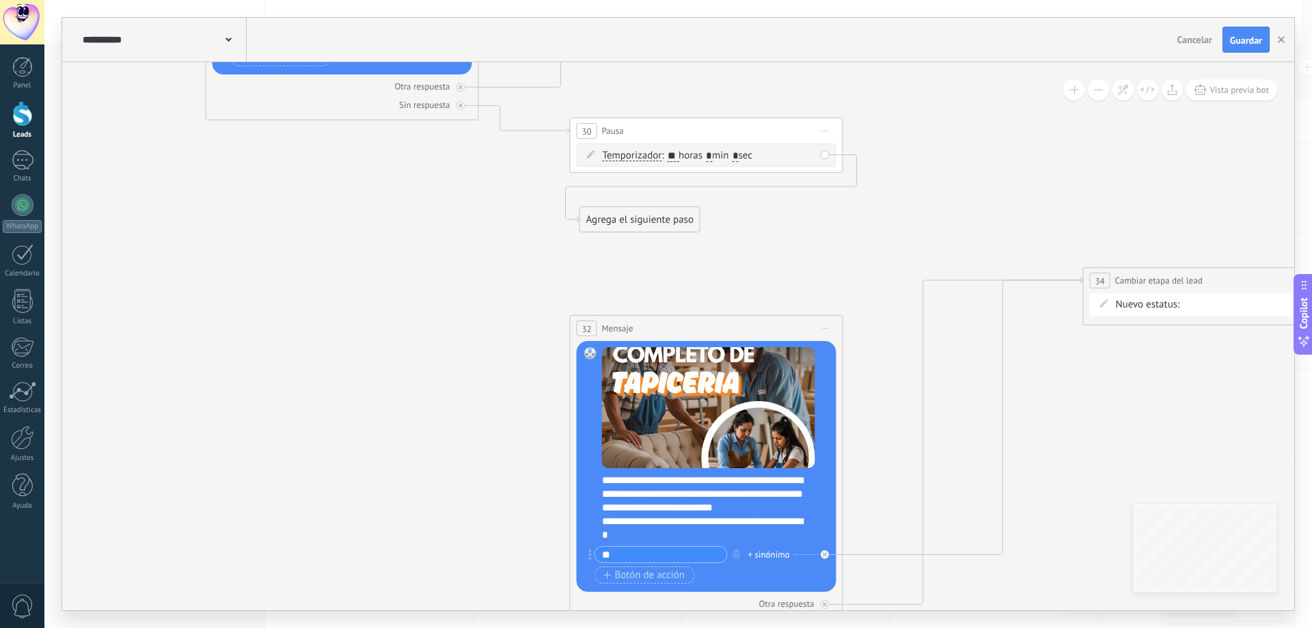
click at [685, 229] on div "Agrega el siguiente paso" at bounding box center [640, 219] width 120 height 23
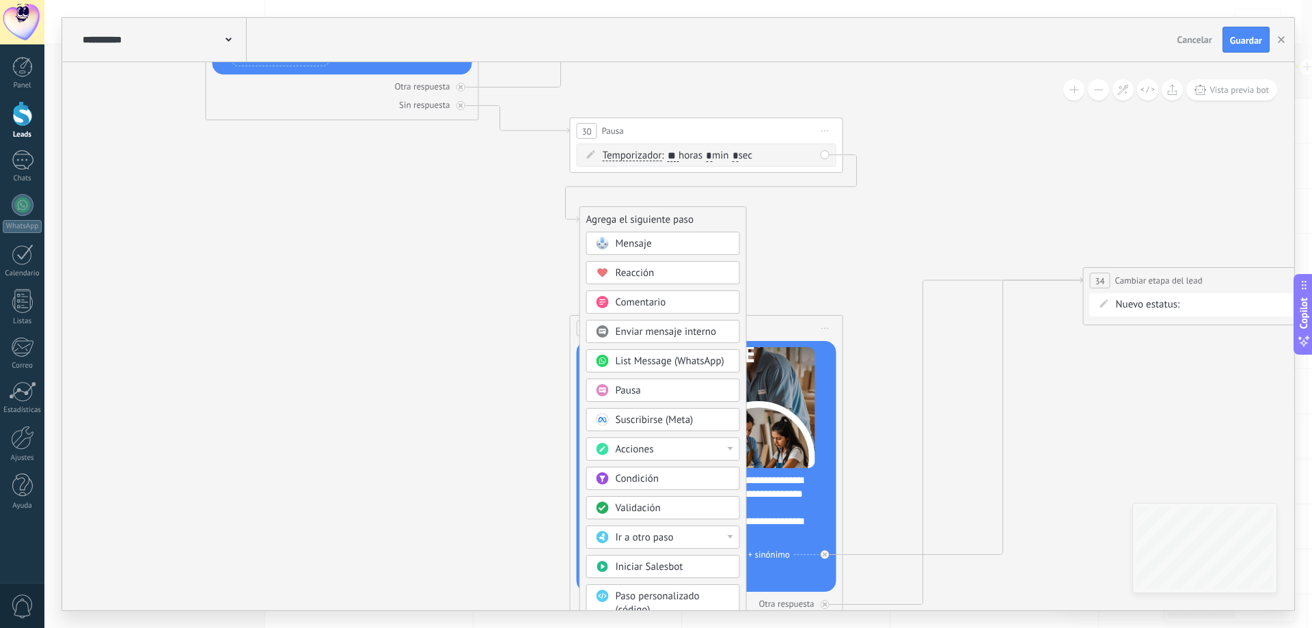
click at [683, 456] on div "Acciones" at bounding box center [663, 448] width 154 height 23
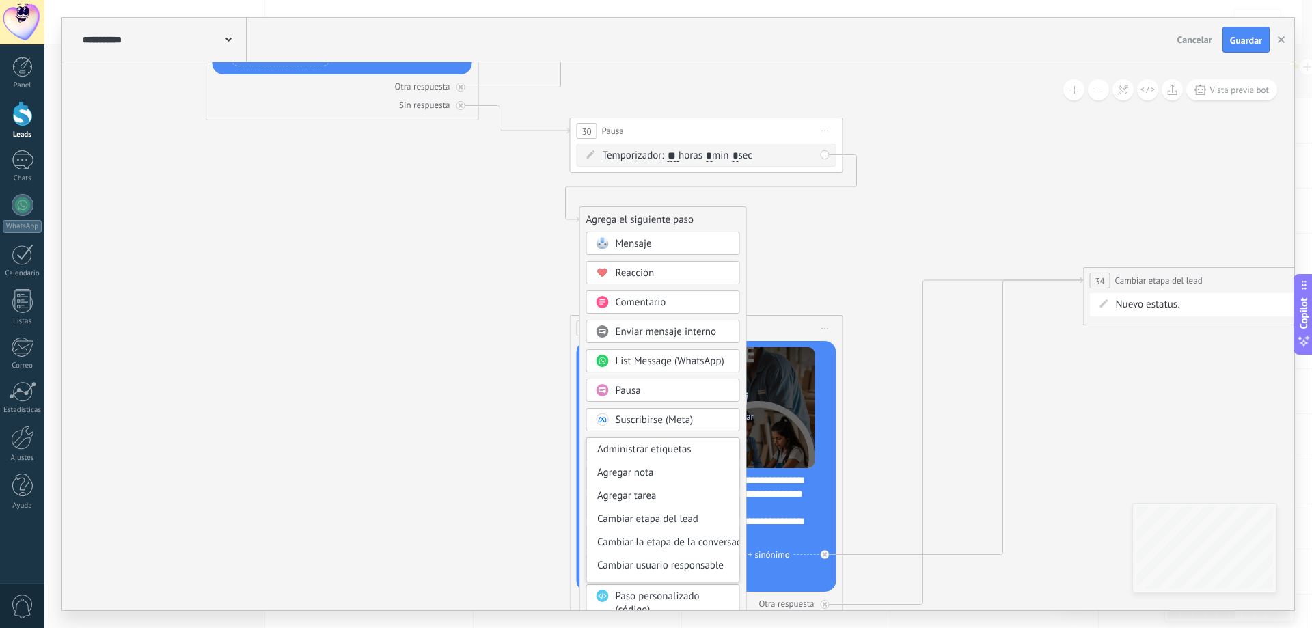
click at [689, 508] on div "Cambiar etapa del lead" at bounding box center [663, 519] width 152 height 23
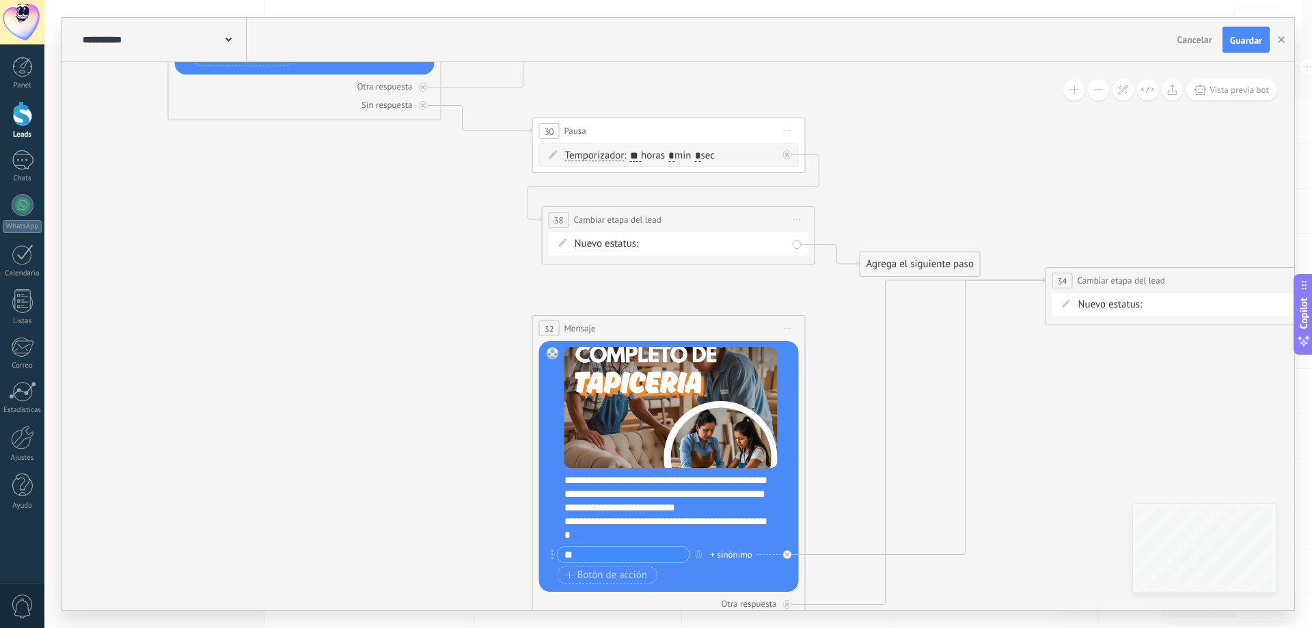
click at [0, 0] on div "datos segui 01 seguimiento pago pagado No responde rescatados descaratdos Logra…" at bounding box center [0, 0] width 0 height 0
click at [0, 0] on label "No responde" at bounding box center [0, 0] width 0 height 0
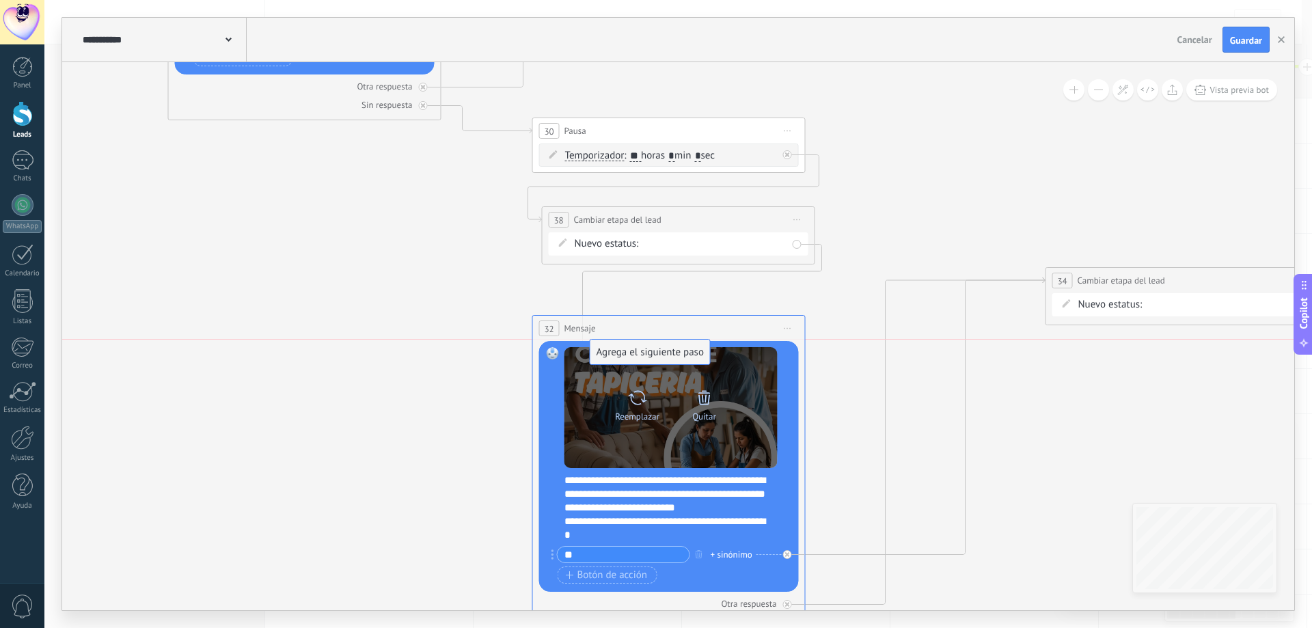
drag, startPoint x: 879, startPoint y: 261, endPoint x: 592, endPoint y: 357, distance: 302.5
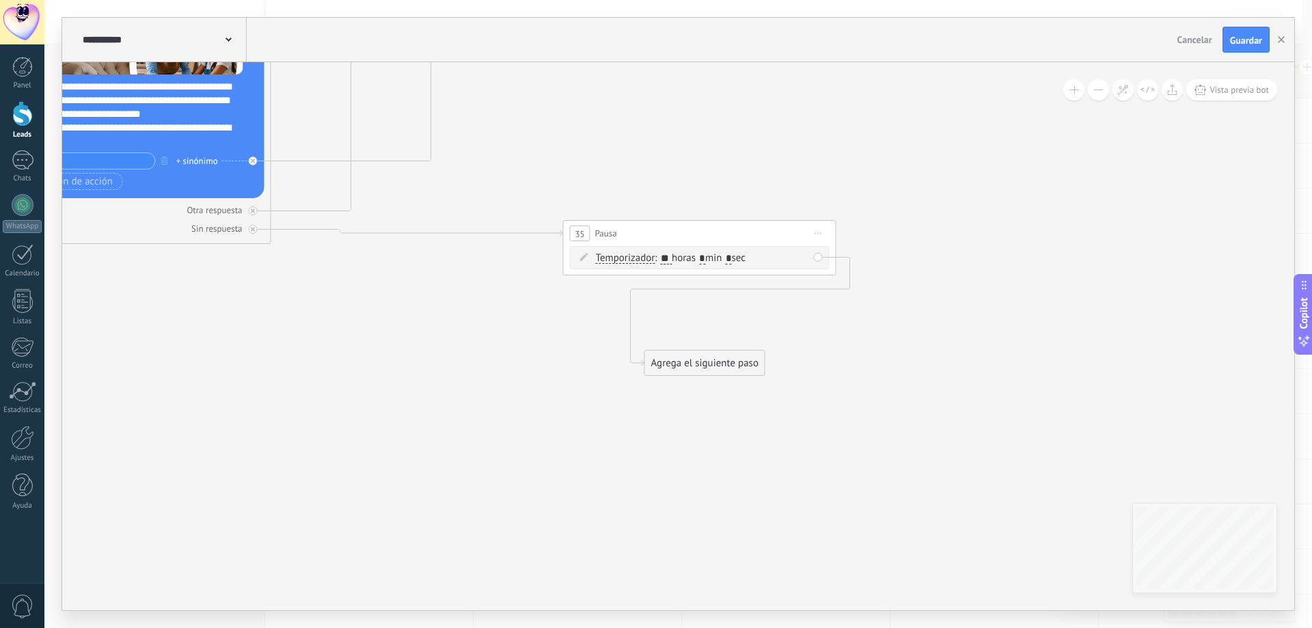
click at [727, 366] on div "Agrega el siguiente paso" at bounding box center [705, 363] width 120 height 23
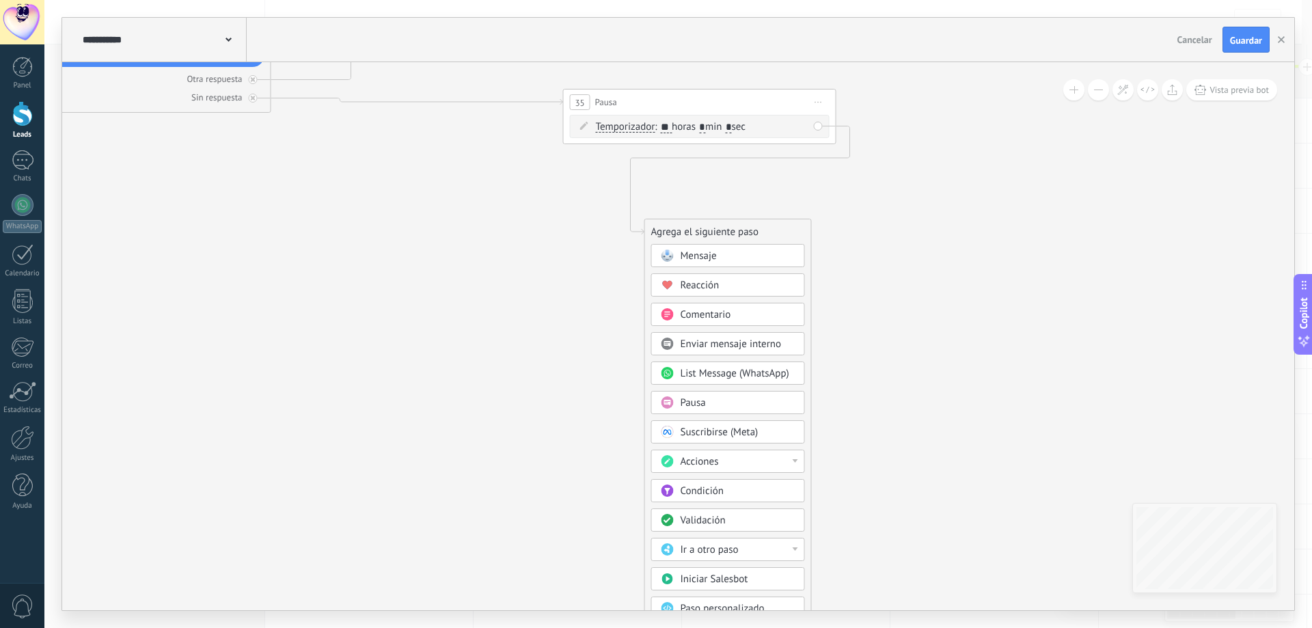
click at [772, 464] on div "Acciones" at bounding box center [737, 462] width 115 height 14
click at [762, 540] on div "Cambiar etapa del lead" at bounding box center [728, 531] width 152 height 23
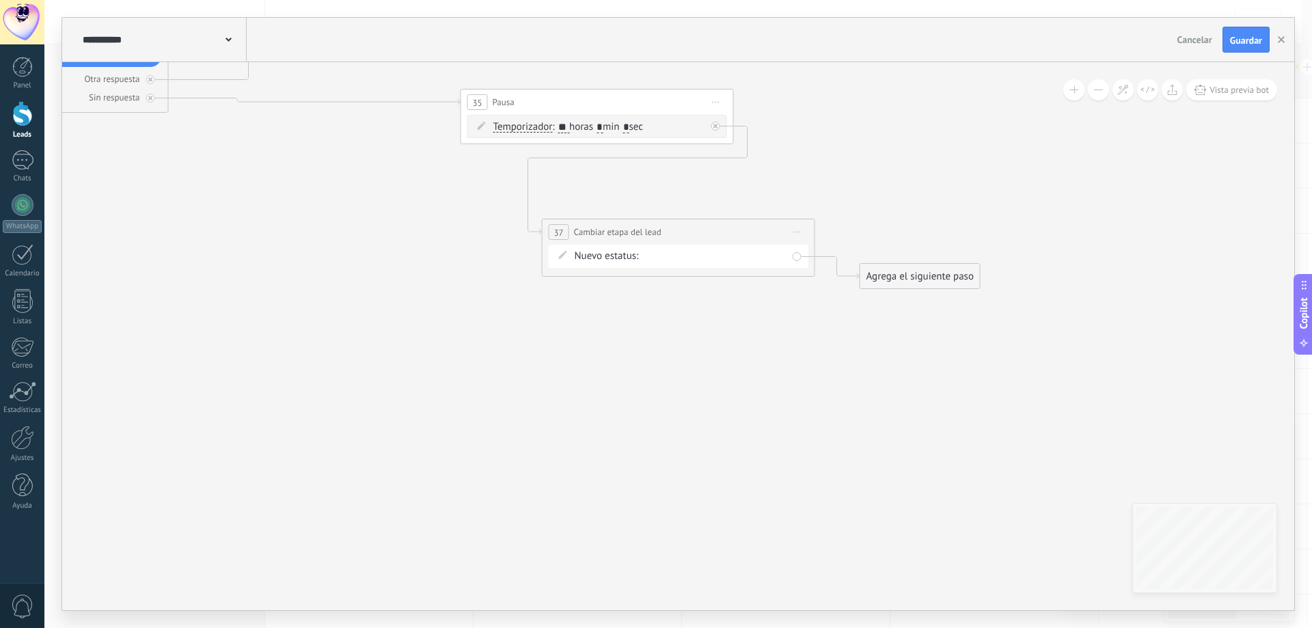
click at [0, 0] on div "datos segui 01 seguimiento pago pagado No responde rescatados descaratdos Logra…" at bounding box center [0, 0] width 0 height 0
click at [0, 0] on label "descaratdos" at bounding box center [0, 0] width 0 height 0
drag, startPoint x: 721, startPoint y: 234, endPoint x: 645, endPoint y: 187, distance: 89.7
click at [645, 187] on div "**********" at bounding box center [597, 181] width 272 height 25
drag, startPoint x: 935, startPoint y: 275, endPoint x: 586, endPoint y: 288, distance: 348.7
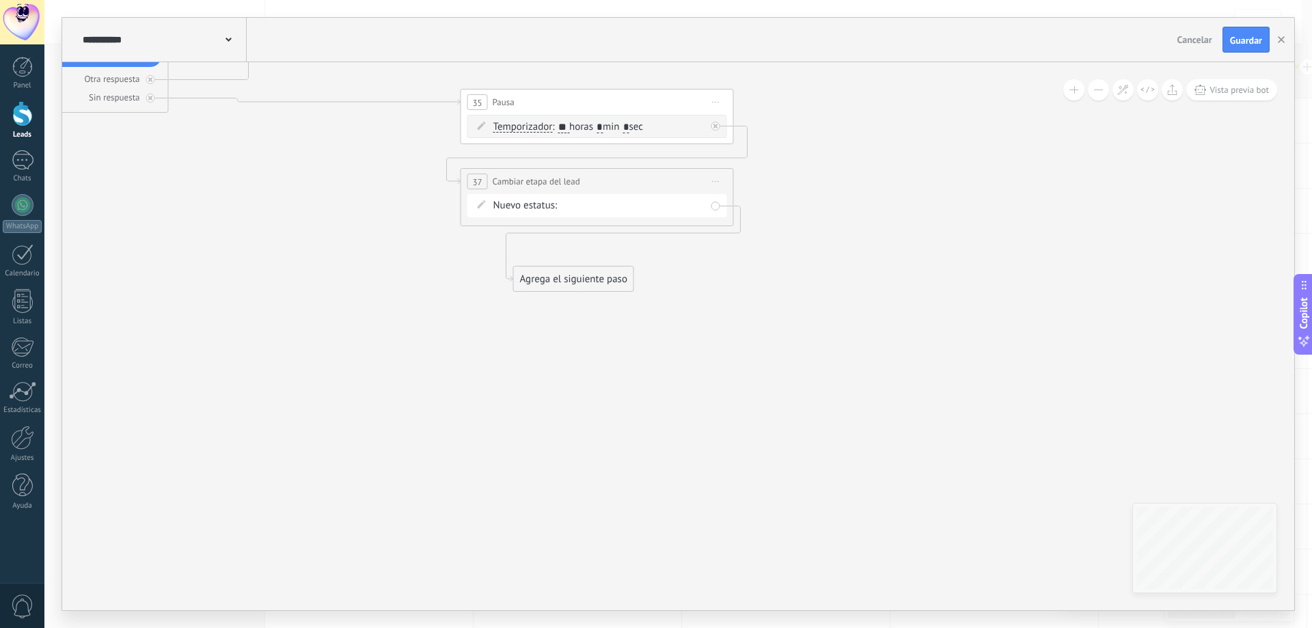
click at [586, 285] on div "Agrega el siguiente paso" at bounding box center [574, 279] width 120 height 23
click at [586, 290] on div "Agrega el siguiente paso" at bounding box center [571, 286] width 120 height 23
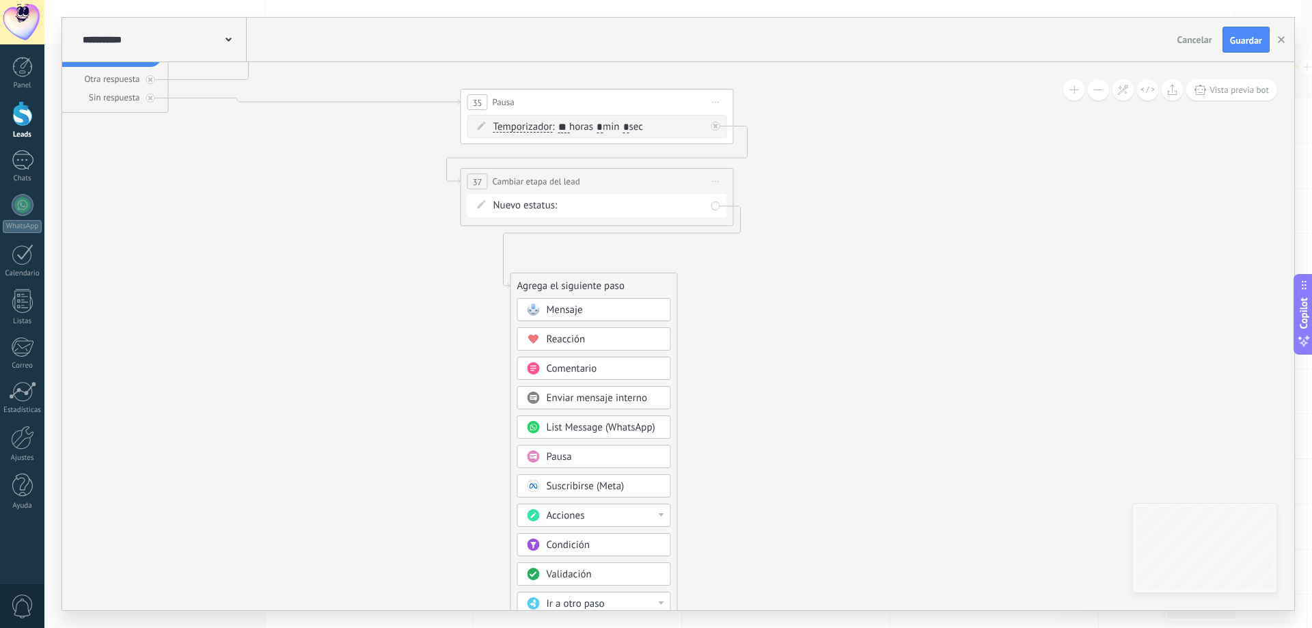
click at [607, 314] on div "Mensaje" at bounding box center [604, 310] width 115 height 14
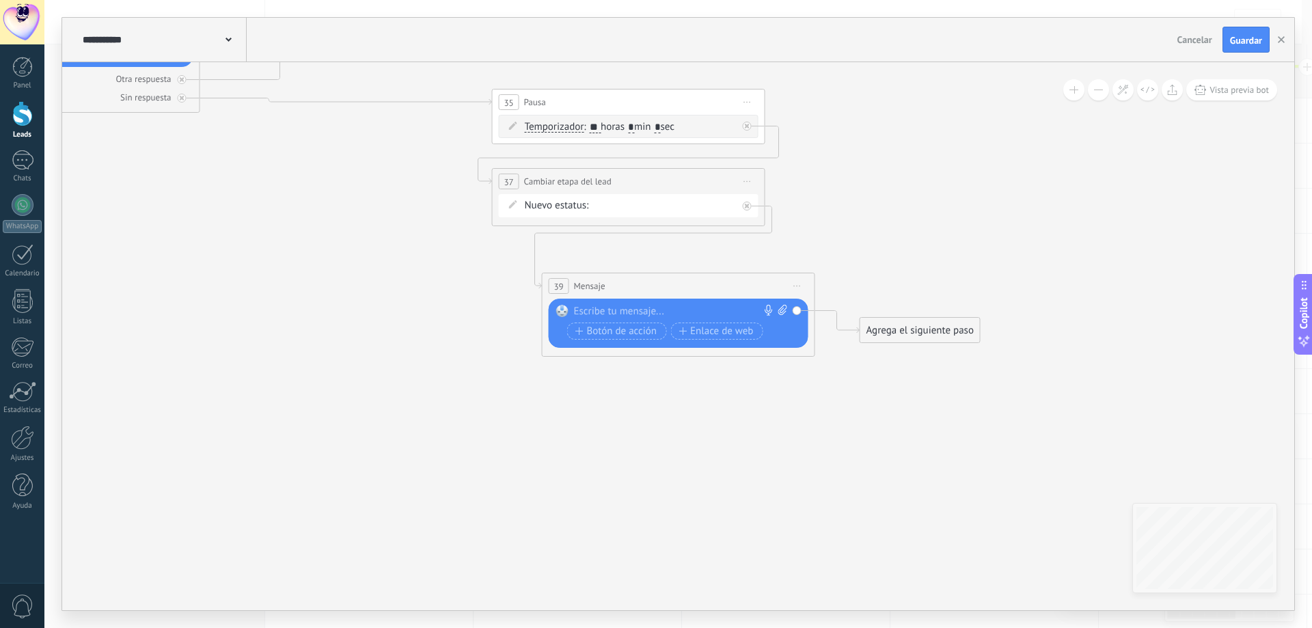
click at [782, 314] on icon at bounding box center [782, 310] width 9 height 10
click input "Subir" at bounding box center [0, 0] width 0 height 0
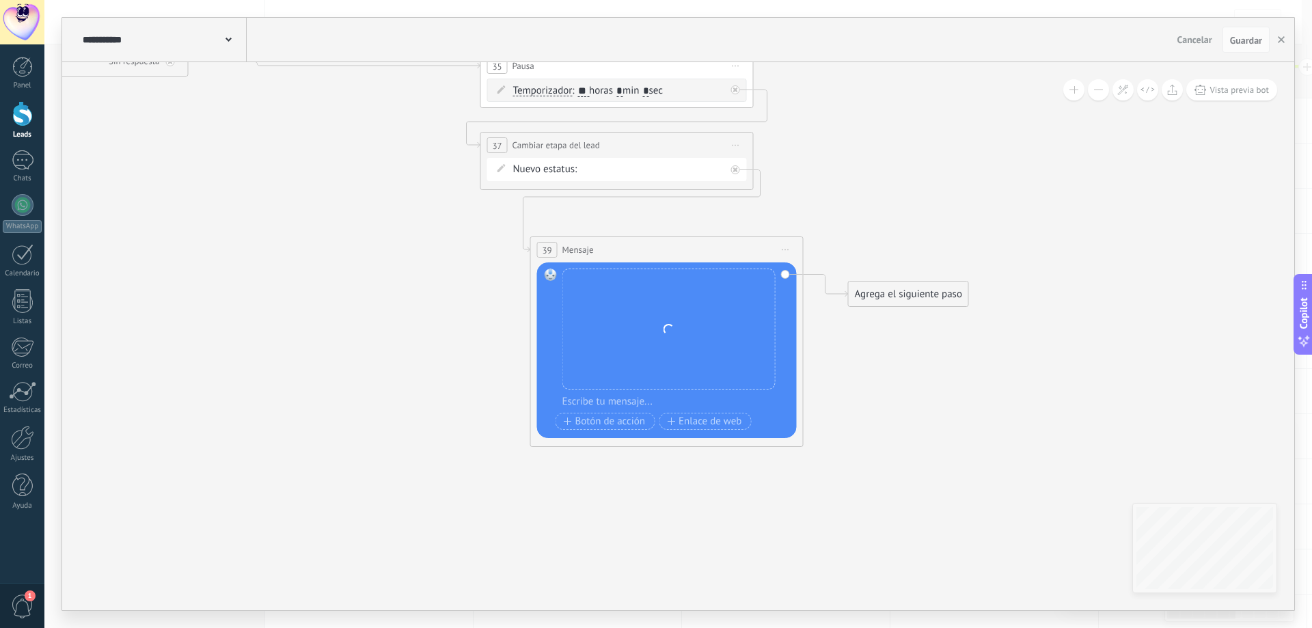
drag, startPoint x: 901, startPoint y: 419, endPoint x: 890, endPoint y: 382, distance: 39.3
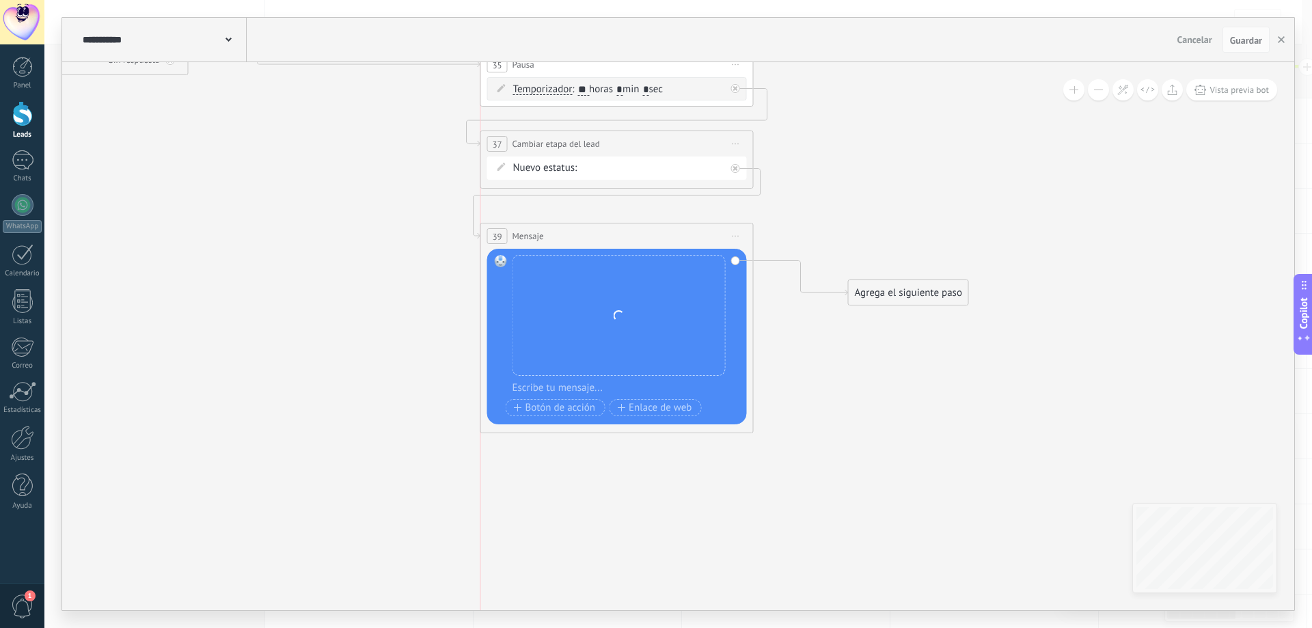
drag, startPoint x: 702, startPoint y: 245, endPoint x: 658, endPoint y: 232, distance: 45.4
click at [658, 232] on div "39 Mensaje ******* (a): Todos los contactos - canales seleccionados Todos los c…" at bounding box center [617, 235] width 272 height 25
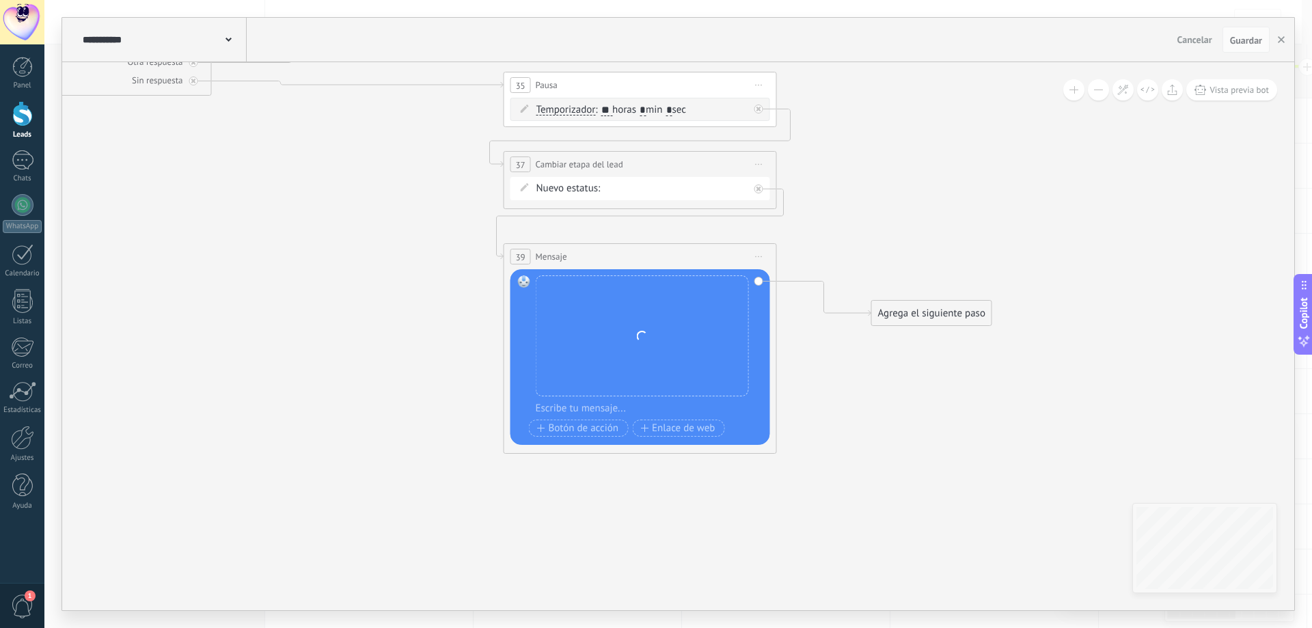
drag, startPoint x: 789, startPoint y: 212, endPoint x: 812, endPoint y: 233, distance: 30.9
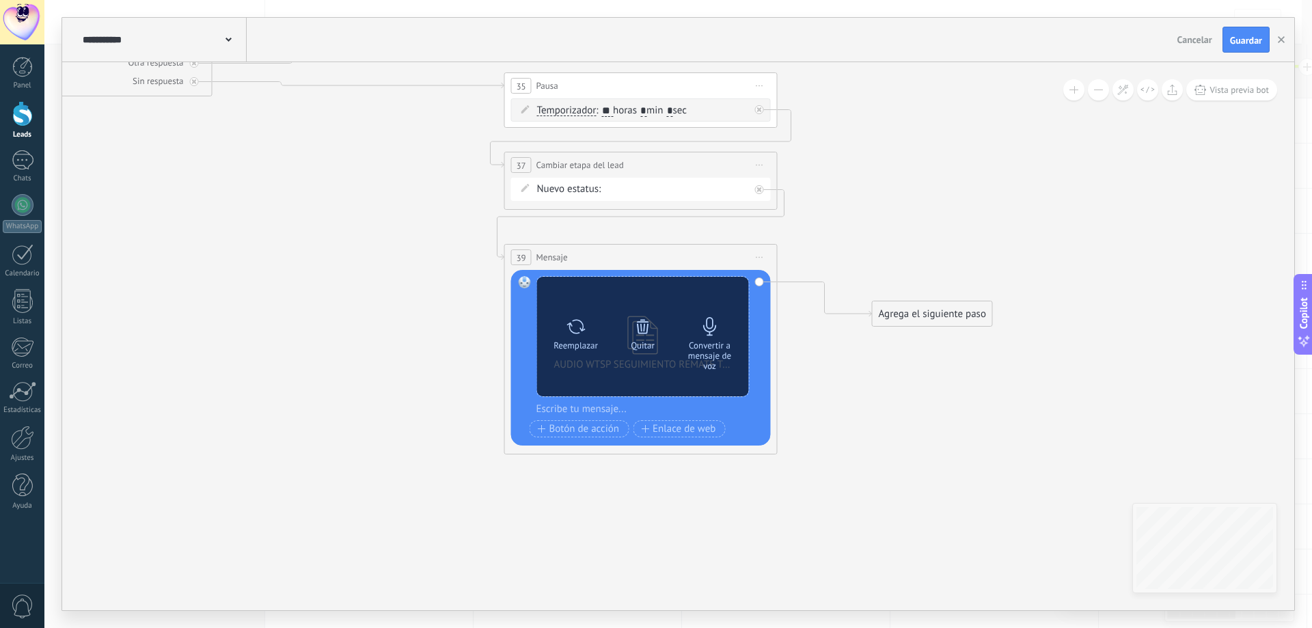
click at [710, 341] on div "Convertir a mensaje de voz" at bounding box center [709, 355] width 57 height 31
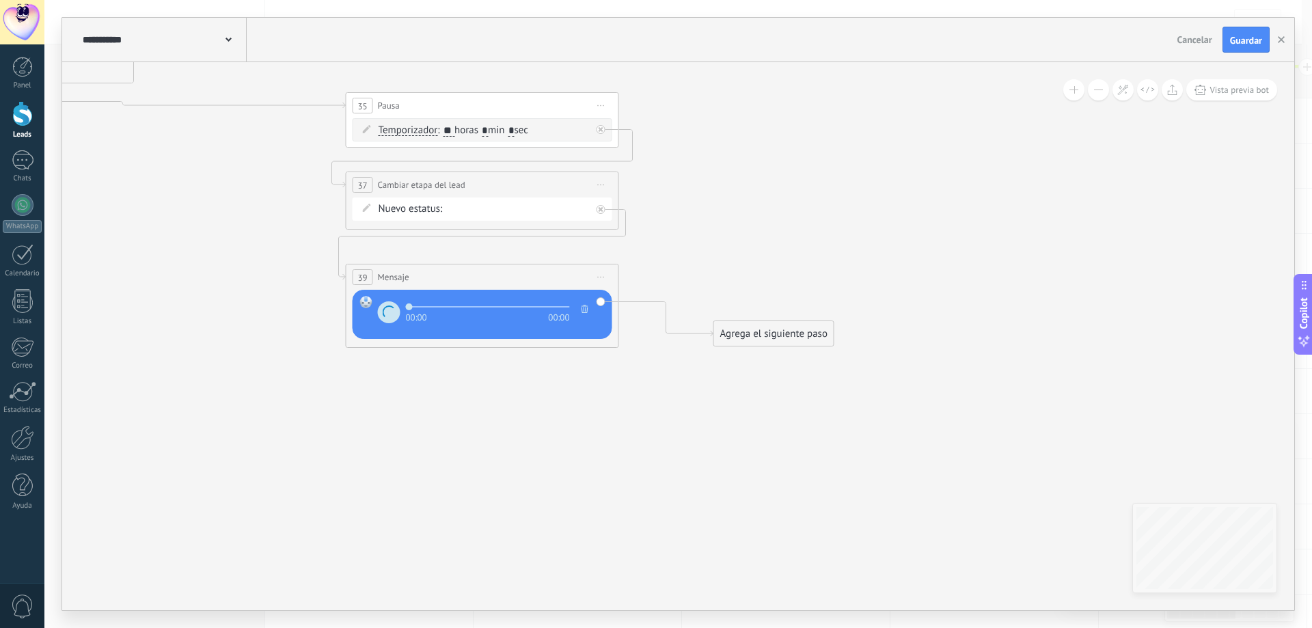
drag, startPoint x: 926, startPoint y: 402, endPoint x: 767, endPoint y: 416, distance: 159.2
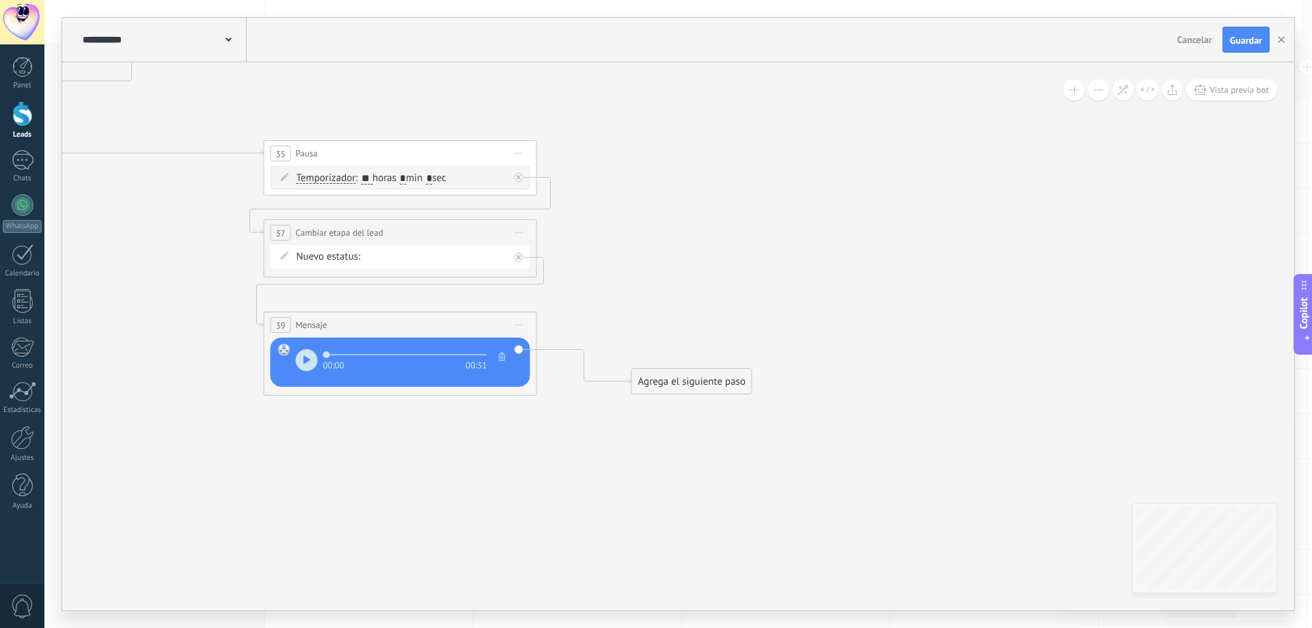
drag, startPoint x: 631, startPoint y: 428, endPoint x: 549, endPoint y: 476, distance: 94.9
drag, startPoint x: 269, startPoint y: 420, endPoint x: 784, endPoint y: 519, distance: 523.9
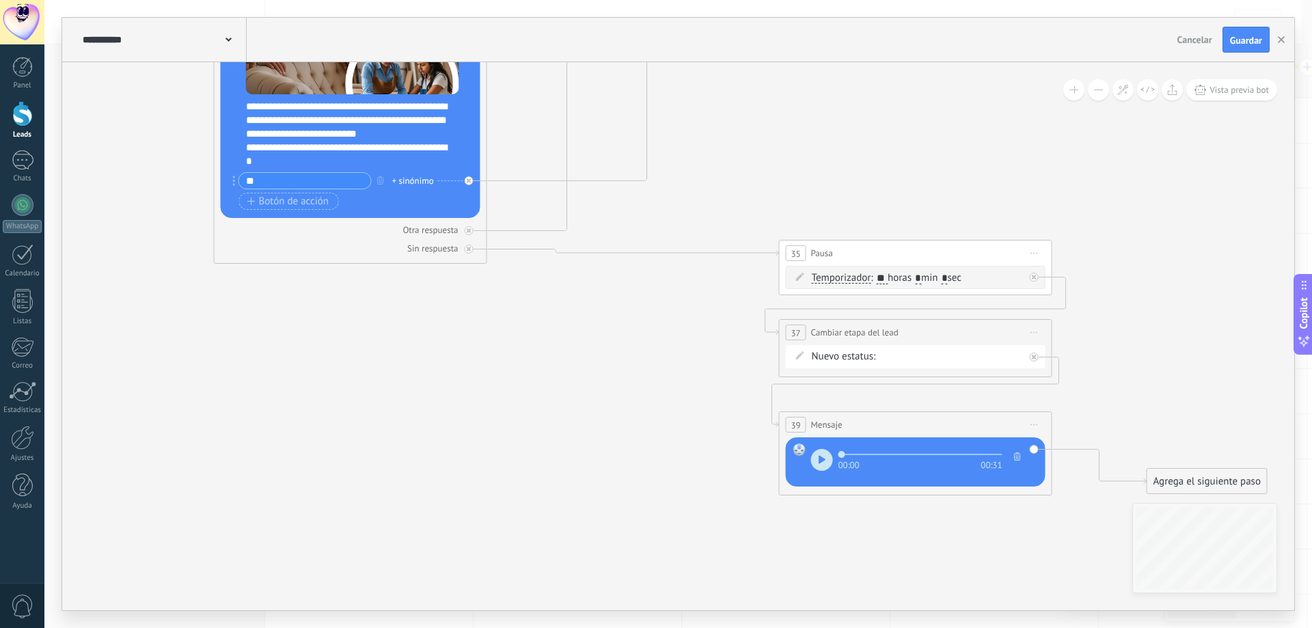
drag, startPoint x: 584, startPoint y: 458, endPoint x: 658, endPoint y: 527, distance: 100.6
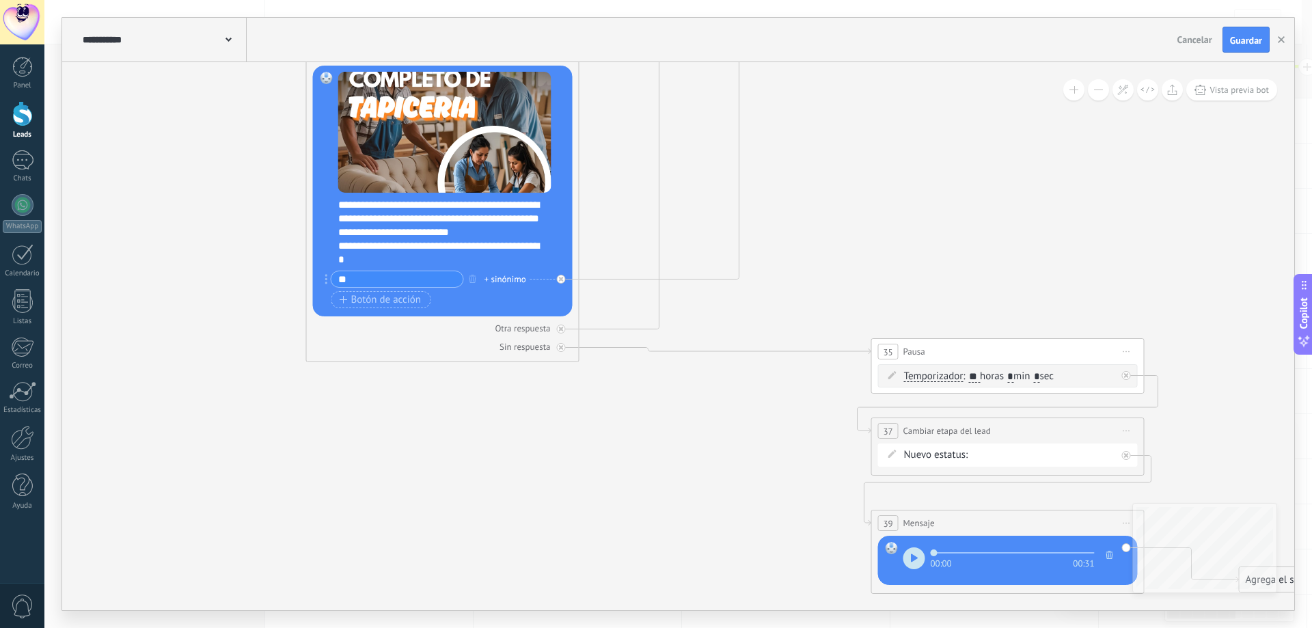
drag, startPoint x: 598, startPoint y: 484, endPoint x: 613, endPoint y: 503, distance: 23.9
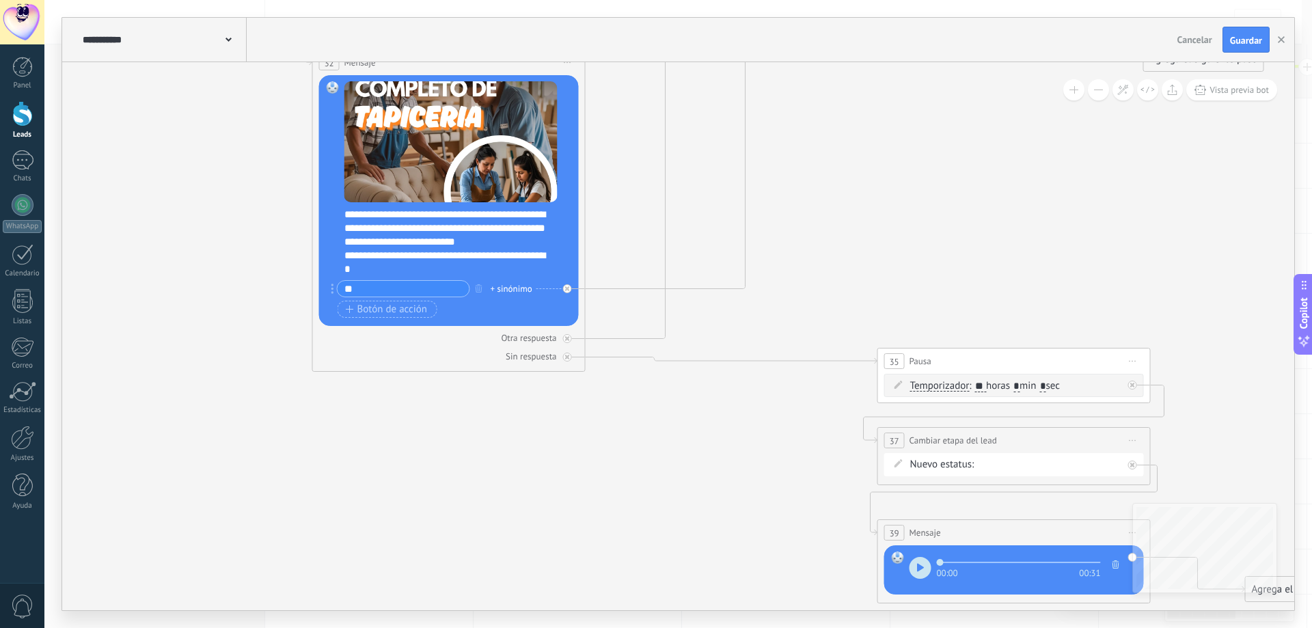
drag, startPoint x: 481, startPoint y: 432, endPoint x: 603, endPoint y: 506, distance: 142.2
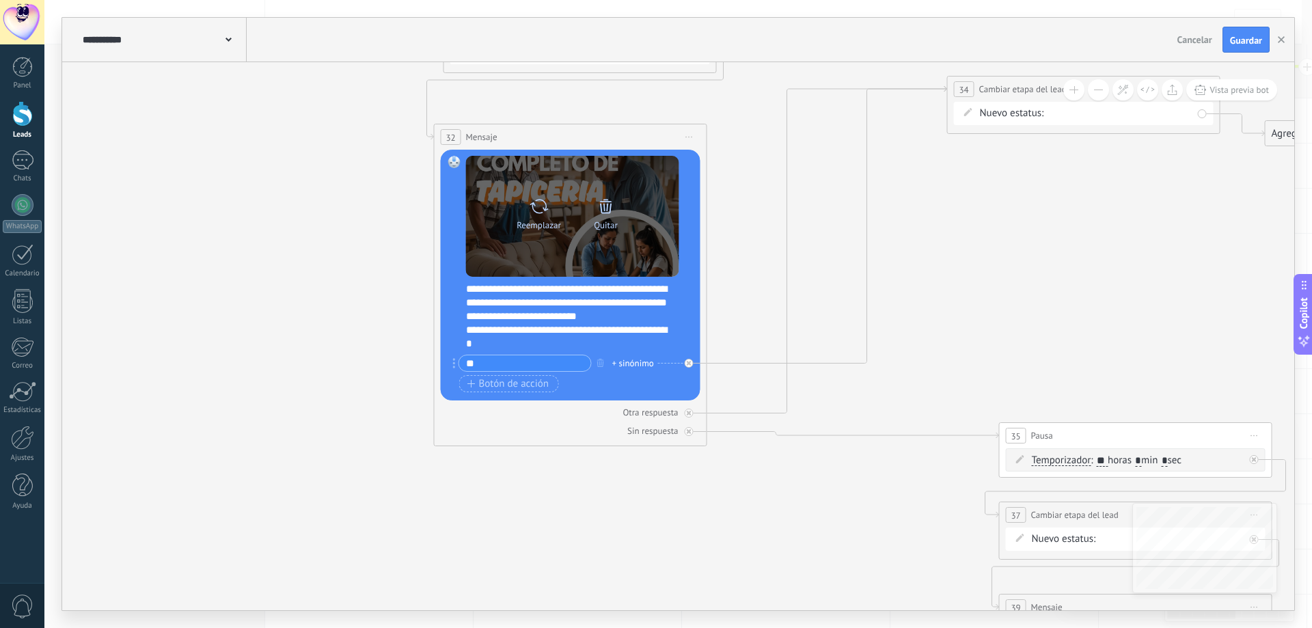
click at [607, 216] on div at bounding box center [605, 206] width 19 height 27
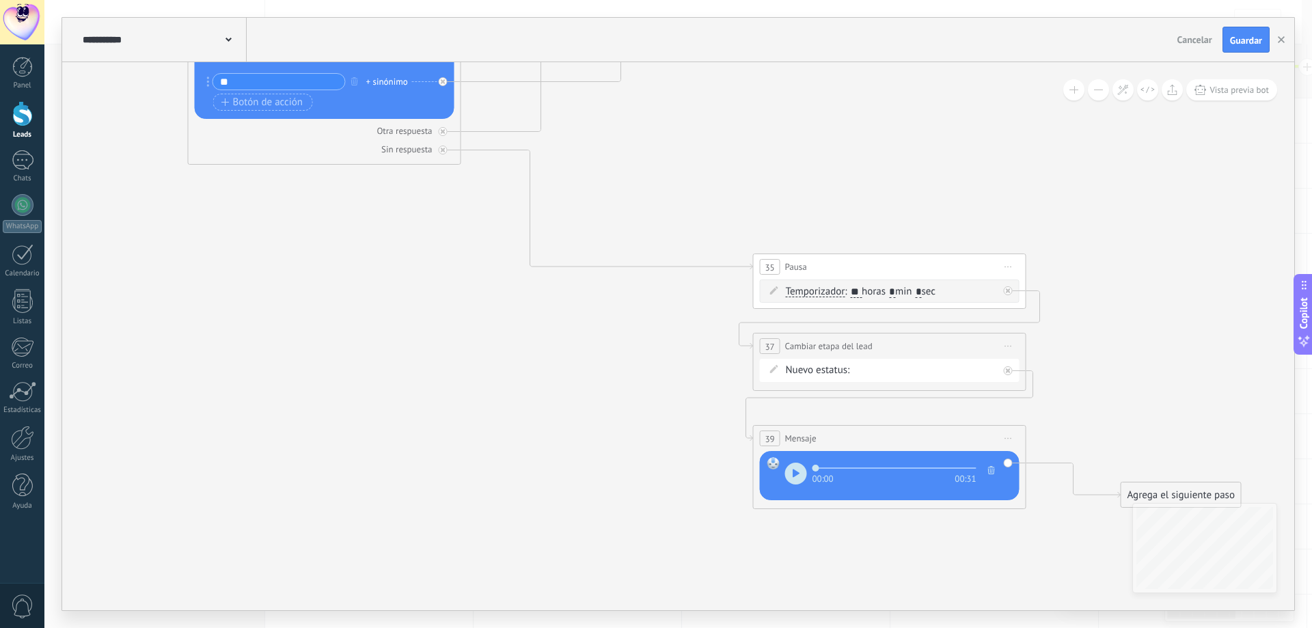
drag, startPoint x: 923, startPoint y: 348, endPoint x: 675, endPoint y: 178, distance: 300.7
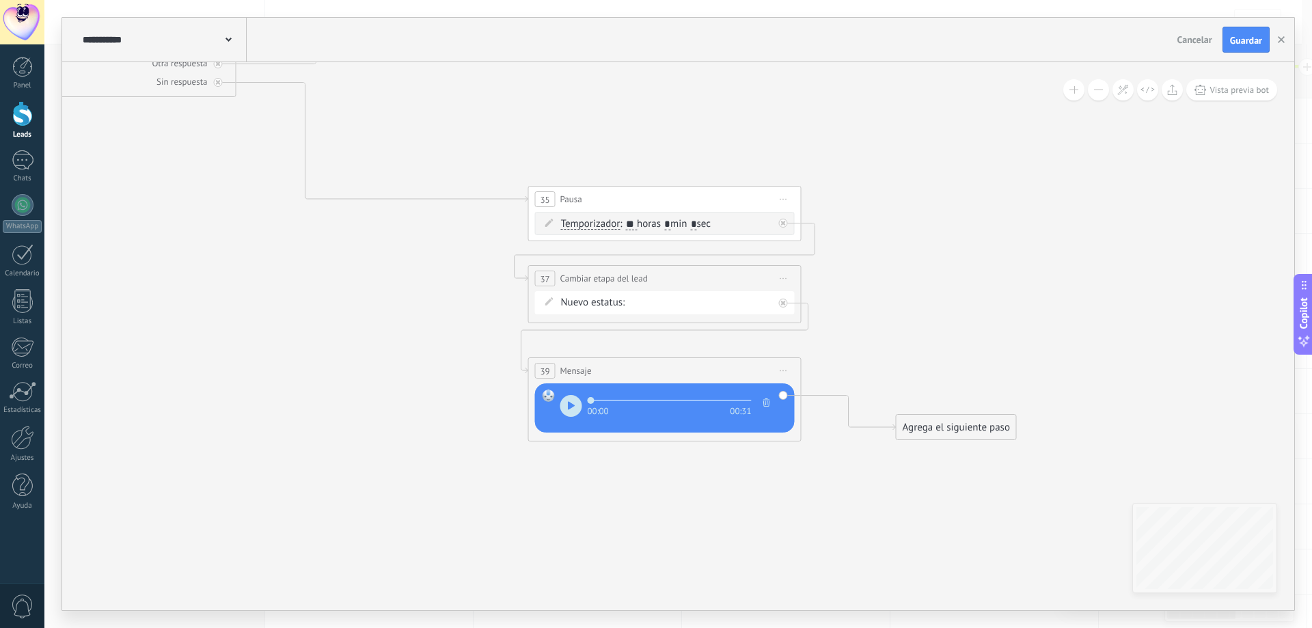
drag, startPoint x: 903, startPoint y: 223, endPoint x: 680, endPoint y: 156, distance: 231.9
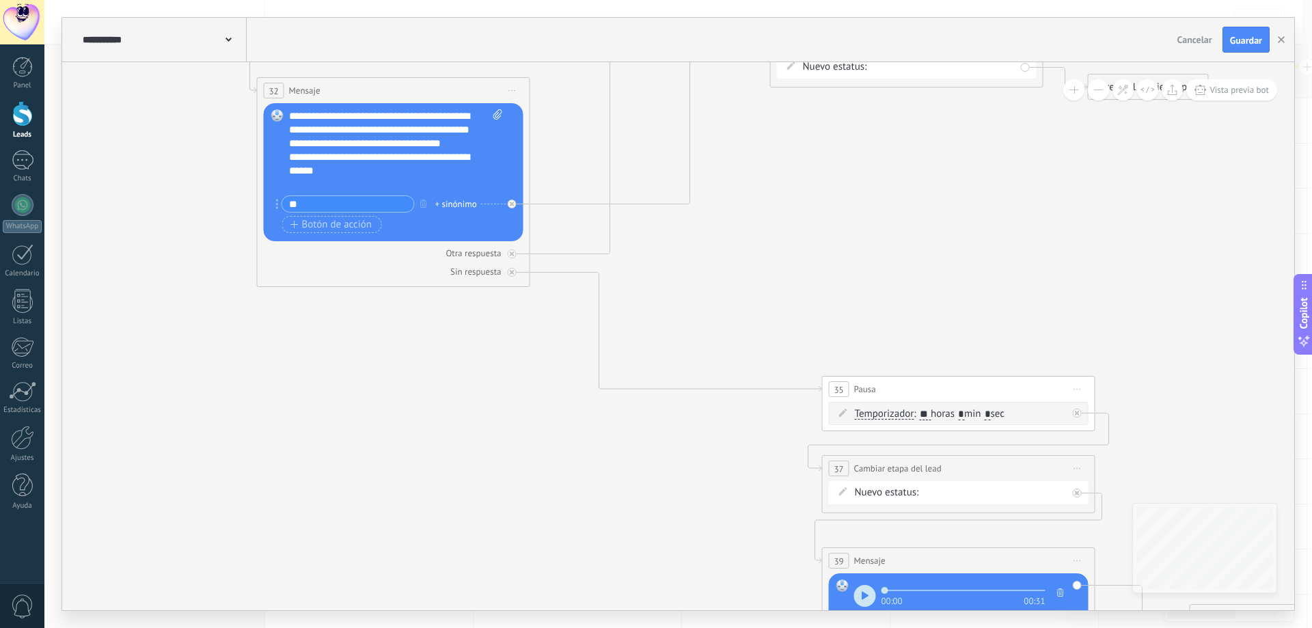
drag, startPoint x: 566, startPoint y: 111, endPoint x: 875, endPoint y: 313, distance: 369.7
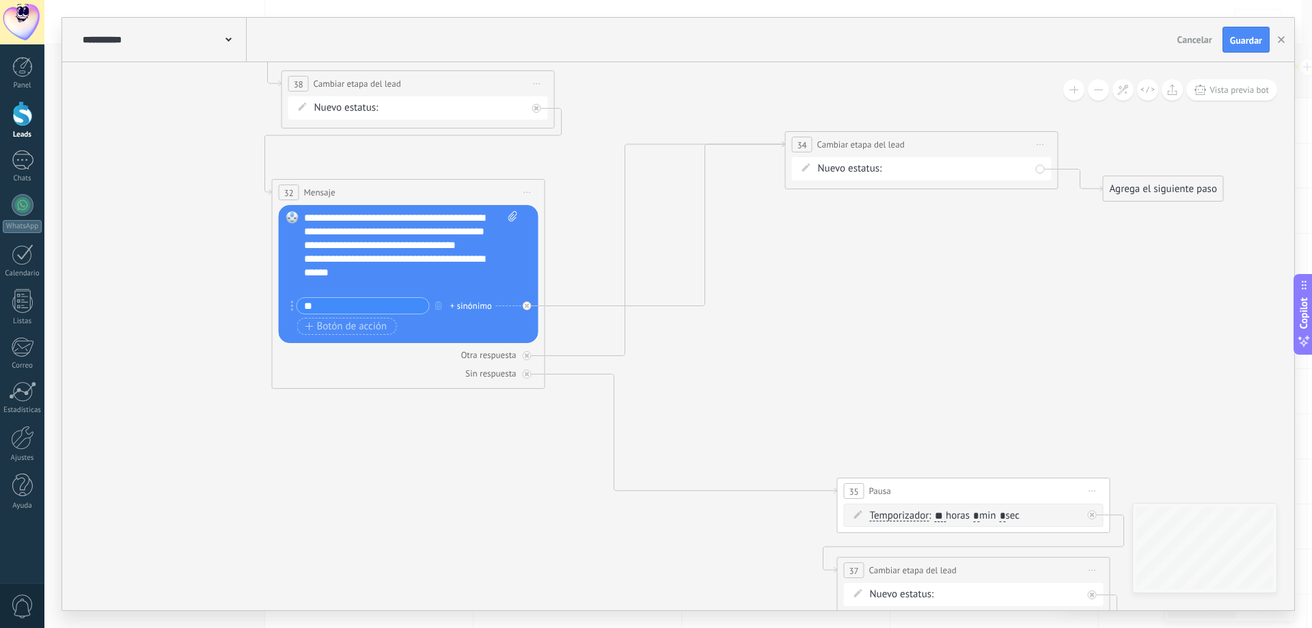
drag, startPoint x: 877, startPoint y: 329, endPoint x: 876, endPoint y: 411, distance: 82.0
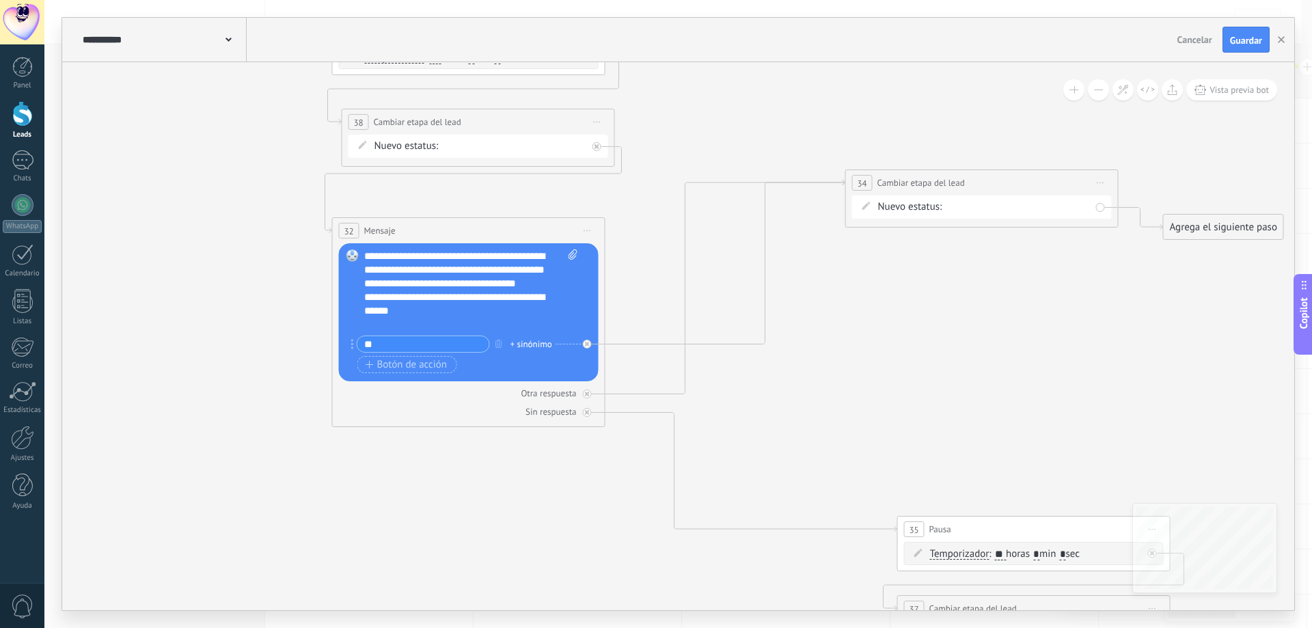
drag, startPoint x: 827, startPoint y: 385, endPoint x: 622, endPoint y: 253, distance: 243.3
click at [585, 232] on span "Iniciar vista previa aquí Cambiar nombre Duplicar [GEOGRAPHIC_DATA]" at bounding box center [588, 231] width 22 height 20
click at [629, 316] on div "Borrar" at bounding box center [650, 319] width 135 height 23
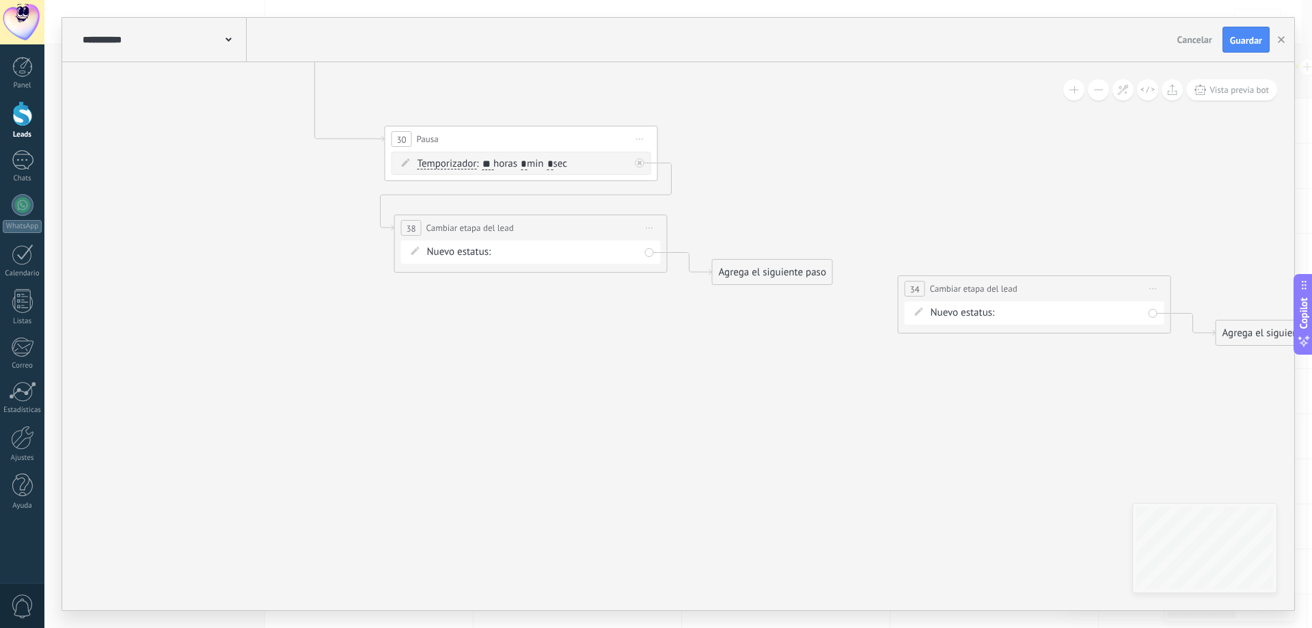
drag, startPoint x: 581, startPoint y: 228, endPoint x: 655, endPoint y: 368, distance: 157.7
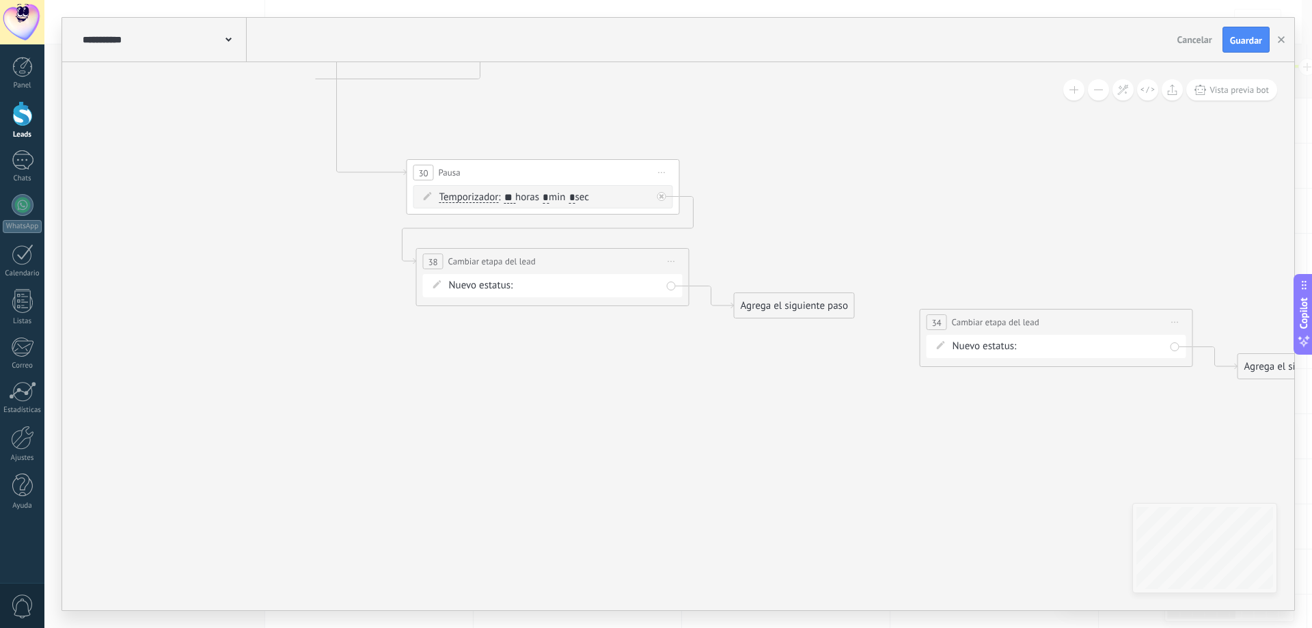
click at [668, 262] on span "Iniciar vista previa aquí Cambiar nombre Duplicar [GEOGRAPHIC_DATA]" at bounding box center [672, 261] width 22 height 20
click at [724, 356] on div "Borrar" at bounding box center [733, 350] width 135 height 23
click at [663, 172] on icon at bounding box center [662, 172] width 7 height 1
click at [707, 262] on div "Borrar" at bounding box center [724, 261] width 135 height 23
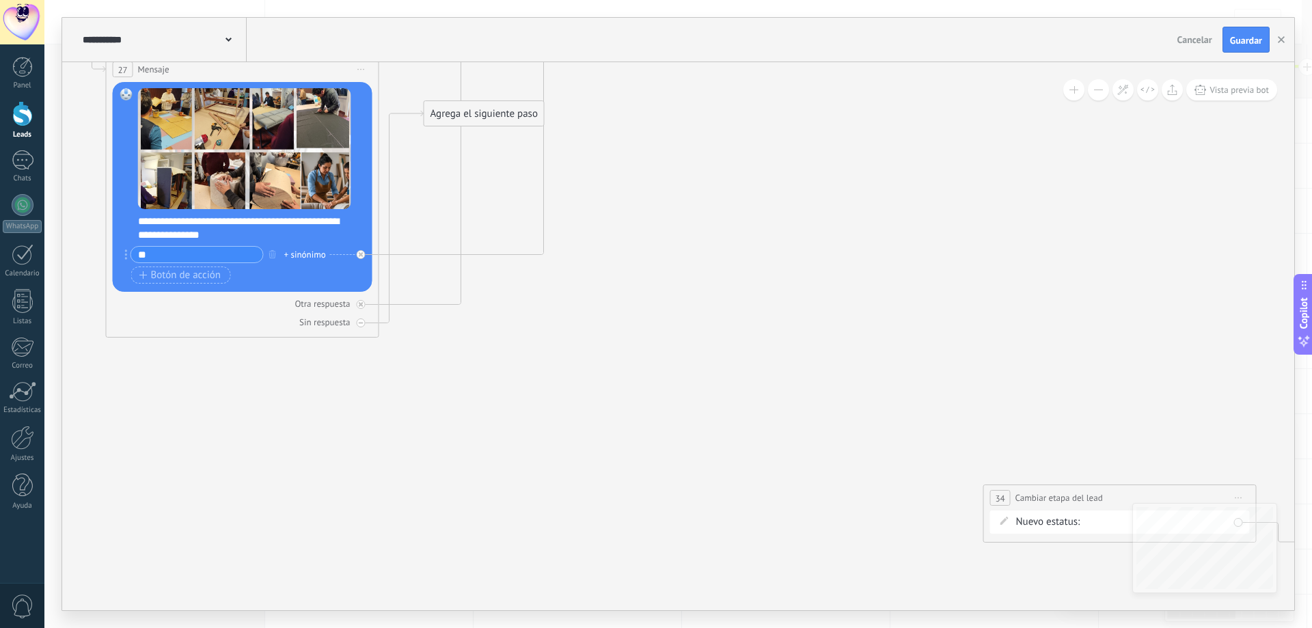
drag, startPoint x: 646, startPoint y: 222, endPoint x: 701, endPoint y: 385, distance: 172.4
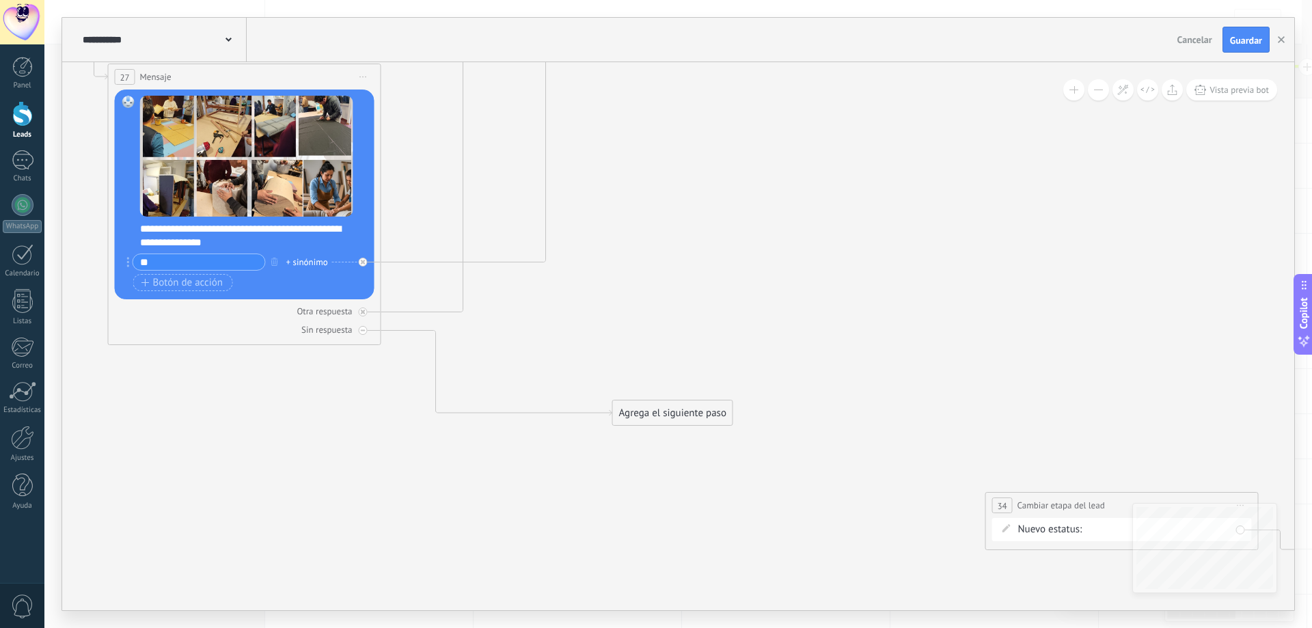
drag, startPoint x: 464, startPoint y: 124, endPoint x: 684, endPoint y: 398, distance: 350.8
click at [654, 419] on div "Agrega el siguiente paso" at bounding box center [673, 413] width 120 height 23
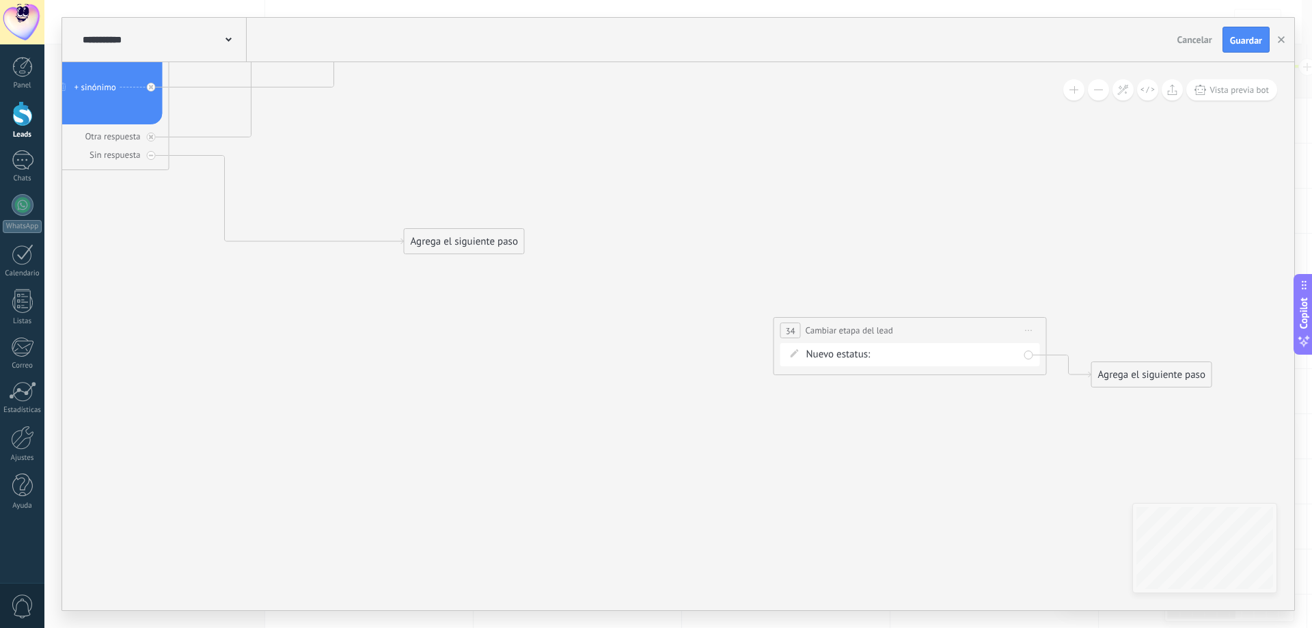
drag, startPoint x: 842, startPoint y: 347, endPoint x: 549, endPoint y: 58, distance: 412.1
click at [549, 59] on div "**********" at bounding box center [678, 314] width 1232 height 592
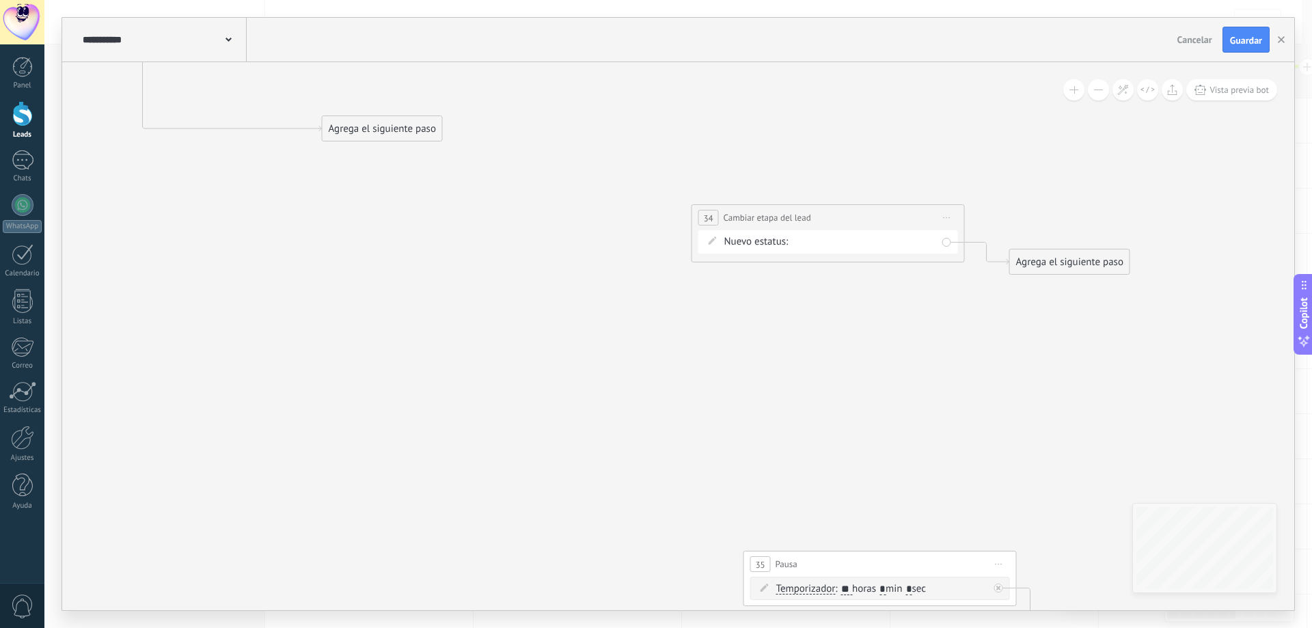
click at [941, 217] on span "Iniciar vista previa aquí Cambiar nombre Duplicar [GEOGRAPHIC_DATA]" at bounding box center [947, 218] width 22 height 20
click at [989, 310] on div "Borrar" at bounding box center [1008, 306] width 135 height 23
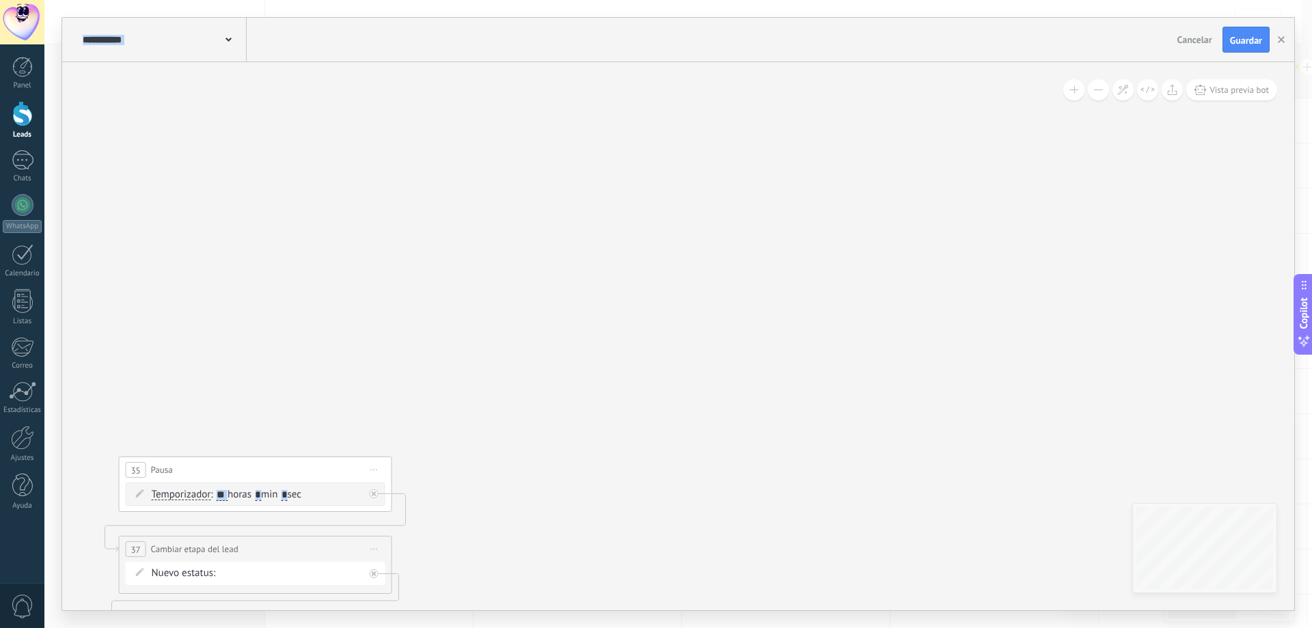
drag, startPoint x: 946, startPoint y: 402, endPoint x: 411, endPoint y: 279, distance: 548.9
drag, startPoint x: 394, startPoint y: 303, endPoint x: 719, endPoint y: 93, distance: 386.8
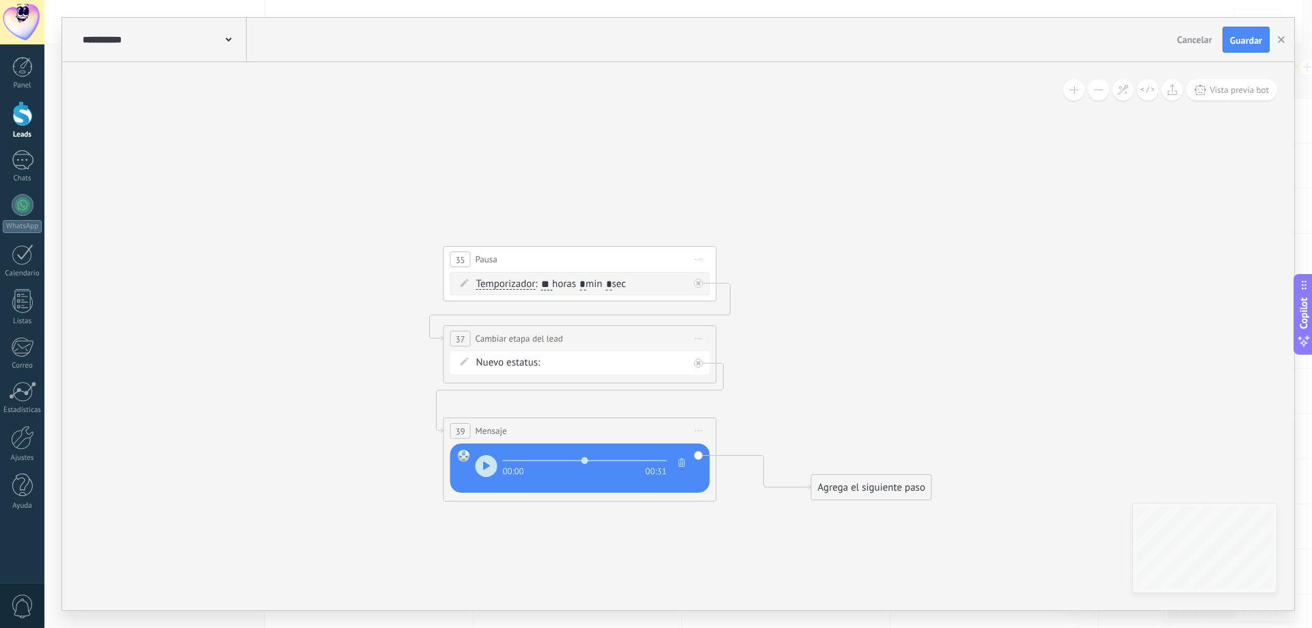
click at [702, 260] on span "Iniciar vista previa aquí Cambiar nombre Duplicar [GEOGRAPHIC_DATA]" at bounding box center [699, 259] width 22 height 20
click at [741, 354] on div "Borrar" at bounding box center [760, 348] width 135 height 23
click at [696, 340] on span "Iniciar vista previa aquí Cambiar nombre Duplicar [GEOGRAPHIC_DATA]" at bounding box center [699, 339] width 22 height 20
click at [723, 426] on div "Borrar" at bounding box center [760, 427] width 135 height 23
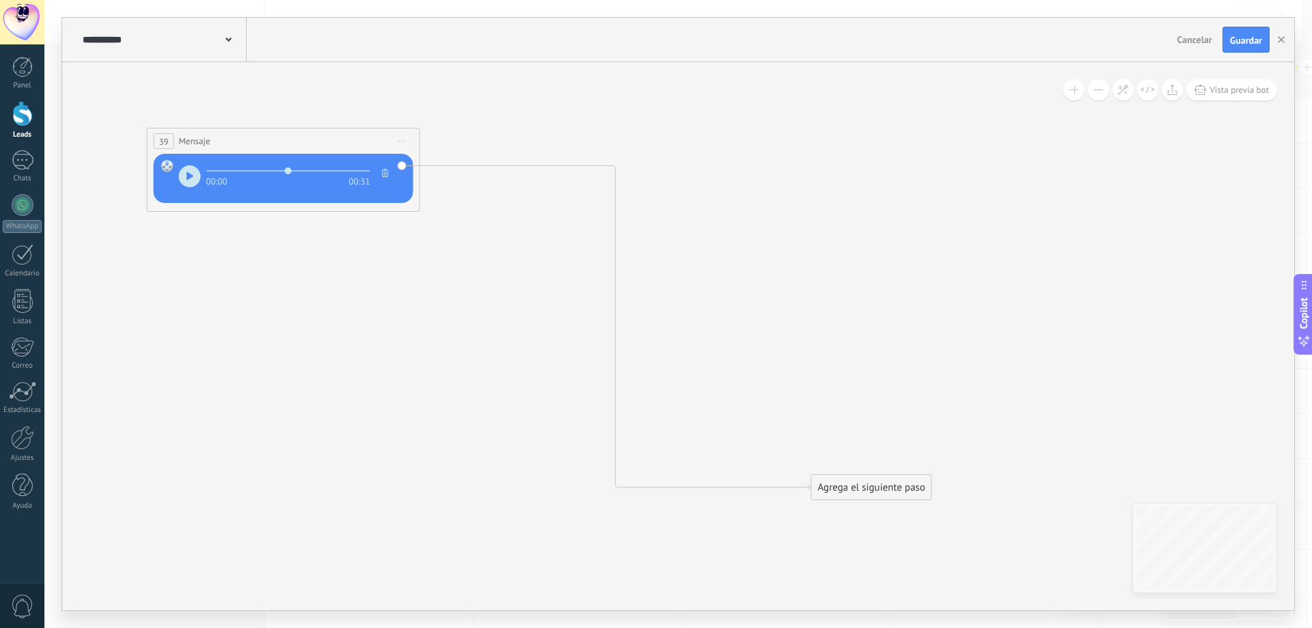
drag, startPoint x: 611, startPoint y: 431, endPoint x: 314, endPoint y: 141, distance: 414.5
click at [314, 141] on div "39 Mensaje ******* (a): Todos los contactos - canales seleccionados Todos los c…" at bounding box center [284, 140] width 272 height 25
drag, startPoint x: 821, startPoint y: 483, endPoint x: 460, endPoint y: 273, distance: 417.3
click at [460, 275] on div "Agrega el siguiente paso" at bounding box center [497, 286] width 120 height 23
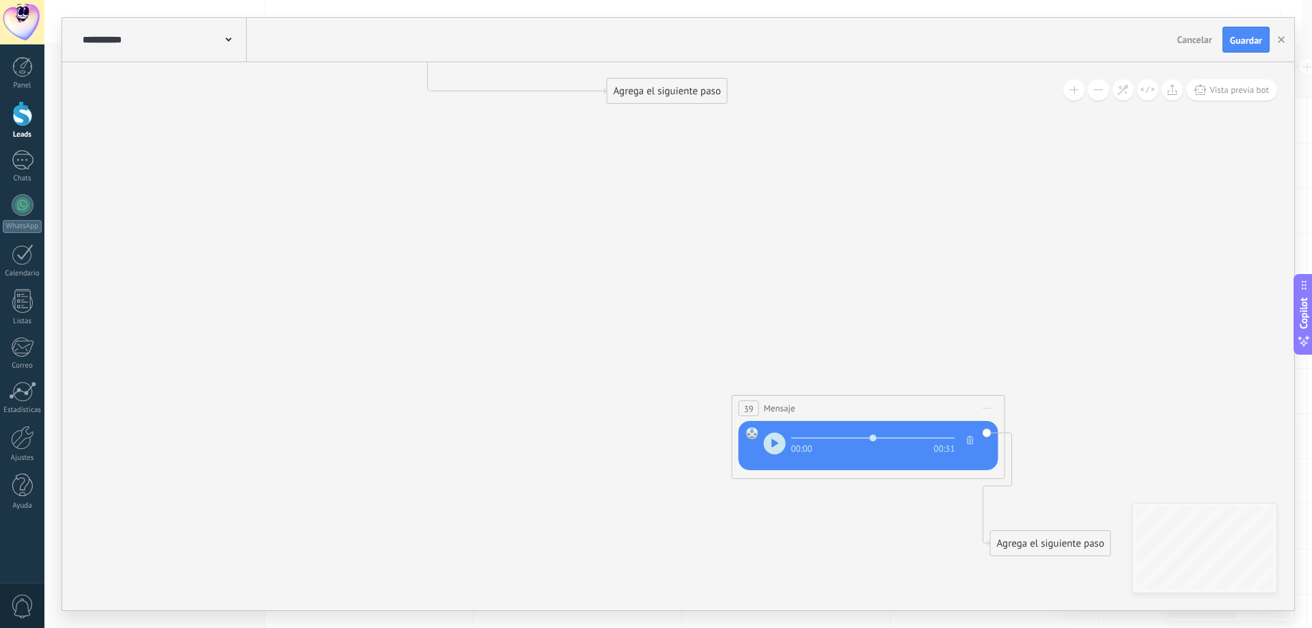
drag, startPoint x: 230, startPoint y: 258, endPoint x: 888, endPoint y: 541, distance: 717.1
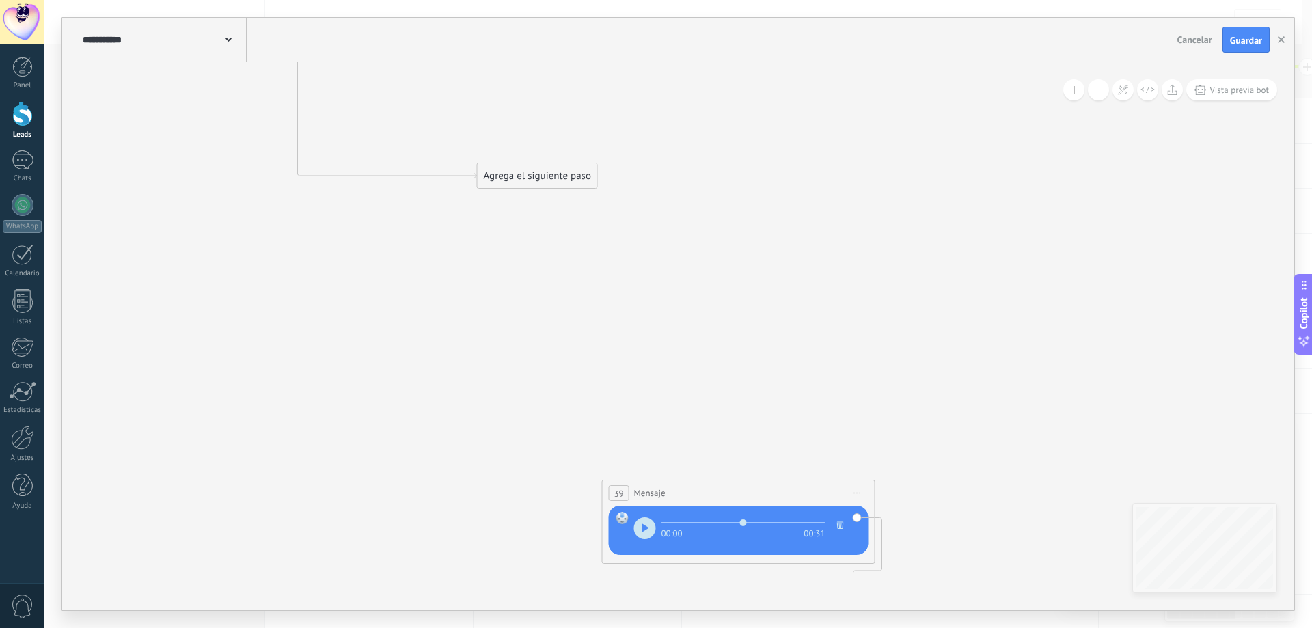
drag, startPoint x: 864, startPoint y: 263, endPoint x: 585, endPoint y: 353, distance: 292.8
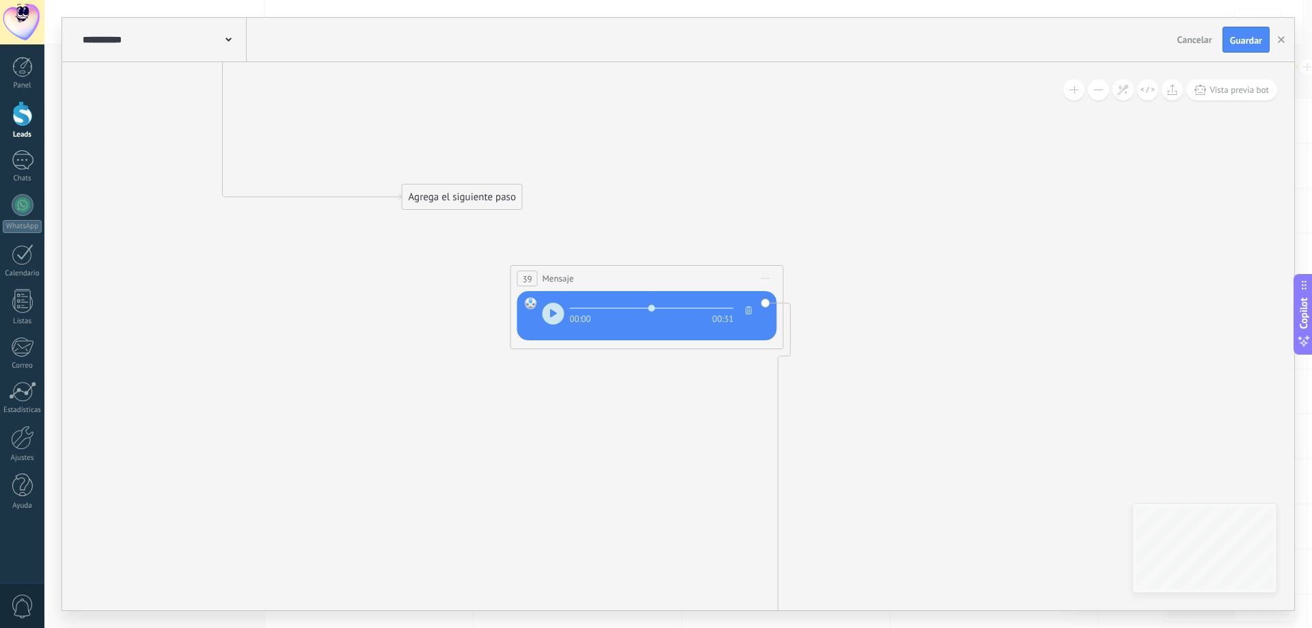
drag, startPoint x: 661, startPoint y: 511, endPoint x: 644, endPoint y: 275, distance: 236.3
click at [644, 275] on div "39 Mensaje ******* (a): Todos los contactos - canales seleccionados Todos los c…" at bounding box center [647, 278] width 272 height 25
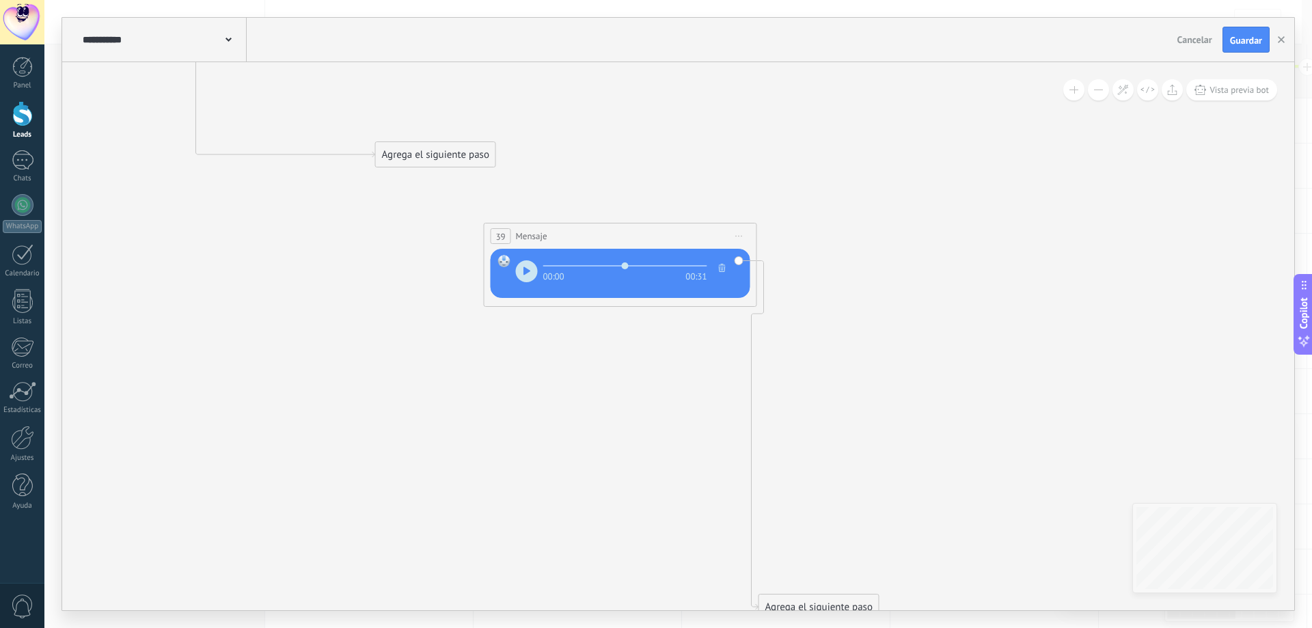
drag, startPoint x: 980, startPoint y: 404, endPoint x: 907, endPoint y: 250, distance: 171.1
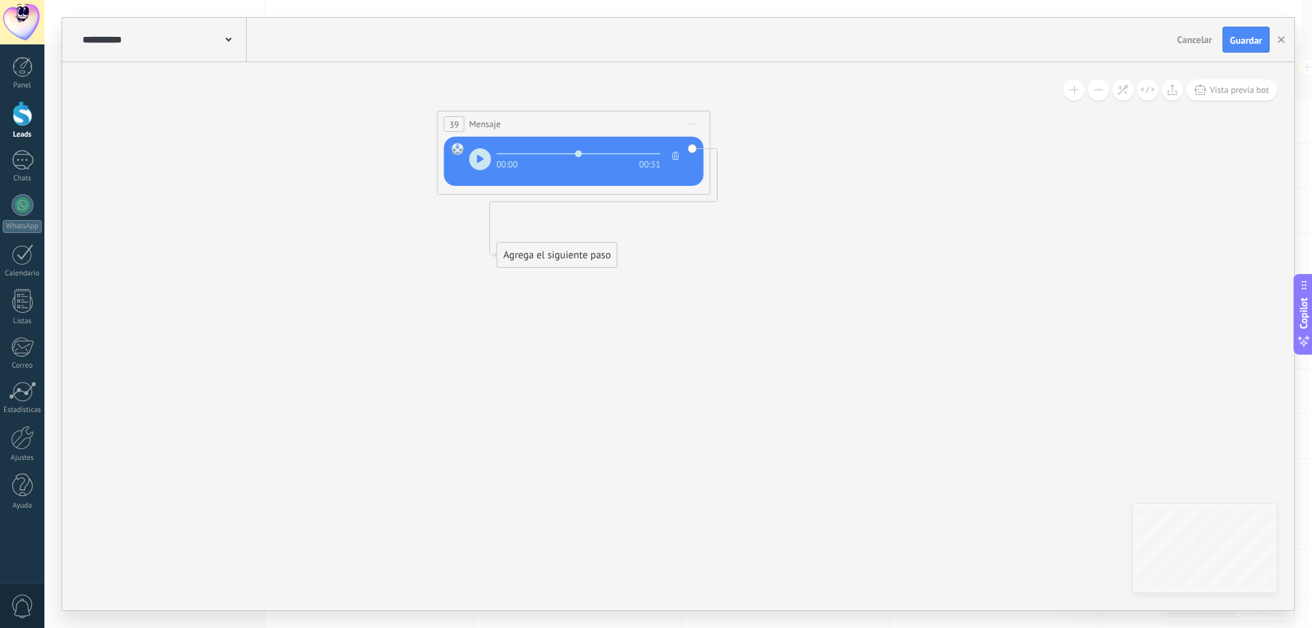
drag, startPoint x: 748, startPoint y: 468, endPoint x: 581, endPoint y: 251, distance: 273.7
click at [581, 251] on div "Agrega el siguiente paso" at bounding box center [557, 255] width 120 height 23
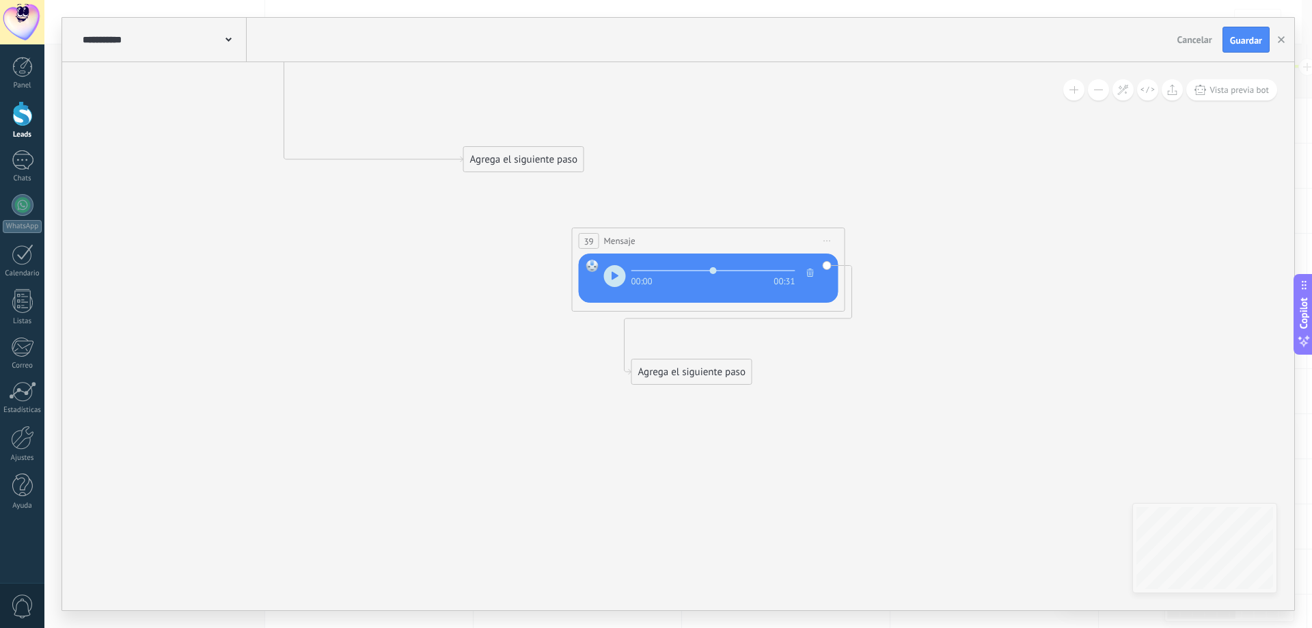
drag, startPoint x: 495, startPoint y: 301, endPoint x: 810, endPoint y: 557, distance: 405.6
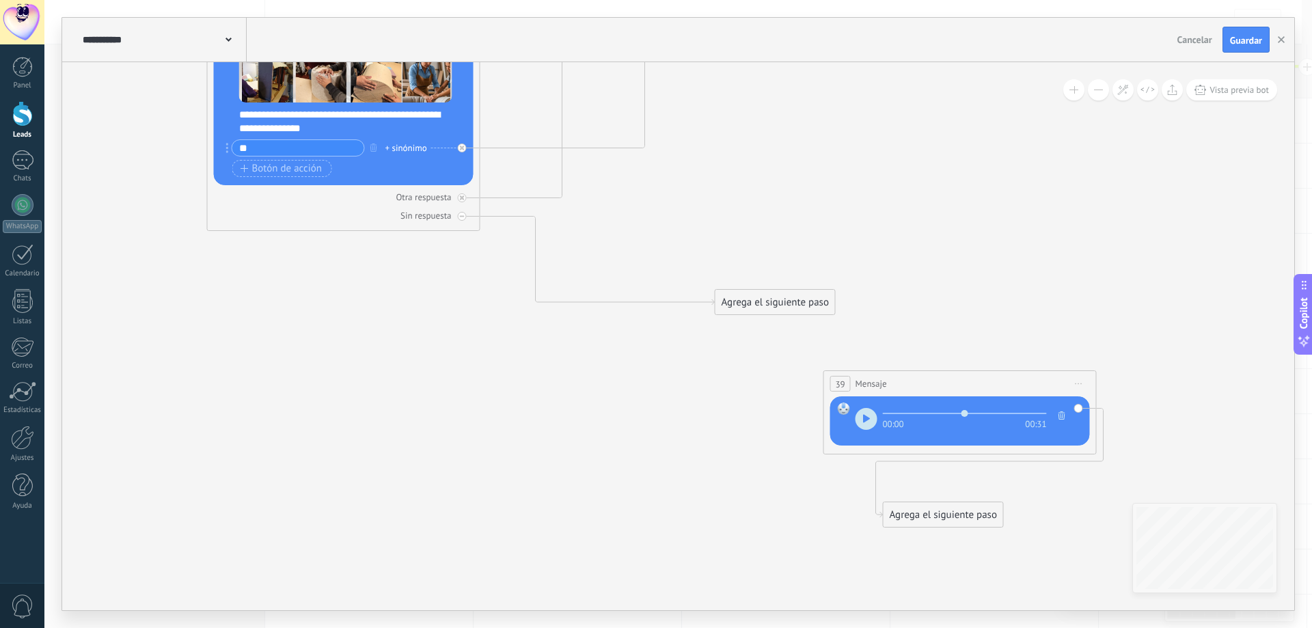
drag, startPoint x: 875, startPoint y: 303, endPoint x: 974, endPoint y: 265, distance: 106.0
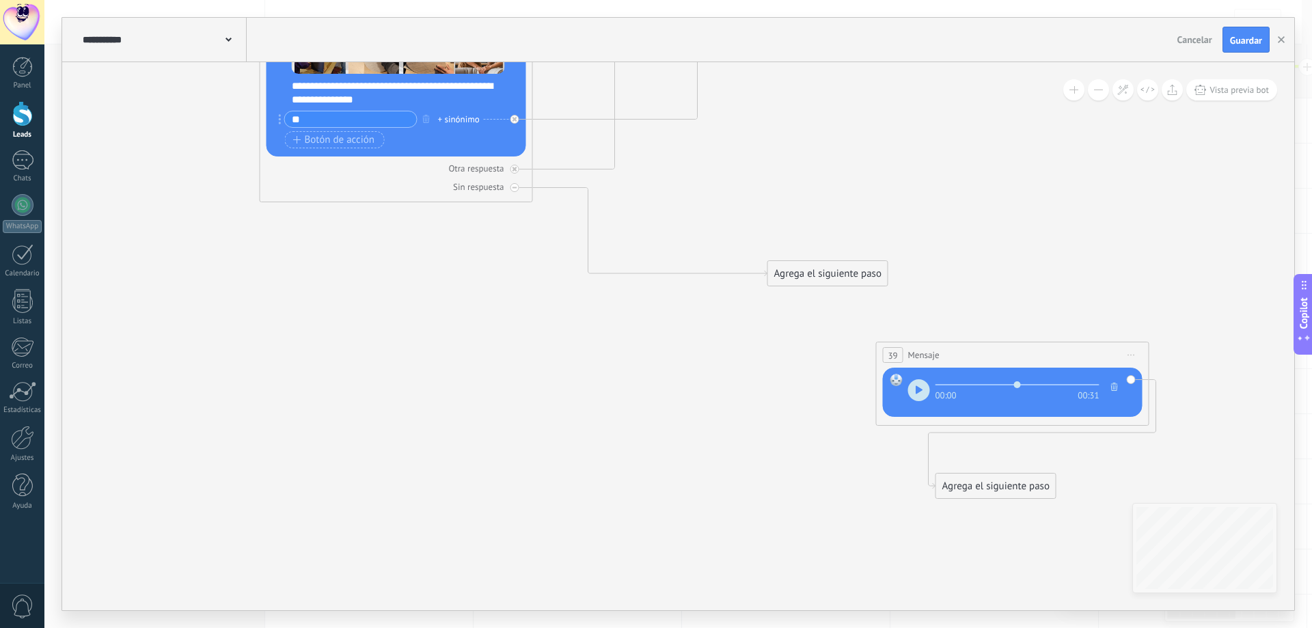
click at [839, 275] on div "Agrega el siguiente paso" at bounding box center [828, 273] width 120 height 23
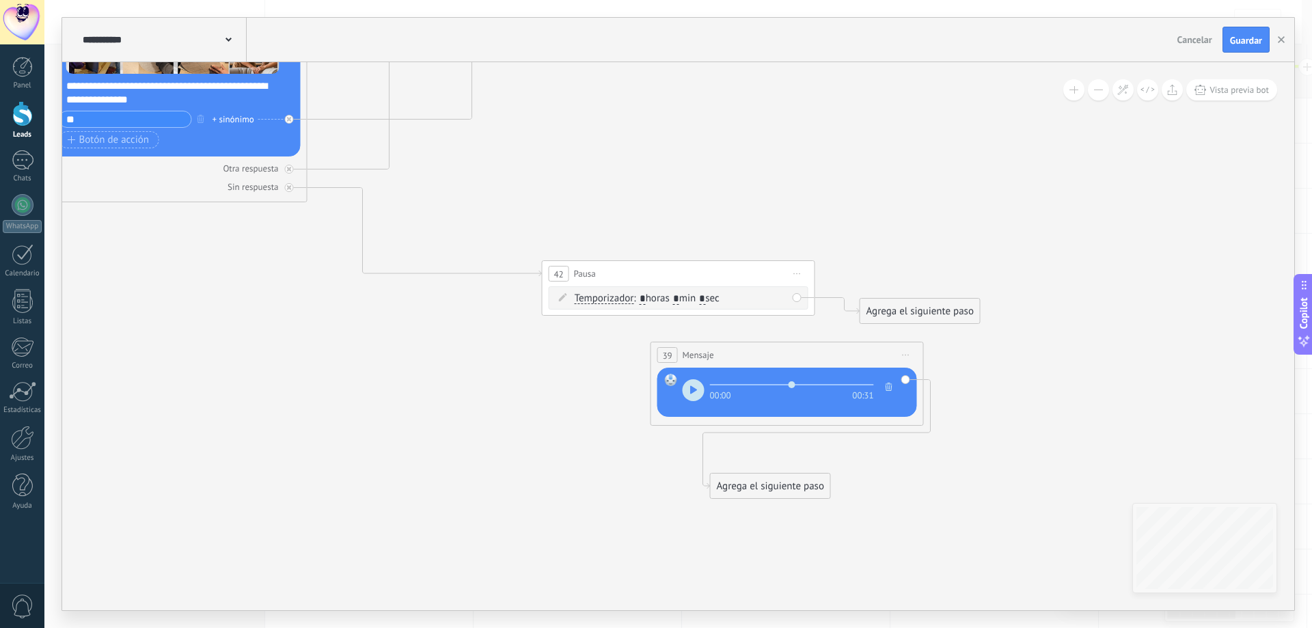
click at [645, 300] on input "*" at bounding box center [642, 299] width 6 height 11
drag, startPoint x: 733, startPoint y: 266, endPoint x: 346, endPoint y: 252, distance: 387.6
click at [346, 252] on div "42 Pausa ***** Iniciar vista previa aquí Cambiar nombre Duplicar [GEOGRAPHIC_DA…" at bounding box center [292, 263] width 272 height 25
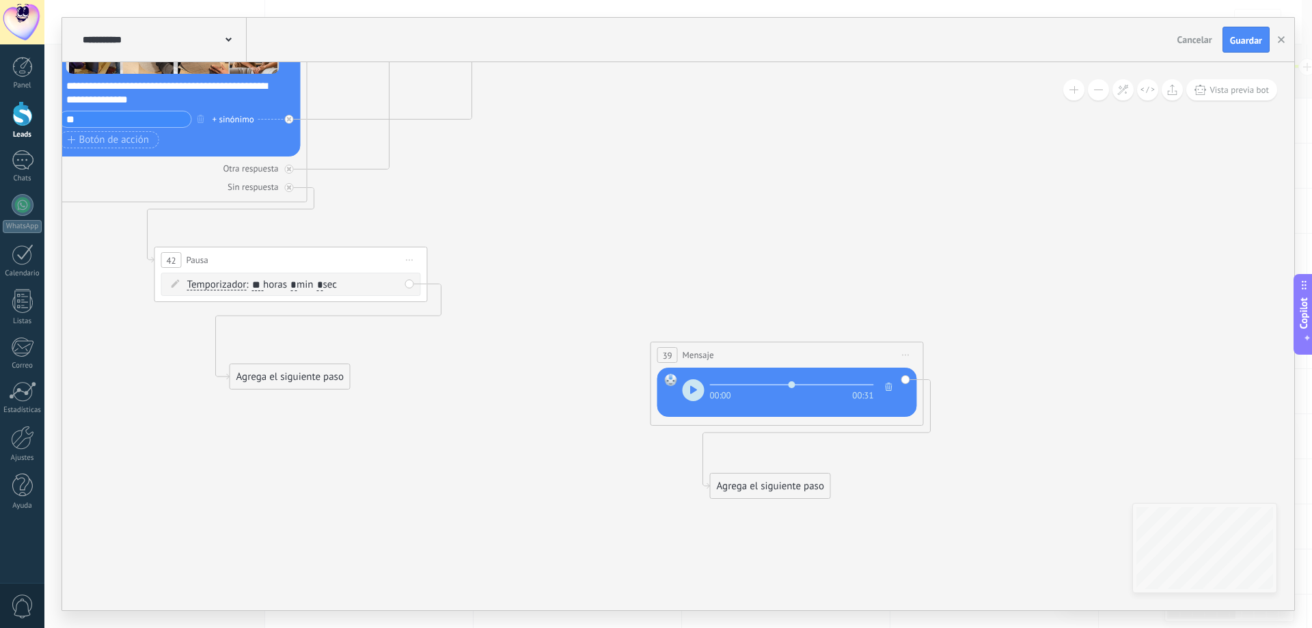
drag, startPoint x: 894, startPoint y: 314, endPoint x: 284, endPoint y: 386, distance: 614.3
click at [259, 380] on div "Agrega el siguiente paso" at bounding box center [290, 377] width 120 height 23
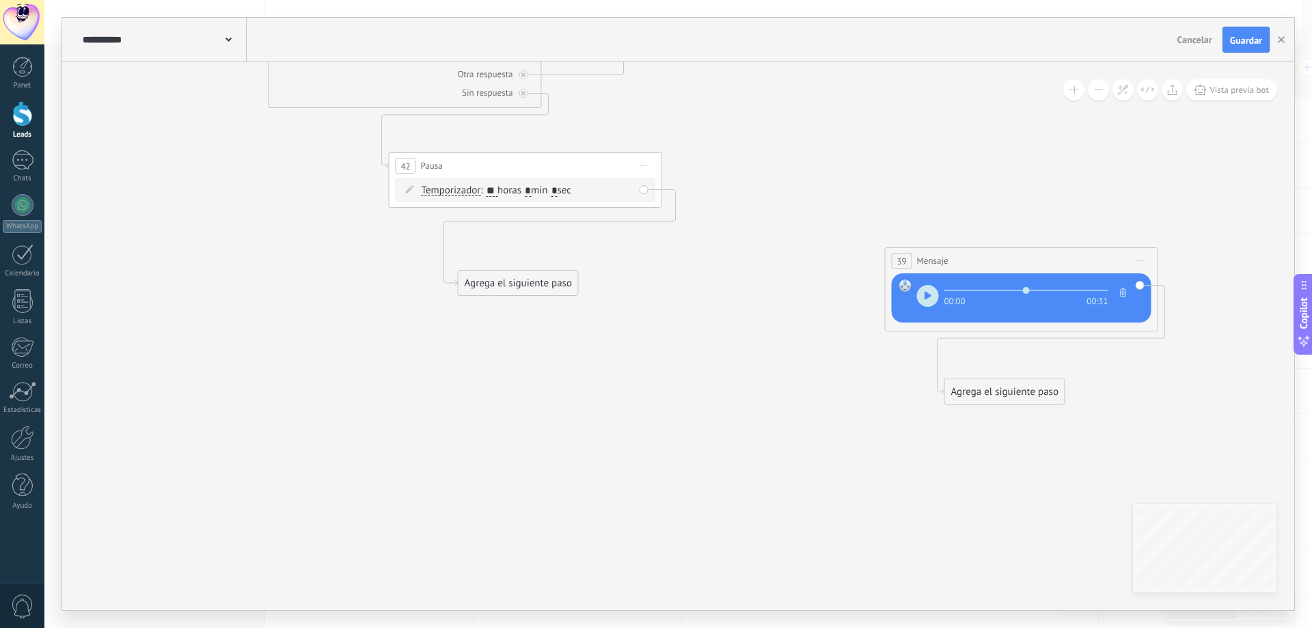
drag, startPoint x: 353, startPoint y: 401, endPoint x: 597, endPoint y: 303, distance: 263.4
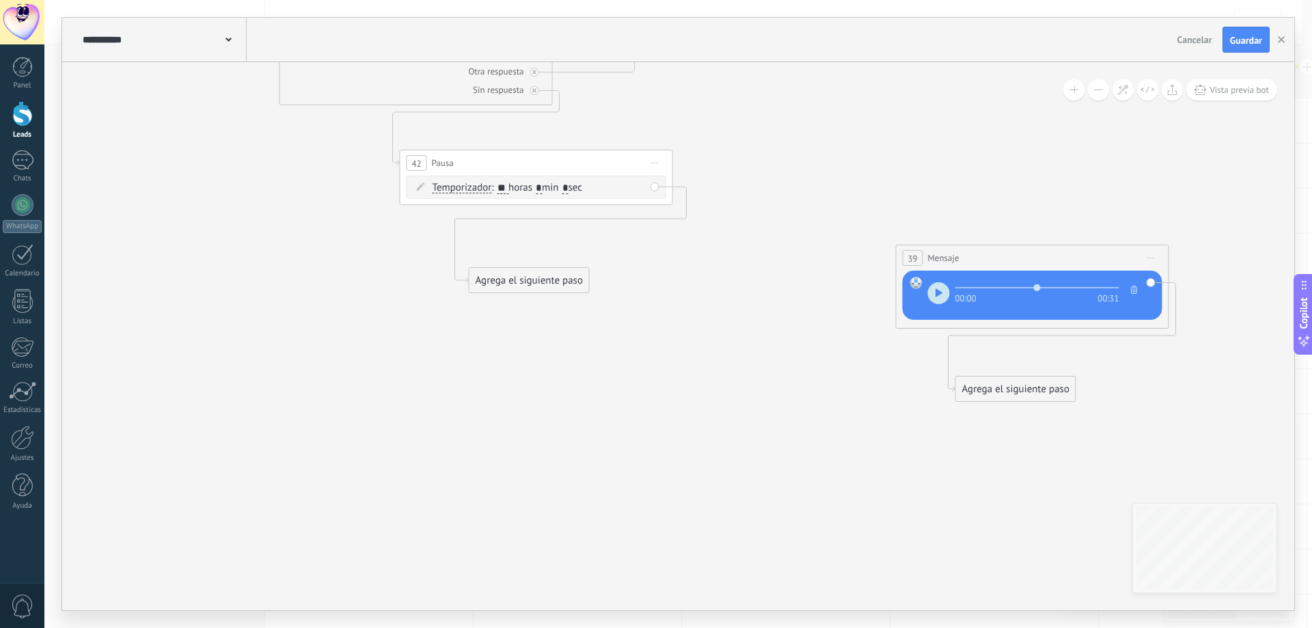
click at [508, 188] on input "**" at bounding box center [502, 188] width 11 height 11
type input "*"
type input "**"
click at [544, 289] on div "Agrega el siguiente paso" at bounding box center [529, 280] width 120 height 23
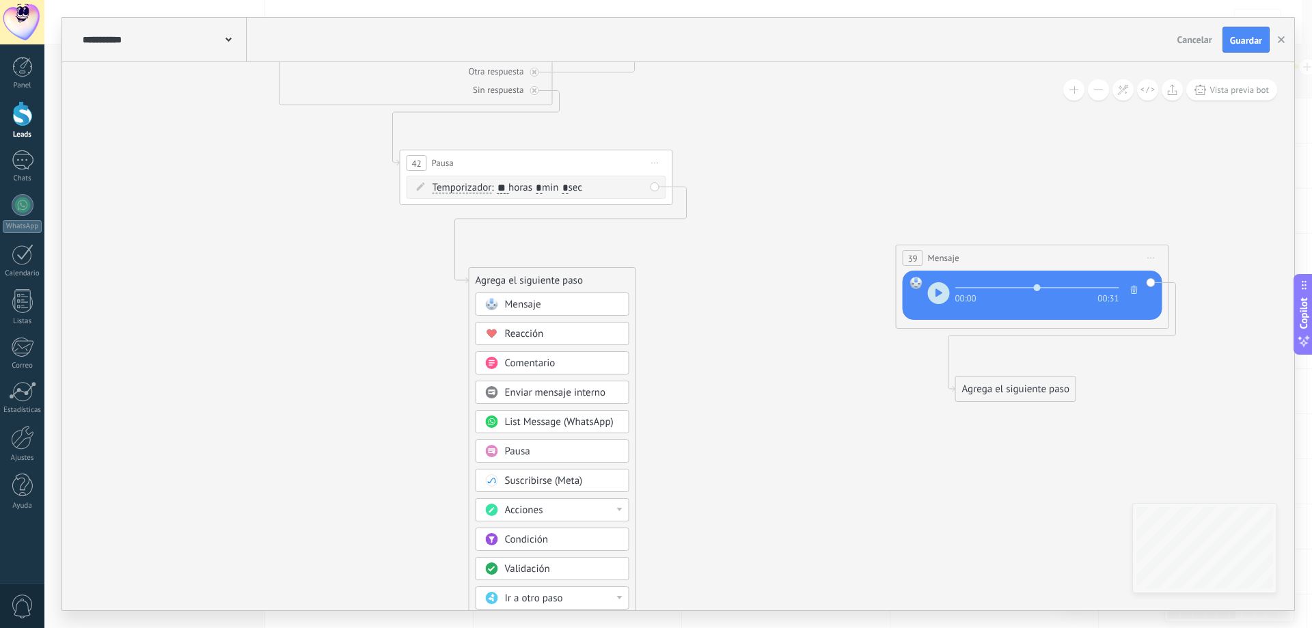
click at [597, 516] on div "Acciones" at bounding box center [562, 511] width 115 height 14
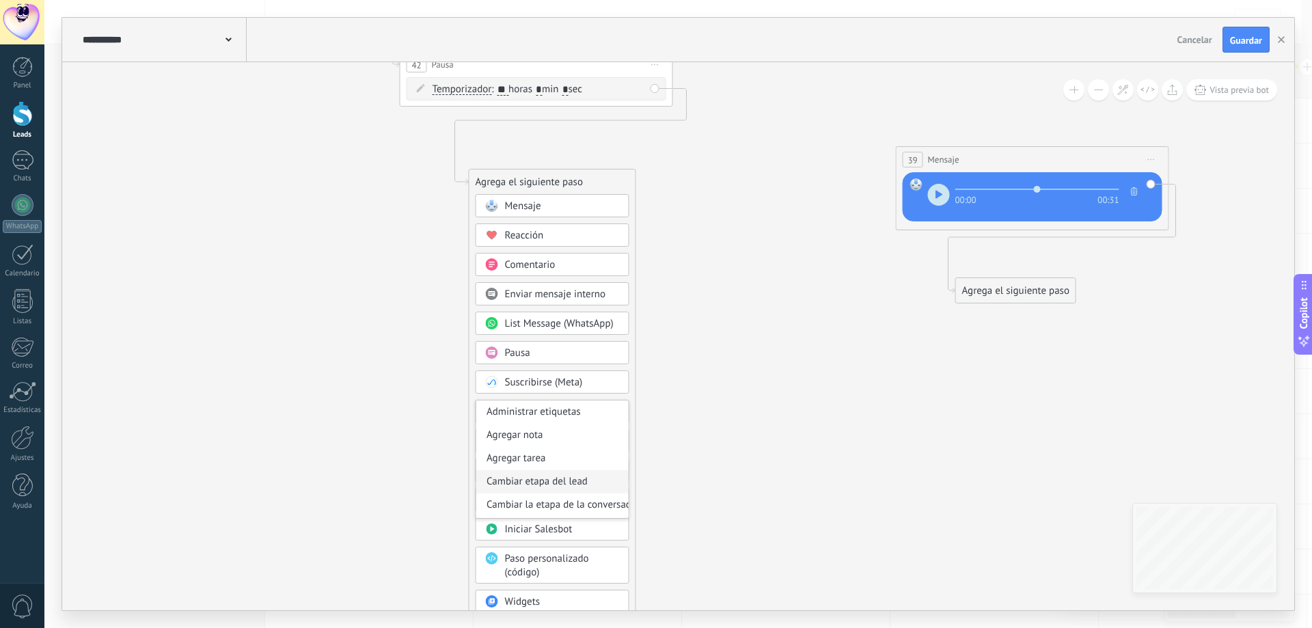
click at [590, 482] on div "Cambiar etapa del lead" at bounding box center [552, 481] width 152 height 23
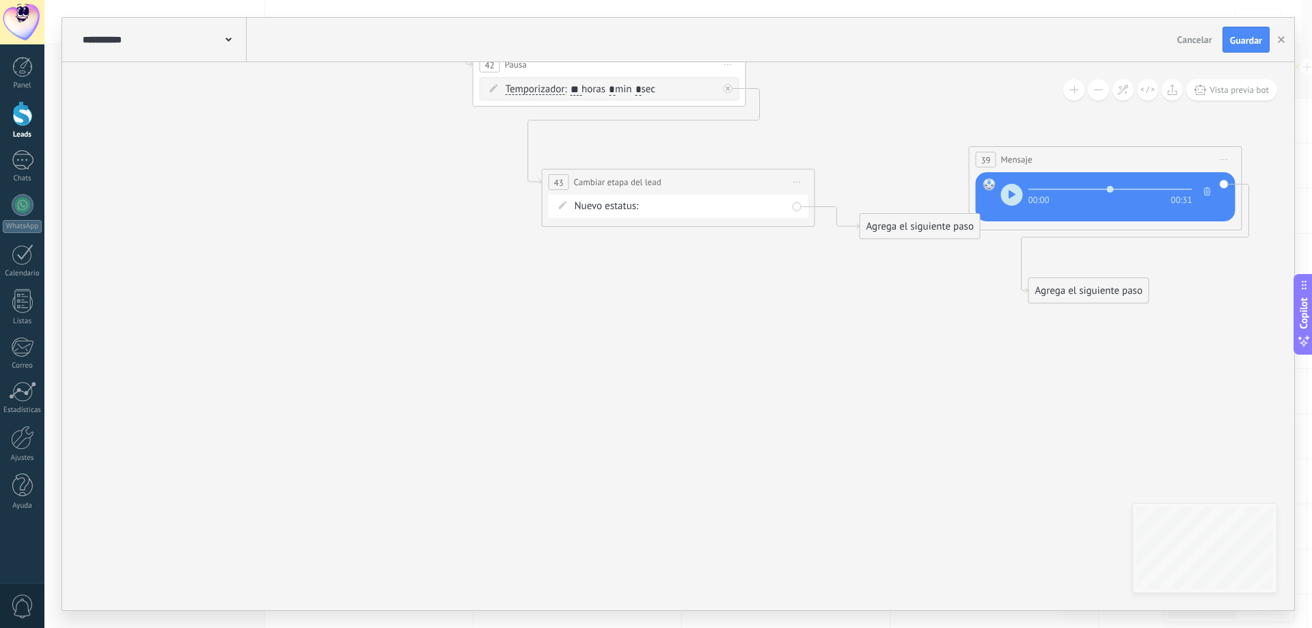
click at [0, 0] on div "datos segui 01 seguimiento pago pagado No responde rescatados descaratdos Logra…" at bounding box center [0, 0] width 0 height 0
drag, startPoint x: 718, startPoint y: 302, endPoint x: 726, endPoint y: 288, distance: 15.6
click at [0, 0] on label "No responde" at bounding box center [0, 0] width 0 height 0
drag, startPoint x: 721, startPoint y: 182, endPoint x: 676, endPoint y: 132, distance: 67.2
click at [676, 132] on div "**********" at bounding box center [623, 140] width 272 height 25
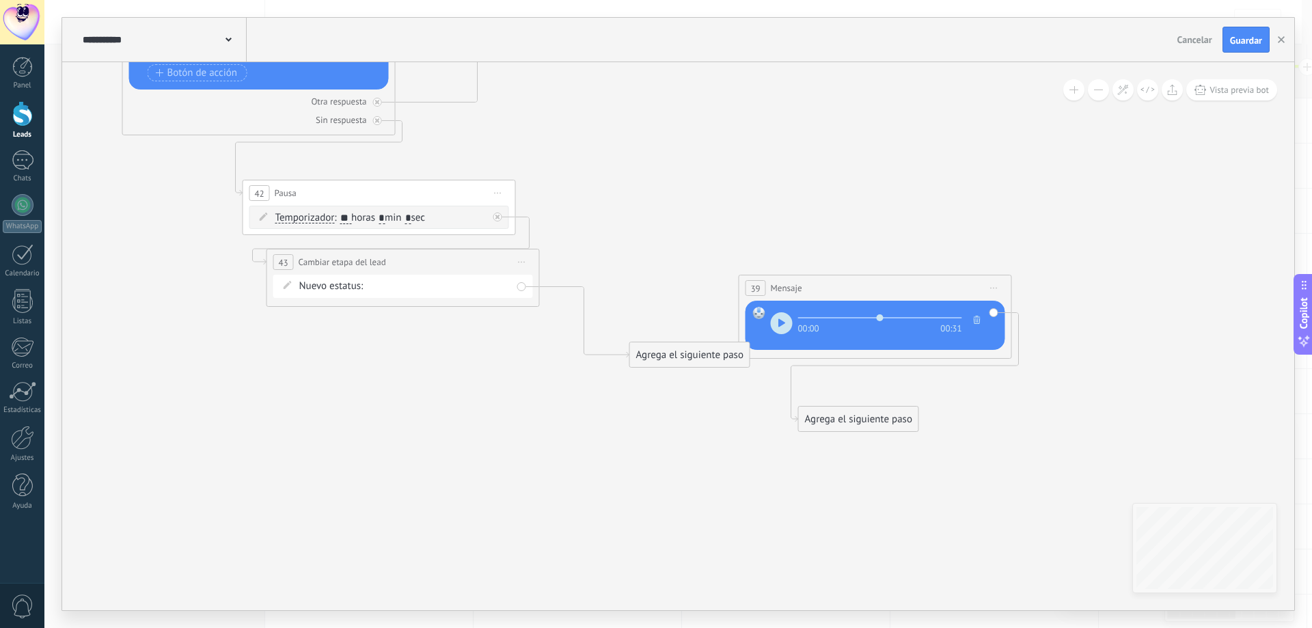
drag, startPoint x: 689, startPoint y: 358, endPoint x: 491, endPoint y: 438, distance: 214.3
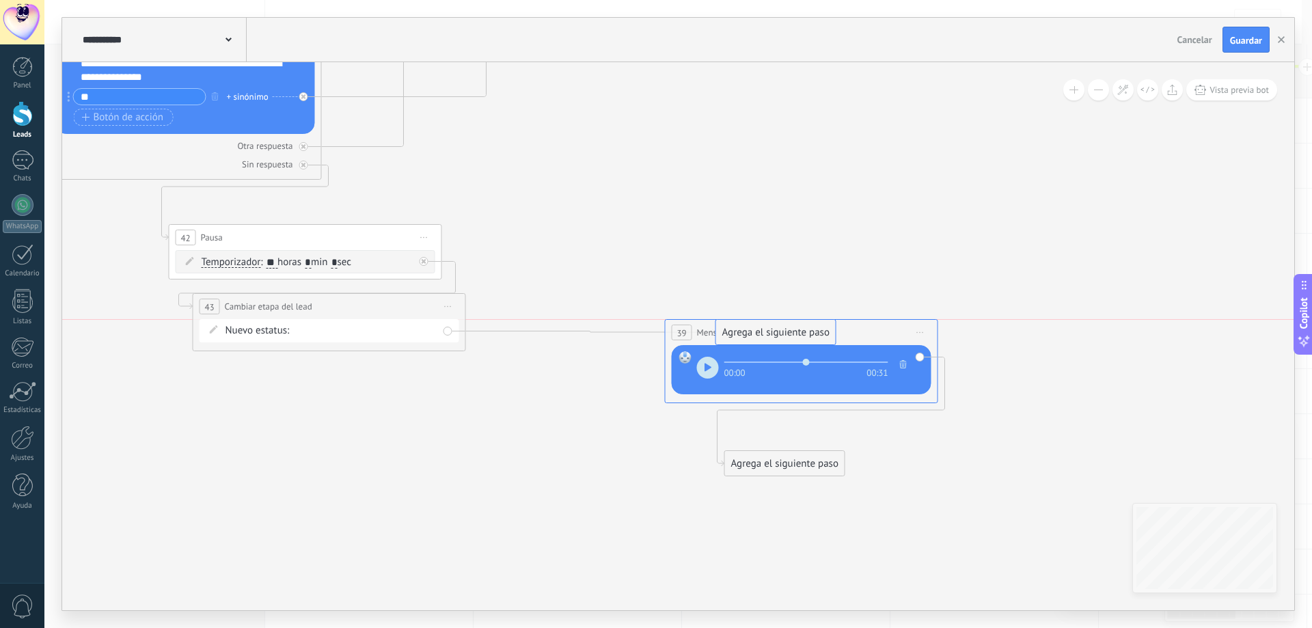
drag, startPoint x: 605, startPoint y: 394, endPoint x: 765, endPoint y: 330, distance: 172.3
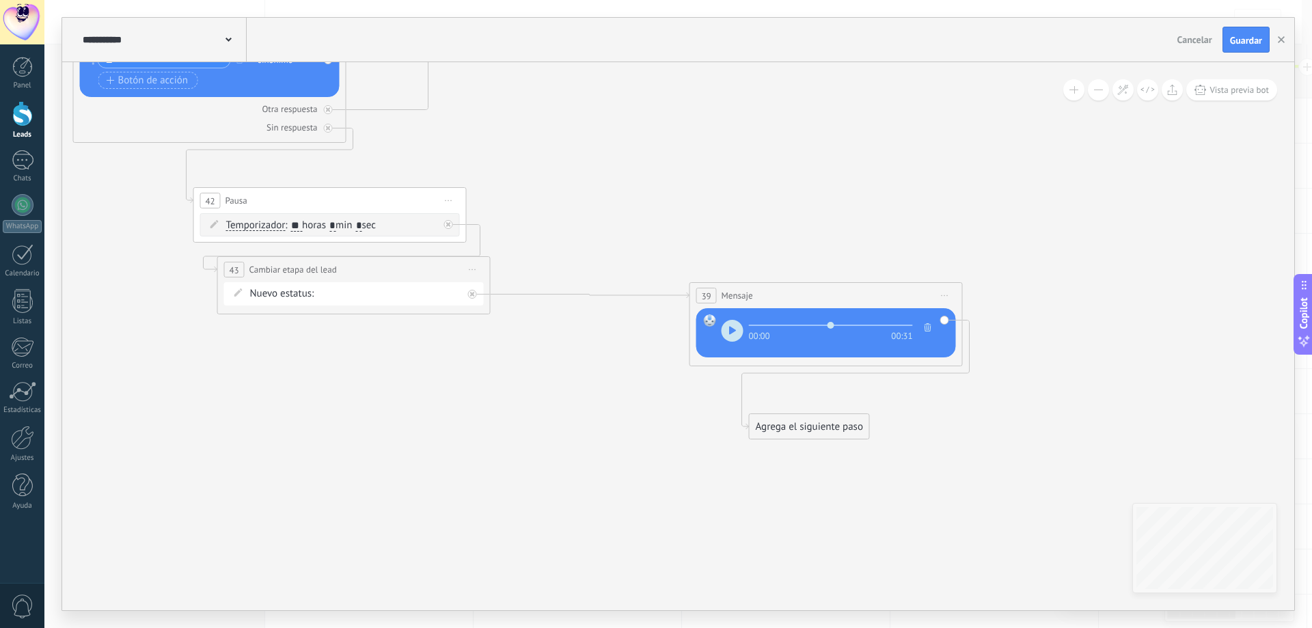
drag, startPoint x: 934, startPoint y: 454, endPoint x: 980, endPoint y: 388, distance: 80.5
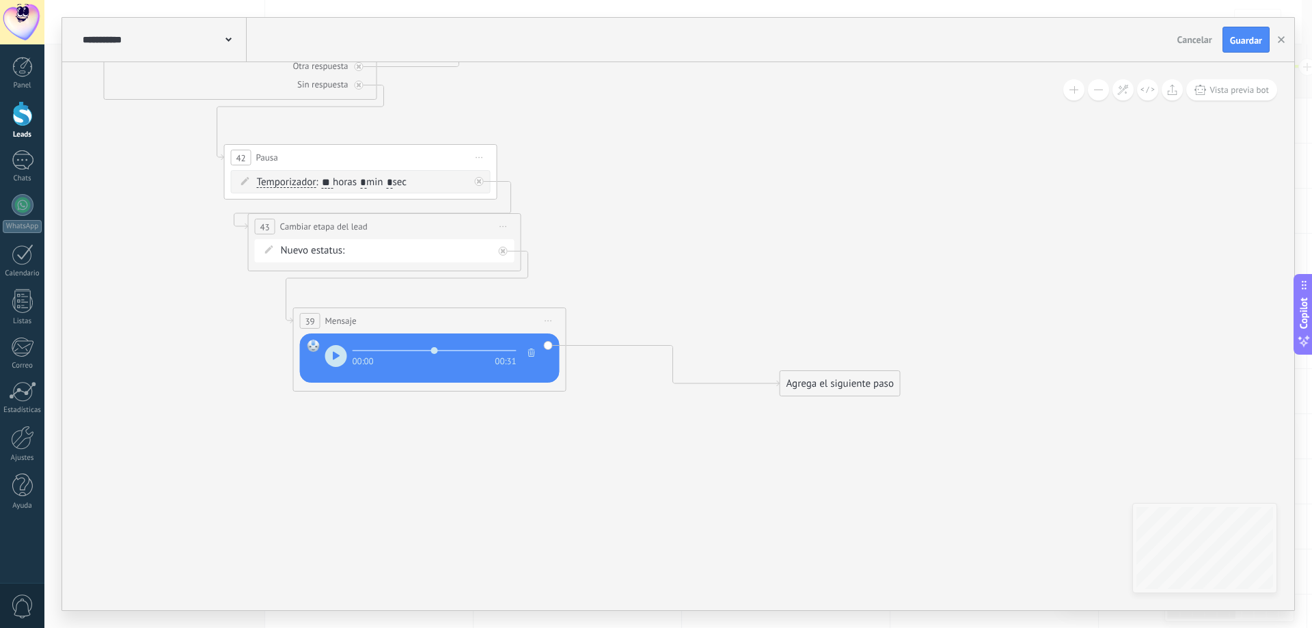
drag, startPoint x: 884, startPoint y: 260, endPoint x: 457, endPoint y: 329, distance: 432.4
click at [457, 329] on div "39 Mensaje ******* (a): Todos los contactos - canales seleccionados Todos los c…" at bounding box center [430, 320] width 272 height 25
drag, startPoint x: 814, startPoint y: 406, endPoint x: 717, endPoint y: 172, distance: 253.0
click at [717, 173] on div "Agrega el siguiente paso" at bounding box center [703, 184] width 120 height 23
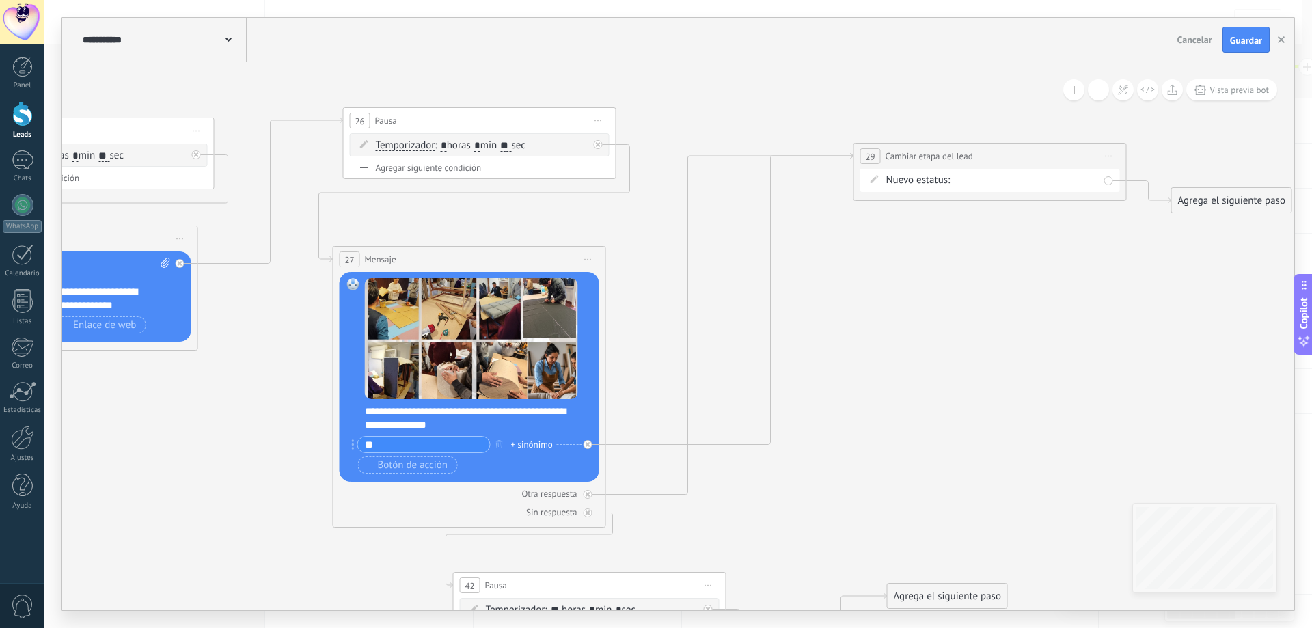
click at [601, 113] on span "Iniciar vista previa aquí Cambiar nombre Duplicar [GEOGRAPHIC_DATA]" at bounding box center [599, 121] width 22 height 20
click at [662, 176] on div "Duplicar" at bounding box center [660, 186] width 135 height 23
click at [1043, 474] on div "44 Pausa ***** Iniciar vista previa aquí Cambiar nombre Duplicar [GEOGRAPHIC_DA…" at bounding box center [1000, 461] width 272 height 25
click at [1116, 386] on div "Agrega el siguiente paso" at bounding box center [1094, 392] width 120 height 23
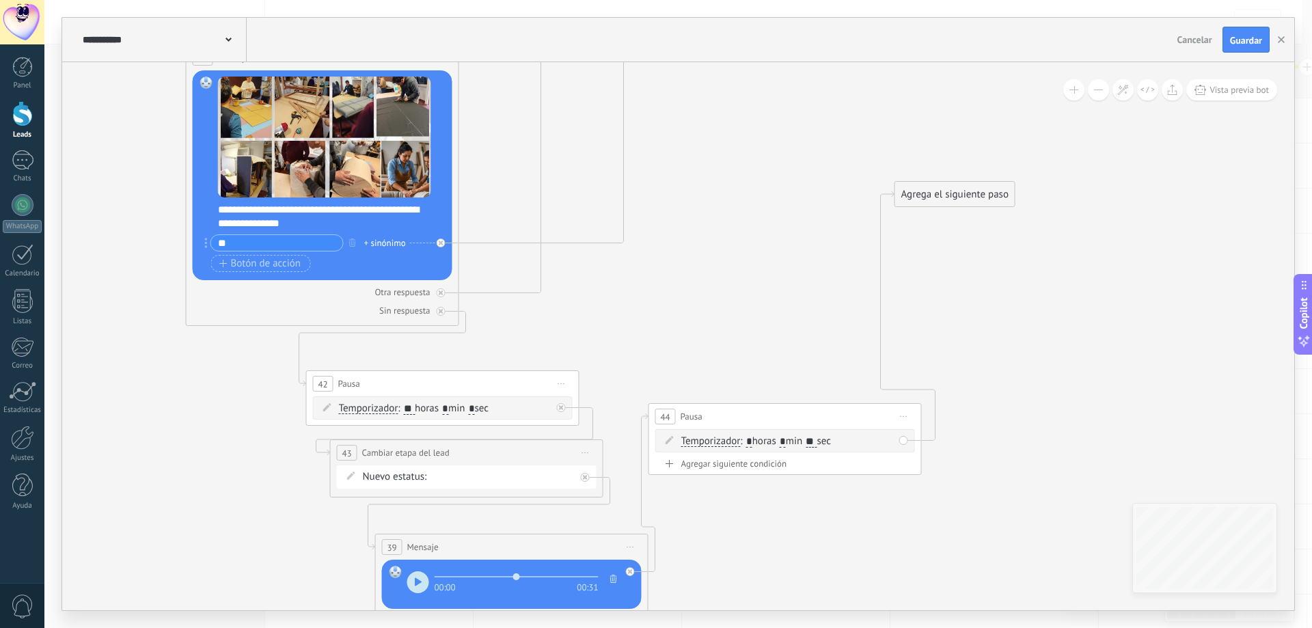
click at [760, 420] on div "44 Pausa ***** Iniciar vista previa aquí Cambiar nombre Duplicar [GEOGRAPHIC_DA…" at bounding box center [785, 416] width 272 height 25
click at [733, 532] on div "Agrega el siguiente paso" at bounding box center [745, 534] width 120 height 23
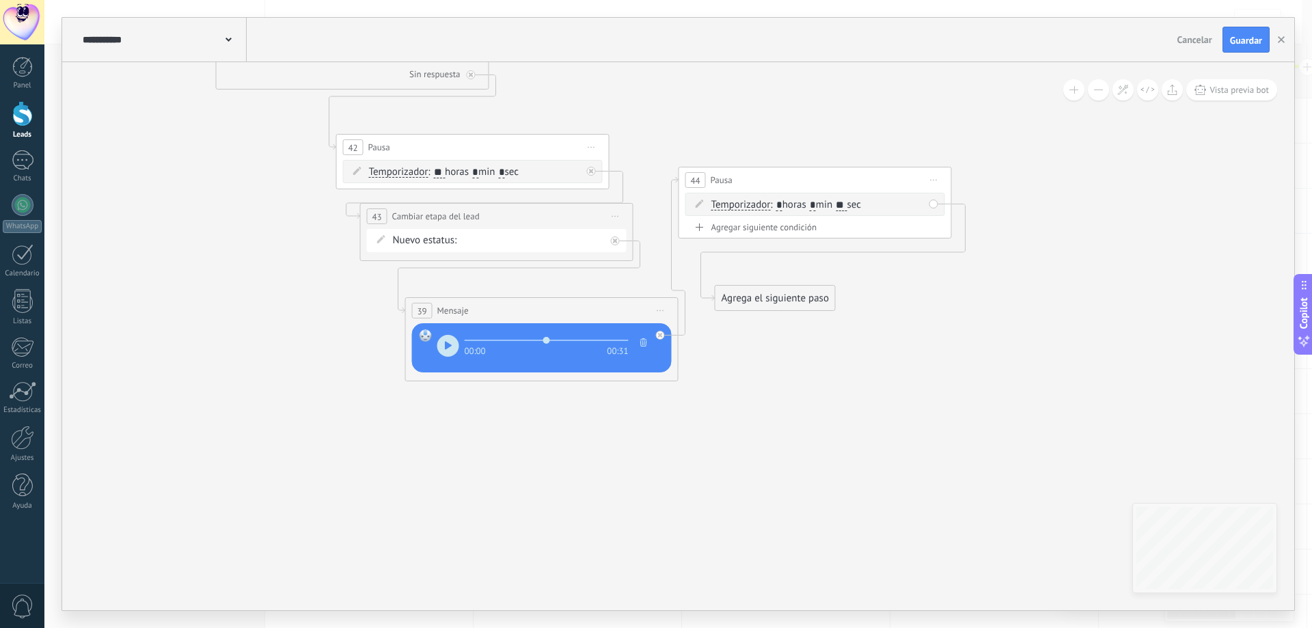
click at [777, 305] on div "Agrega el siguiente paso" at bounding box center [775, 298] width 120 height 23
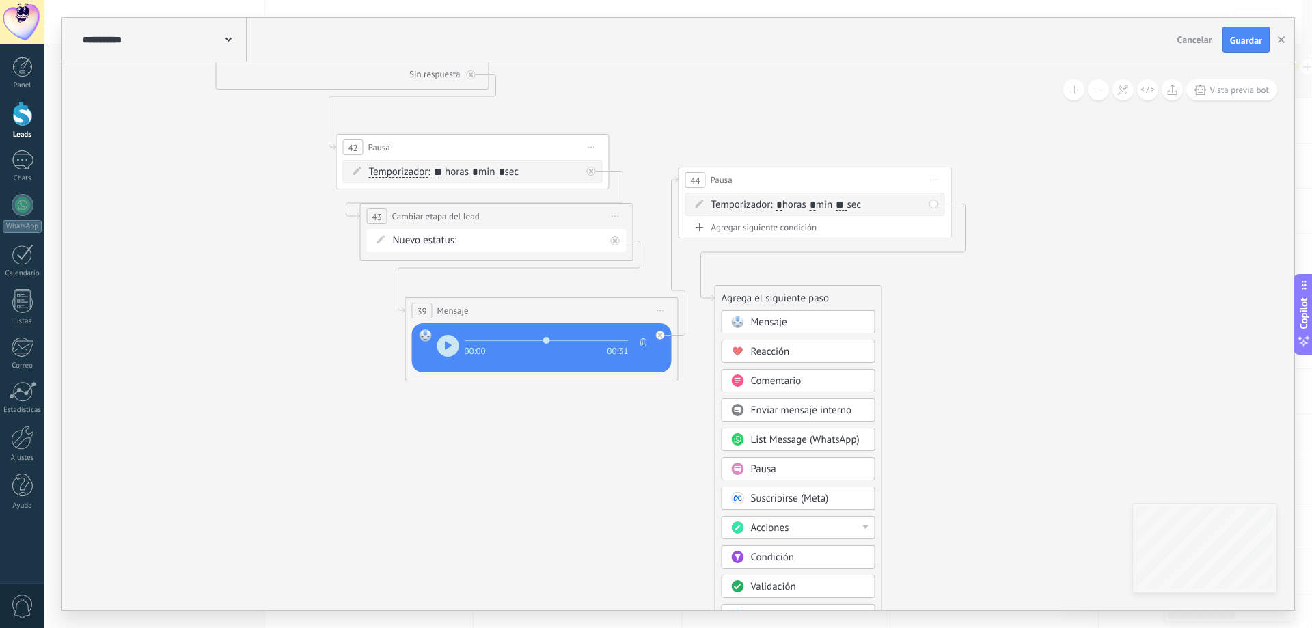
click at [786, 324] on span "Mensaje" at bounding box center [769, 322] width 36 height 13
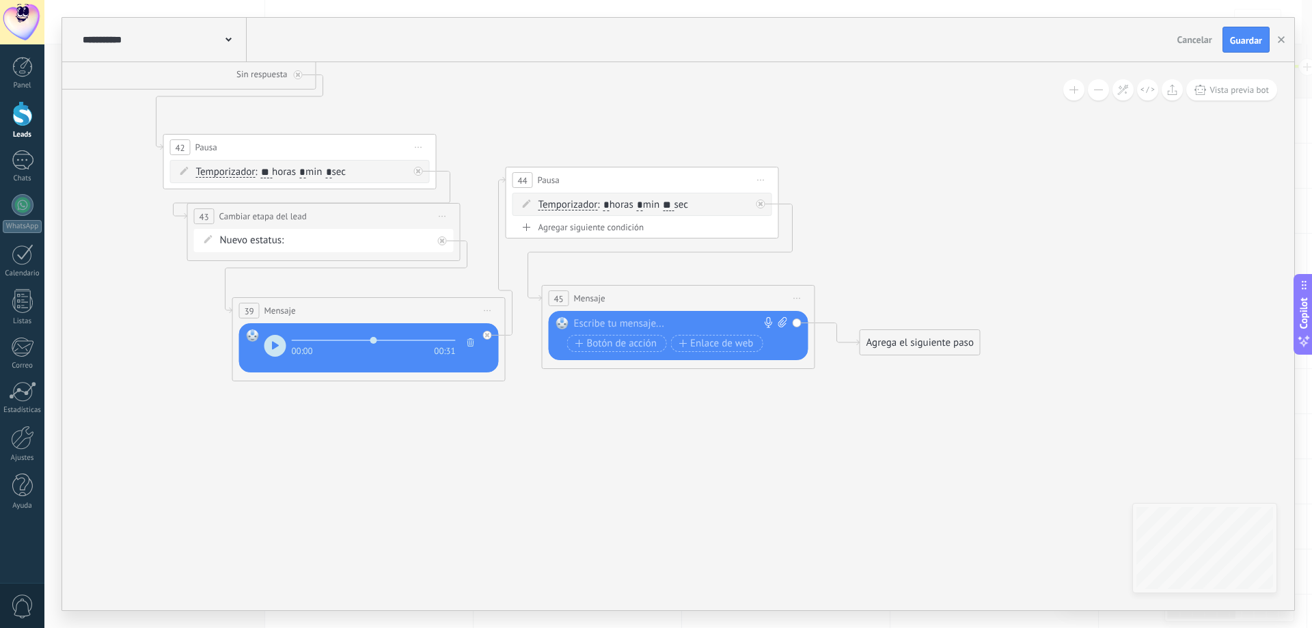
click at [785, 323] on icon at bounding box center [782, 322] width 9 height 10
click input "Subir" at bounding box center [0, 0] width 0 height 0
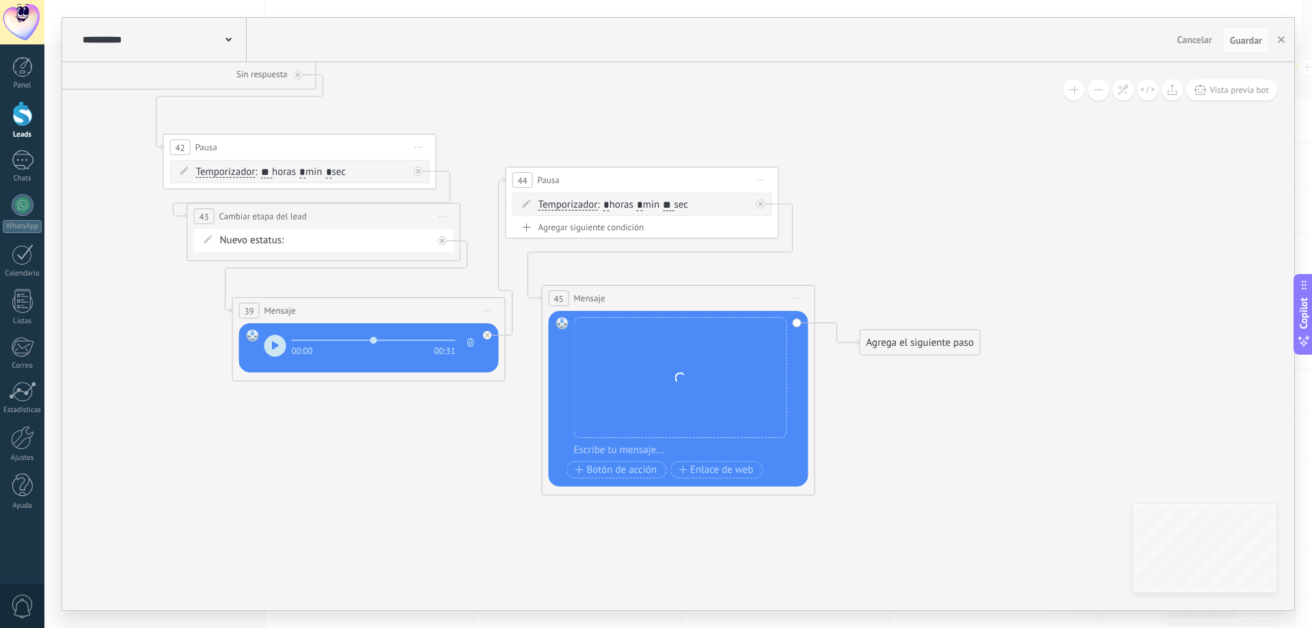
click at [755, 182] on span "Iniciar vista previa aquí Cambiar nombre Duplicar [GEOGRAPHIC_DATA]" at bounding box center [761, 180] width 22 height 20
click at [793, 247] on div "Duplicar" at bounding box center [823, 245] width 135 height 23
drag, startPoint x: 824, startPoint y: 270, endPoint x: 987, endPoint y: 221, distance: 169.9
click at [972, 245] on div "47 Pausa ***** Iniciar vista previa aquí Cambiar nombre Duplicar [GEOGRAPHIC_DA…" at bounding box center [836, 257] width 272 height 25
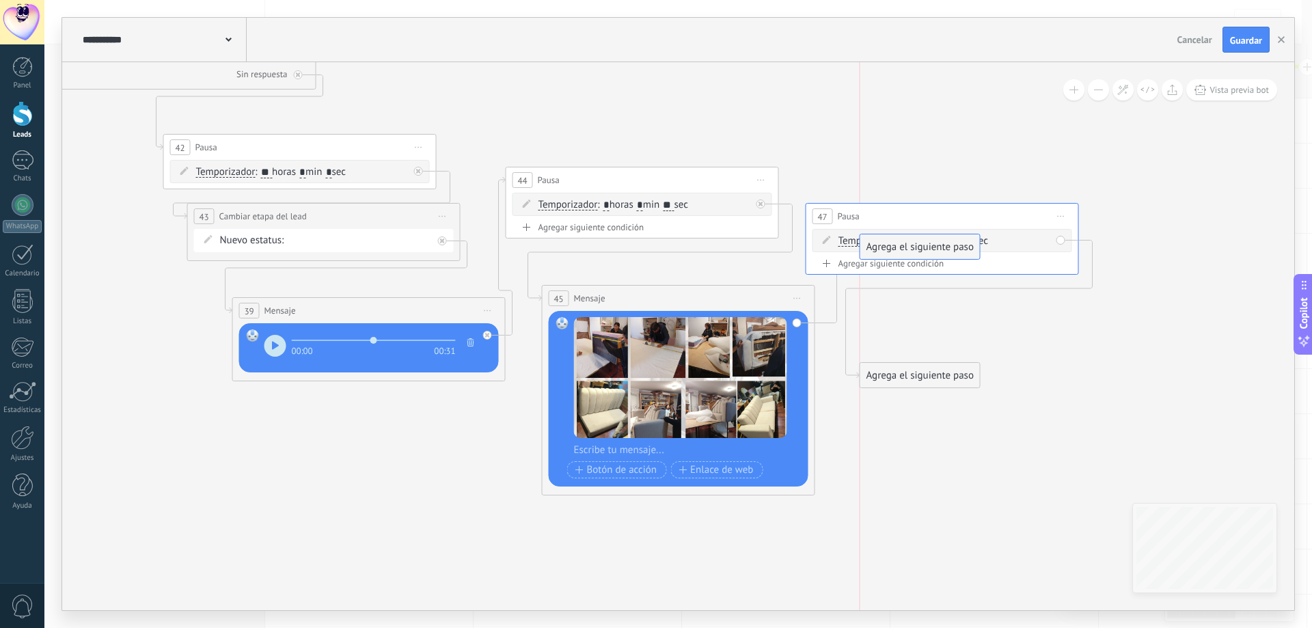
drag, startPoint x: 936, startPoint y: 302, endPoint x: 929, endPoint y: 239, distance: 63.2
drag, startPoint x: 913, startPoint y: 375, endPoint x: 913, endPoint y: 351, distance: 23.9
click at [913, 352] on div "Agrega el siguiente paso" at bounding box center [921, 353] width 120 height 23
click at [910, 353] on div "Agrega el siguiente paso" at bounding box center [921, 352] width 120 height 23
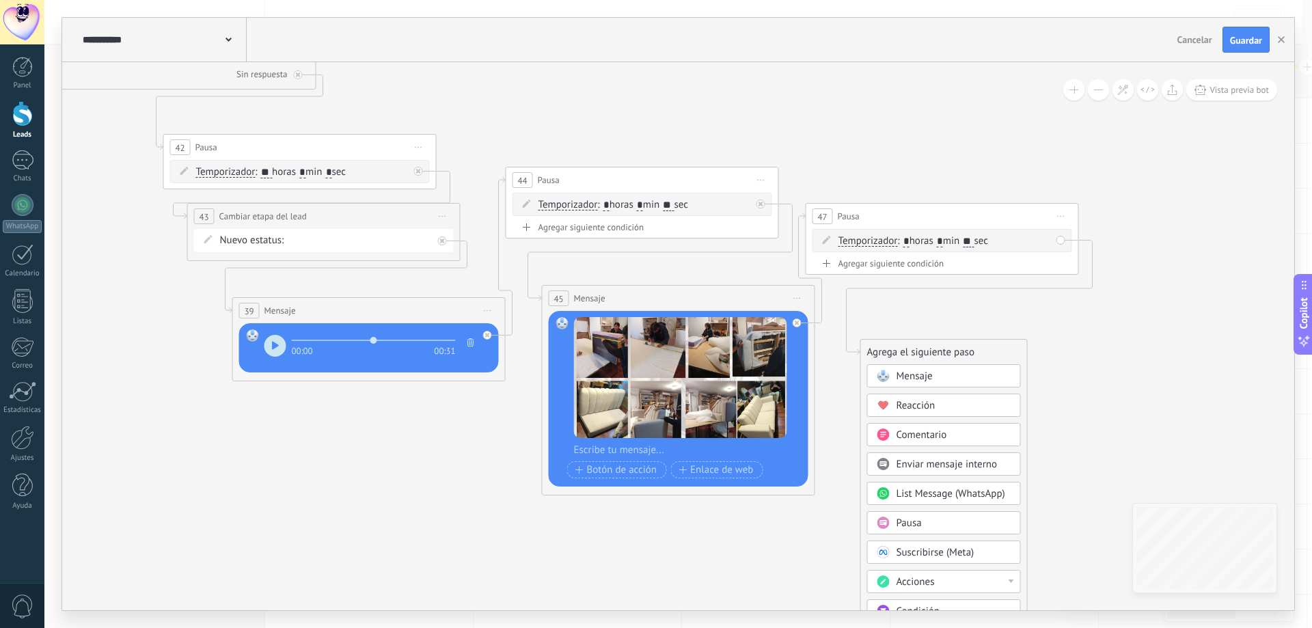
click at [913, 379] on span "Mensaje" at bounding box center [914, 376] width 36 height 13
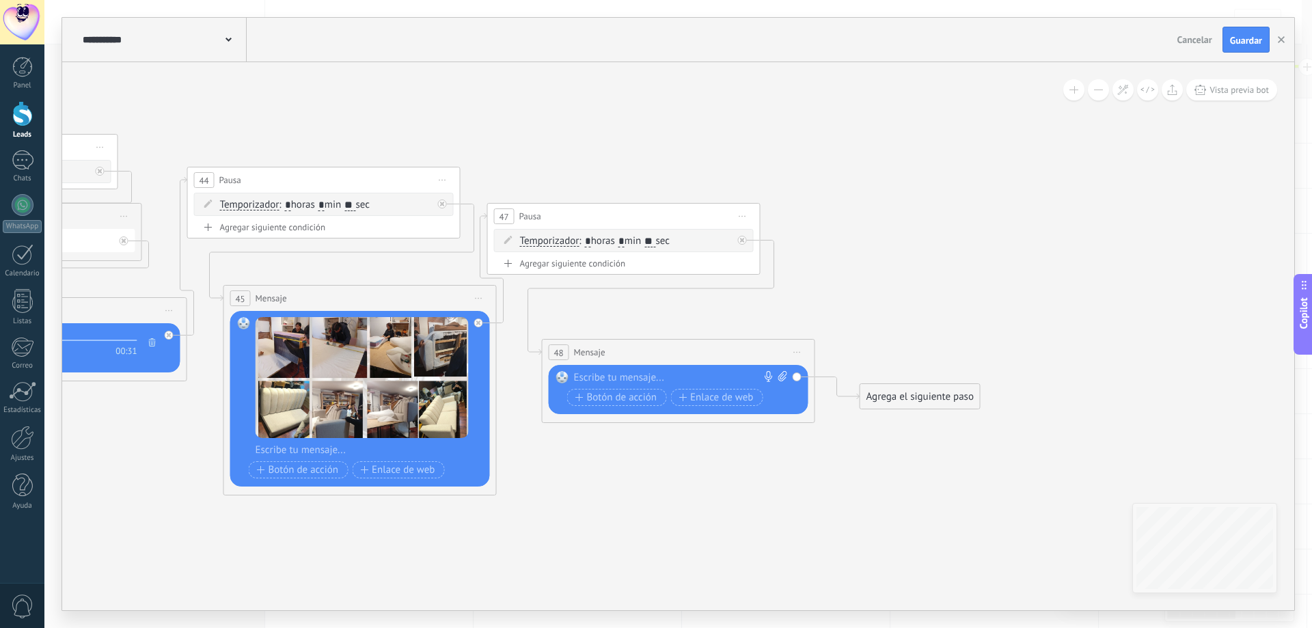
click at [666, 368] on div "Reemplazar Quitar Convertir a mensaje de voz Arrastre la imagen aquí para adjun…" at bounding box center [679, 389] width 260 height 49
click at [656, 374] on div at bounding box center [675, 378] width 203 height 14
paste div
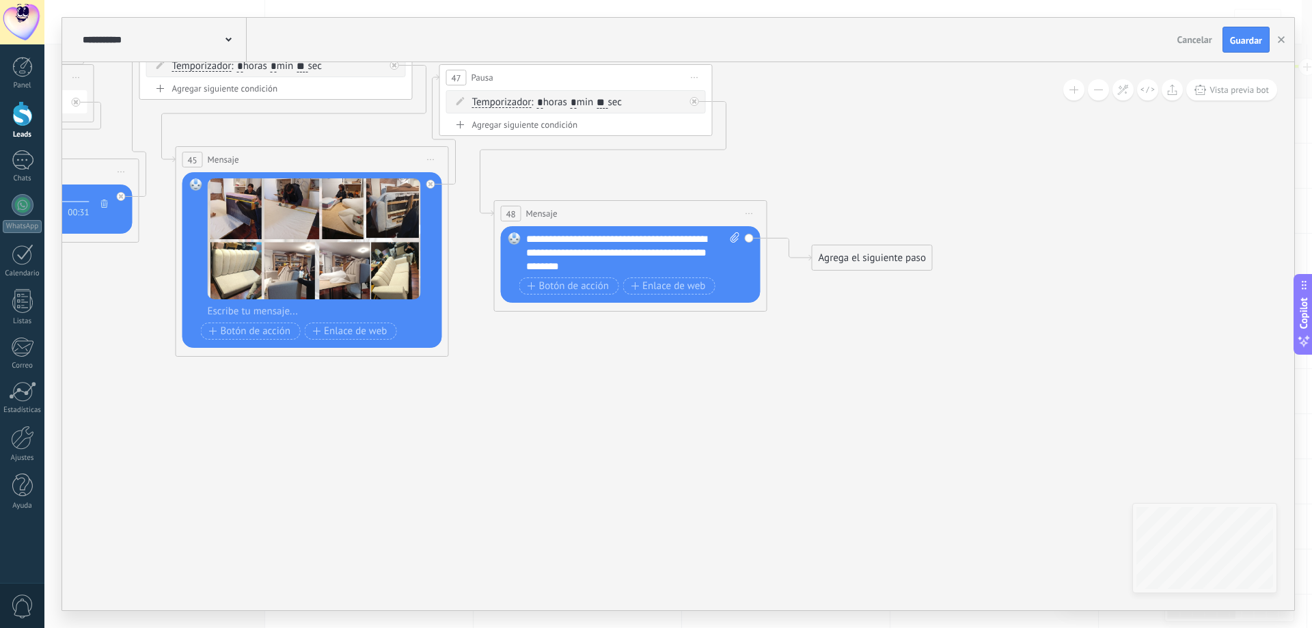
drag, startPoint x: 812, startPoint y: 539, endPoint x: 763, endPoint y: 391, distance: 156.2
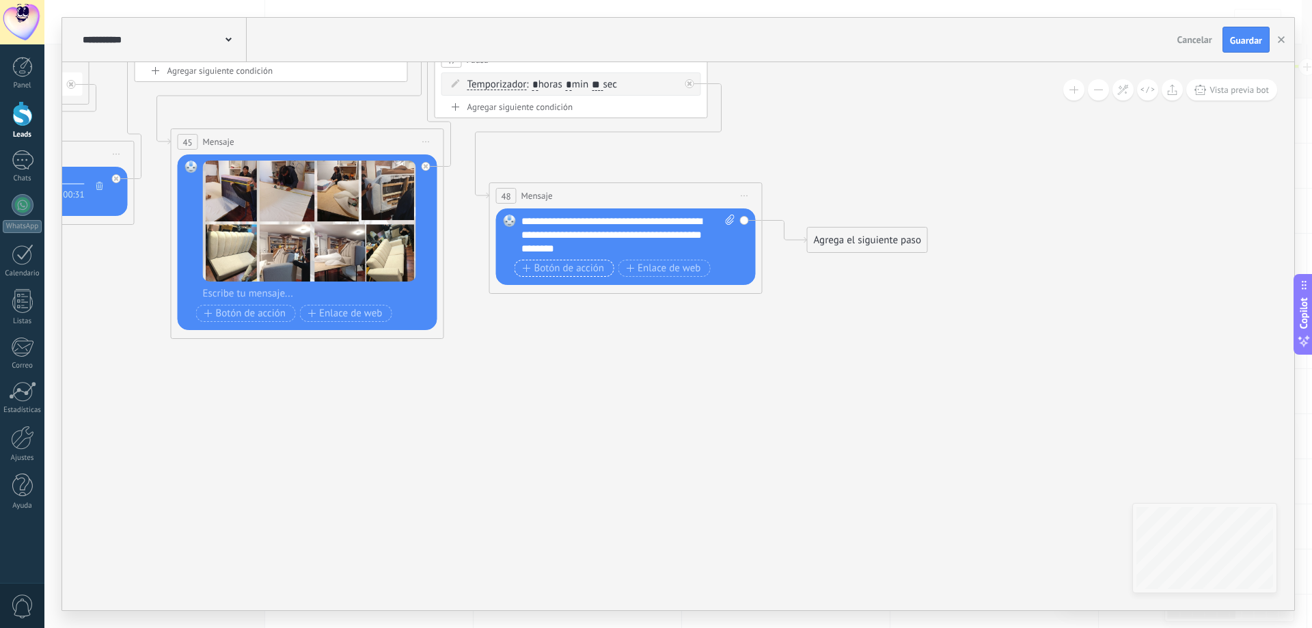
click at [594, 272] on span "Botón de acción" at bounding box center [564, 268] width 82 height 11
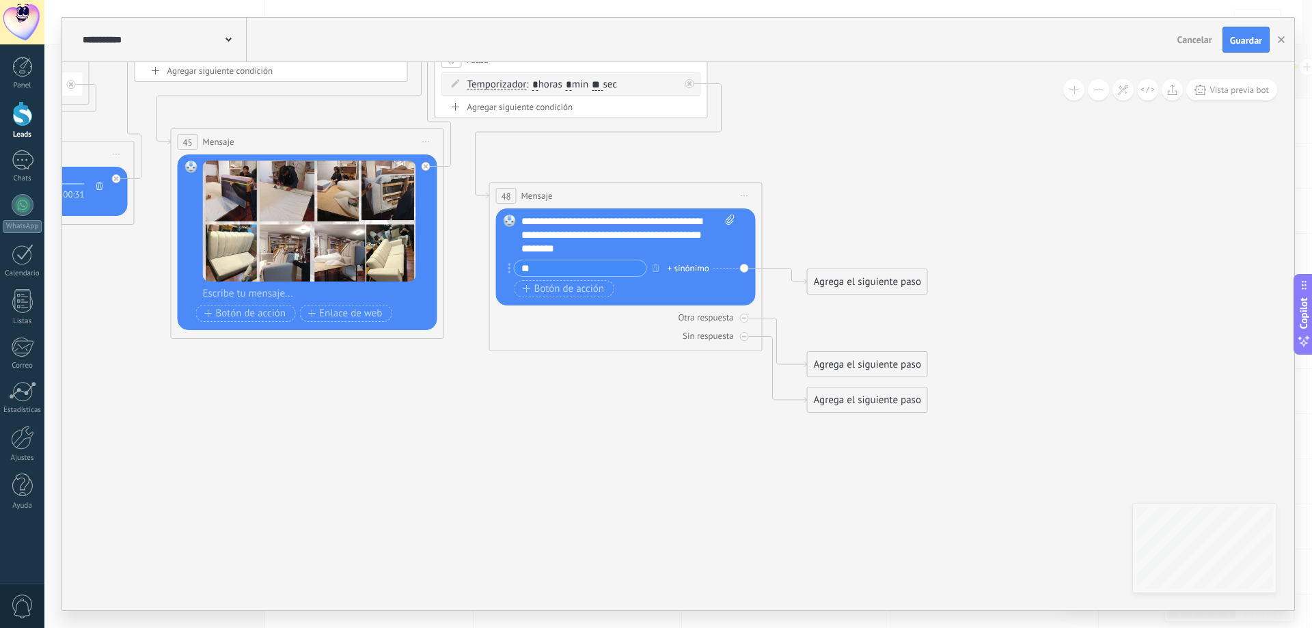
type input "**"
drag, startPoint x: 866, startPoint y: 277, endPoint x: 936, endPoint y: 156, distance: 139.9
click at [936, 156] on div "Agrega el siguiente paso" at bounding box center [938, 161] width 120 height 23
click at [951, 159] on div "Agrega el siguiente paso" at bounding box center [938, 161] width 120 height 23
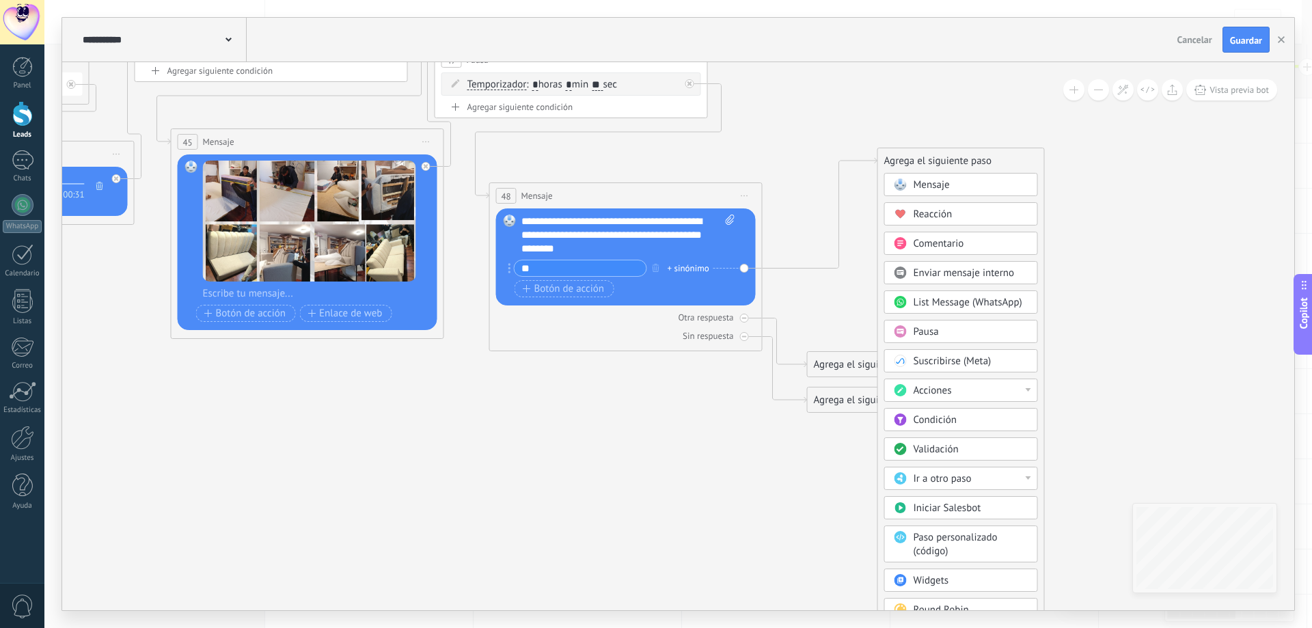
click at [1008, 394] on div "Acciones" at bounding box center [970, 391] width 115 height 14
click at [965, 462] on div "Cambiar etapa del lead" at bounding box center [961, 460] width 152 height 23
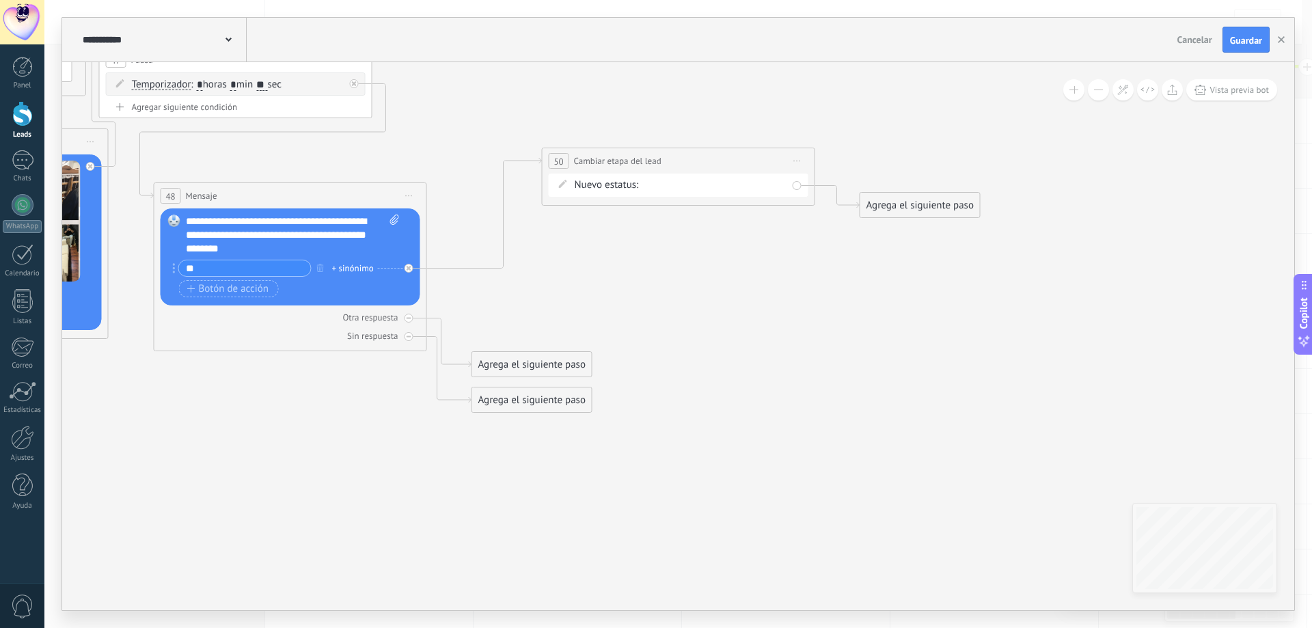
drag, startPoint x: 740, startPoint y: 187, endPoint x: 747, endPoint y: 182, distance: 8.0
click at [0, 0] on div "datos segui 01 seguimiento pago pagado No responde rescatados descaratdos Logra…" at bounding box center [0, 0] width 0 height 0
click at [0, 0] on label "seguimiento pago" at bounding box center [0, 0] width 0 height 0
drag, startPoint x: 544, startPoint y: 371, endPoint x: 695, endPoint y: 193, distance: 233.1
drag, startPoint x: 929, startPoint y: 210, endPoint x: 726, endPoint y: 295, distance: 220.2
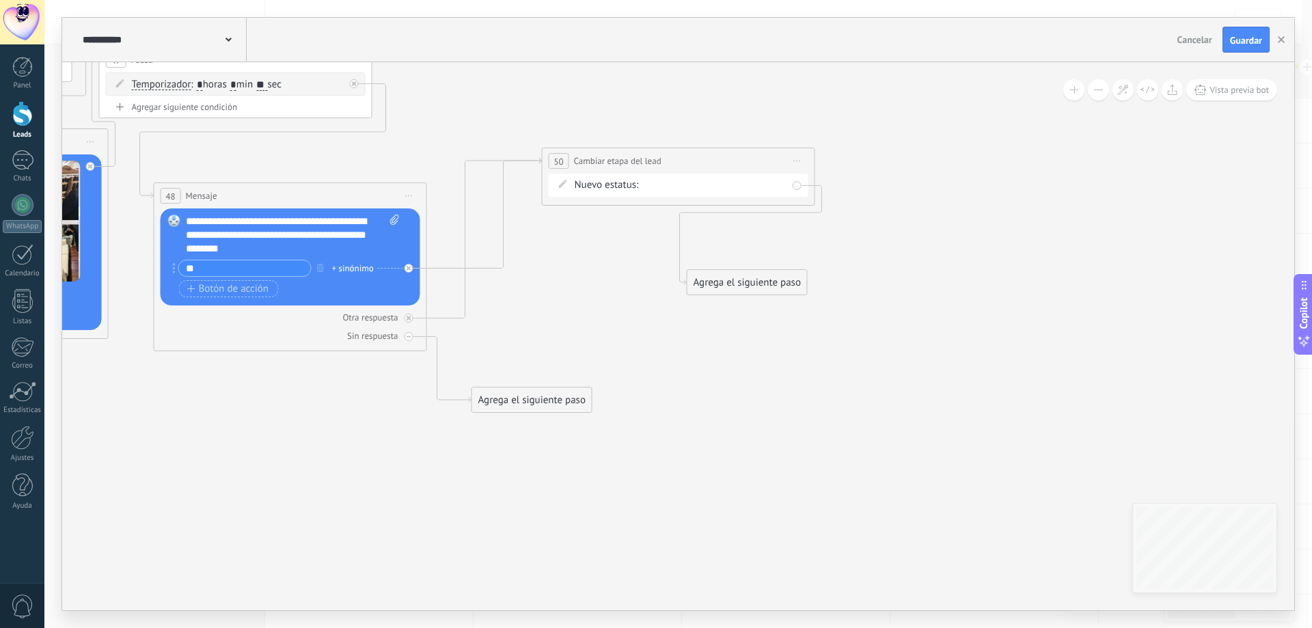
click at [726, 294] on div "Agrega el siguiente paso" at bounding box center [747, 282] width 120 height 23
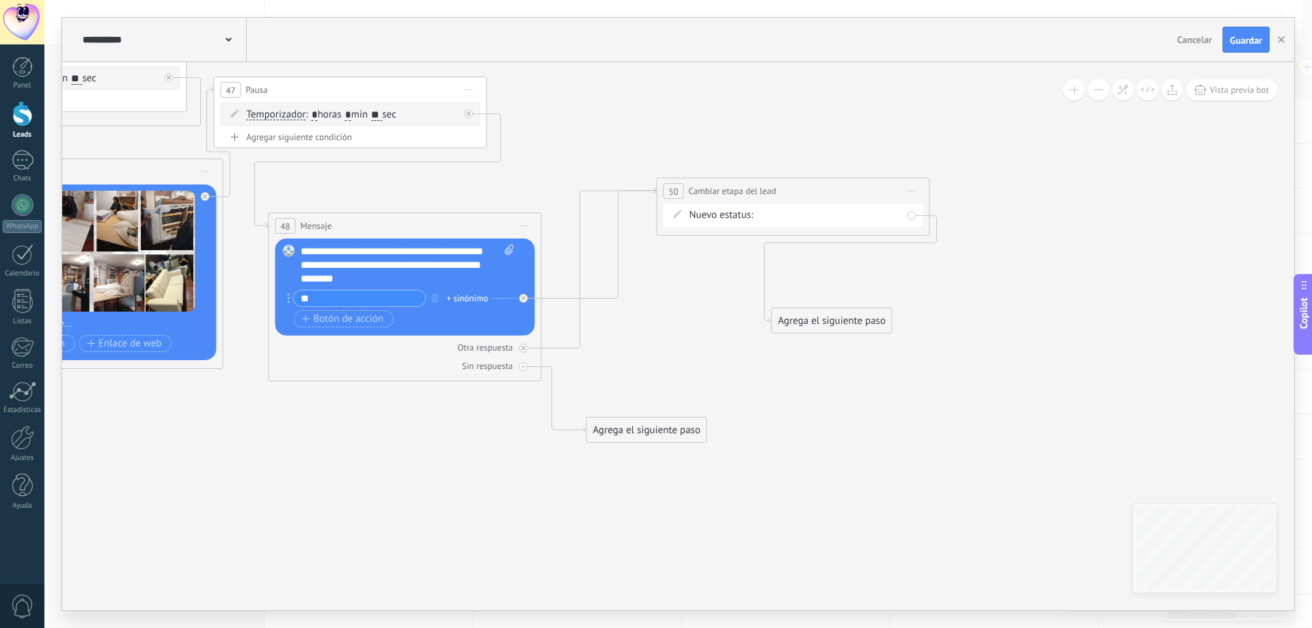
drag, startPoint x: 539, startPoint y: 350, endPoint x: 803, endPoint y: 370, distance: 264.4
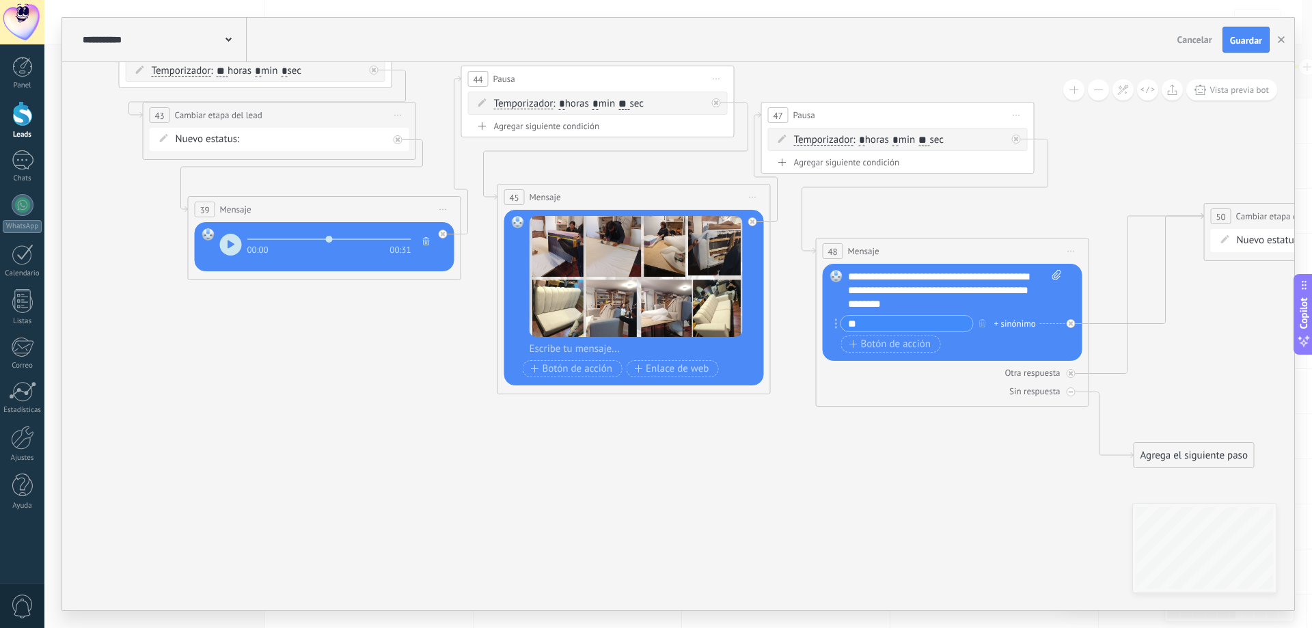
drag, startPoint x: 549, startPoint y: 419, endPoint x: 497, endPoint y: 419, distance: 51.9
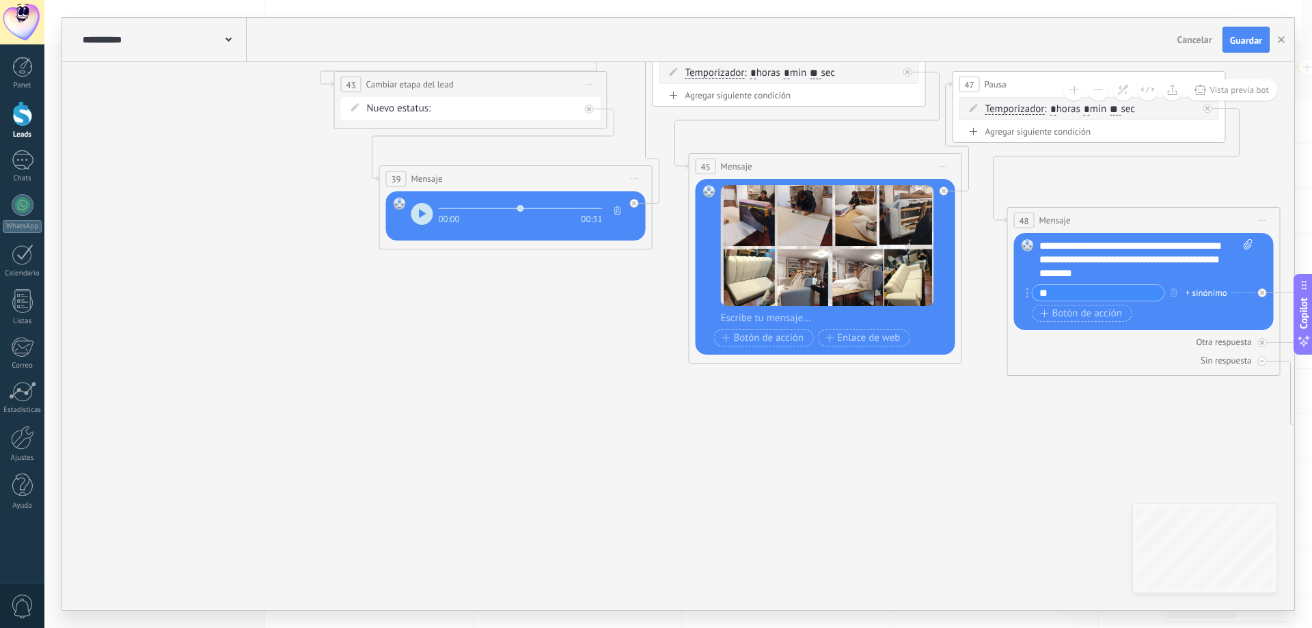
drag, startPoint x: 562, startPoint y: 480, endPoint x: 844, endPoint y: 494, distance: 281.8
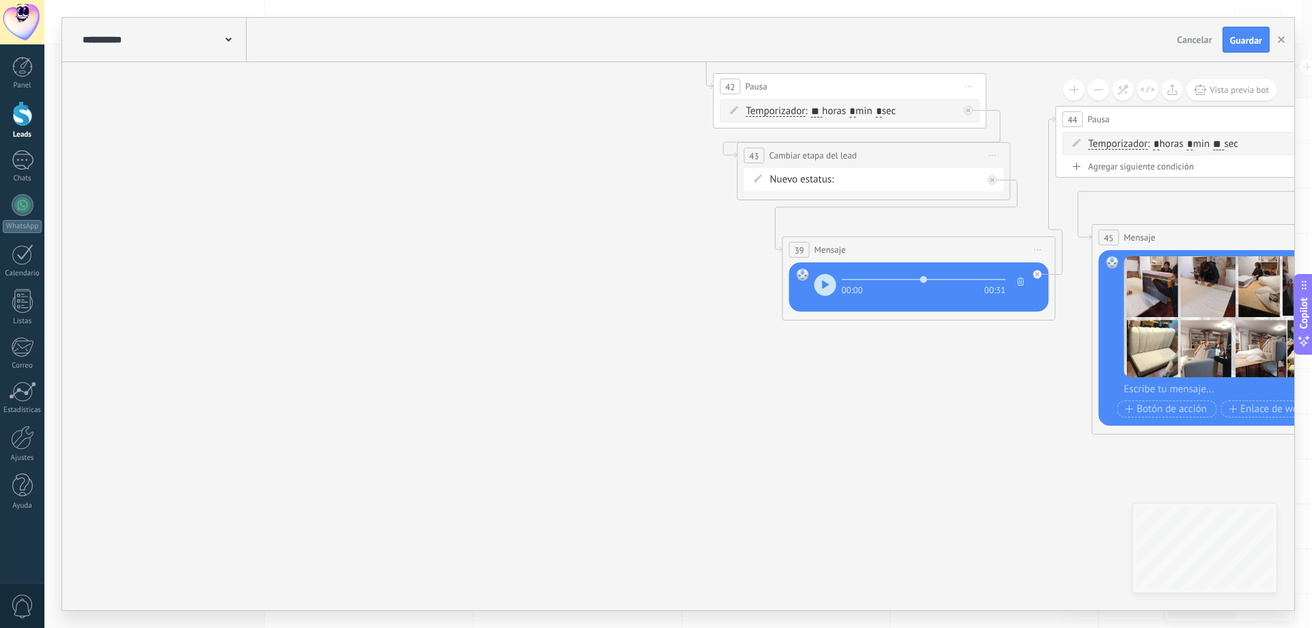
drag, startPoint x: 454, startPoint y: 394, endPoint x: 573, endPoint y: 472, distance: 142.1
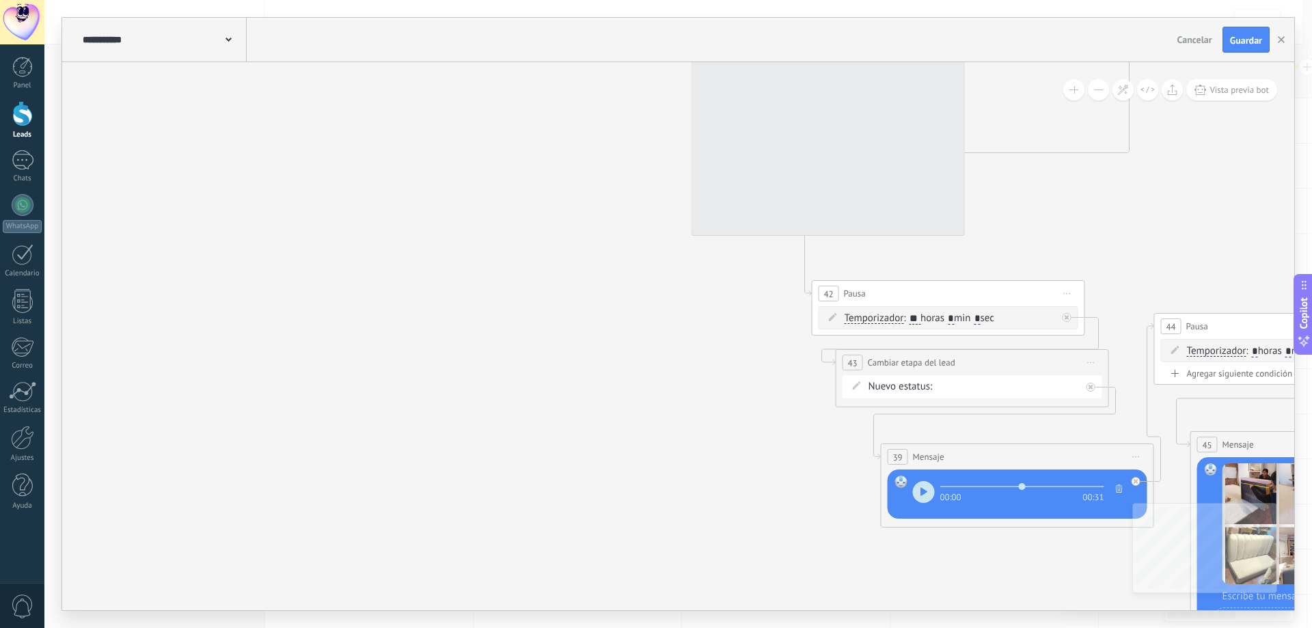
drag, startPoint x: 486, startPoint y: 321, endPoint x: 480, endPoint y: 448, distance: 126.5
click at [480, 454] on icon at bounding box center [171, 182] width 4679 height 1750
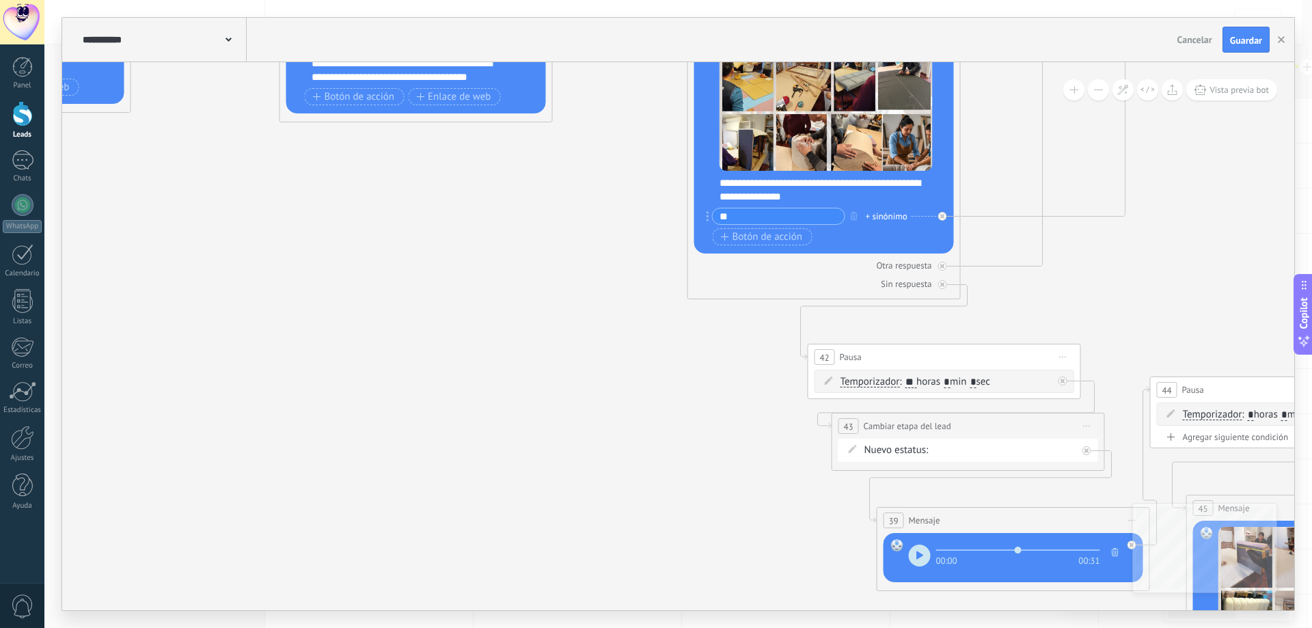
drag, startPoint x: 484, startPoint y: 221, endPoint x: 522, endPoint y: 389, distance: 171.6
click at [527, 391] on icon at bounding box center [167, 245] width 4679 height 1750
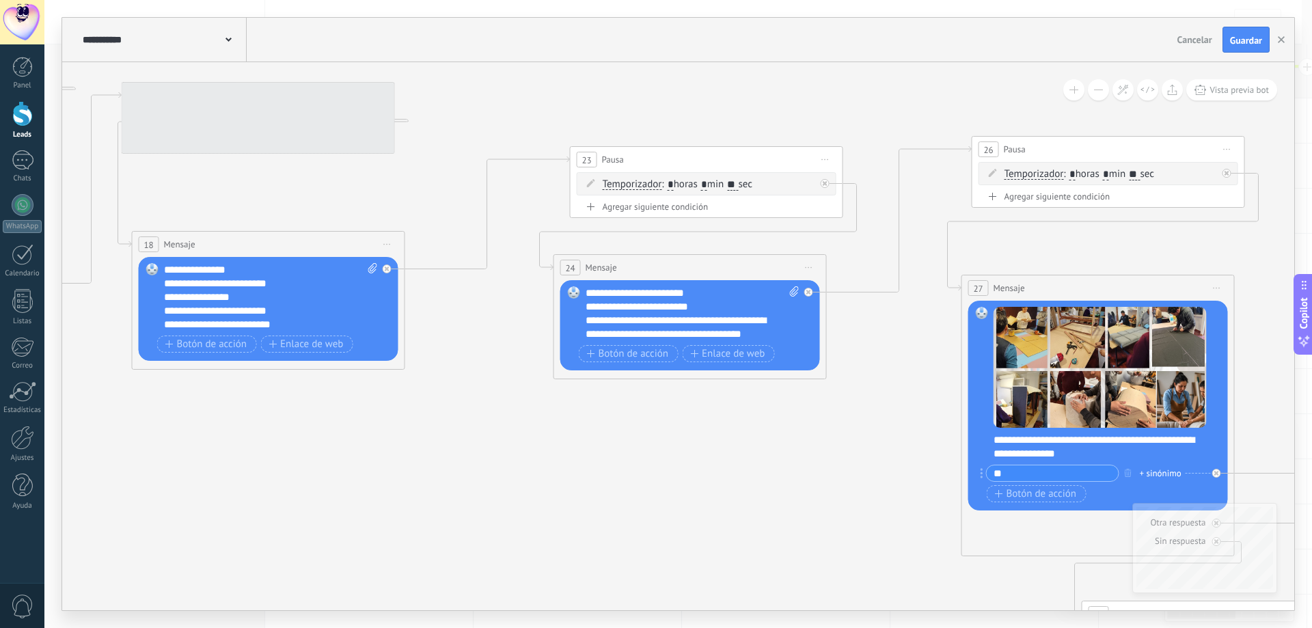
drag, startPoint x: 413, startPoint y: 379, endPoint x: 806, endPoint y: 413, distance: 395.0
click at [808, 419] on icon at bounding box center [441, 502] width 4679 height 1750
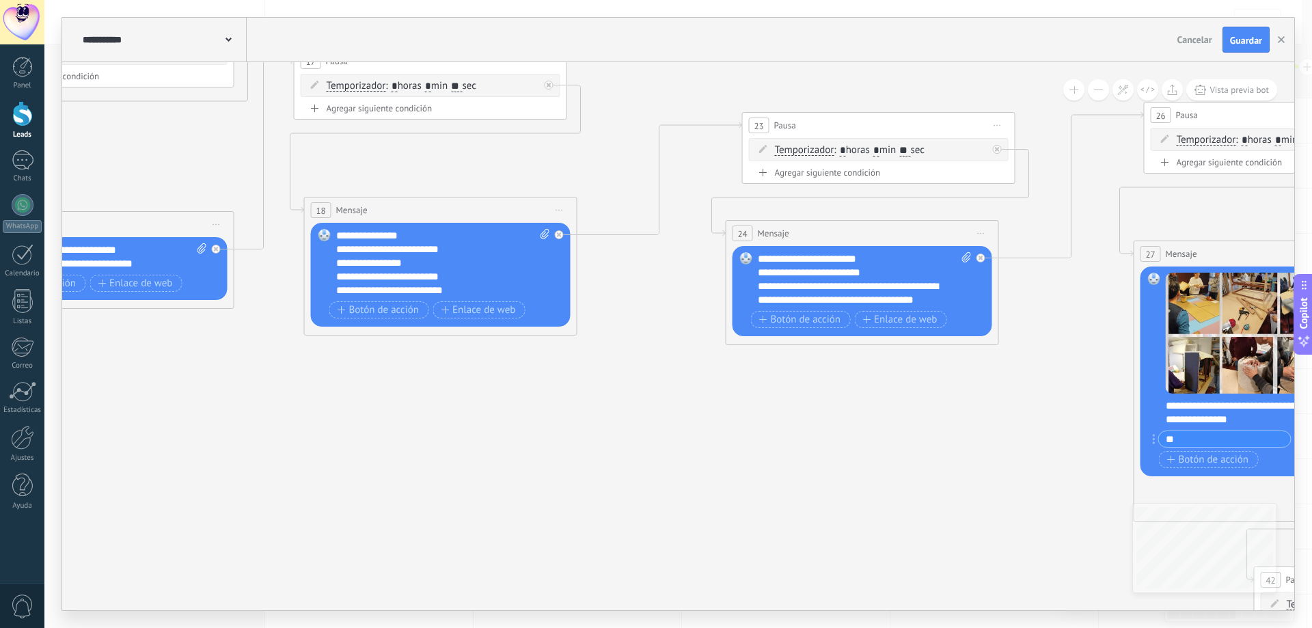
drag, startPoint x: 674, startPoint y: 523, endPoint x: 753, endPoint y: 536, distance: 79.6
click at [745, 537] on icon at bounding box center [613, 468] width 4679 height 1750
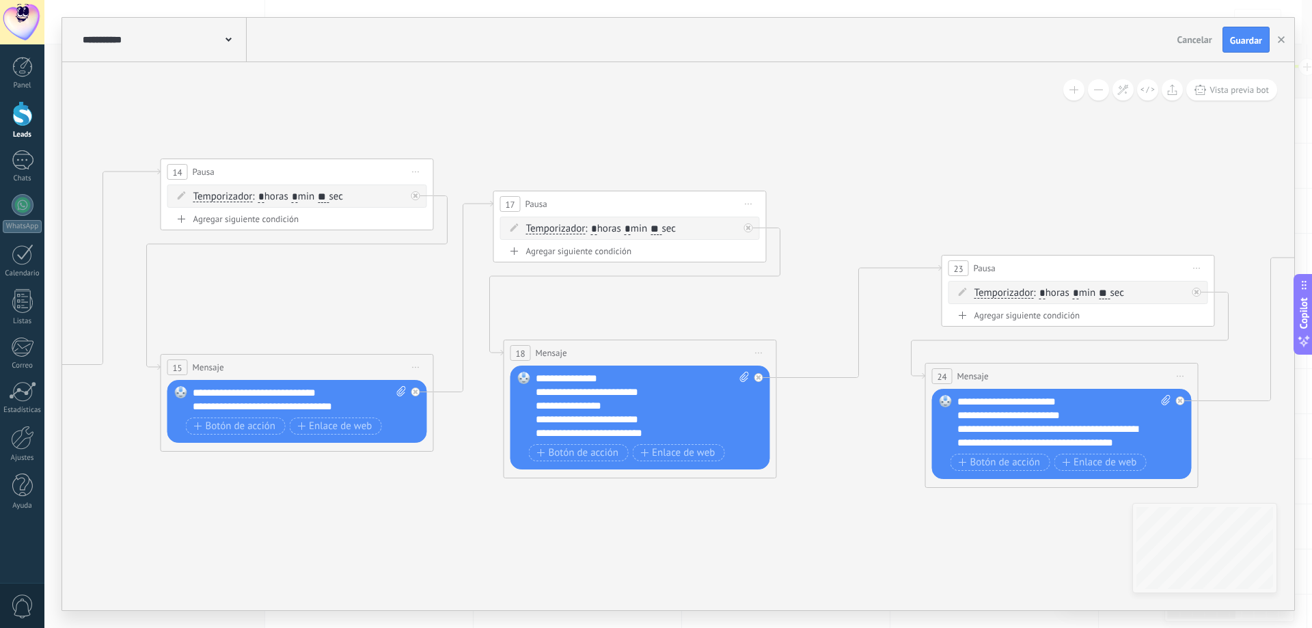
drag, startPoint x: 526, startPoint y: 531, endPoint x: 737, endPoint y: 510, distance: 211.4
click at [941, 520] on icon at bounding box center [813, 611] width 4679 height 1750
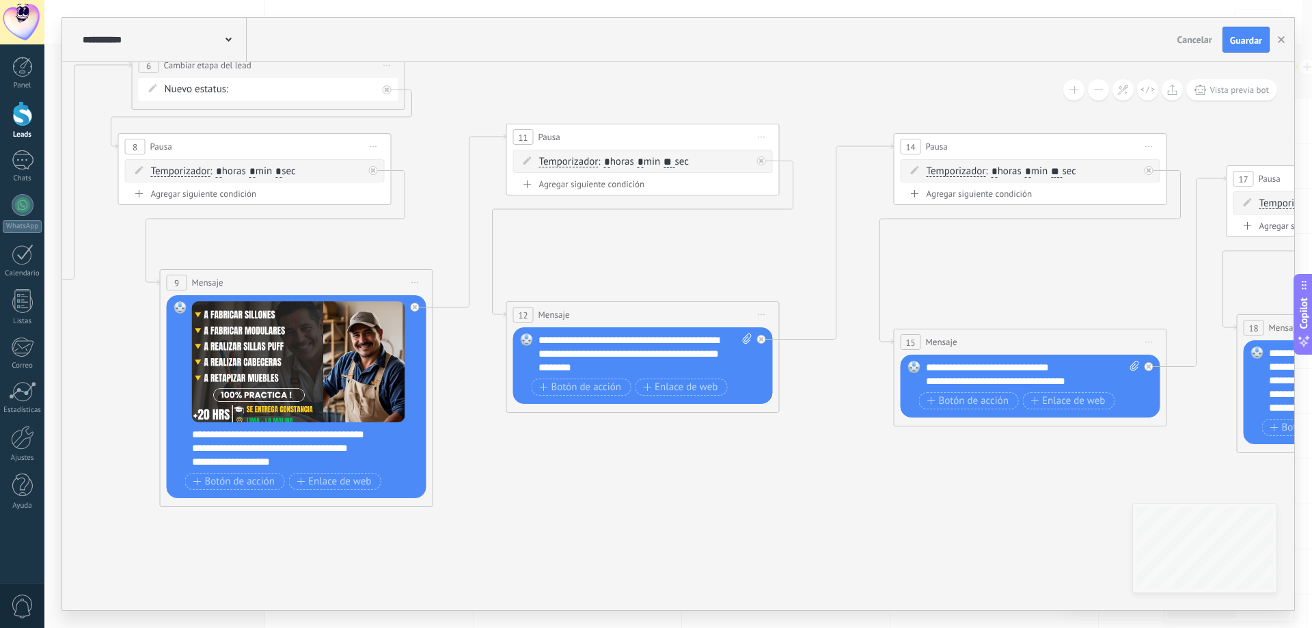
drag, startPoint x: 706, startPoint y: 549, endPoint x: 905, endPoint y: 490, distance: 207.5
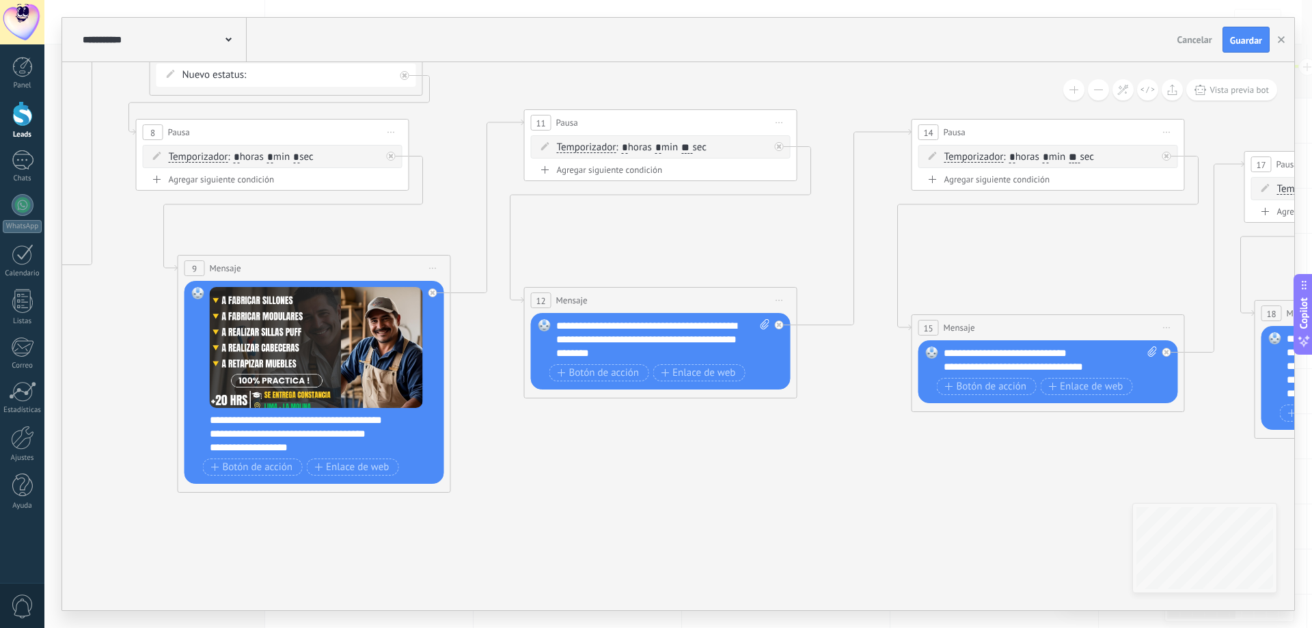
drag, startPoint x: 661, startPoint y: 547, endPoint x: 985, endPoint y: 524, distance: 324.7
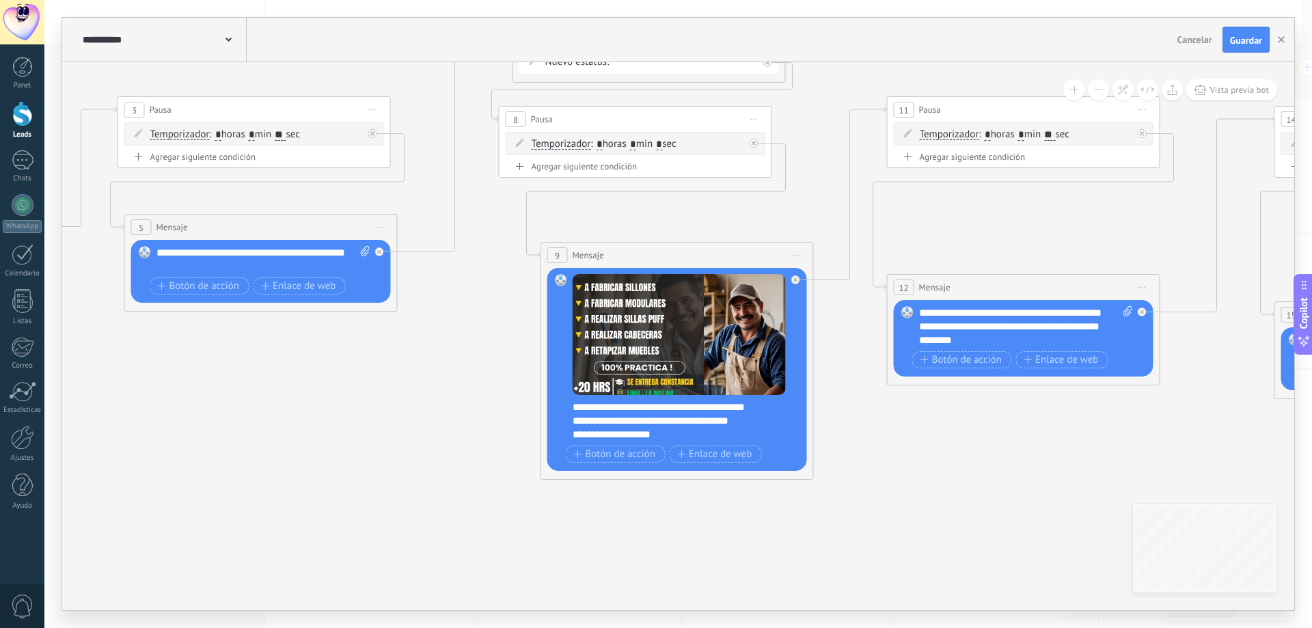
drag, startPoint x: 705, startPoint y: 577, endPoint x: 978, endPoint y: 551, distance: 274.5
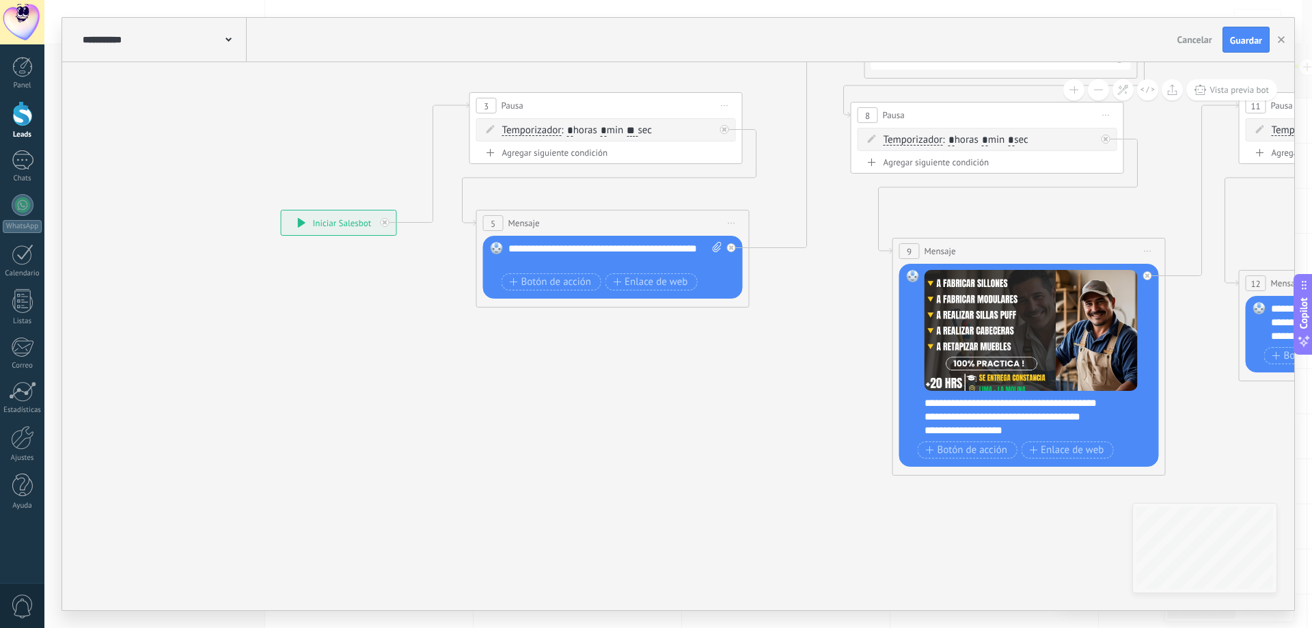
drag, startPoint x: 626, startPoint y: 523, endPoint x: 739, endPoint y: 551, distance: 116.7
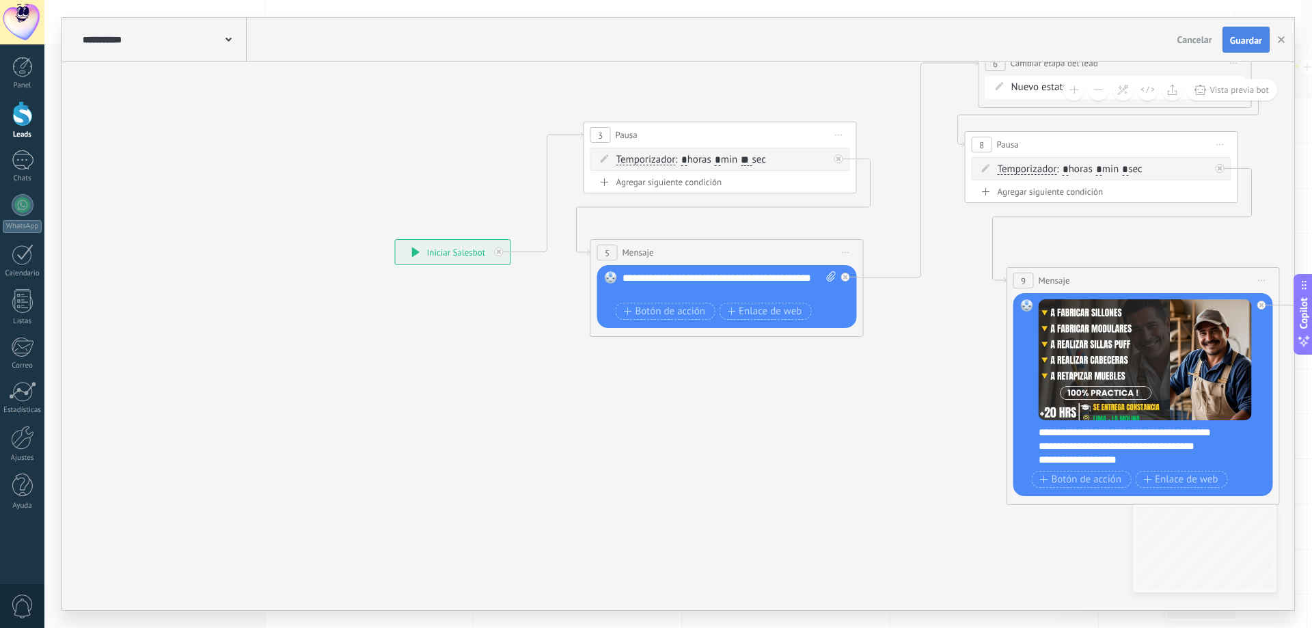
click at [1238, 36] on span "Guardar" at bounding box center [1246, 41] width 32 height 10
click at [14, 121] on div at bounding box center [22, 113] width 20 height 25
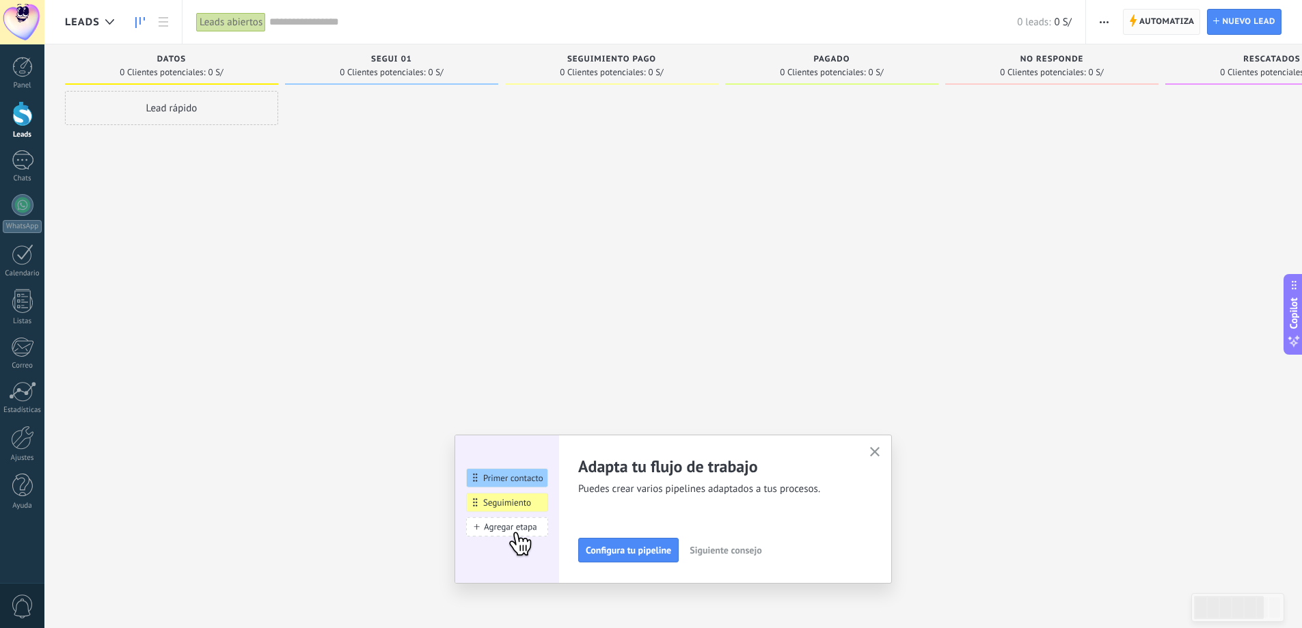
click at [1164, 25] on span "Automatiza" at bounding box center [1166, 22] width 55 height 25
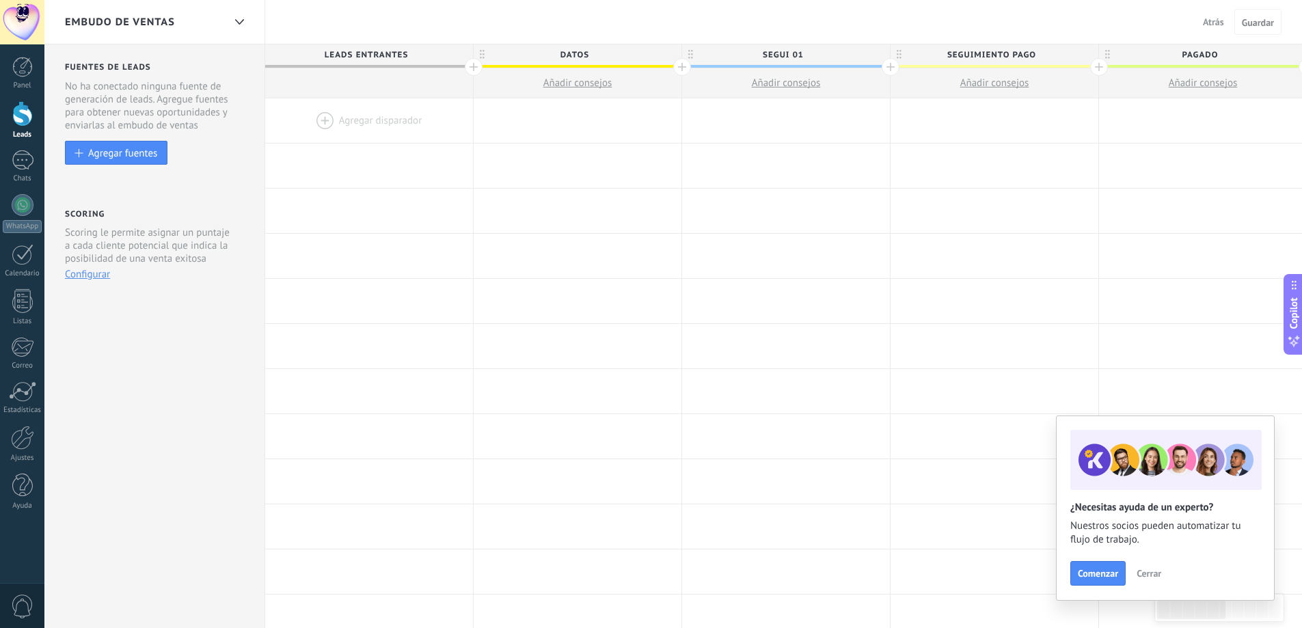
click at [372, 128] on div at bounding box center [369, 120] width 208 height 44
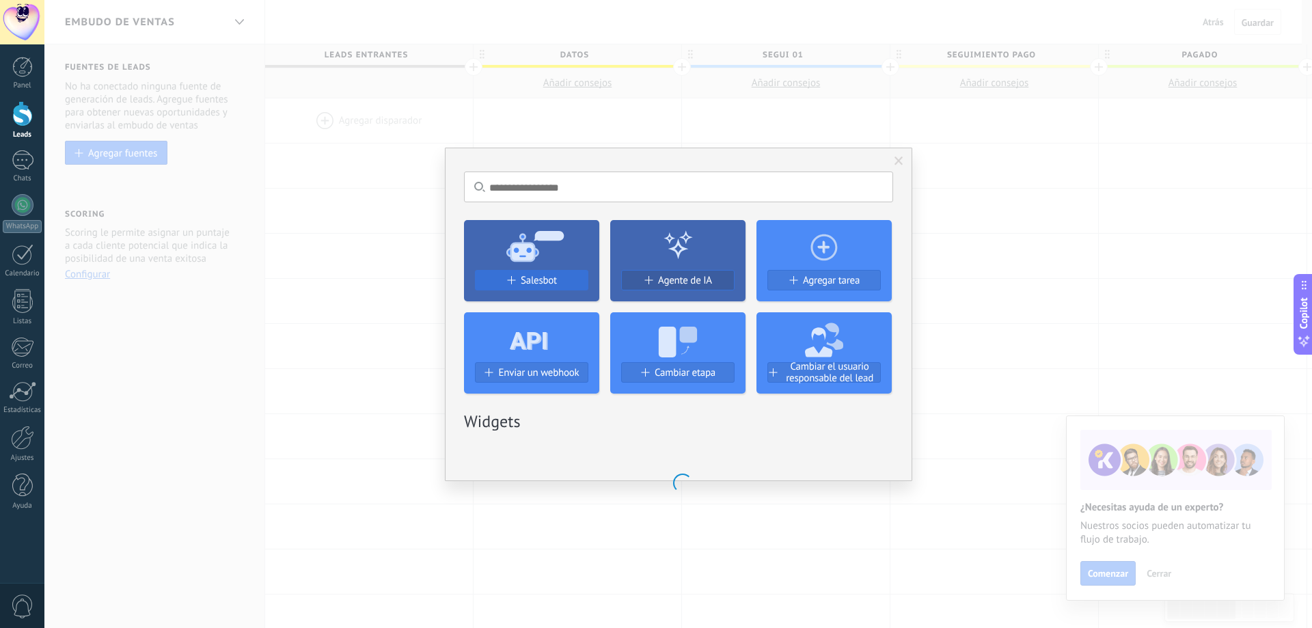
click at [551, 278] on span "Salesbot" at bounding box center [539, 281] width 36 height 12
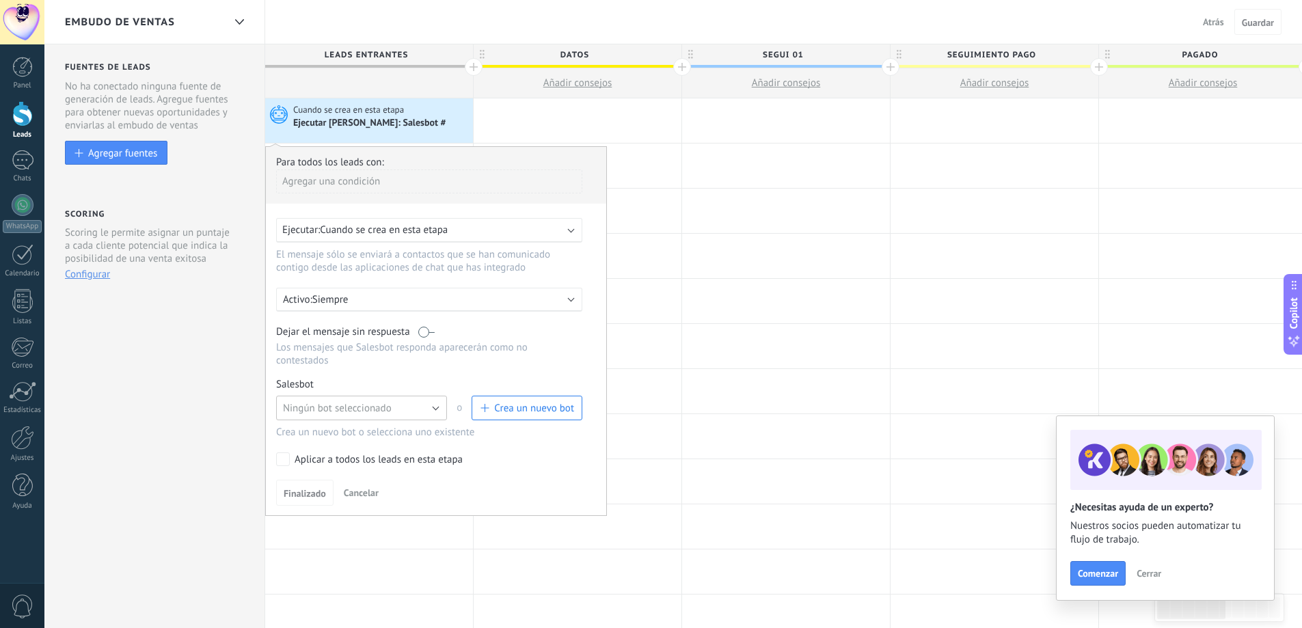
click at [396, 407] on button "Ningún bot seleccionado" at bounding box center [361, 408] width 171 height 25
drag, startPoint x: 342, startPoint y: 430, endPoint x: 345, endPoint y: 452, distance: 21.4
click at [340, 432] on span "Salesbot #1" at bounding box center [355, 431] width 174 height 13
drag, startPoint x: 312, startPoint y: 492, endPoint x: 318, endPoint y: 490, distance: 7.1
click at [312, 493] on span "Finalizado" at bounding box center [305, 493] width 42 height 10
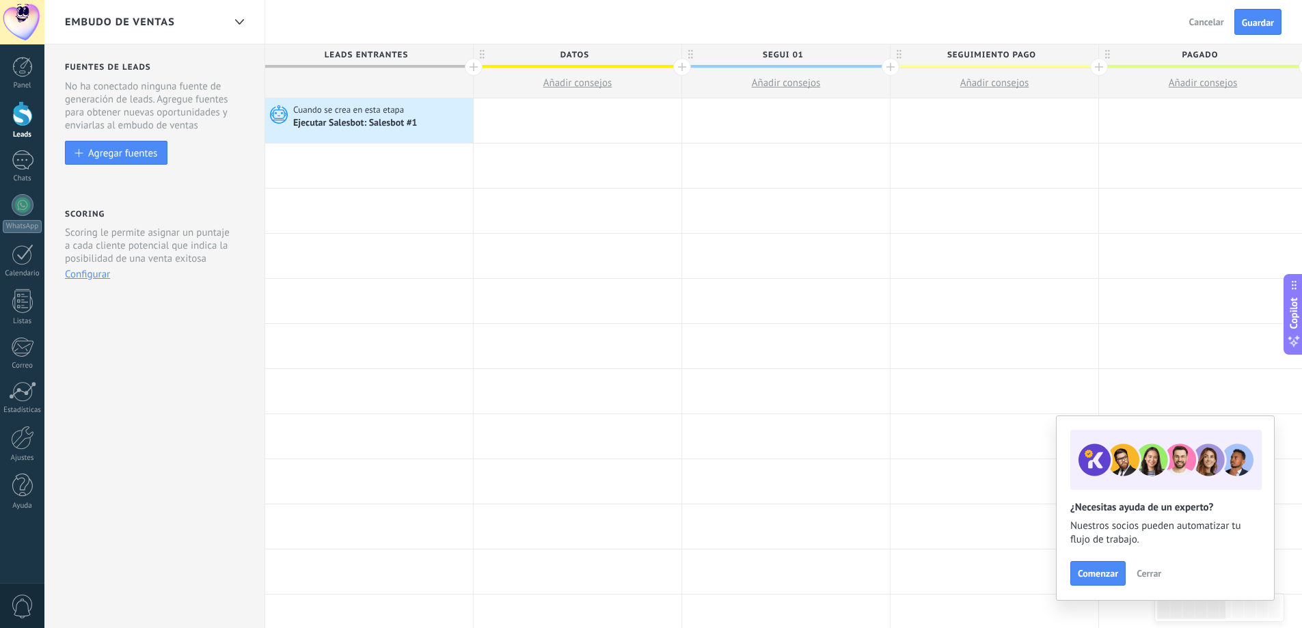
click at [1258, 22] on span "Guardar" at bounding box center [1257, 23] width 32 height 10
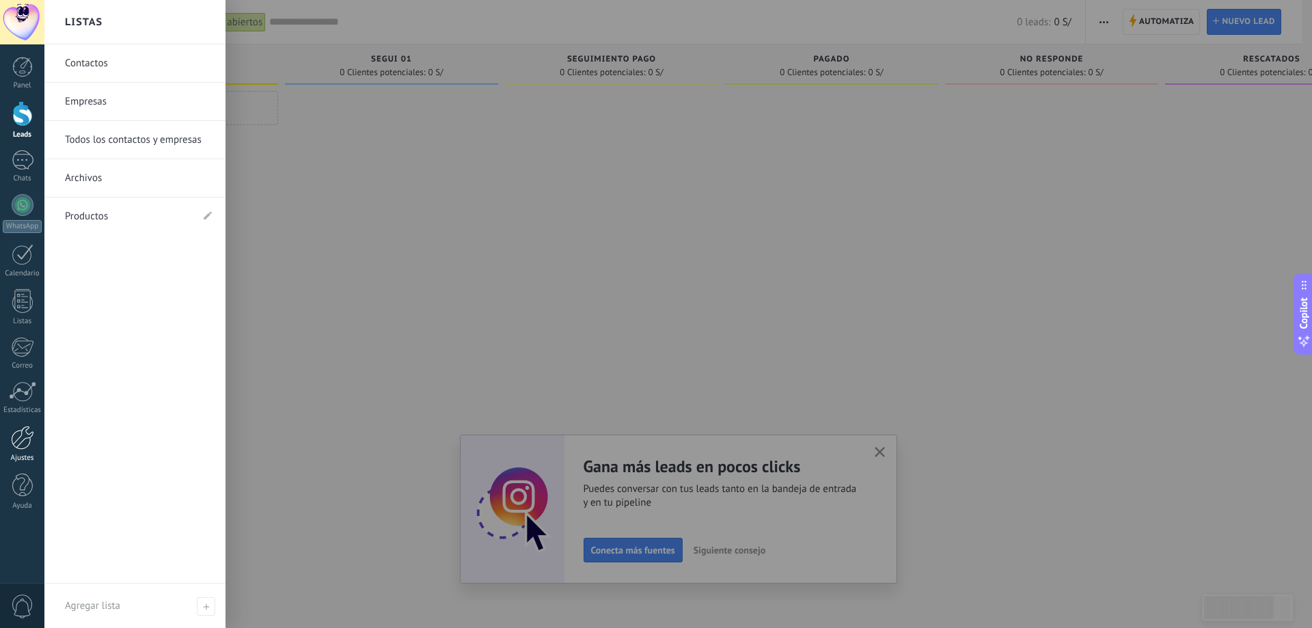
click at [18, 441] on div at bounding box center [22, 438] width 23 height 24
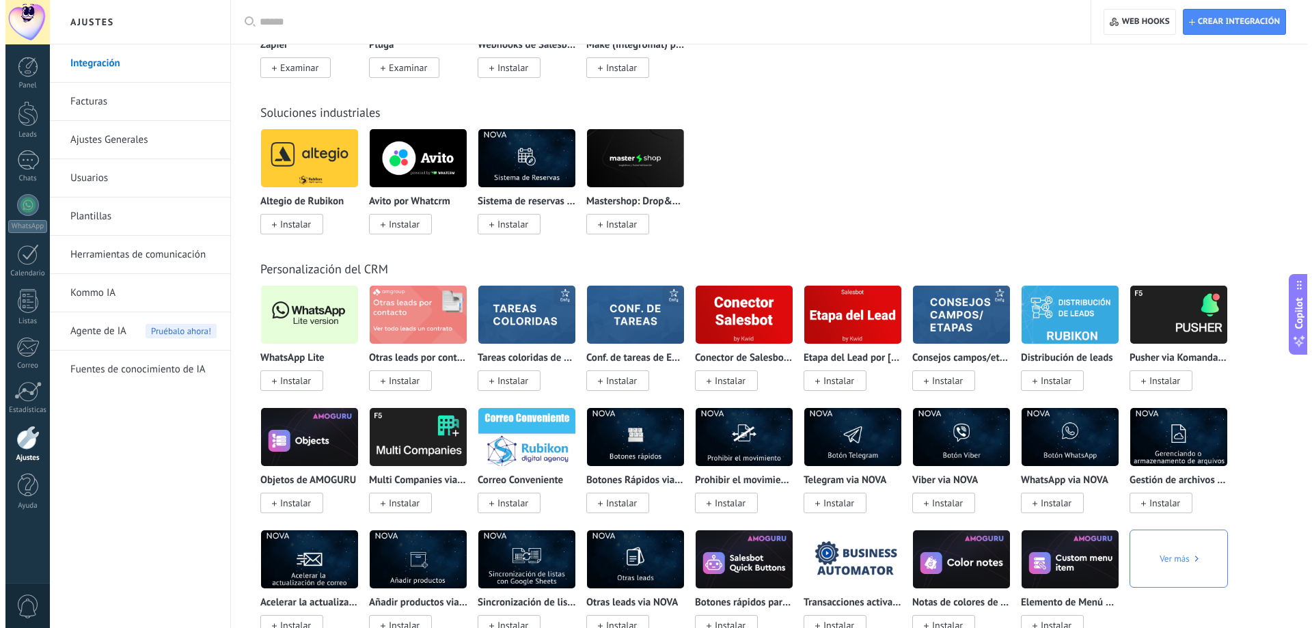
scroll to position [2391, 0]
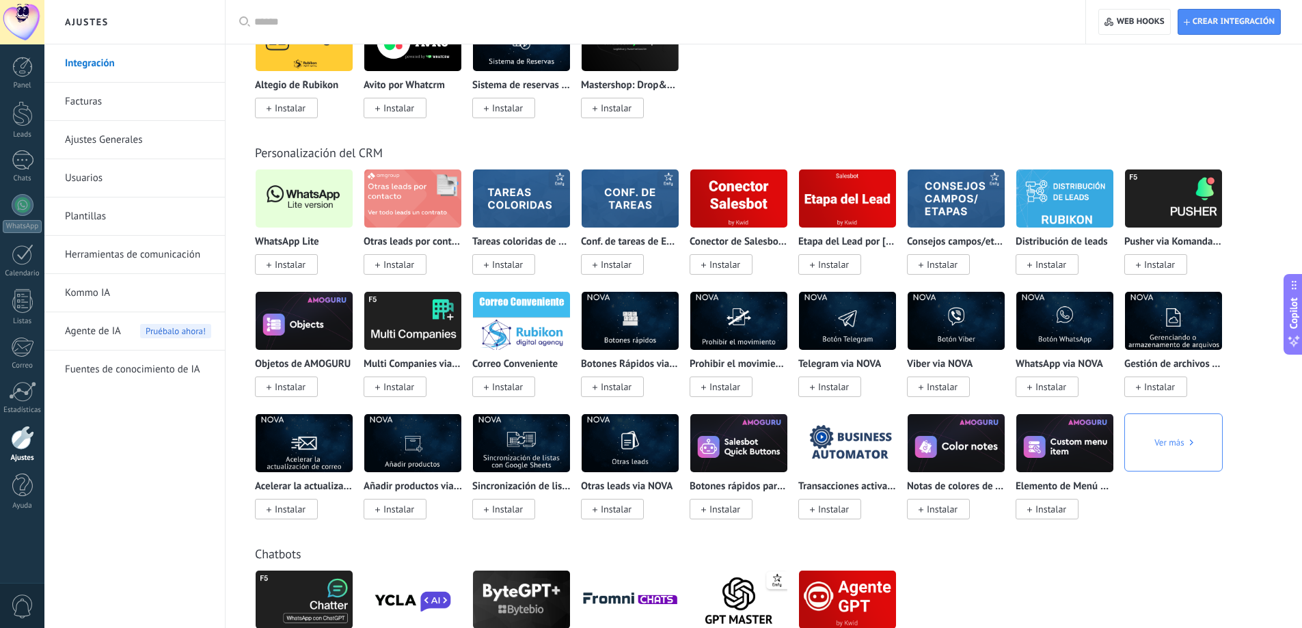
click at [313, 198] on img at bounding box center [304, 198] width 97 height 66
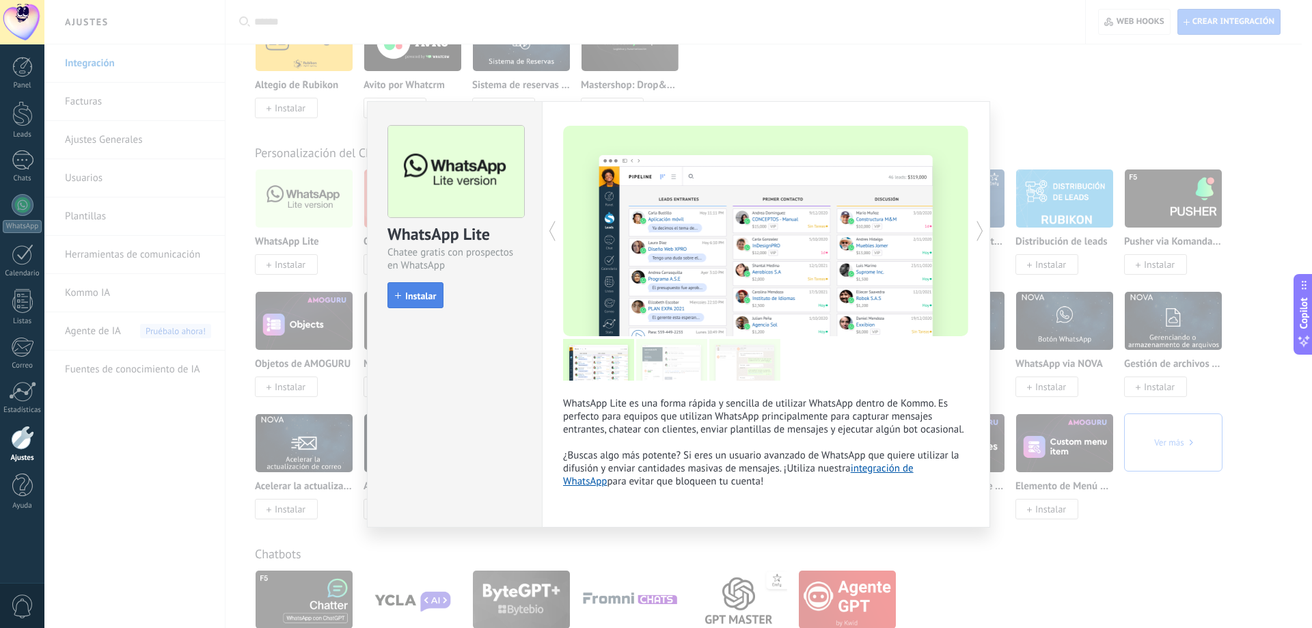
click at [416, 292] on span "Instalar" at bounding box center [420, 296] width 31 height 10
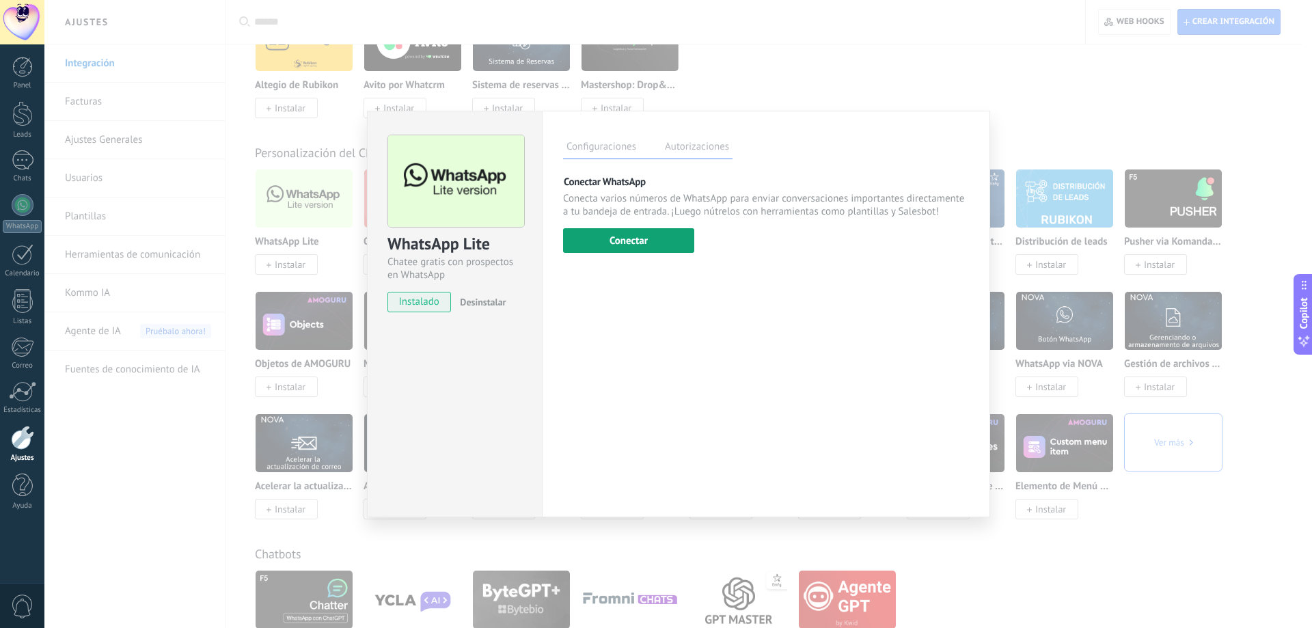
click at [661, 236] on button "Conectar" at bounding box center [628, 240] width 131 height 25
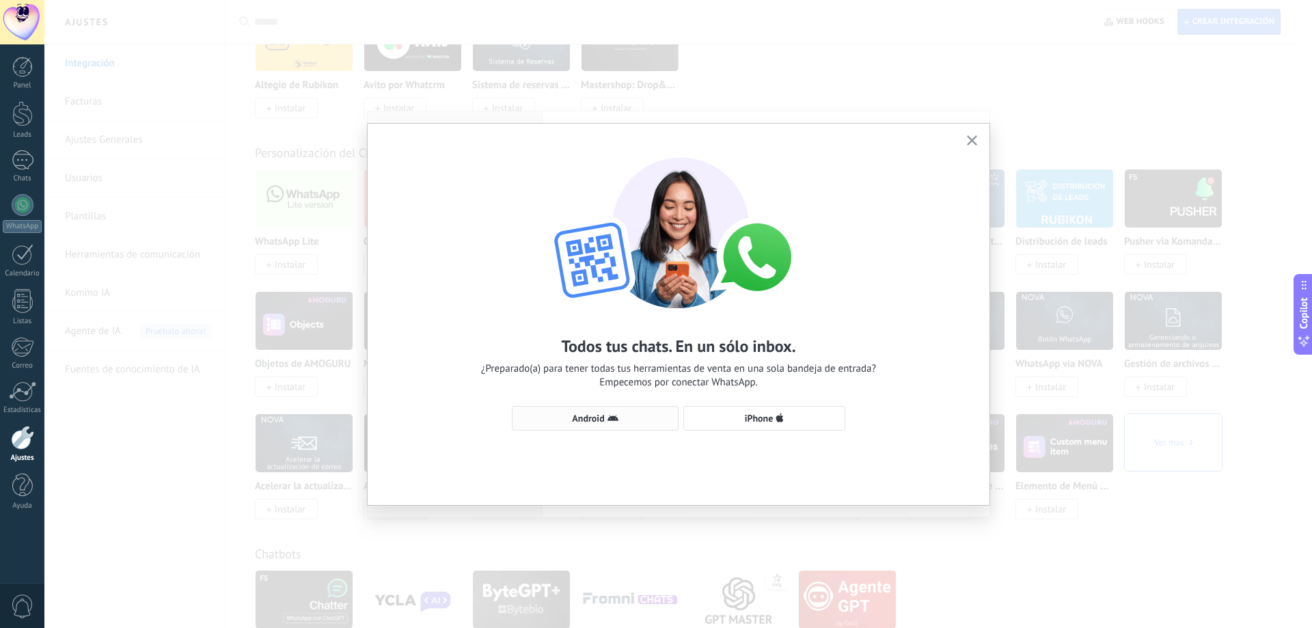
click at [630, 420] on span "Android" at bounding box center [595, 418] width 152 height 11
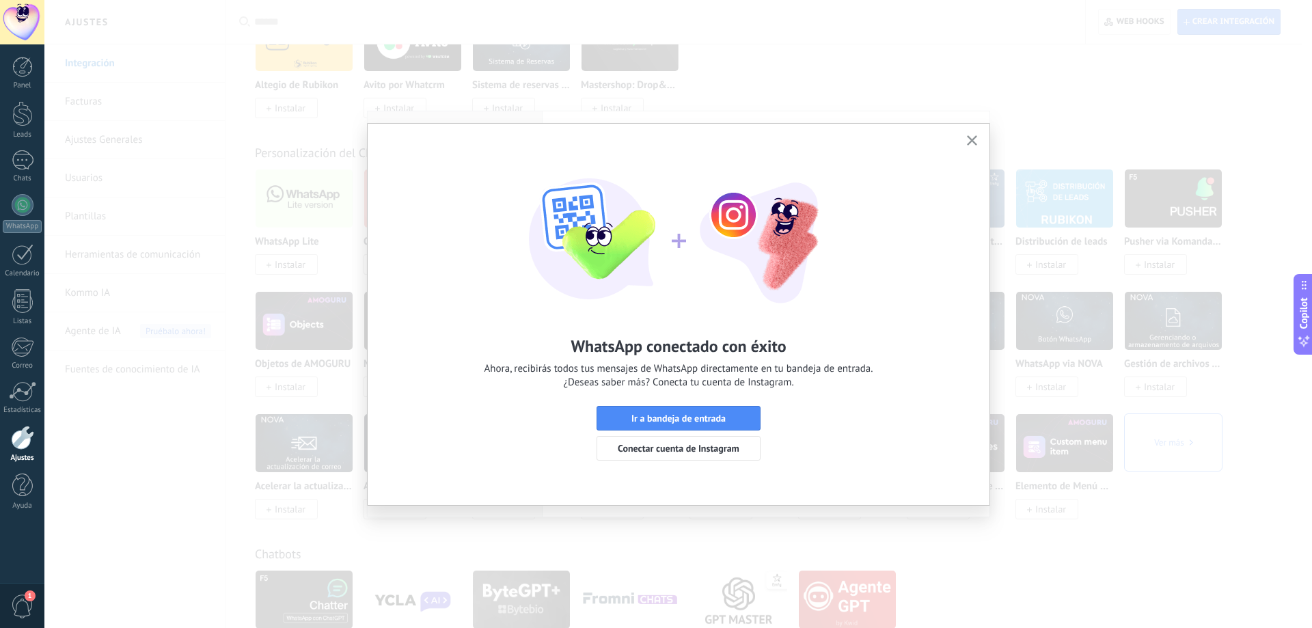
click at [965, 145] on button "button" at bounding box center [971, 141] width 17 height 18
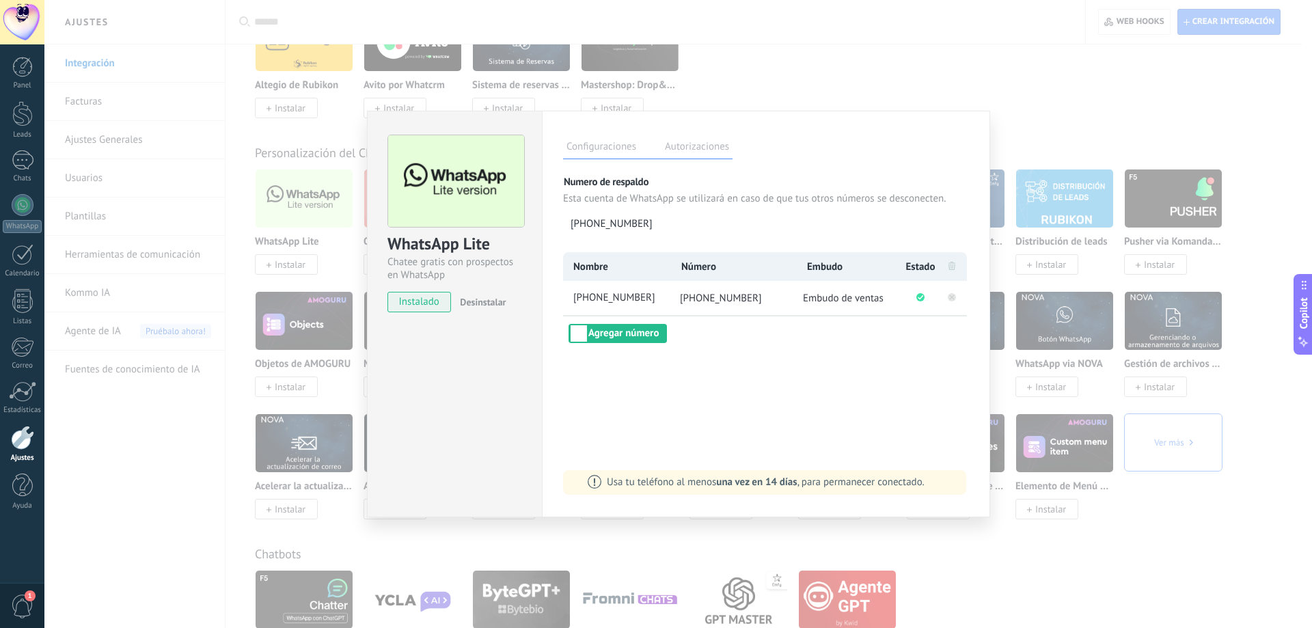
click at [949, 300] on rect at bounding box center [952, 297] width 8 height 8
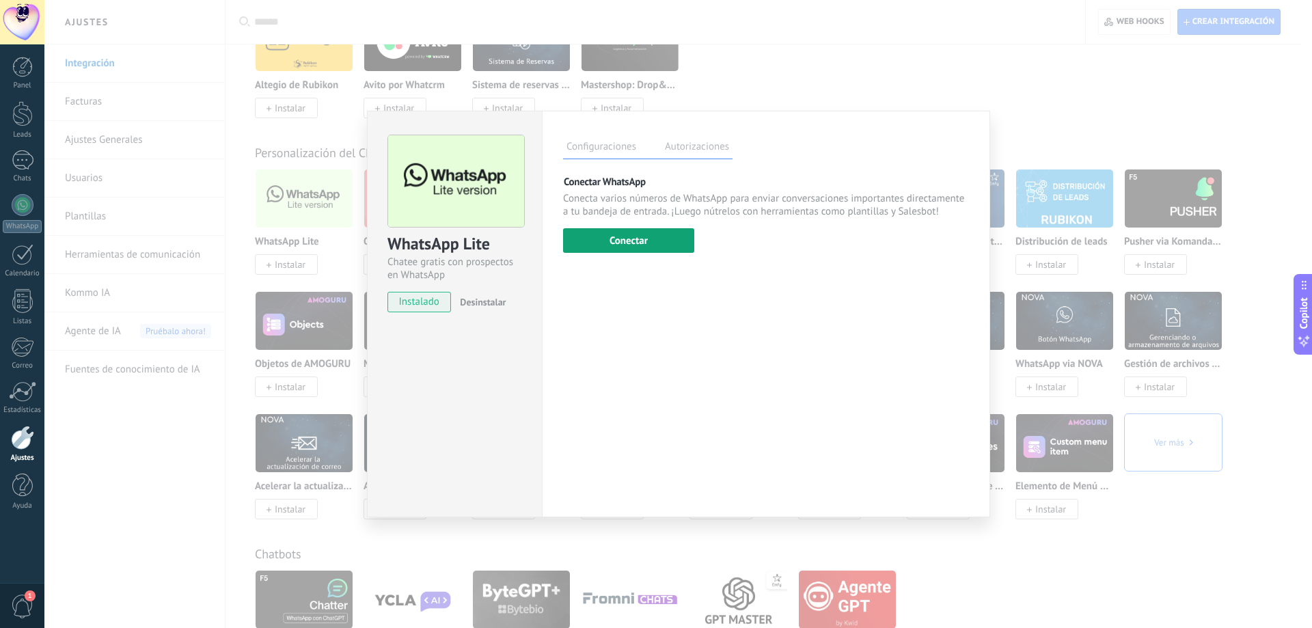
click at [638, 231] on button "Conectar" at bounding box center [628, 240] width 131 height 25
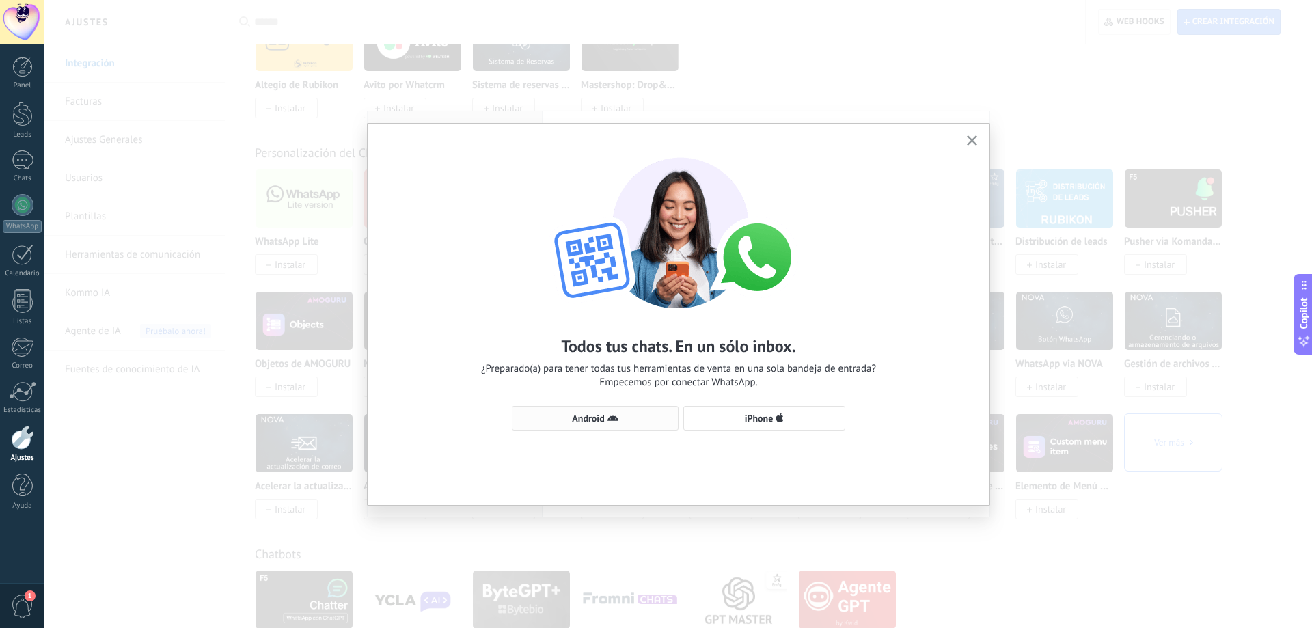
click at [620, 414] on span "Android" at bounding box center [595, 418] width 152 height 11
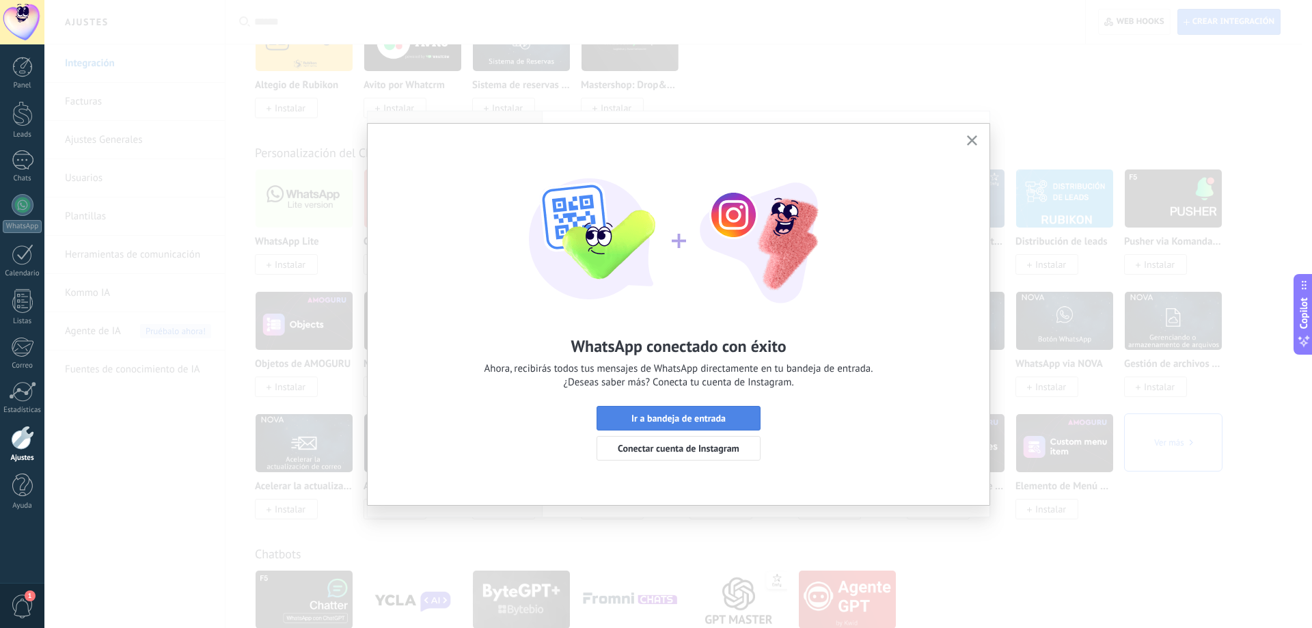
click at [662, 426] on button "Ir a bandeja de entrada" at bounding box center [678, 418] width 164 height 25
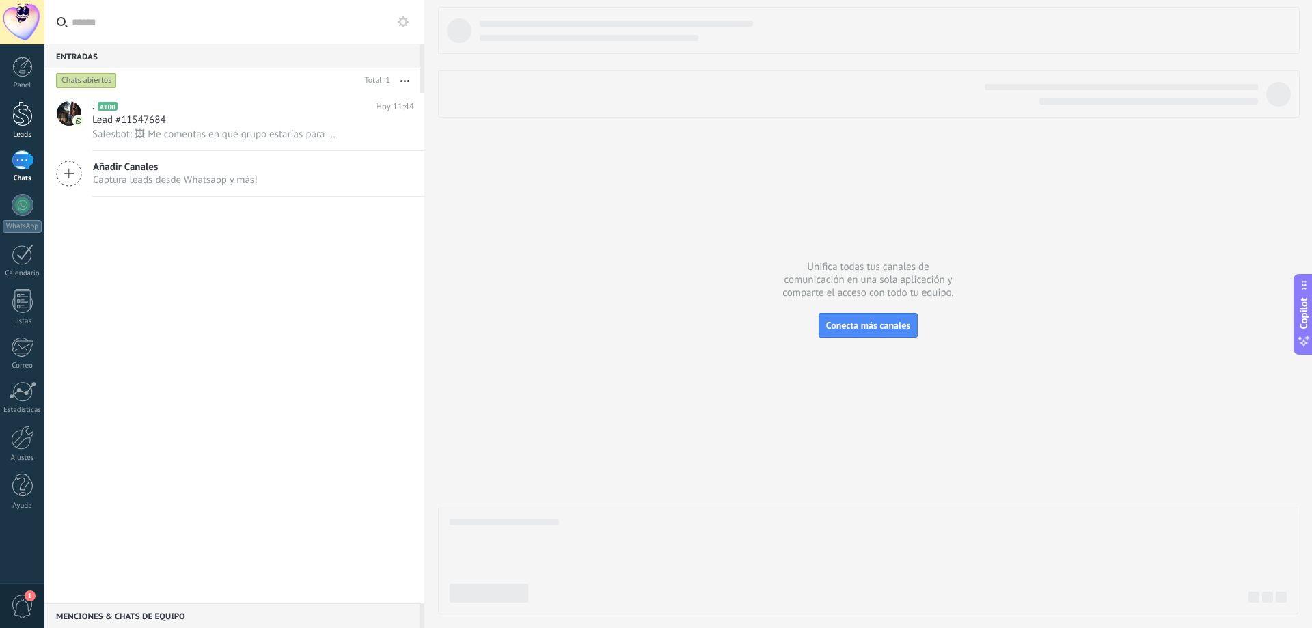
click at [23, 110] on div at bounding box center [22, 113] width 20 height 25
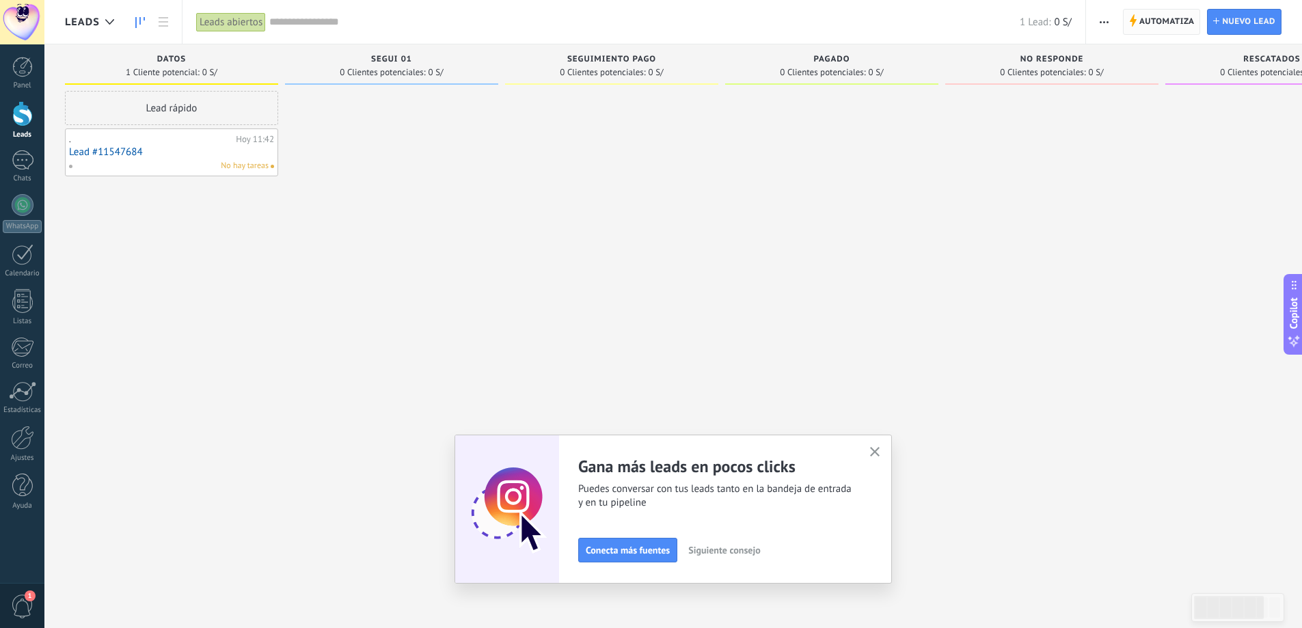
click at [1192, 19] on span "Automatiza" at bounding box center [1166, 22] width 55 height 25
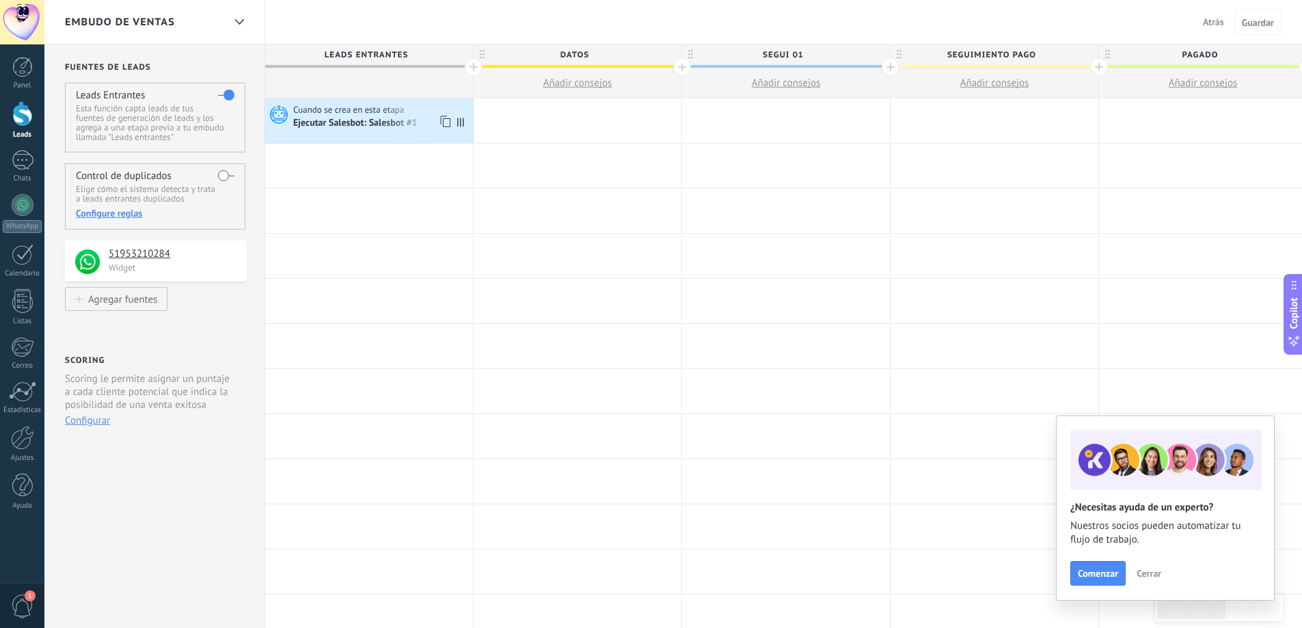
click at [377, 124] on div "Ejecutar Salesbot: Salesbot #1" at bounding box center [356, 124] width 126 height 12
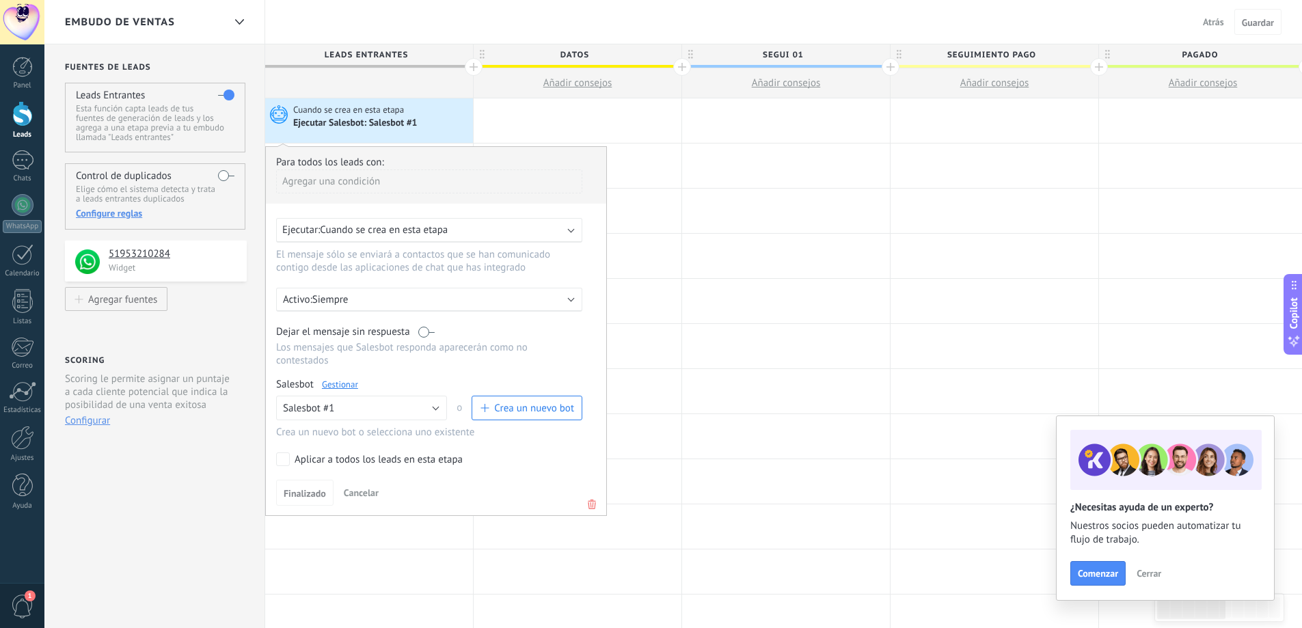
click at [344, 385] on link "Gestionar" at bounding box center [340, 384] width 36 height 12
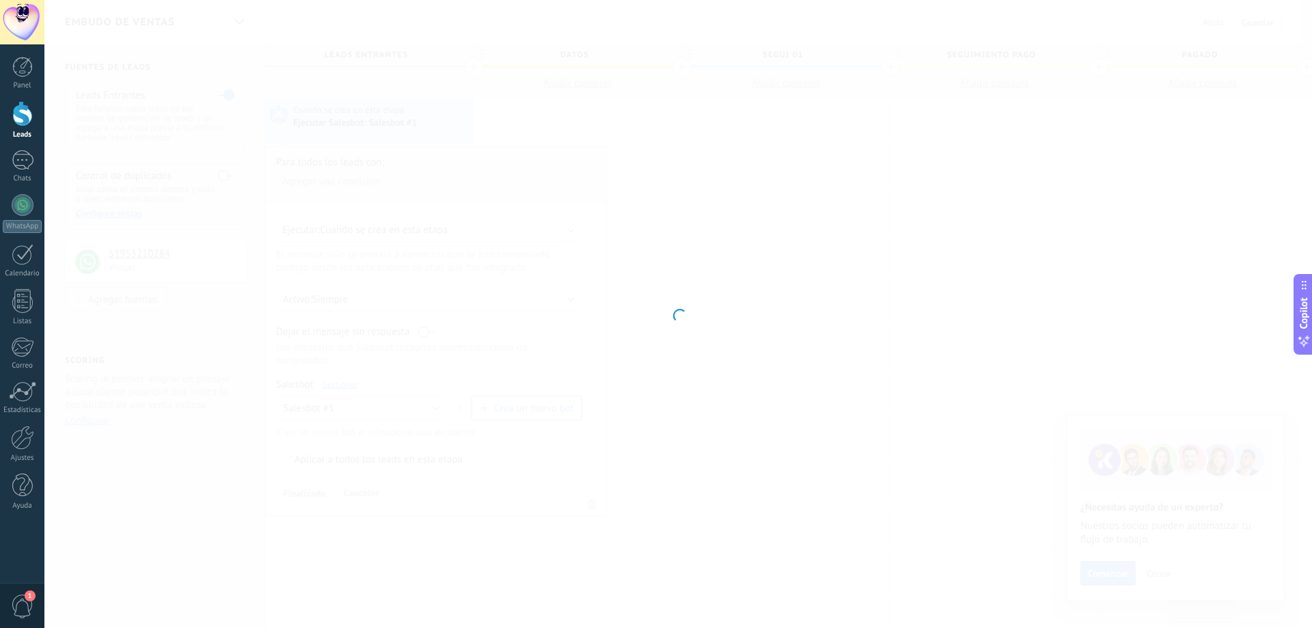
type input "**********"
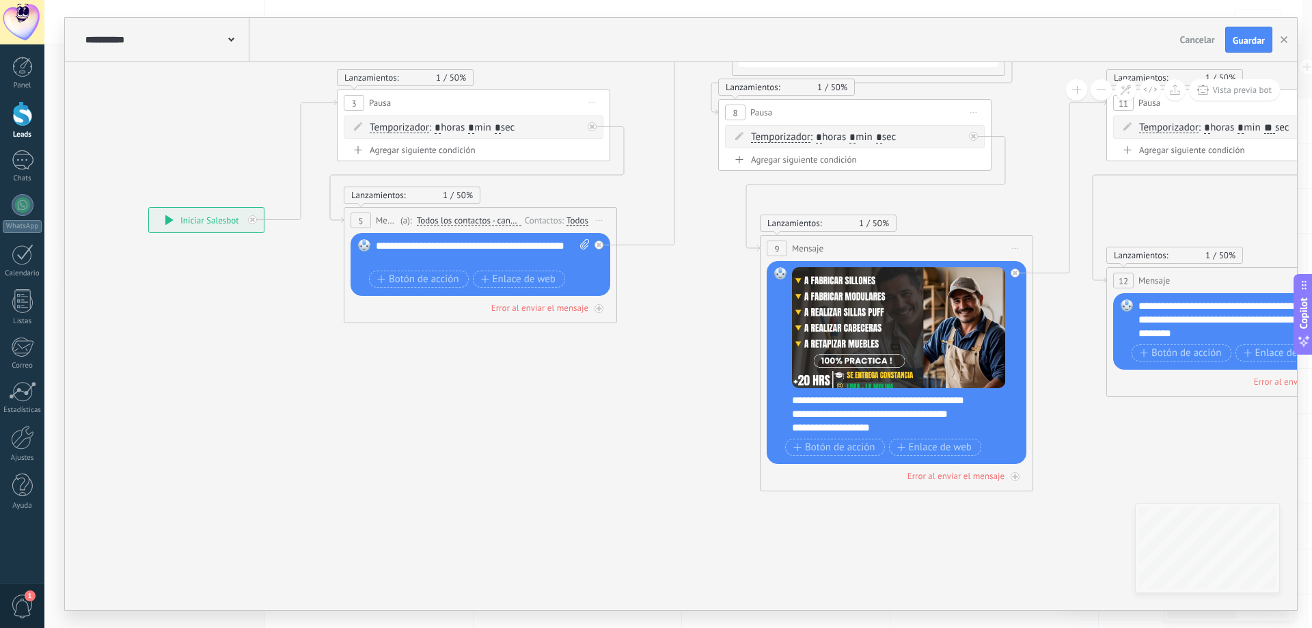
drag, startPoint x: 853, startPoint y: 338, endPoint x: 468, endPoint y: 331, distance: 384.7
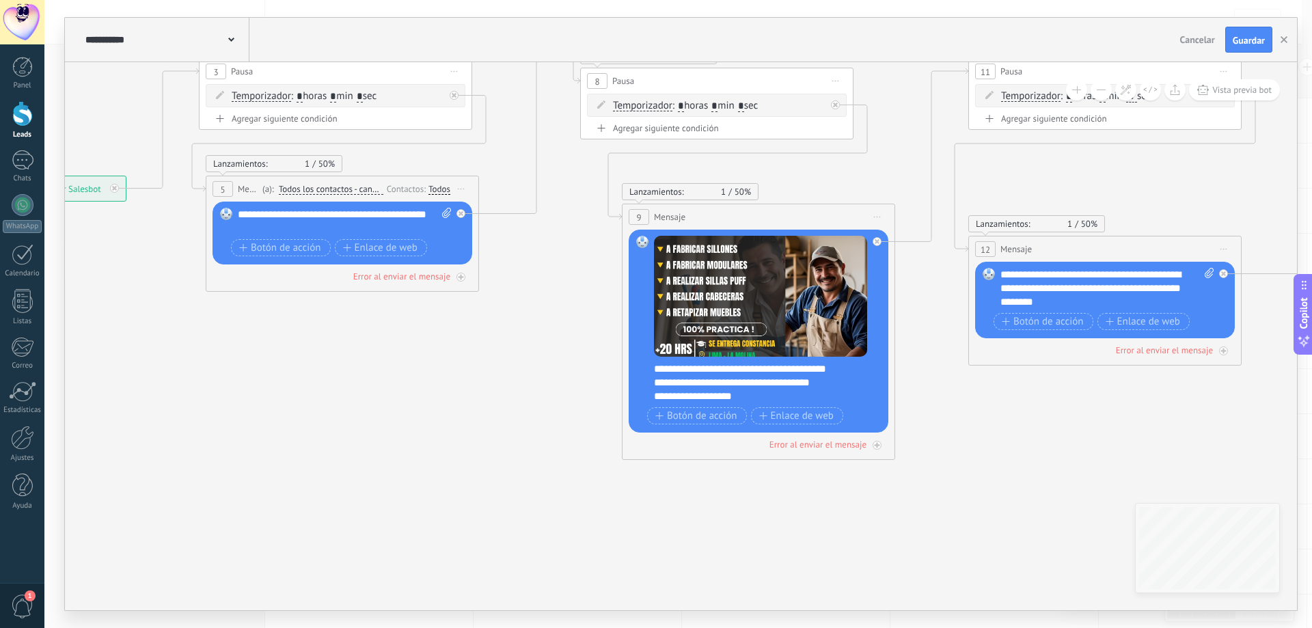
drag, startPoint x: 553, startPoint y: 416, endPoint x: 586, endPoint y: 426, distance: 34.4
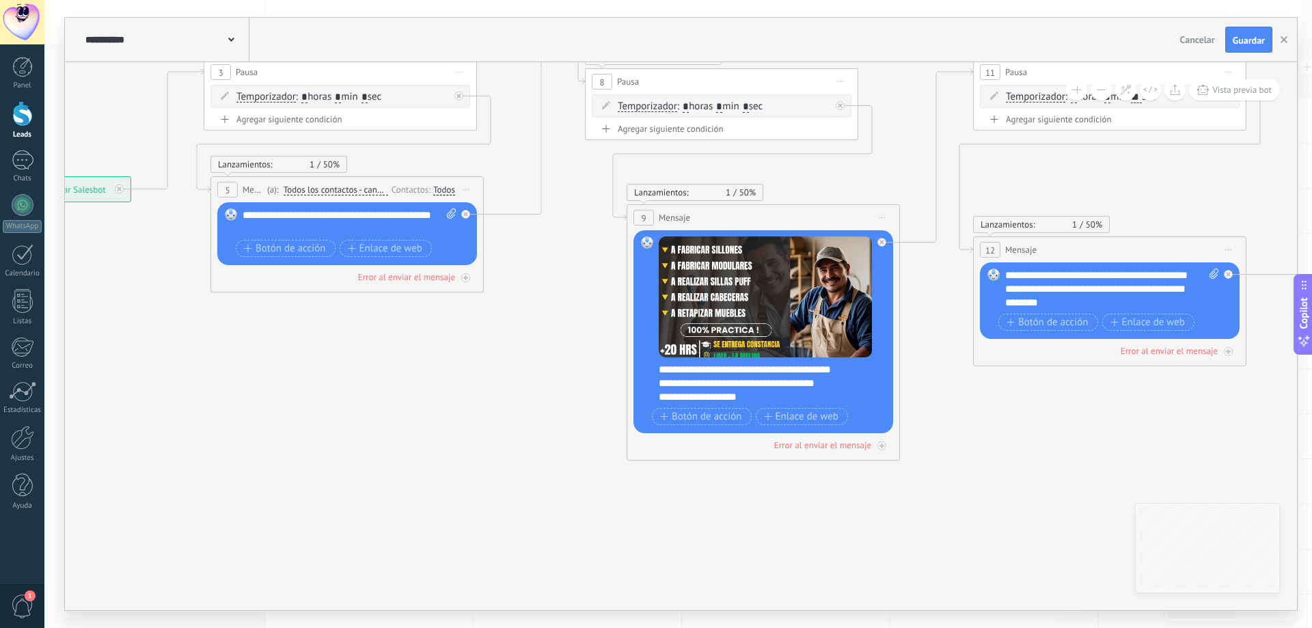
click at [807, 370] on div "**********" at bounding box center [772, 383] width 227 height 41
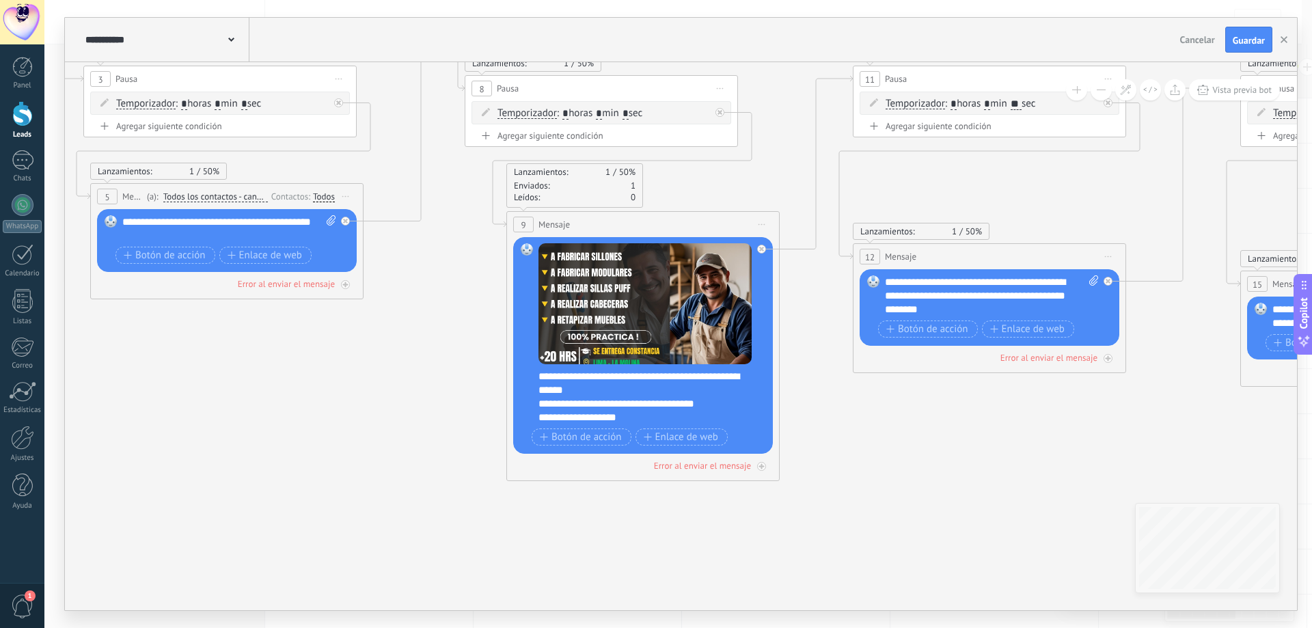
drag, startPoint x: 1013, startPoint y: 424, endPoint x: 881, endPoint y: 429, distance: 131.3
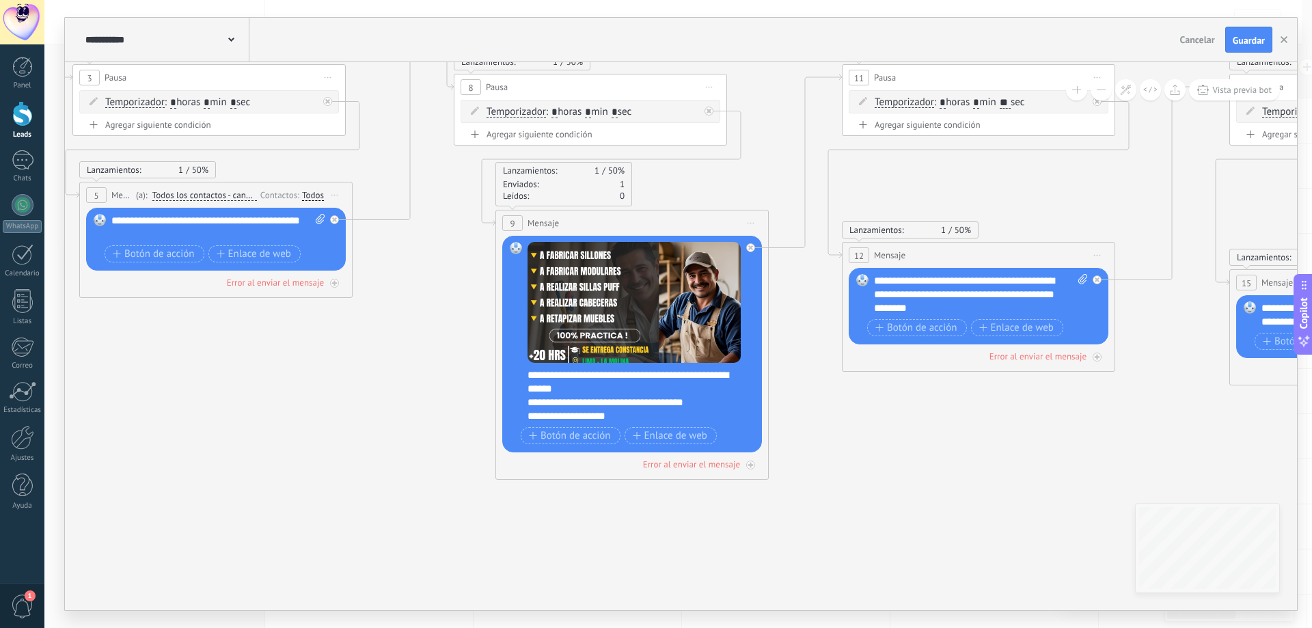
click at [560, 386] on div "**********" at bounding box center [640, 395] width 227 height 55
click at [566, 390] on div "**********" at bounding box center [640, 395] width 227 height 55
click at [561, 390] on div "**********" at bounding box center [640, 395] width 227 height 55
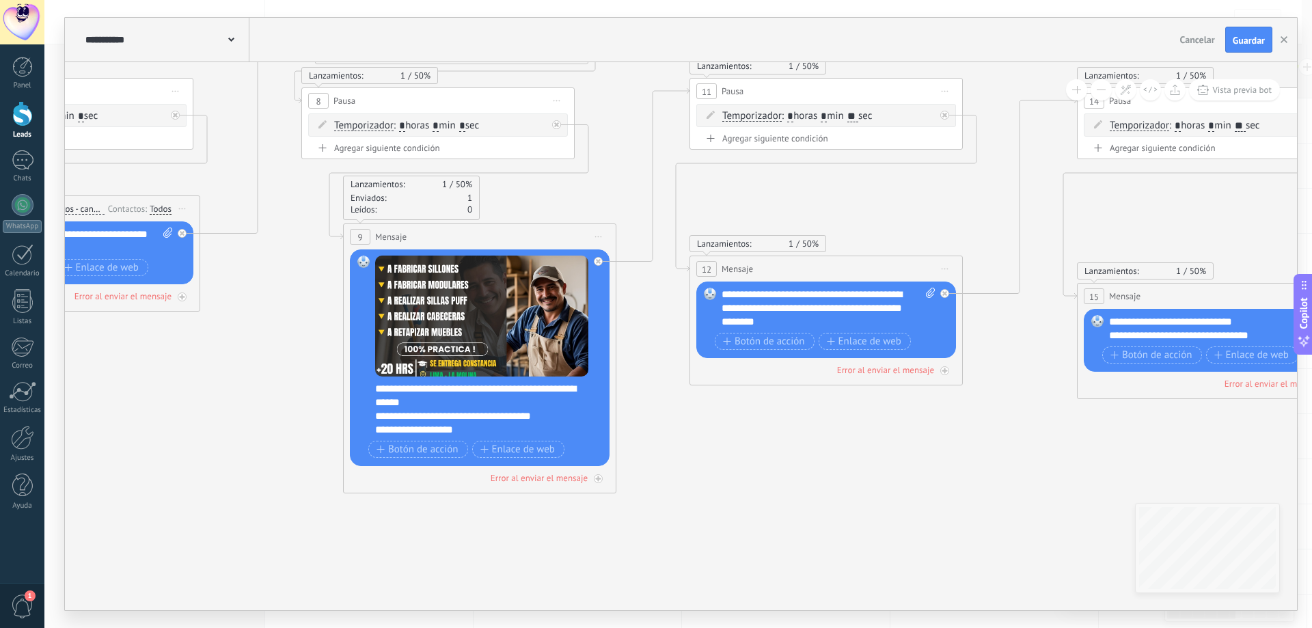
drag, startPoint x: 844, startPoint y: 493, endPoint x: 665, endPoint y: 487, distance: 178.4
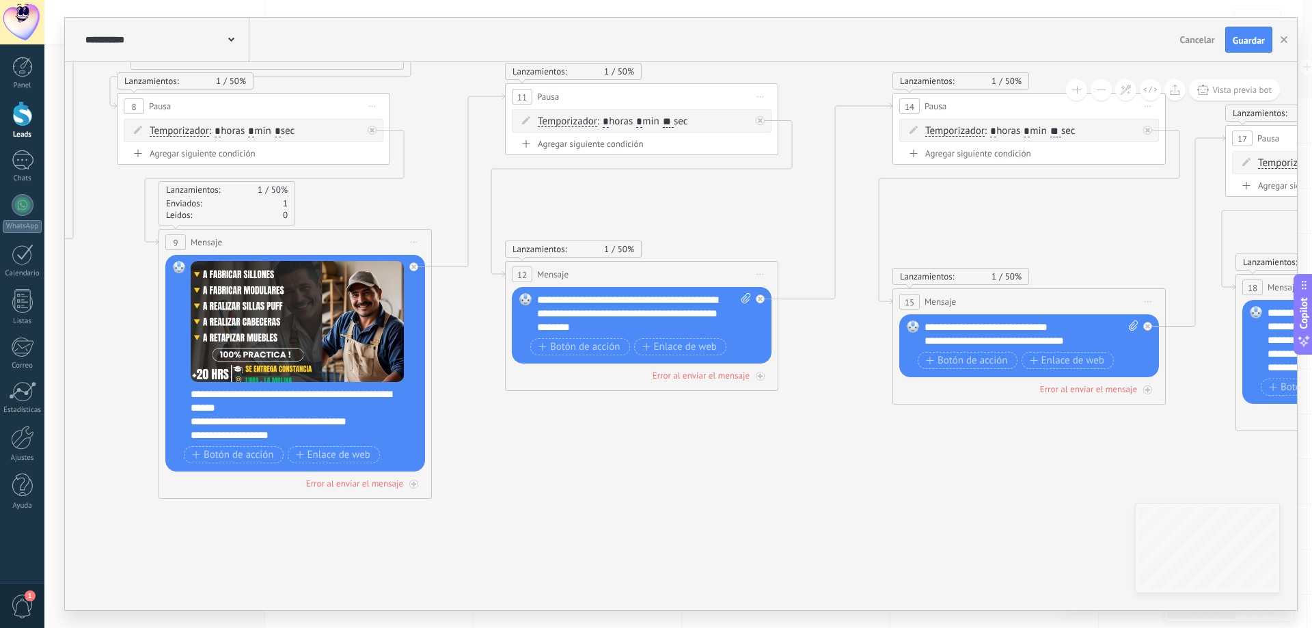
drag, startPoint x: 764, startPoint y: 473, endPoint x: 503, endPoint y: 463, distance: 261.2
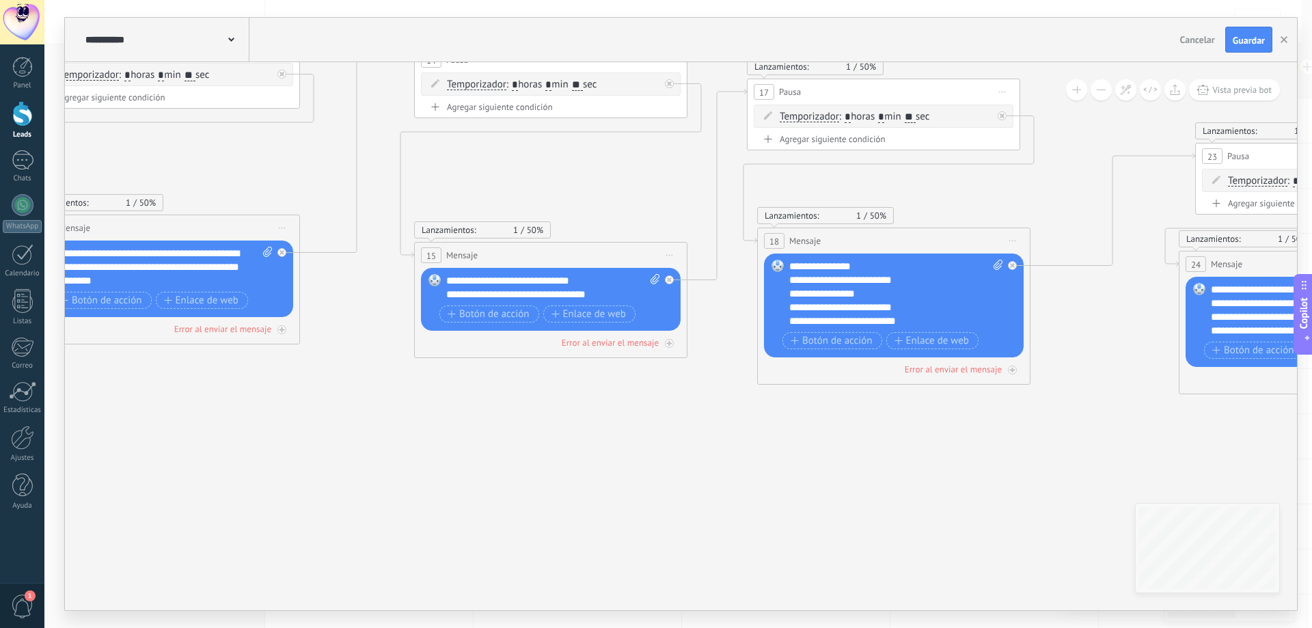
drag, startPoint x: 582, startPoint y: 479, endPoint x: 528, endPoint y: 465, distance: 55.8
click at [528, 465] on icon at bounding box center [1066, 384] width 4679 height 1520
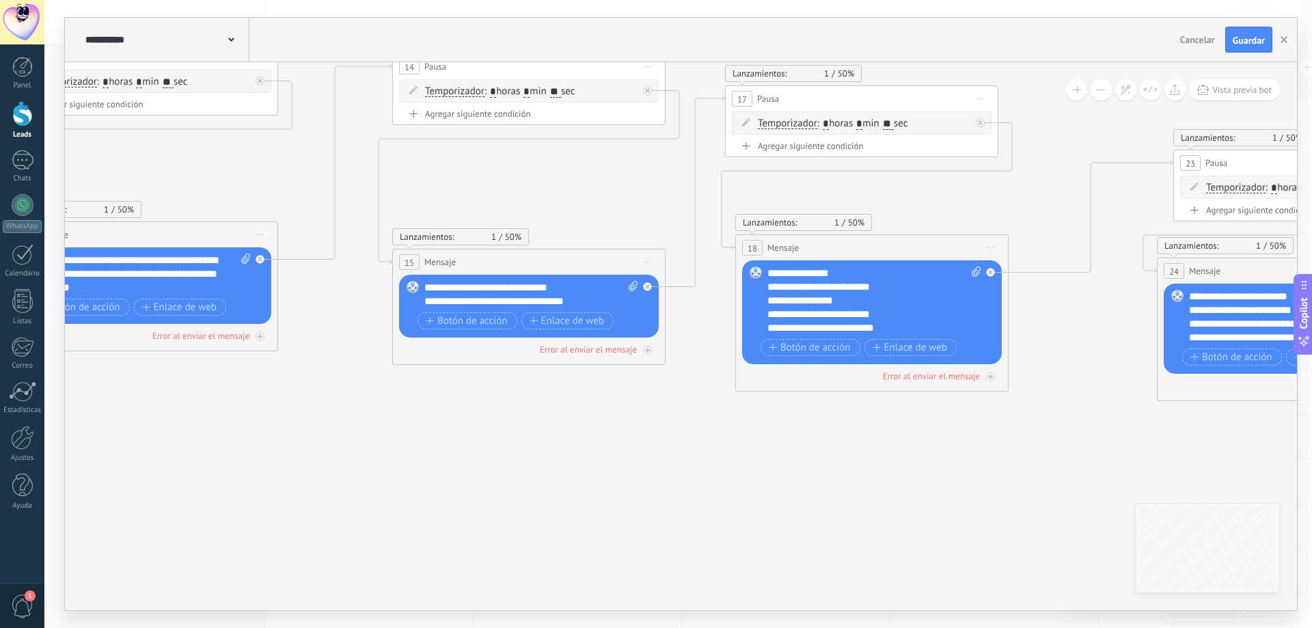
drag, startPoint x: 823, startPoint y: 493, endPoint x: 1141, endPoint y: 488, distance: 318.4
click at [1154, 488] on icon at bounding box center [1044, 390] width 4679 height 1520
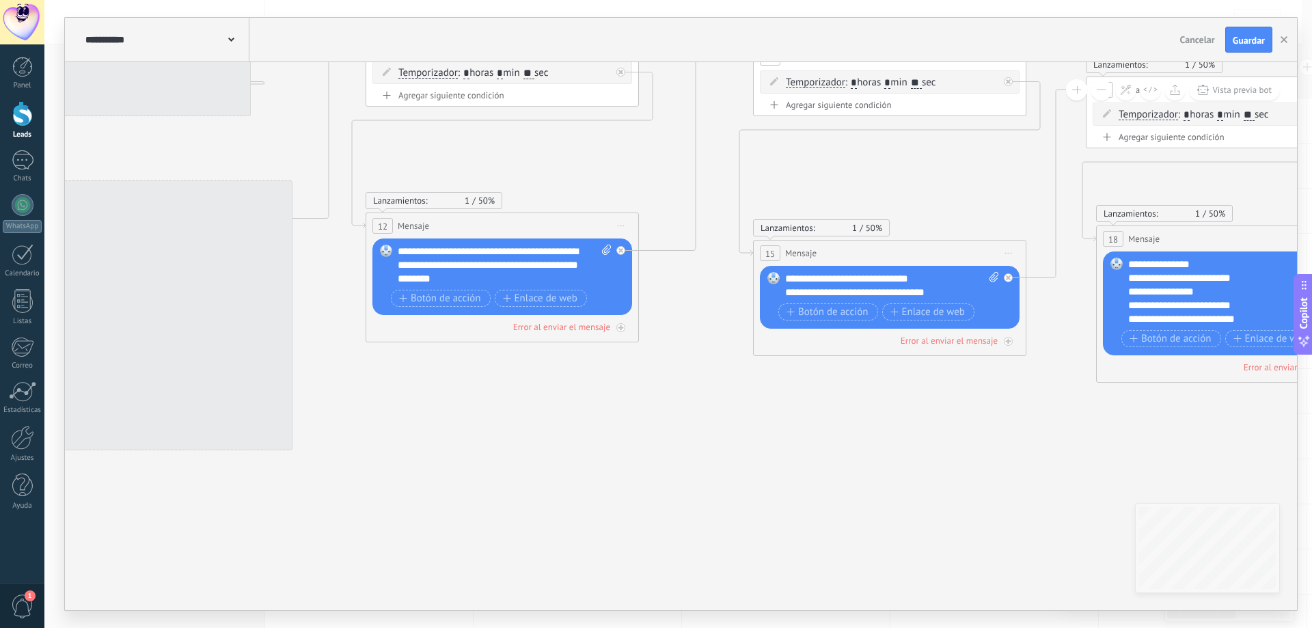
drag, startPoint x: 639, startPoint y: 428, endPoint x: 1159, endPoint y: 438, distance: 520.0
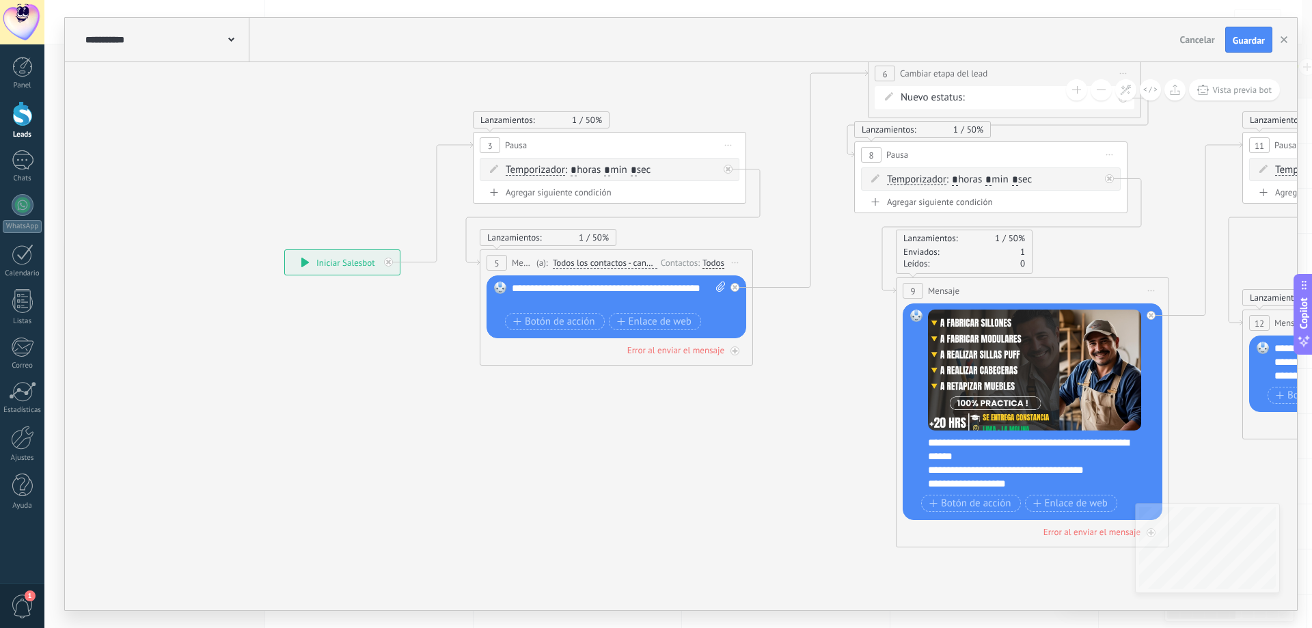
drag, startPoint x: 478, startPoint y: 440, endPoint x: 652, endPoint y: 481, distance: 179.0
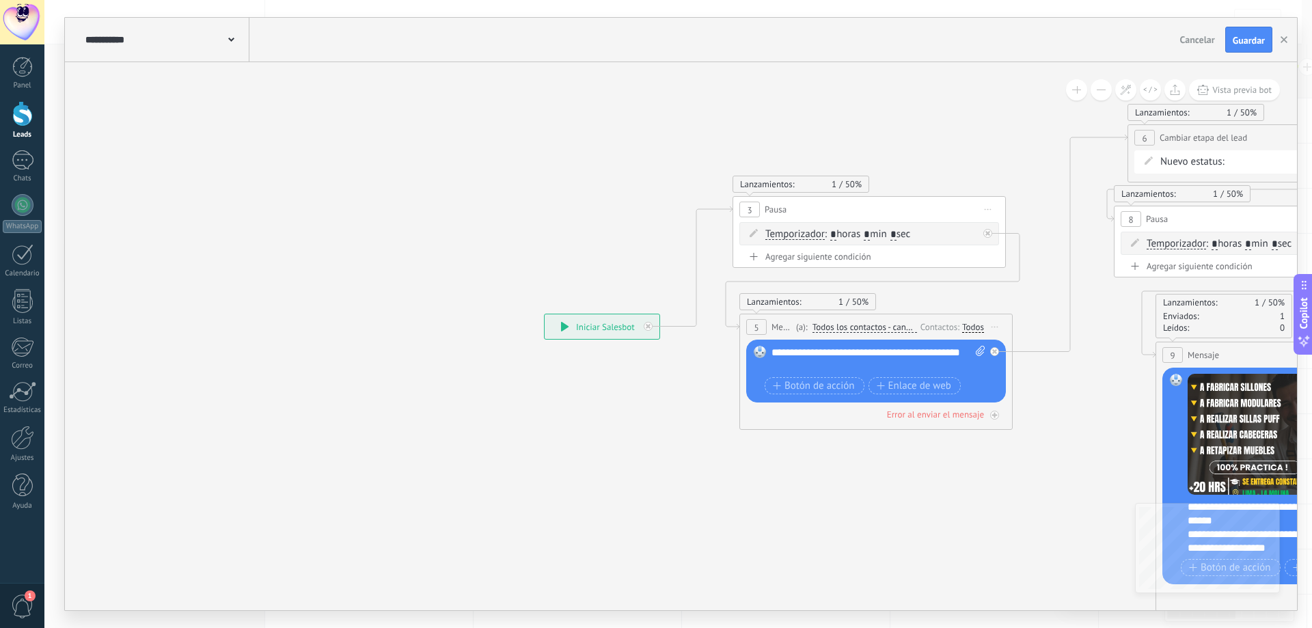
drag, startPoint x: 557, startPoint y: 456, endPoint x: 814, endPoint y: 520, distance: 265.5
click at [1233, 43] on span "Guardar" at bounding box center [1249, 41] width 32 height 10
click at [31, 126] on link "Leads" at bounding box center [22, 120] width 44 height 38
